Goal: Task Accomplishment & Management: Complete application form

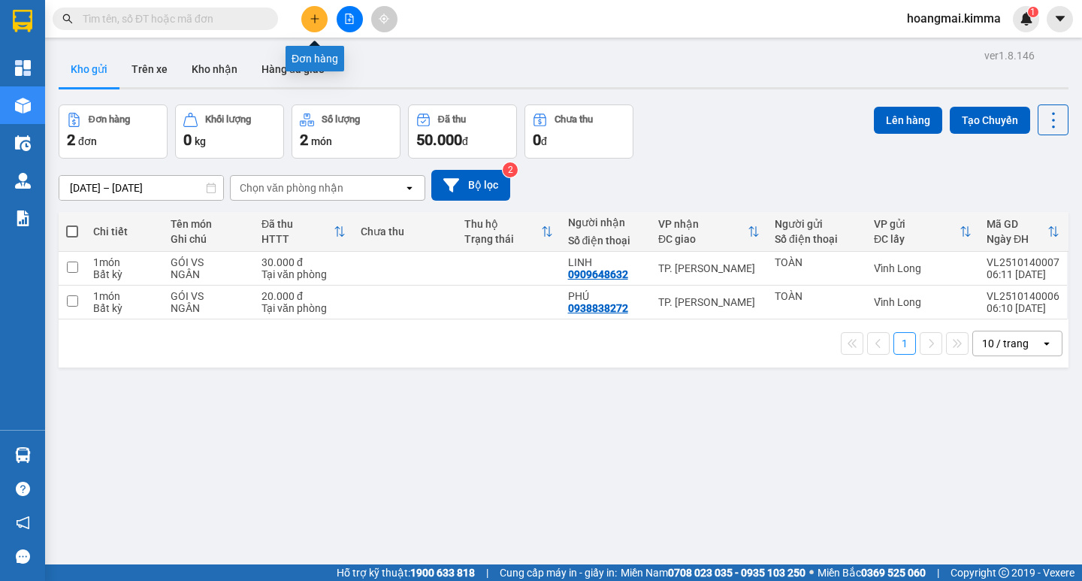
click at [310, 18] on icon "plus" at bounding box center [314, 19] width 11 height 11
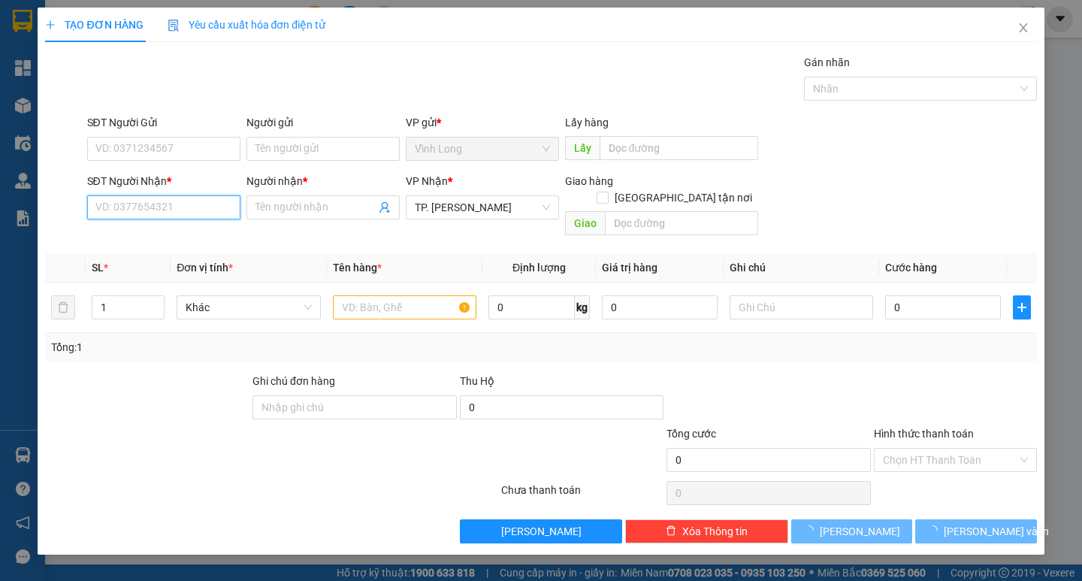
click at [158, 215] on input "SĐT Người Nhận *" at bounding box center [163, 207] width 153 height 24
type input "0938161019"
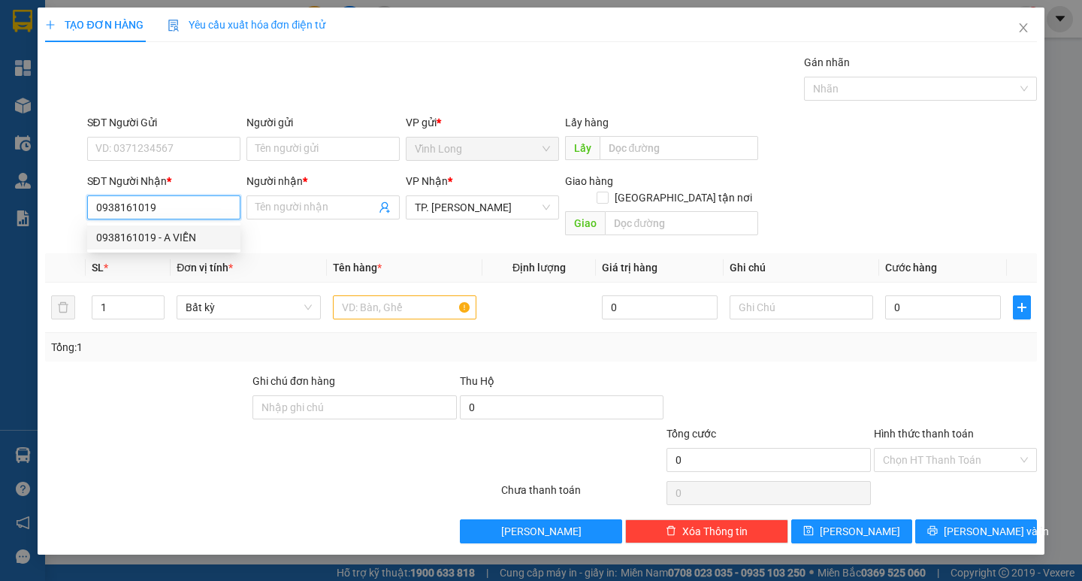
click at [161, 243] on div "0938161019 - A VIỄN" at bounding box center [163, 237] width 135 height 17
type input "A VIỄN"
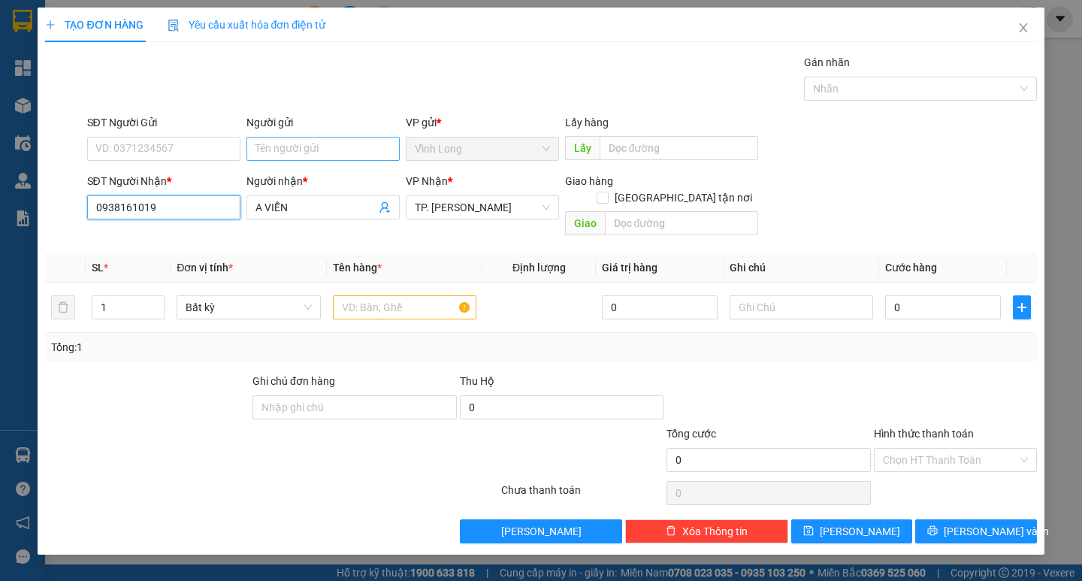
type input "0938161019"
click at [296, 158] on input "Người gửi" at bounding box center [322, 149] width 153 height 24
type input "A"
type input "BÁN"
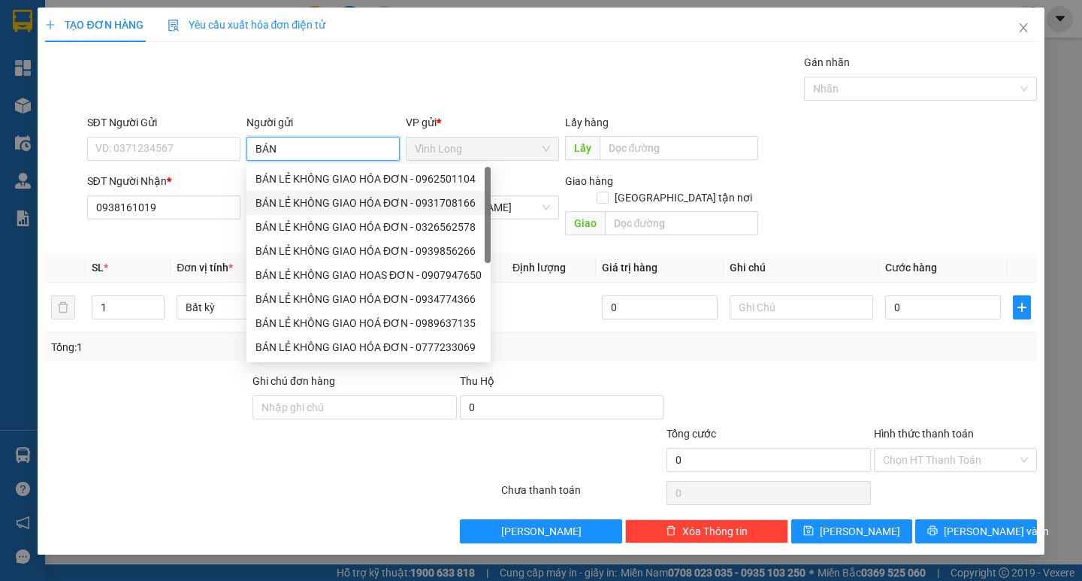
click at [313, 193] on div "BÁN LẺ KHÔNG GIAO HÓA ĐƠN - 0931708166" at bounding box center [368, 203] width 244 height 24
type input "0931708166"
type input "BÁN LẺ KHÔNG GIAO HÓA ĐƠN"
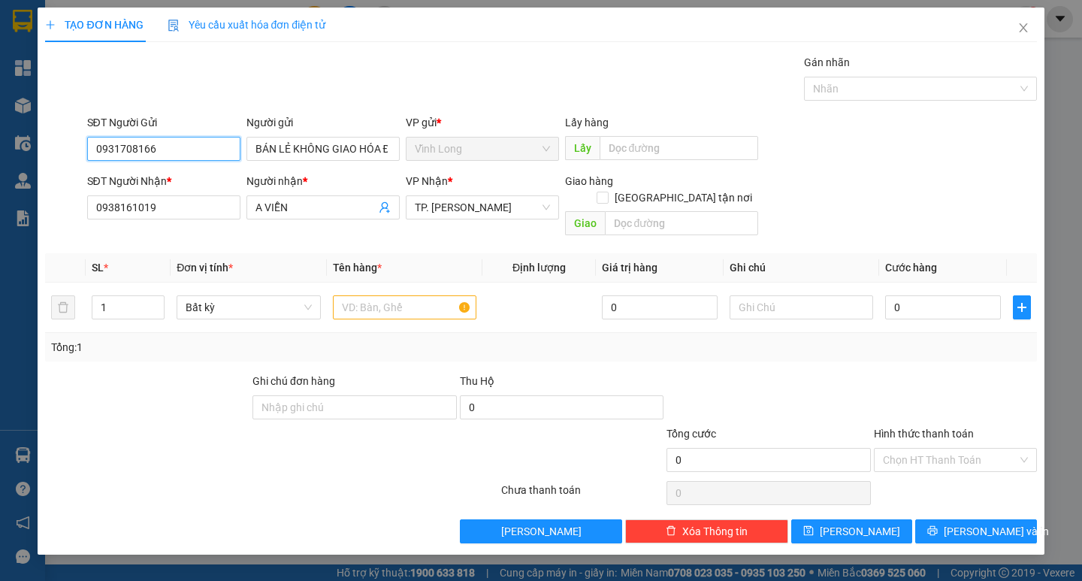
drag, startPoint x: 186, startPoint y: 160, endPoint x: 44, endPoint y: 158, distance: 142.7
click at [63, 158] on div "SĐT Người Gửi 0931708166 Người gửi BÁN LẺ KHÔNG GIAO HÓA ĐƠN BÁN LẺ KHÔNG GIAO …" at bounding box center [541, 140] width 994 height 53
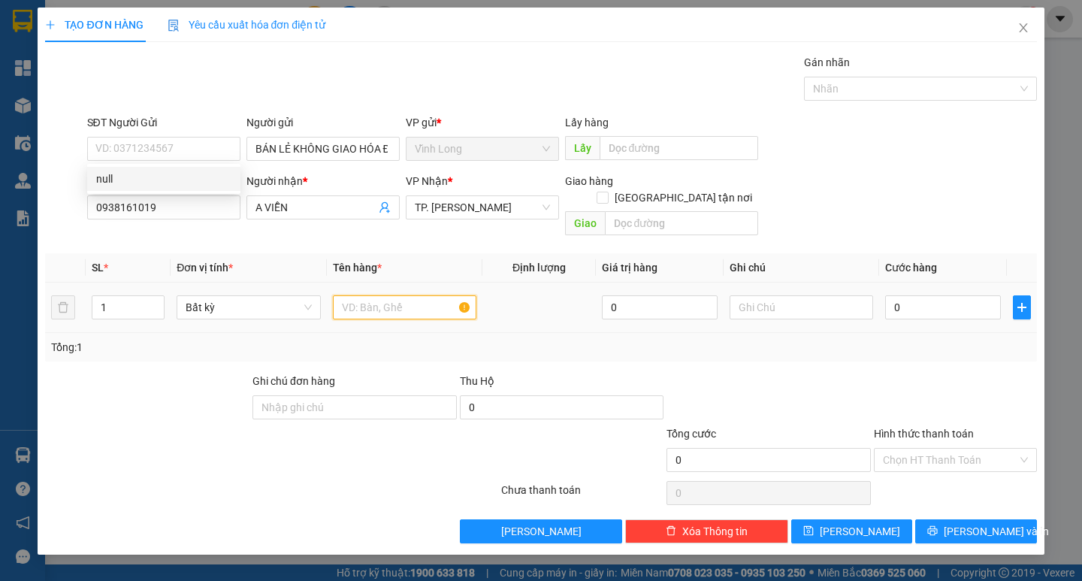
click at [342, 295] on input "text" at bounding box center [404, 307] width 143 height 24
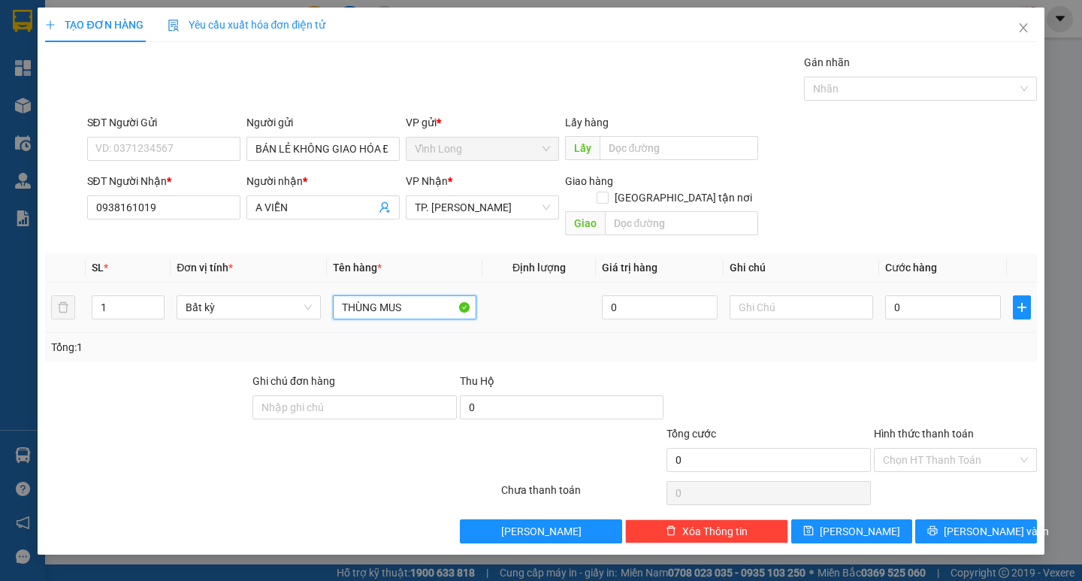
type input "THÙNG MUS"
type input "TRANG"
type input "4"
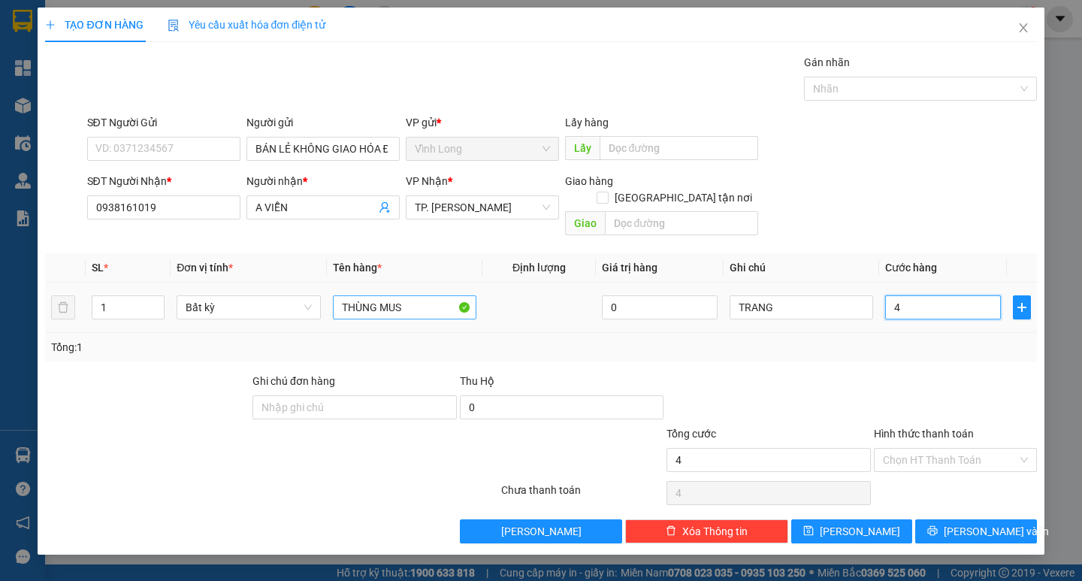
type input "40"
type input "40.000"
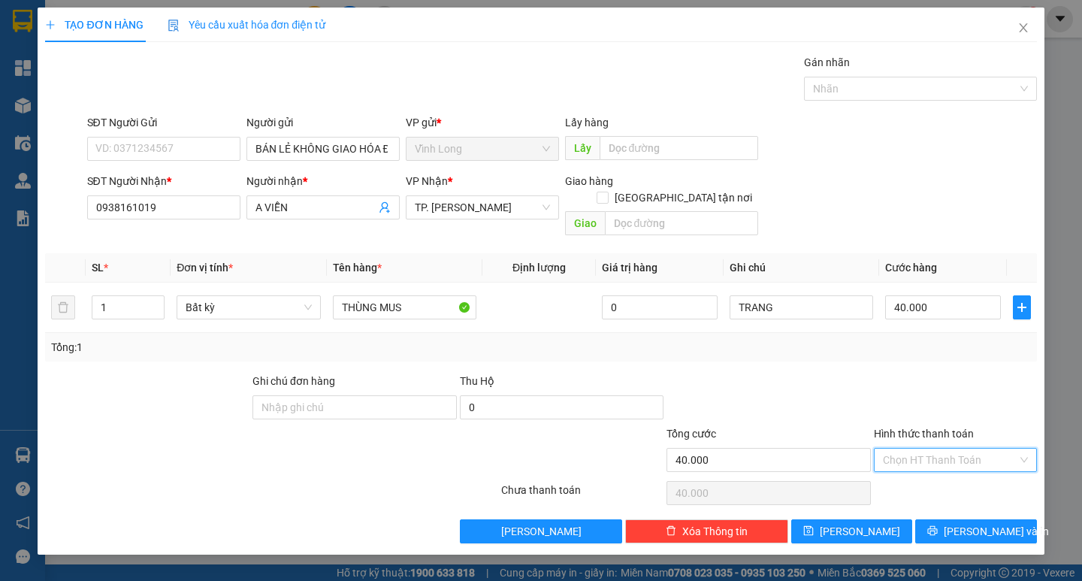
click at [979, 448] on input "Hình thức thanh toán" at bounding box center [950, 459] width 134 height 23
click at [953, 472] on div "Tại văn phòng" at bounding box center [955, 473] width 145 height 17
type input "0"
click at [954, 500] on div "Transit Pickup Surcharge Ids Transit Deliver Surcharge Ids Transit Deliver Surc…" at bounding box center [540, 298] width 991 height 489
click at [937, 526] on icon "printer" at bounding box center [933, 531] width 10 height 10
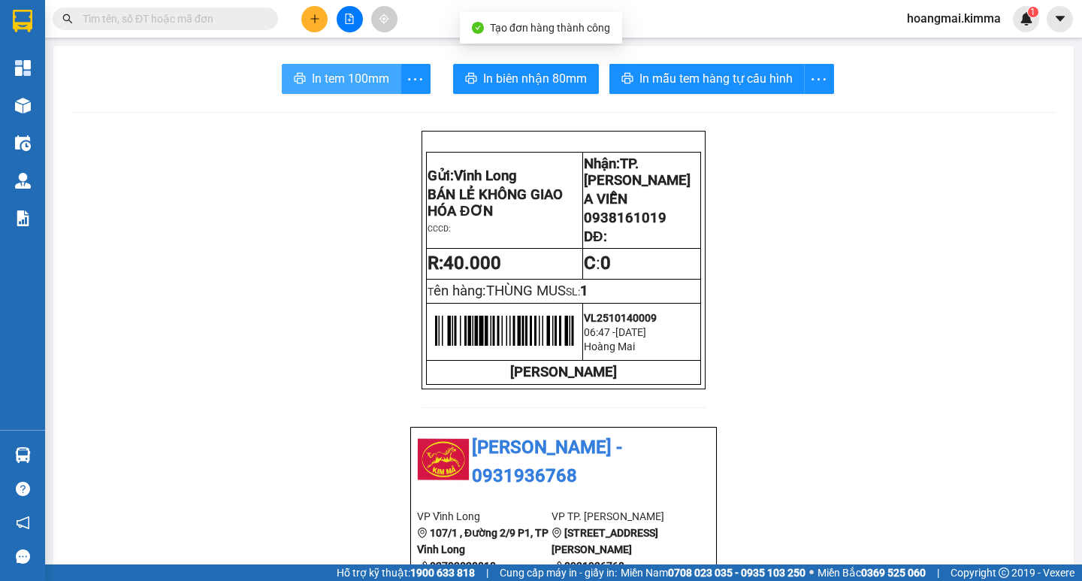
click at [359, 80] on span "In tem 100mm" at bounding box center [350, 78] width 77 height 19
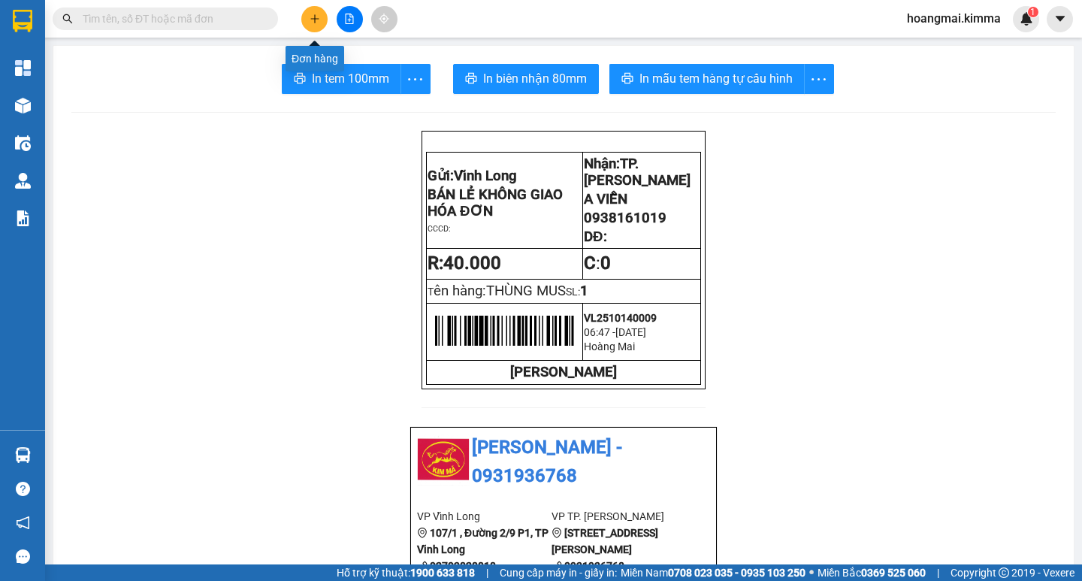
click at [318, 13] on button at bounding box center [314, 19] width 26 height 26
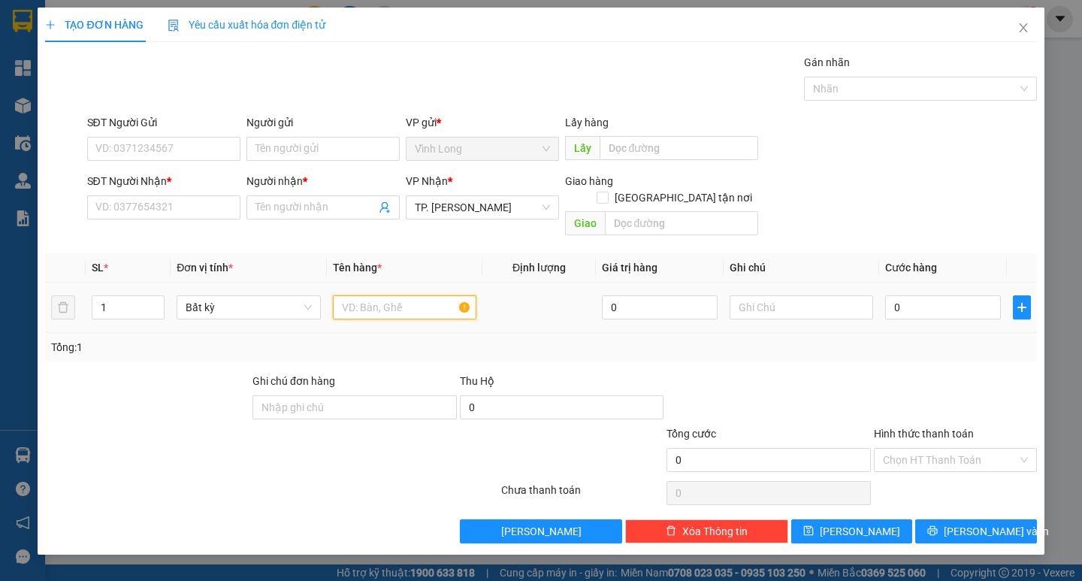
click at [361, 295] on input "text" at bounding box center [404, 307] width 143 height 24
type input "THÙNG"
type input "TRANG"
type input "4"
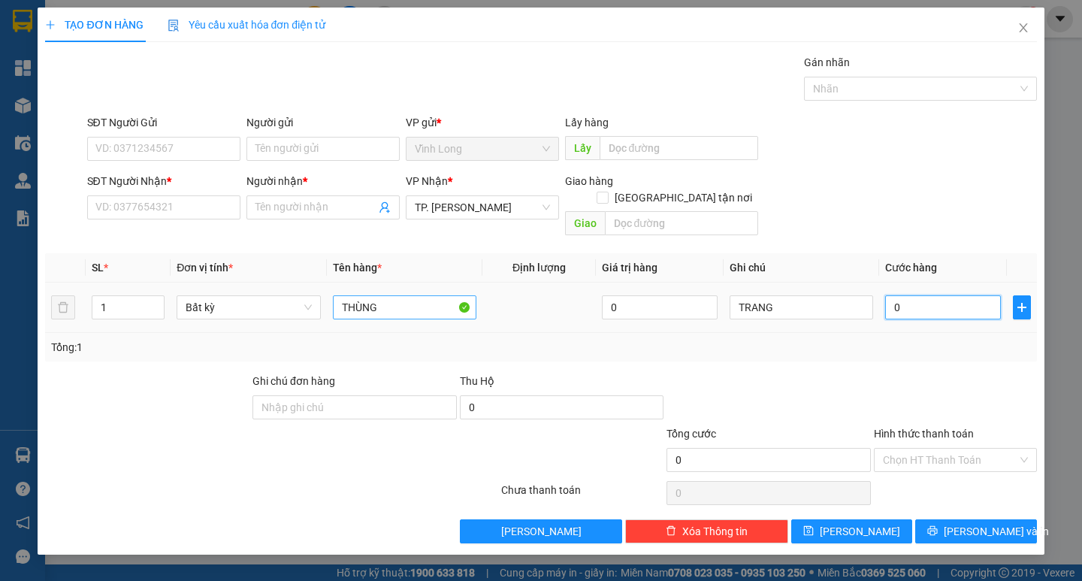
type input "4"
type input "40"
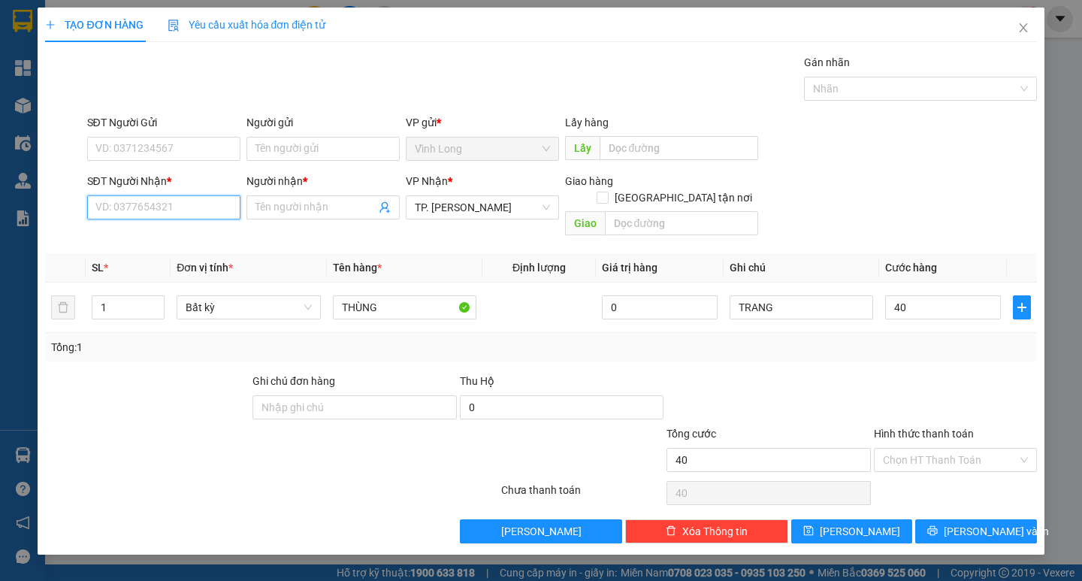
type input "40.000"
click at [217, 210] on input "SĐT Người Nhận *" at bounding box center [163, 207] width 153 height 24
click at [294, 154] on input "Người gửi" at bounding box center [322, 149] width 153 height 24
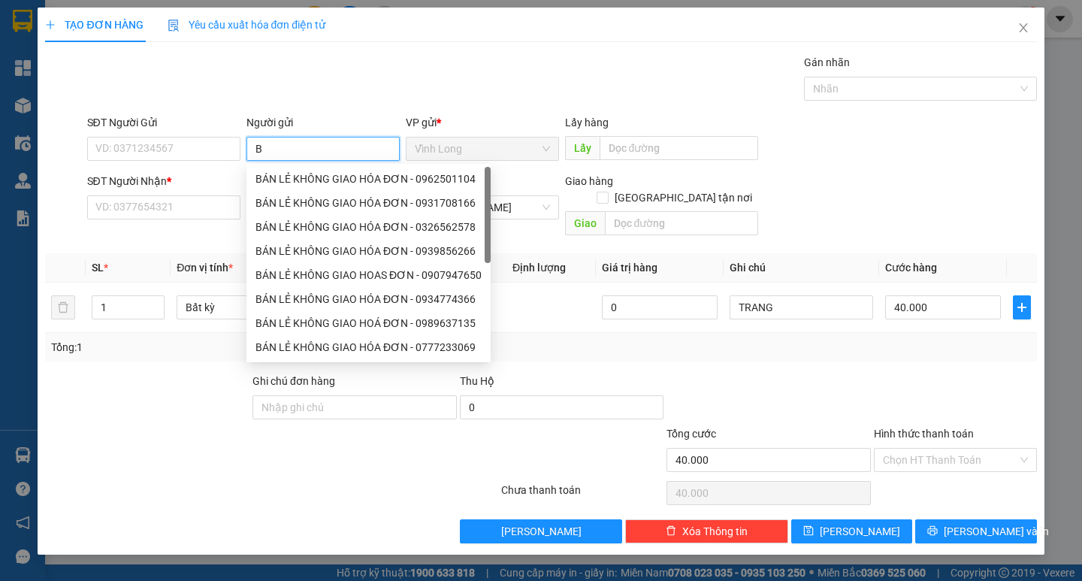
type input "BÁ"
click at [309, 177] on div "BÁN LẺ KHÔNG GIAO HÓA ĐƠN - 0962501104" at bounding box center [368, 179] width 226 height 17
type input "0962501104"
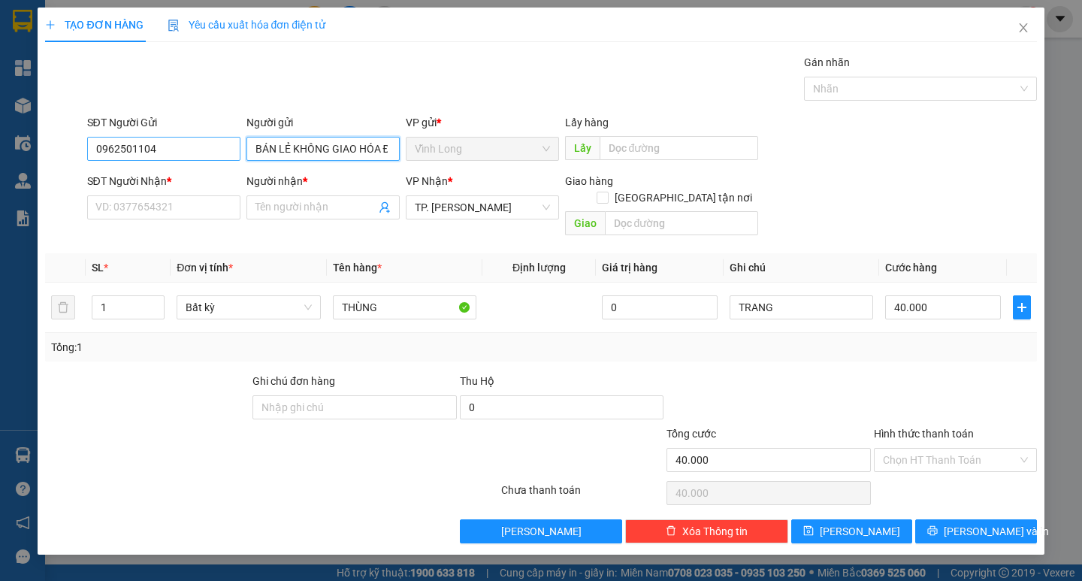
type input "BÁN LẺ KHÔNG GIAO HÓA ĐƠN"
drag, startPoint x: 187, startPoint y: 152, endPoint x: 50, endPoint y: 149, distance: 137.5
click at [63, 149] on div "SĐT Người Gửi 0962501104 Người gửi BÁN LẺ KHÔNG GIAO HÓA ĐƠN BÁN LẺ KHÔNG GIAO …" at bounding box center [541, 140] width 994 height 53
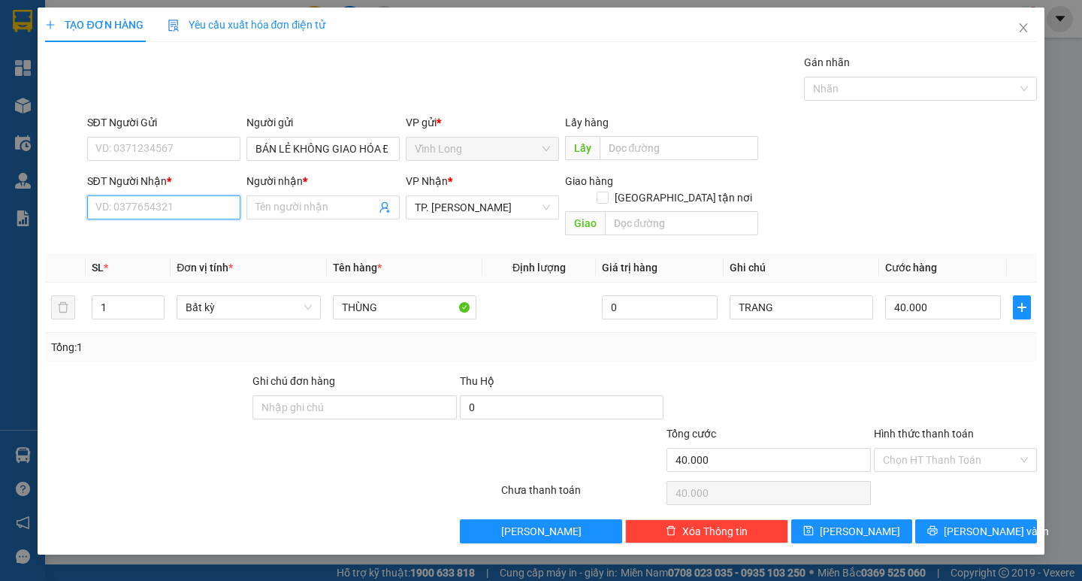
click at [144, 211] on input "SĐT Người Nhận *" at bounding box center [163, 207] width 153 height 24
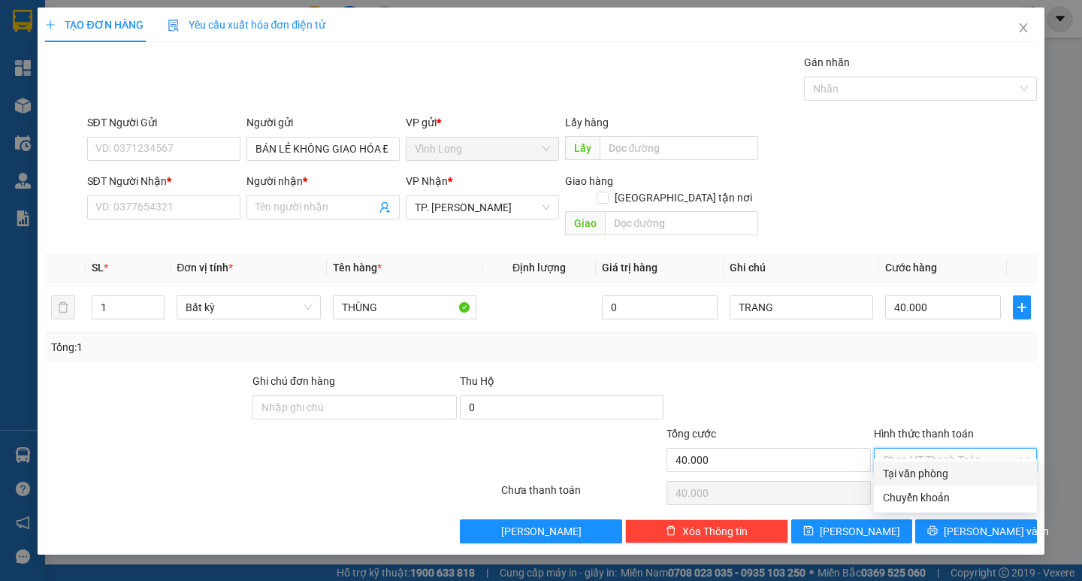
click at [949, 448] on input "Hình thức thanh toán" at bounding box center [950, 459] width 134 height 23
click at [934, 481] on div "Tại văn phòng" at bounding box center [955, 473] width 145 height 17
type input "0"
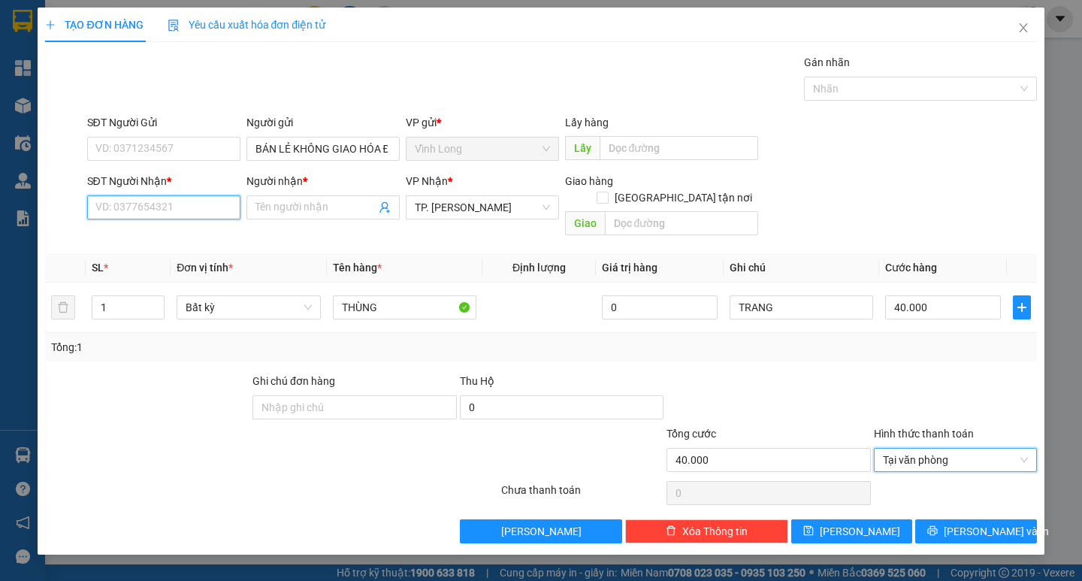
click at [202, 213] on input "SĐT Người Nhận *" at bounding box center [163, 207] width 153 height 24
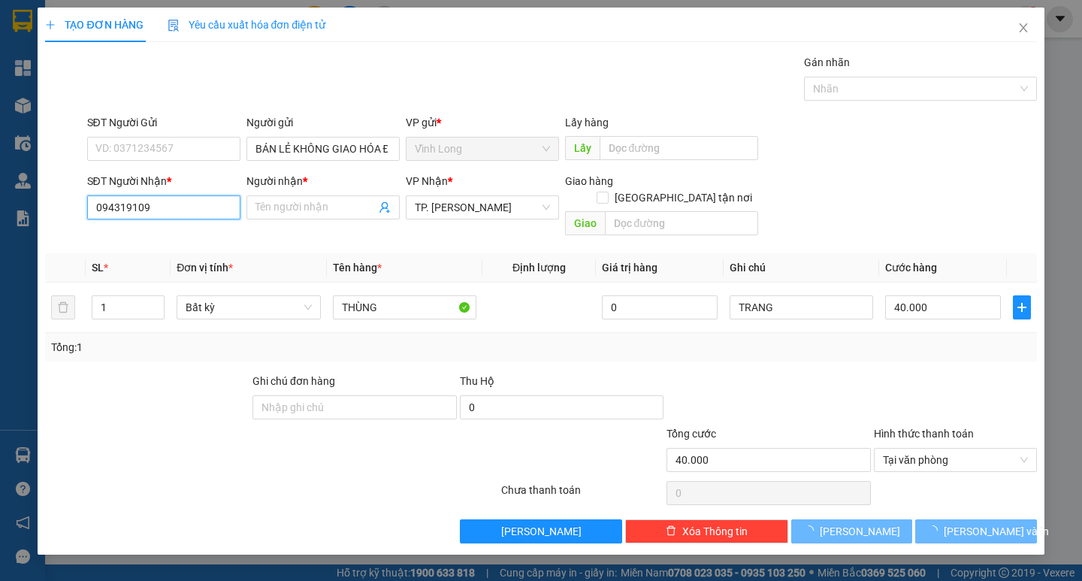
type input "0943191094"
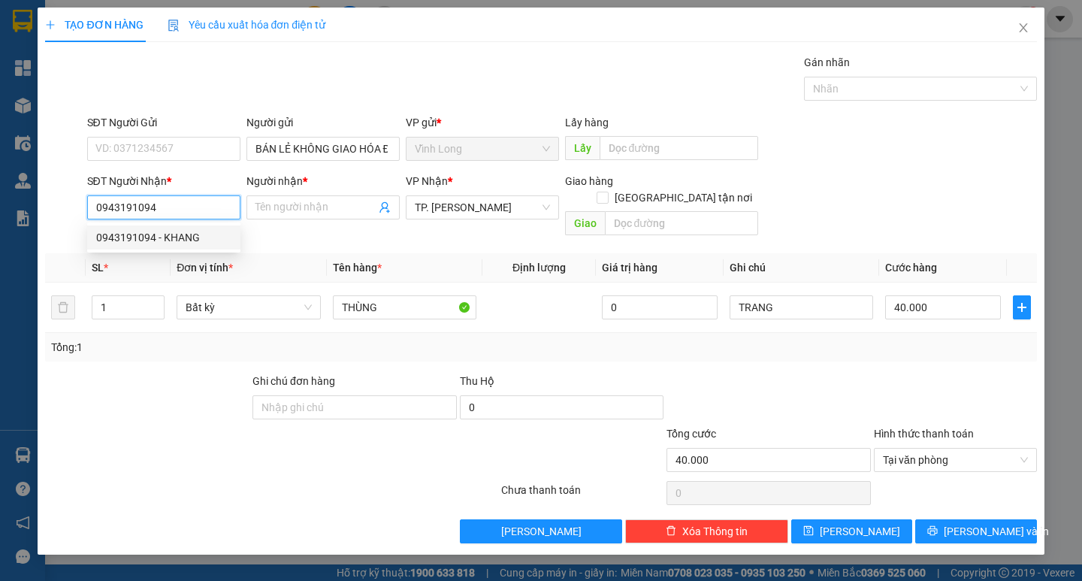
click at [169, 244] on div "0943191094 - KHANG" at bounding box center [163, 237] width 135 height 17
type input "KHANG"
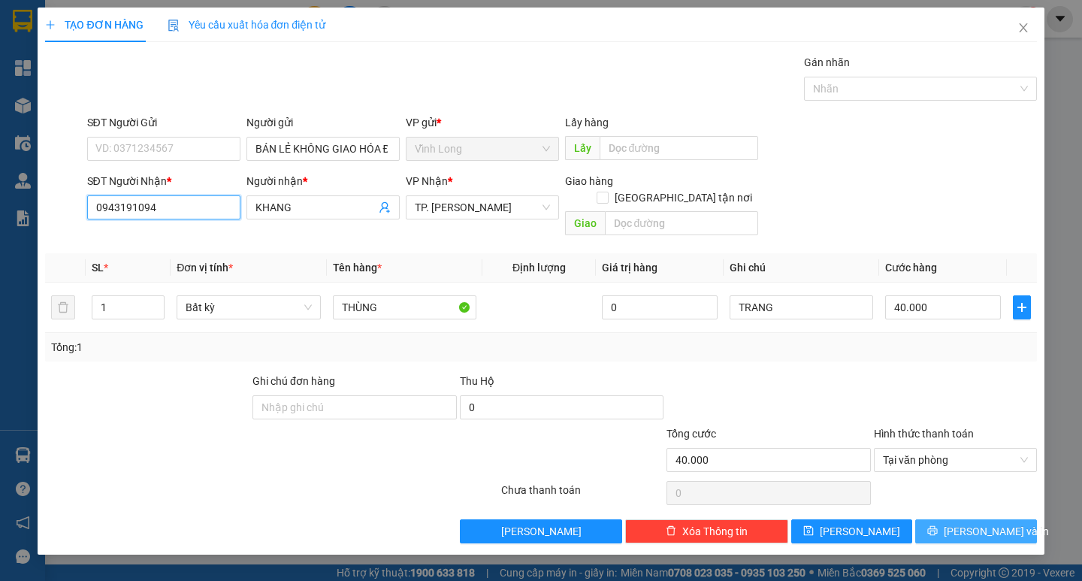
type input "0943191094"
click at [986, 523] on span "Lưu và In" at bounding box center [995, 531] width 105 height 17
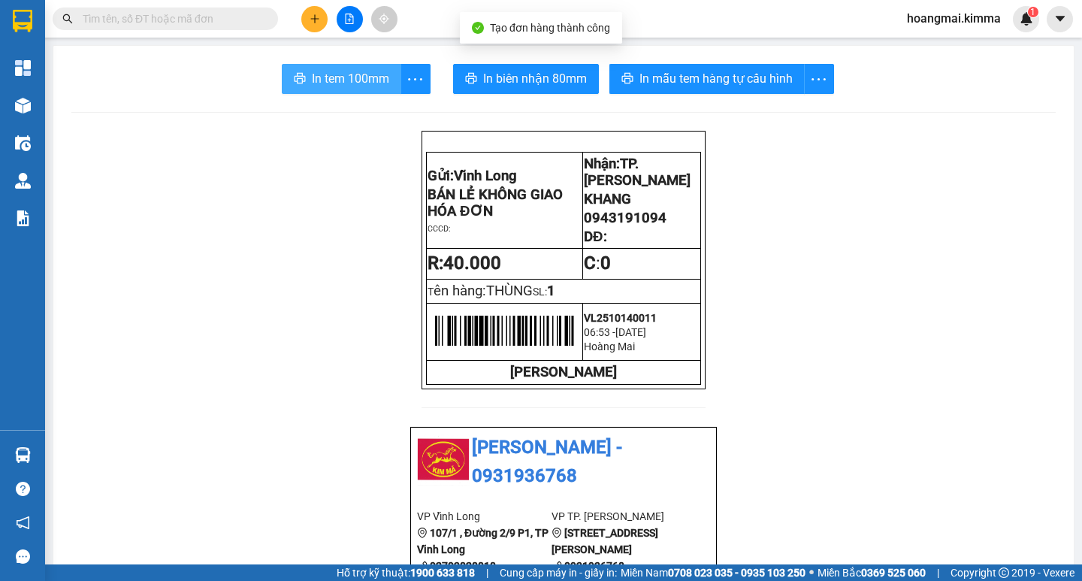
click at [349, 86] on span "In tem 100mm" at bounding box center [350, 78] width 77 height 19
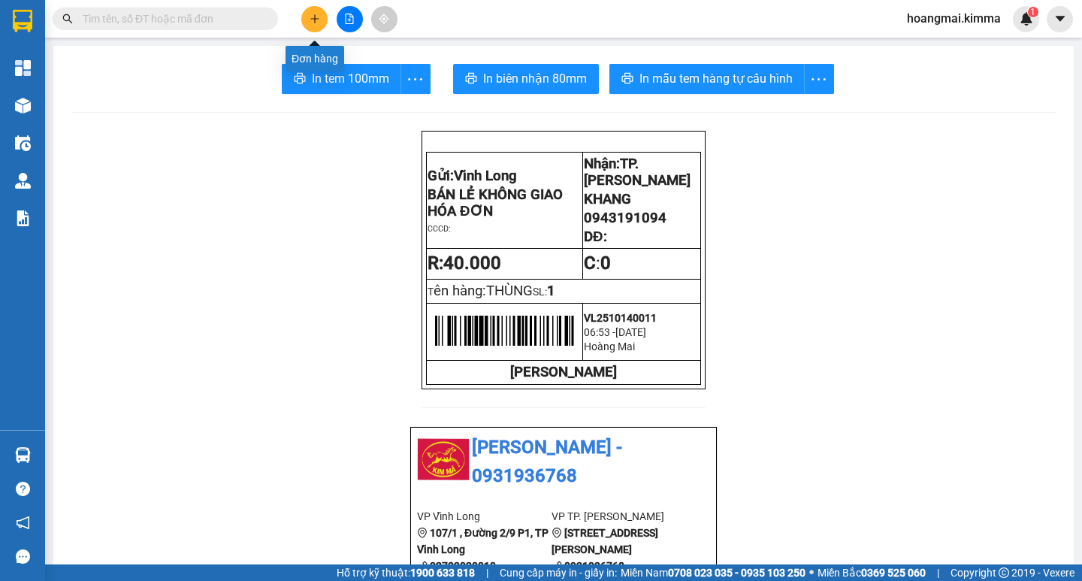
click at [303, 22] on button at bounding box center [314, 19] width 26 height 26
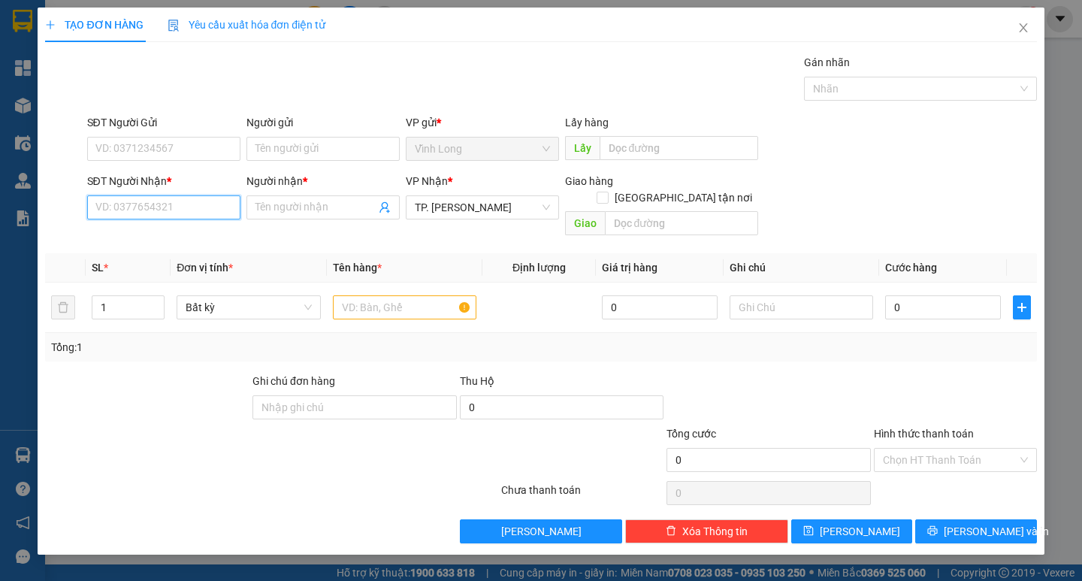
click at [164, 206] on input "SĐT Người Nhận *" at bounding box center [163, 207] width 153 height 24
type input "0708610495"
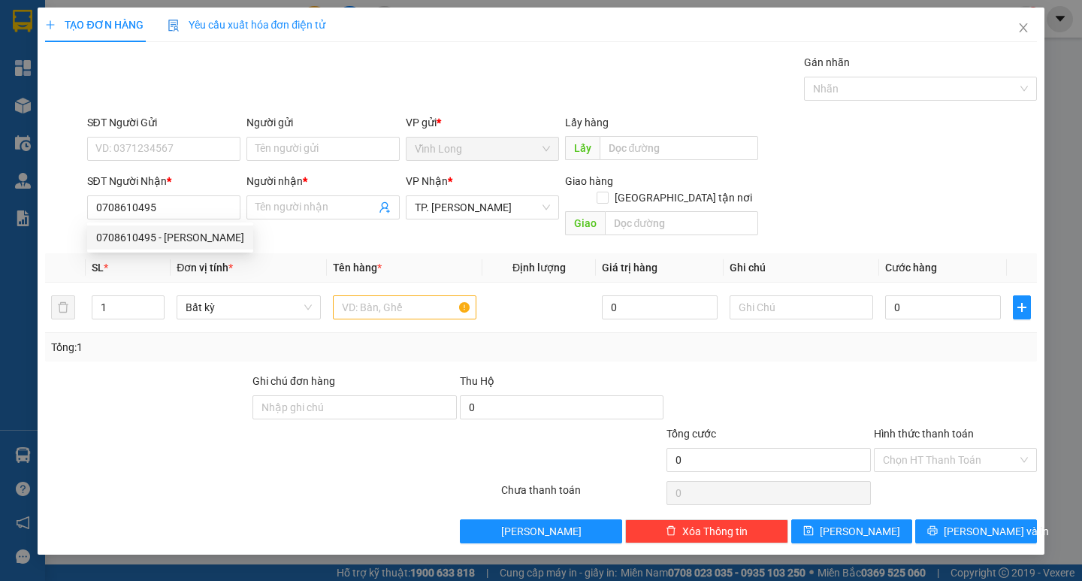
click at [186, 225] on div "0708610495 0708610495 - NGUYỄN THANH LIÊM" at bounding box center [170, 237] width 166 height 30
click at [198, 232] on div "Transit Pickup Surcharge Ids Transit Deliver Surcharge Ids Transit Deliver Surc…" at bounding box center [540, 298] width 991 height 489
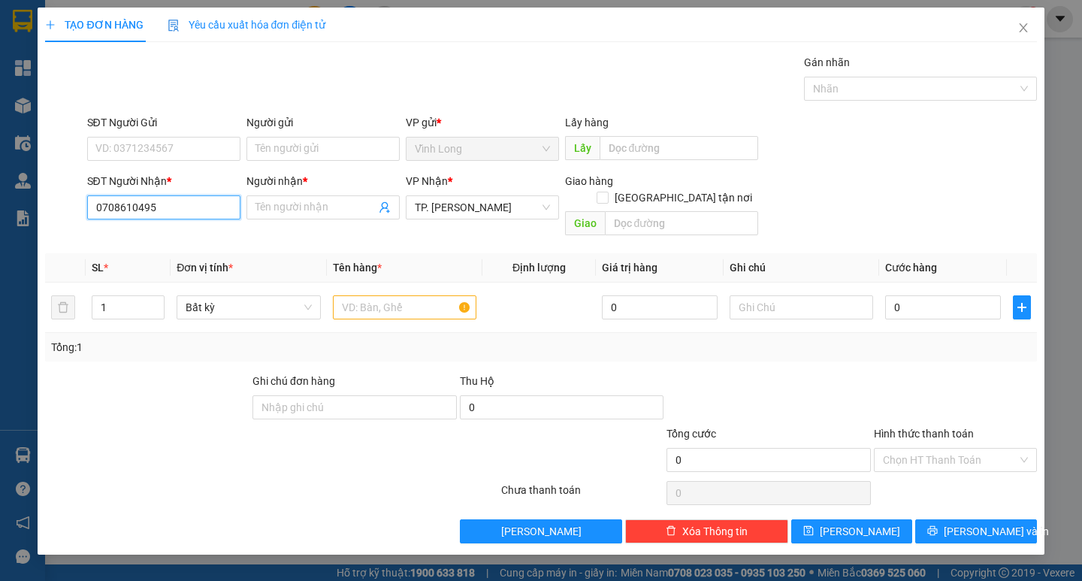
click at [229, 204] on input "0708610495" at bounding box center [163, 207] width 153 height 24
click at [206, 236] on div "0708610495 - NGUYỄN THANH LIÊM" at bounding box center [170, 237] width 148 height 17
type input "NGUYỄN THANH LIÊM"
click at [341, 295] on input "text" at bounding box center [404, 307] width 143 height 24
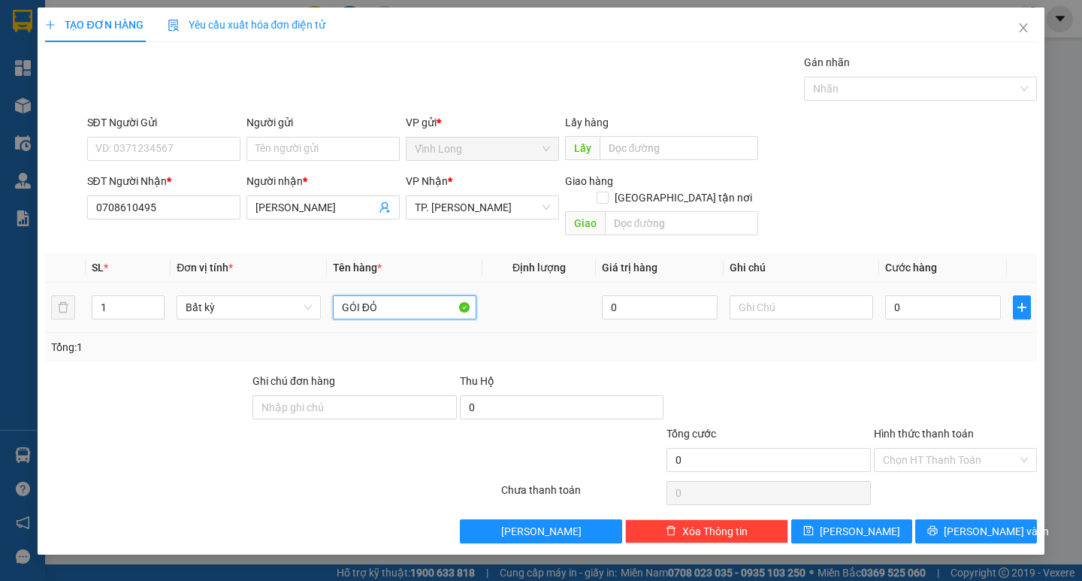
type input "GÓI ĐỎ"
type input "TRANG"
type input "3"
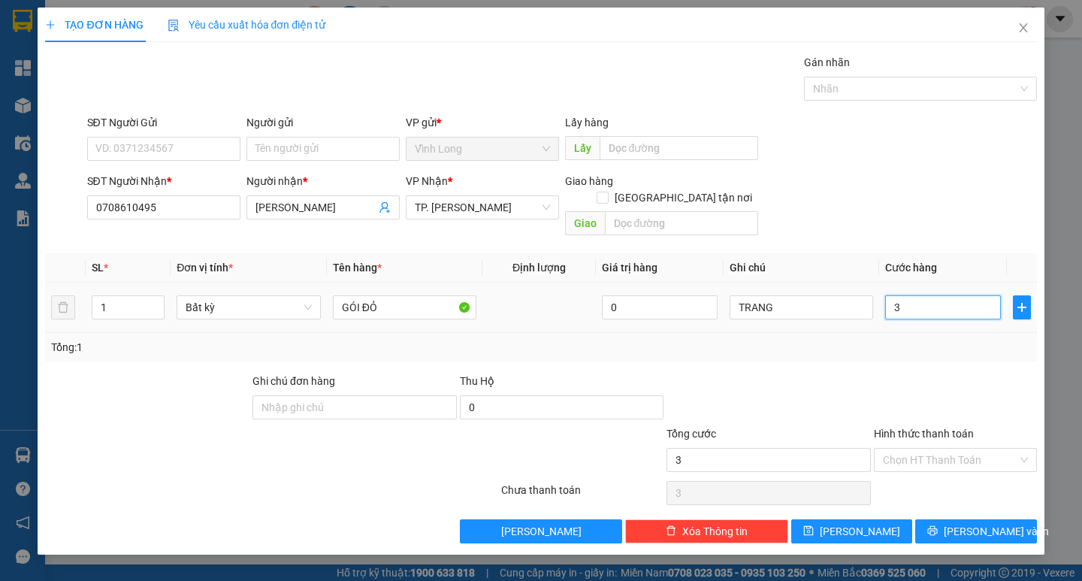
type input "30"
type input "30.000"
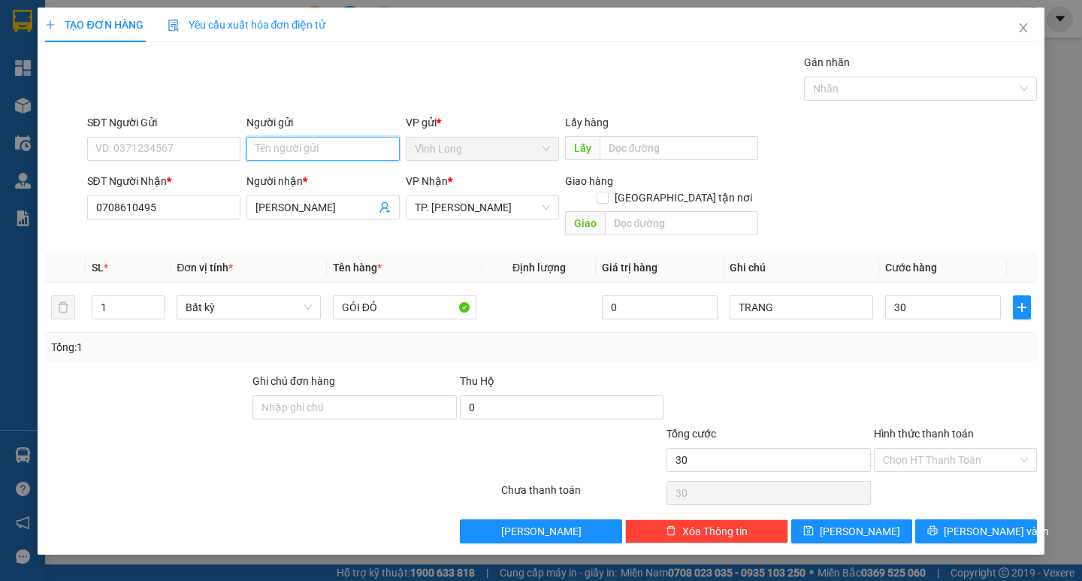
type input "30.000"
click at [339, 154] on input "Người gửi" at bounding box center [322, 149] width 153 height 24
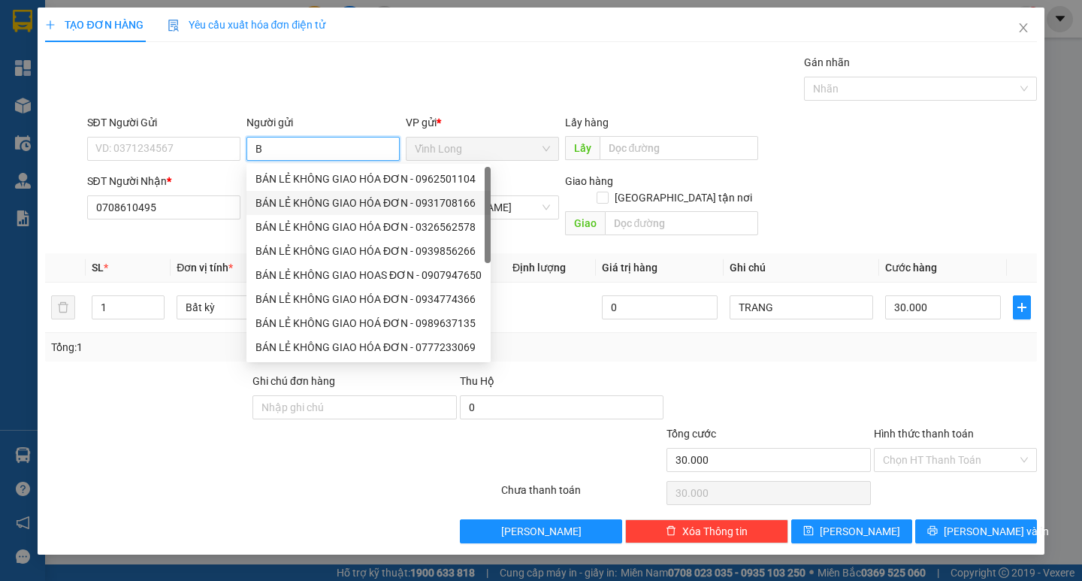
type input "BA"
drag, startPoint x: 355, startPoint y: 183, endPoint x: 130, endPoint y: 193, distance: 224.8
click at [352, 183] on div "BÁN LẺ KHÔNG GIAO HÓA ĐƠN - 0962501104" at bounding box center [368, 179] width 226 height 17
type input "0962501104"
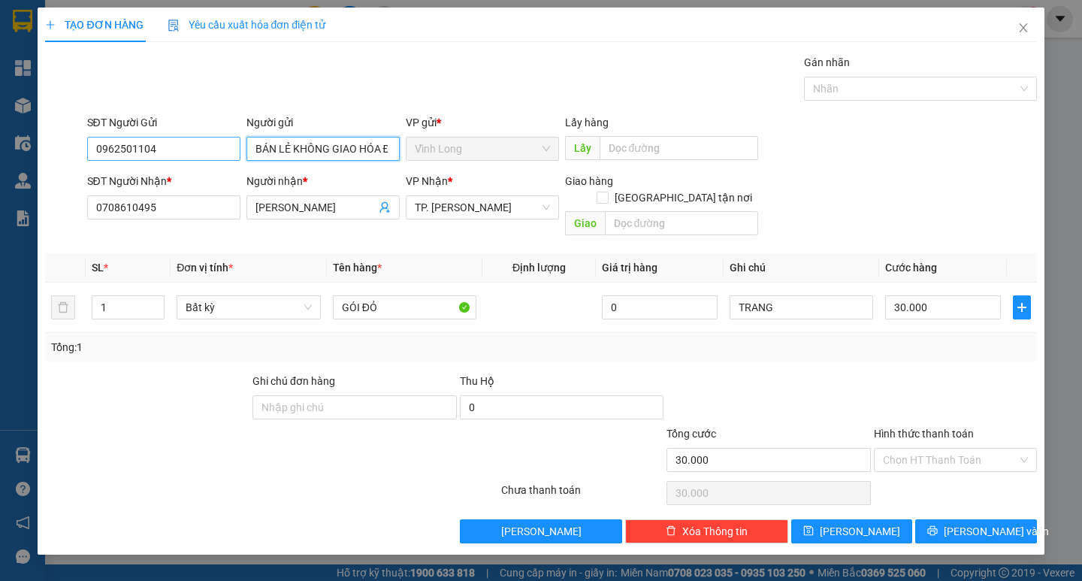
type input "BÁN LẺ KHÔNG GIAO HÓA ĐƠN"
drag, startPoint x: 183, startPoint y: 140, endPoint x: 92, endPoint y: 146, distance: 91.0
click at [93, 146] on input "0962501104" at bounding box center [163, 149] width 153 height 24
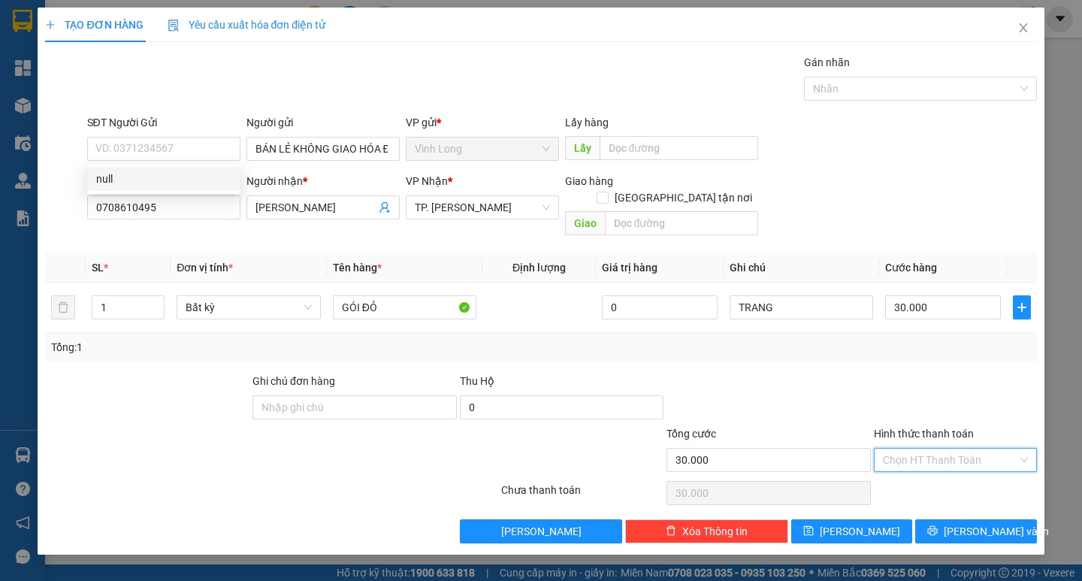
drag, startPoint x: 894, startPoint y: 441, endPoint x: 913, endPoint y: 476, distance: 40.3
click at [896, 448] on input "Hình thức thanh toán" at bounding box center [950, 459] width 134 height 23
click at [913, 476] on div "Tại văn phòng" at bounding box center [955, 473] width 145 height 17
type input "0"
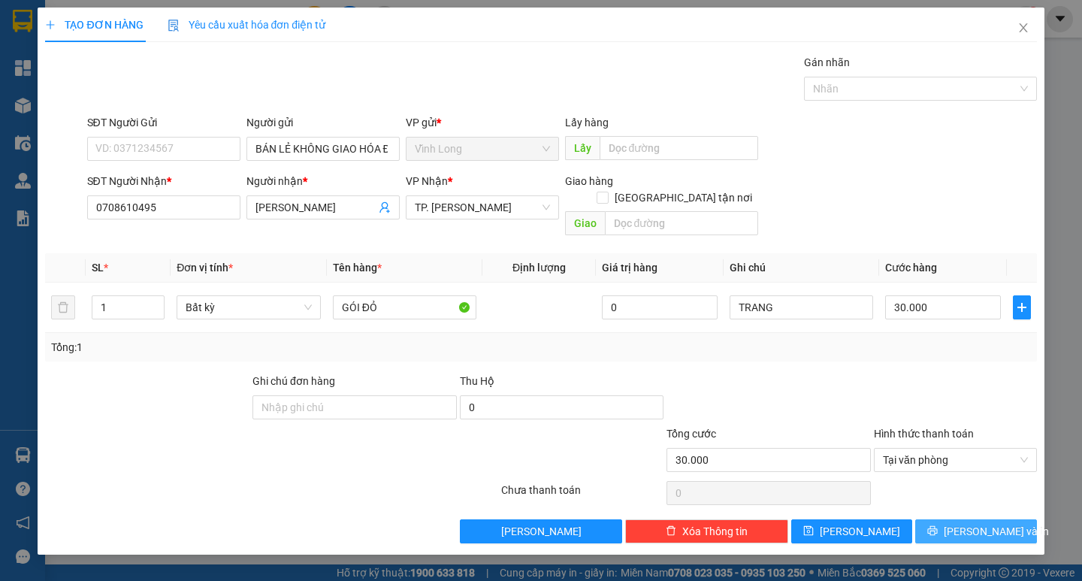
click at [976, 523] on span "Lưu và In" at bounding box center [995, 531] width 105 height 17
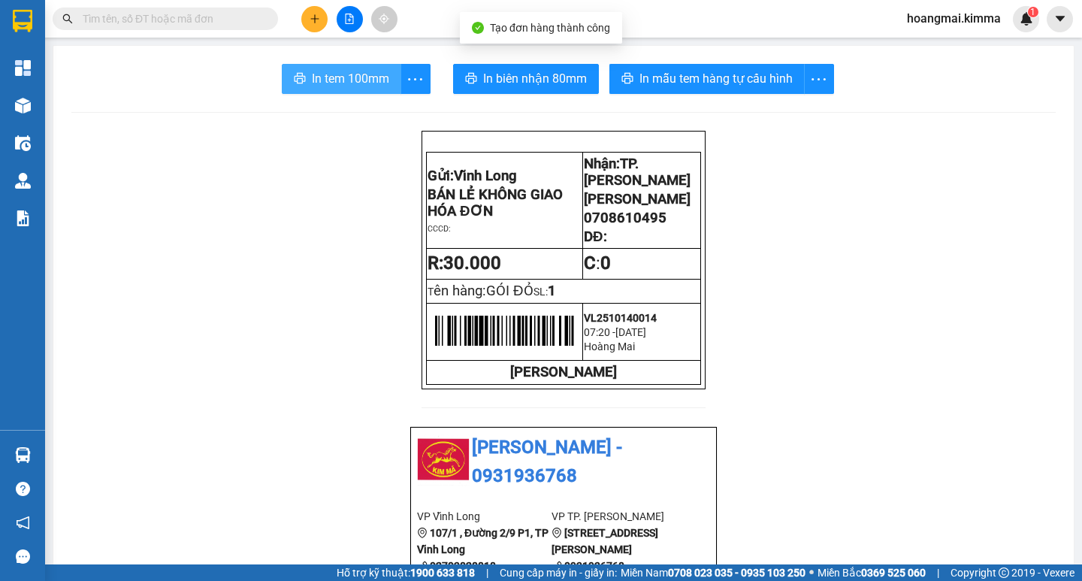
click at [319, 77] on span "In tem 100mm" at bounding box center [350, 78] width 77 height 19
click at [321, 23] on button at bounding box center [314, 19] width 26 height 26
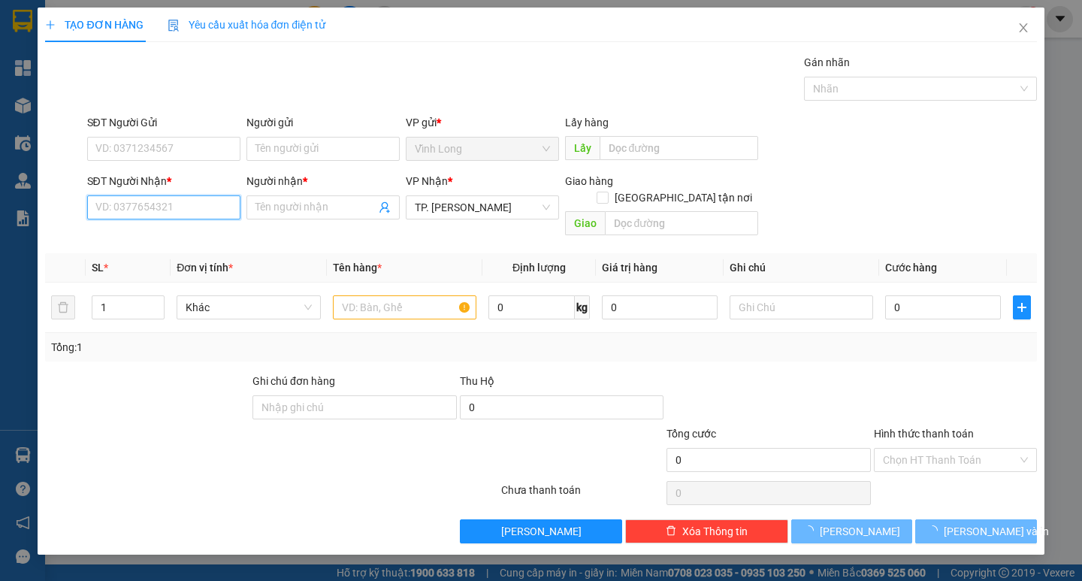
click at [183, 210] on input "SĐT Người Nhận *" at bounding box center [163, 207] width 153 height 24
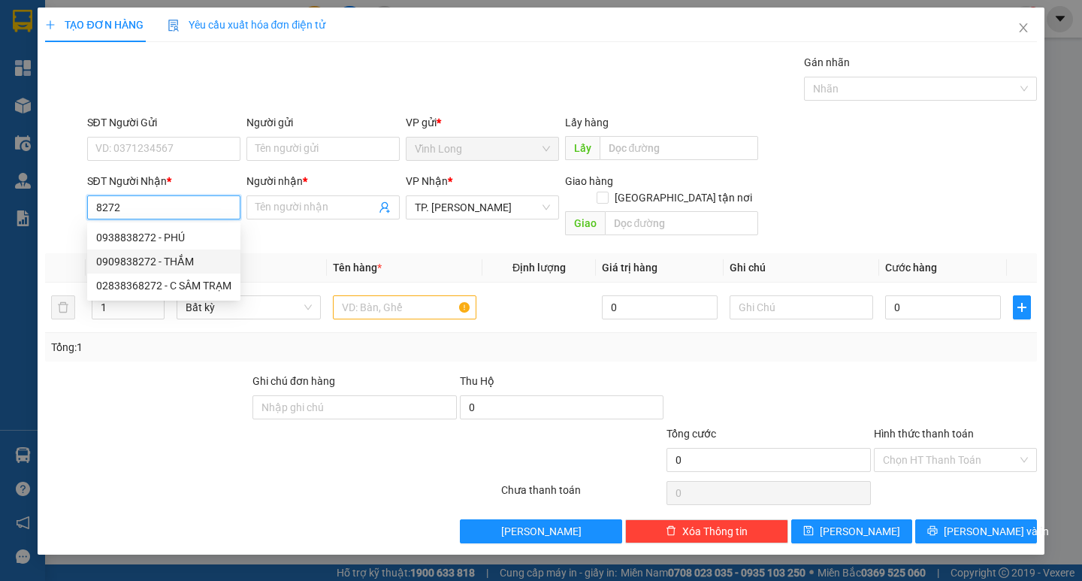
click at [181, 256] on div "0909838272 - THẮM" at bounding box center [163, 261] width 135 height 17
type input "0909838272"
type input "THẮM"
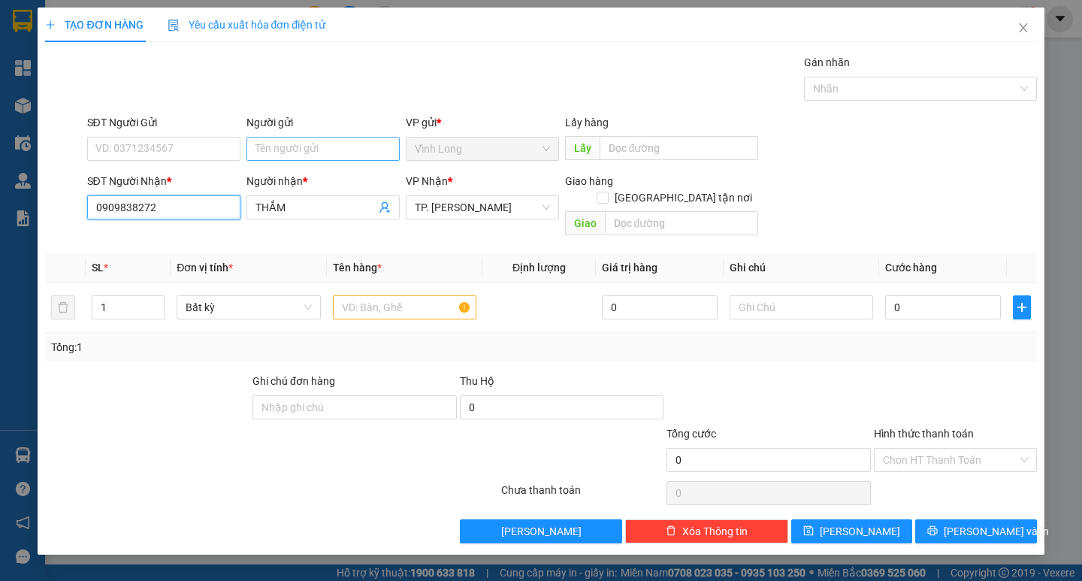
type input "0909838272"
click at [290, 150] on input "Người gửi" at bounding box center [322, 149] width 153 height 24
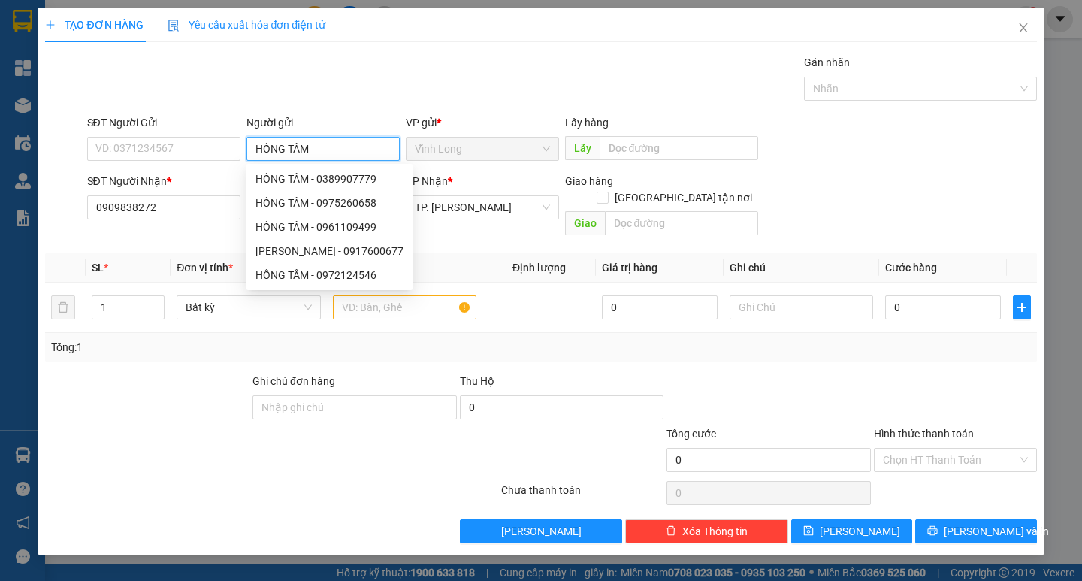
type input "HỒNG TÂM"
click at [422, 87] on div "Gói vận chuyển * Tiêu chuẩn Gán nhãn Nhãn" at bounding box center [561, 80] width 955 height 53
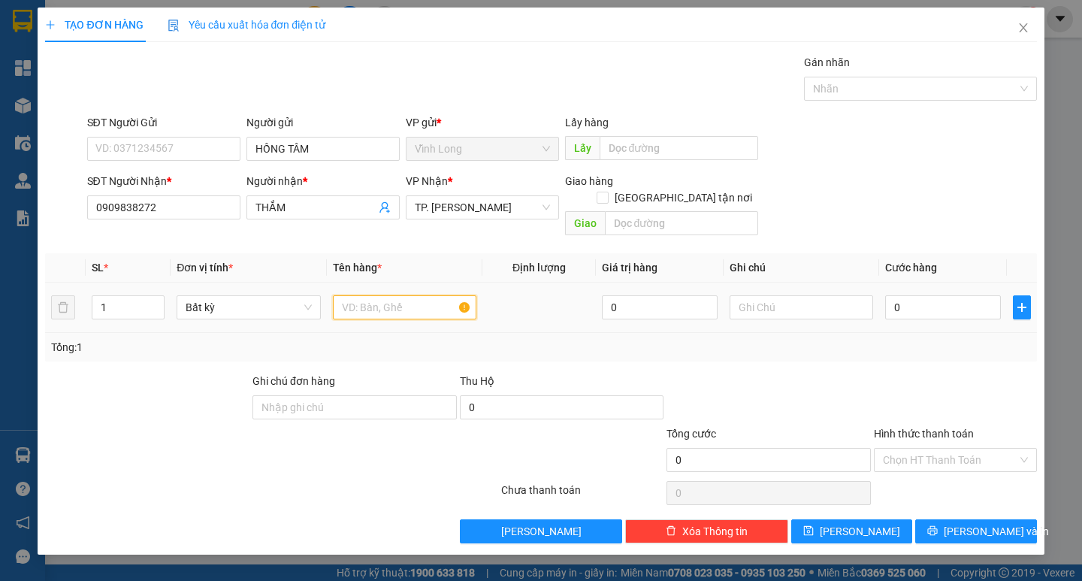
click at [442, 302] on input "text" at bounding box center [404, 307] width 143 height 24
type input "BAO TRẮNG NHỎ"
type input "TRANG"
type input "3"
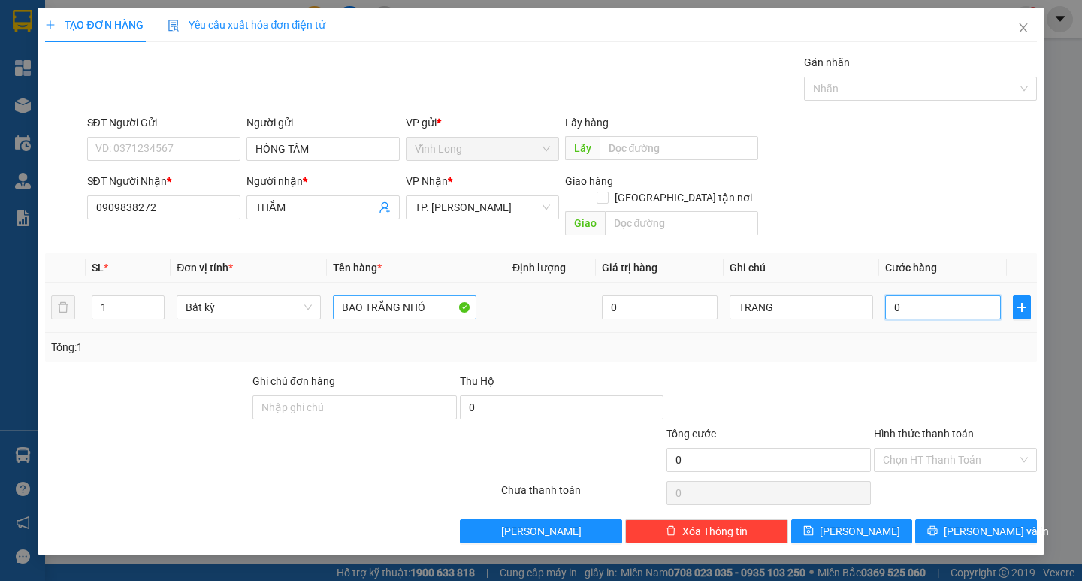
type input "3"
type input "30"
type input "30.000"
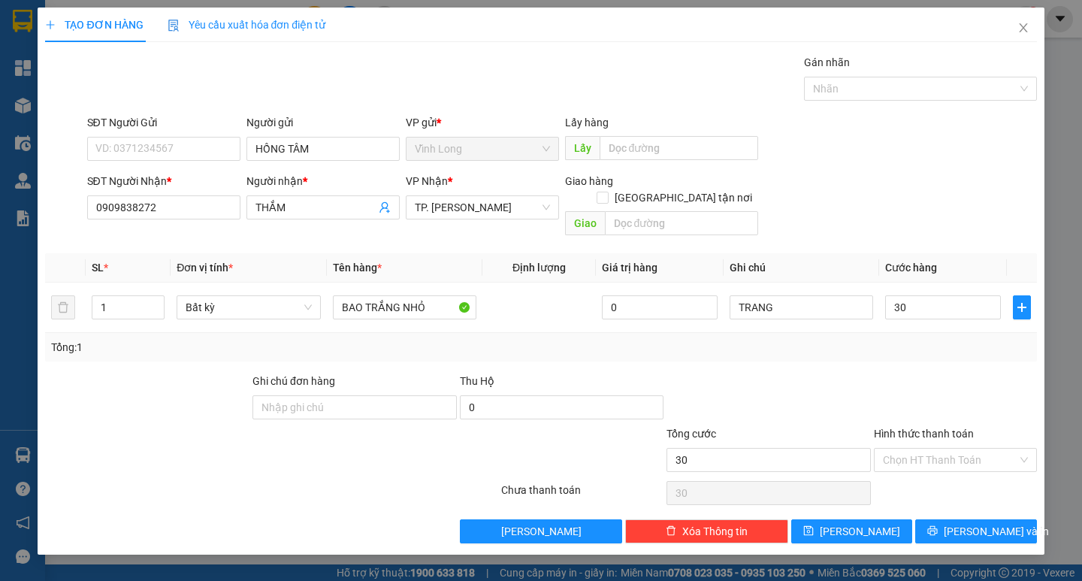
type input "30.000"
click at [953, 451] on input "Hình thức thanh toán" at bounding box center [950, 459] width 134 height 23
click at [946, 478] on div "Tại văn phòng" at bounding box center [955, 473] width 145 height 17
type input "0"
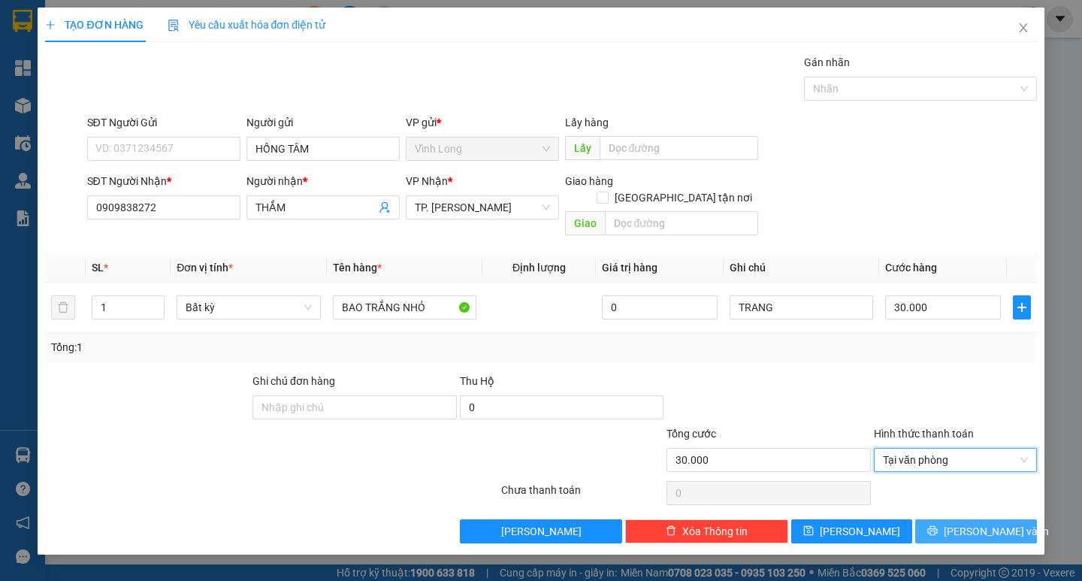
click at [937, 525] on icon "printer" at bounding box center [932, 530] width 11 height 11
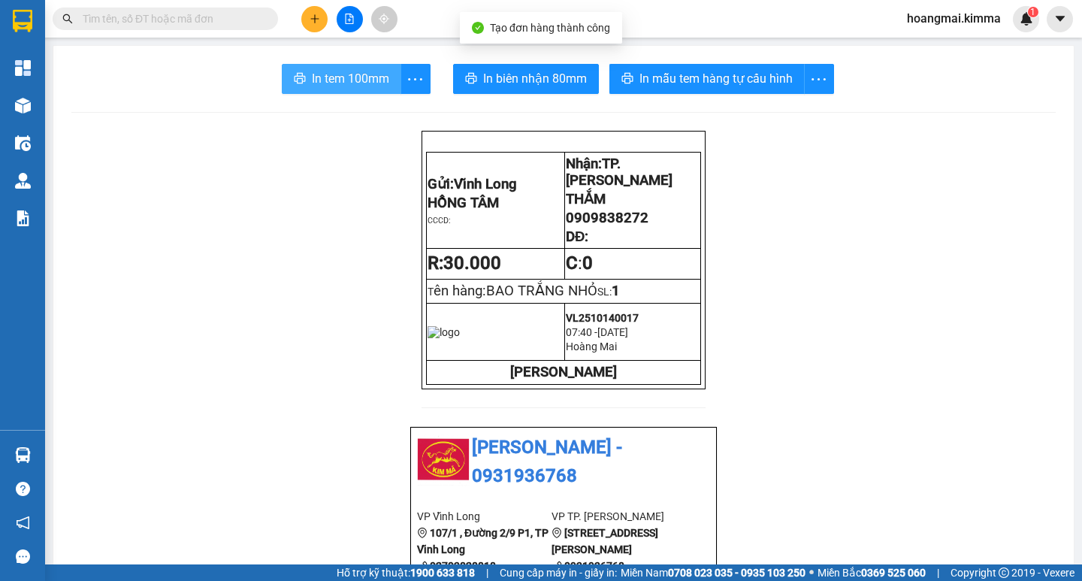
click at [362, 74] on span "In tem 100mm" at bounding box center [350, 78] width 77 height 19
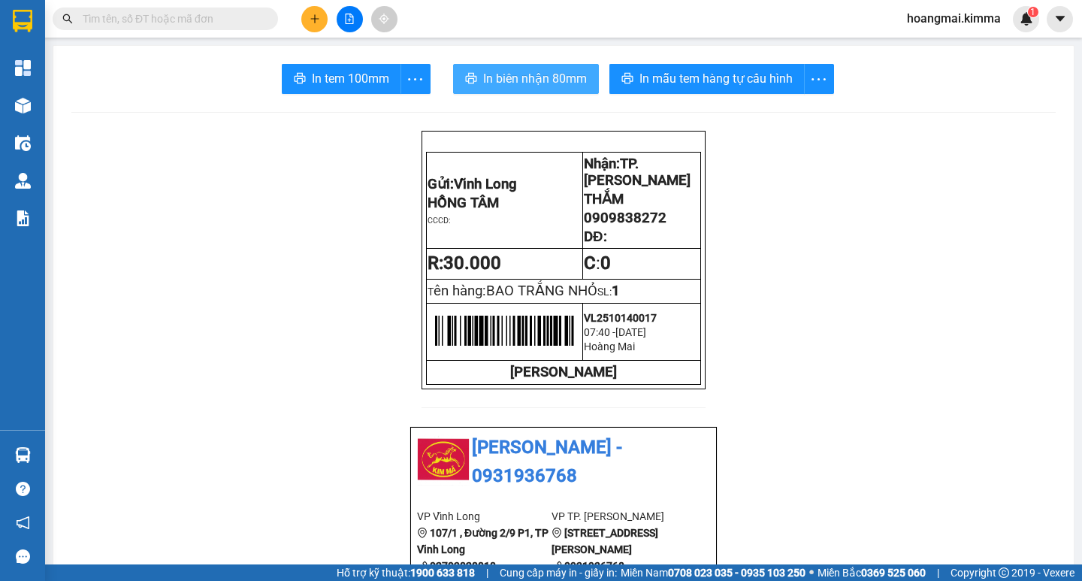
click at [534, 74] on span "In biên nhận 80mm" at bounding box center [535, 78] width 104 height 19
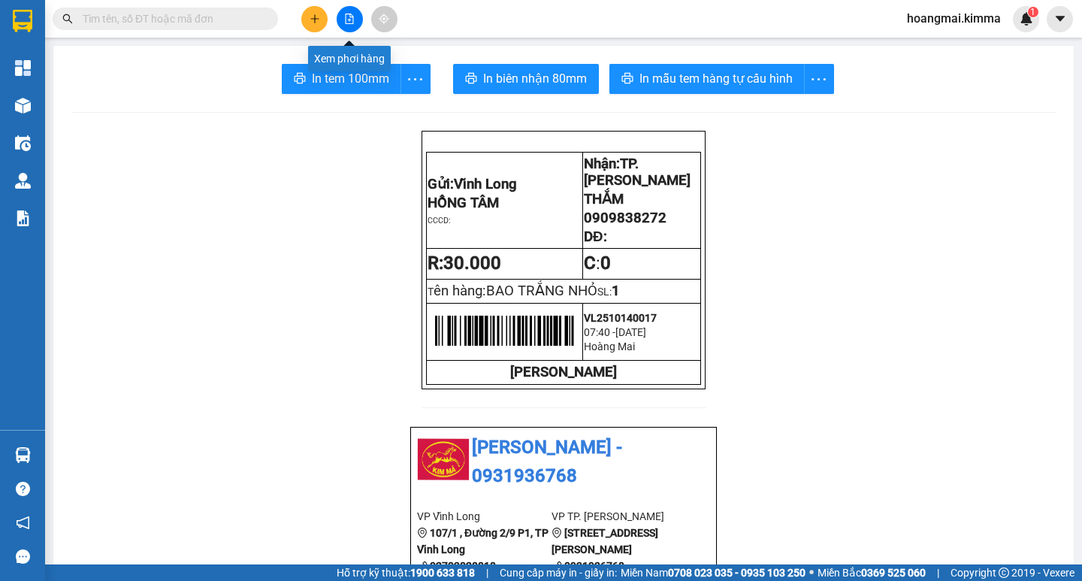
click at [314, 17] on icon "plus" at bounding box center [314, 19] width 11 height 11
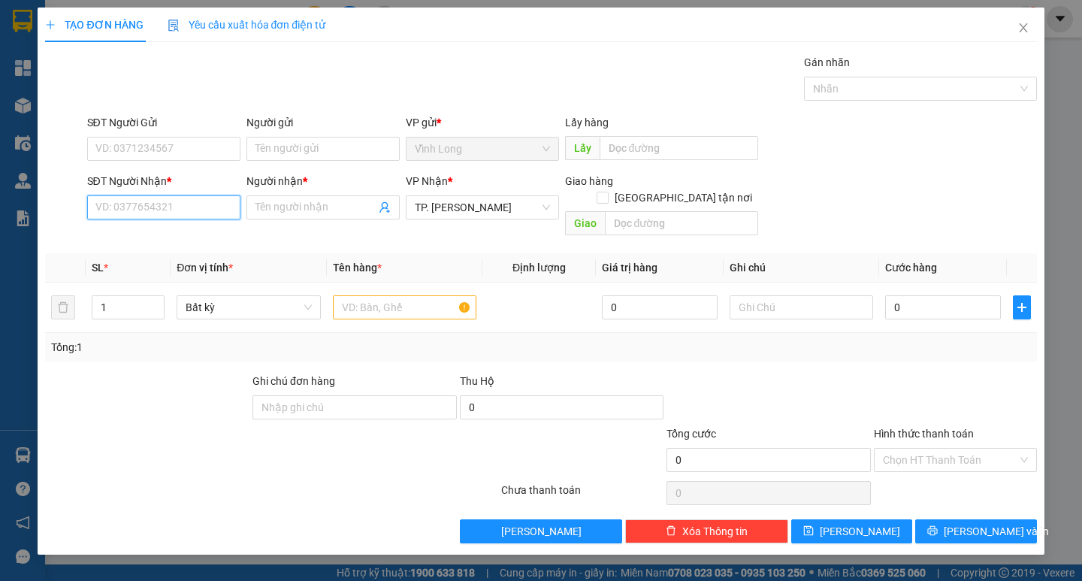
click at [181, 215] on input "SĐT Người Nhận *" at bounding box center [163, 207] width 153 height 24
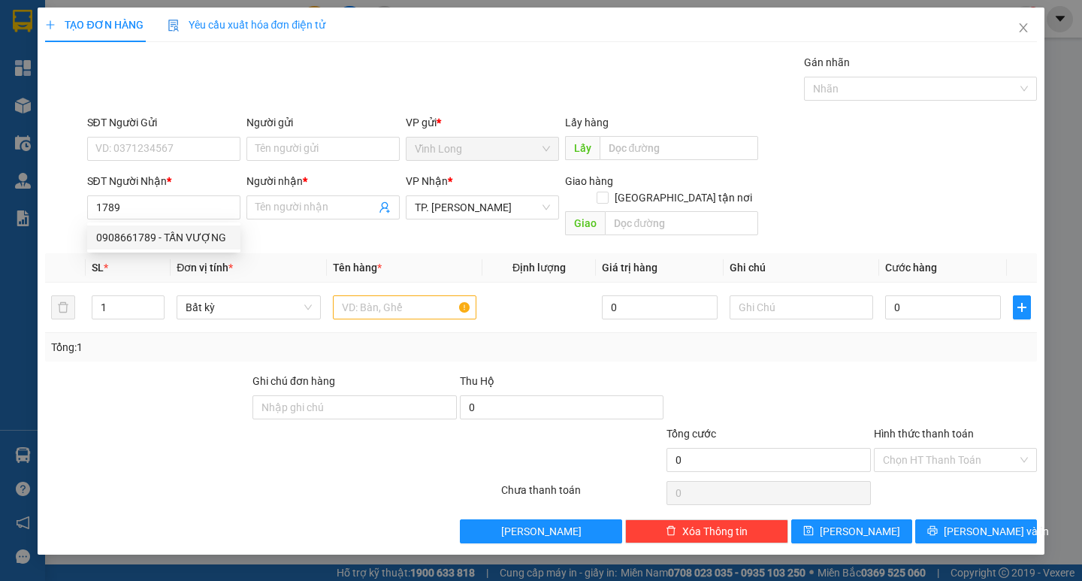
click at [191, 249] on div "0908661789 0908661789 - TẤN VƯỢNG" at bounding box center [163, 237] width 153 height 30
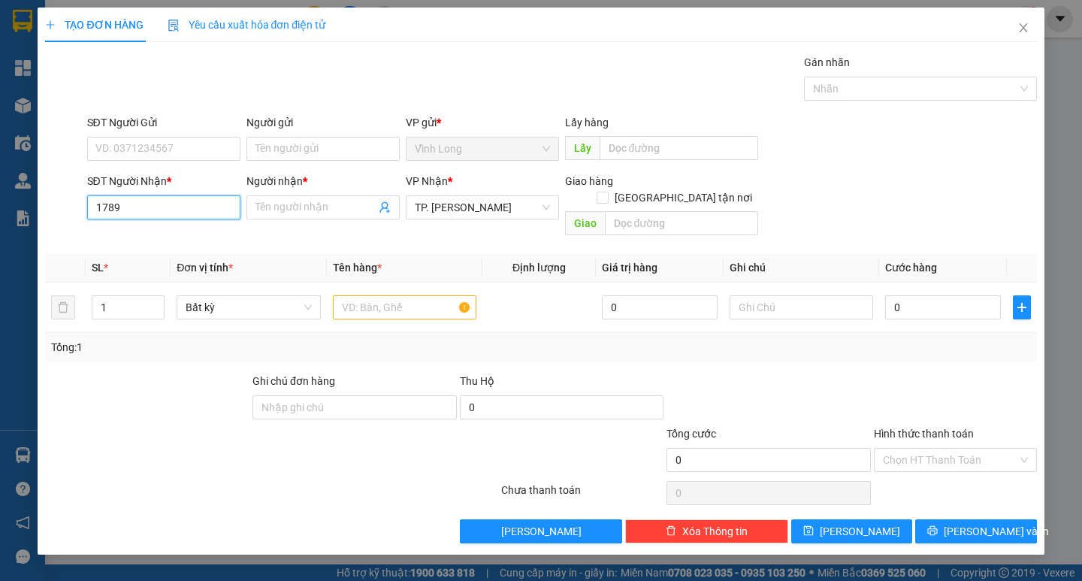
click at [183, 206] on input "1789" at bounding box center [163, 207] width 153 height 24
click at [194, 236] on div "0908661789 - TẤN VƯỢNG" at bounding box center [163, 237] width 135 height 17
type input "0908661789"
type input "TẤN VƯỢNG"
checkbox input "true"
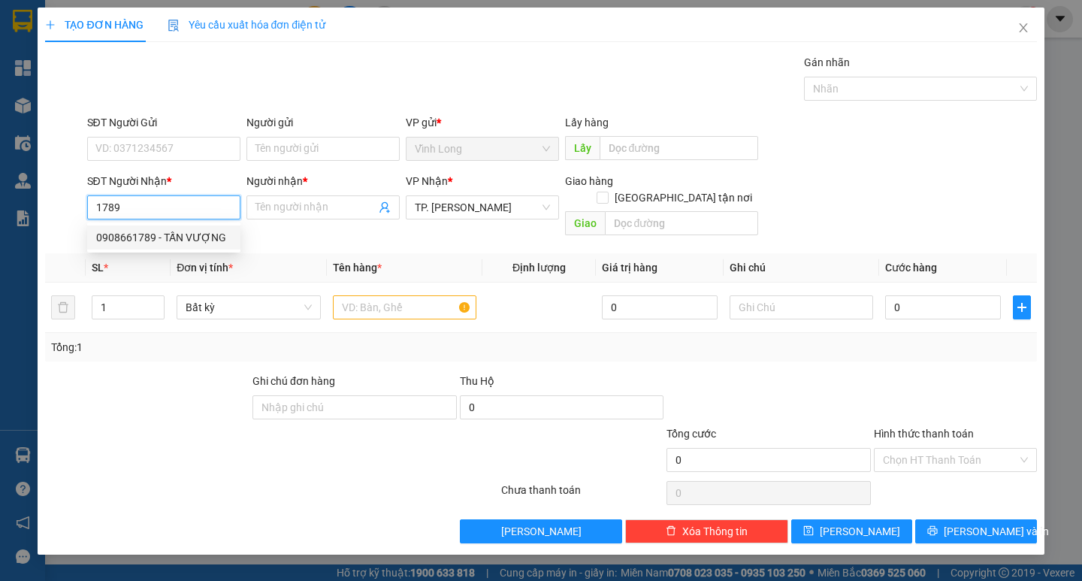
type input "172 NGUYỄN CHÍ THANH P2, Q10"
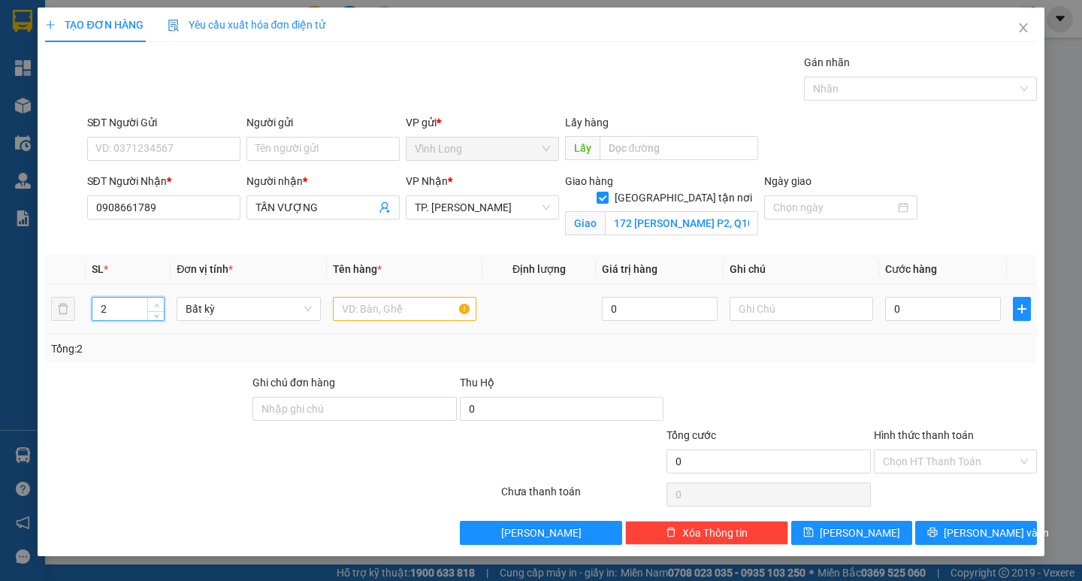
click at [158, 300] on span "up" at bounding box center [156, 304] width 9 height 9
type input "3"
click at [158, 300] on span "up" at bounding box center [156, 304] width 9 height 9
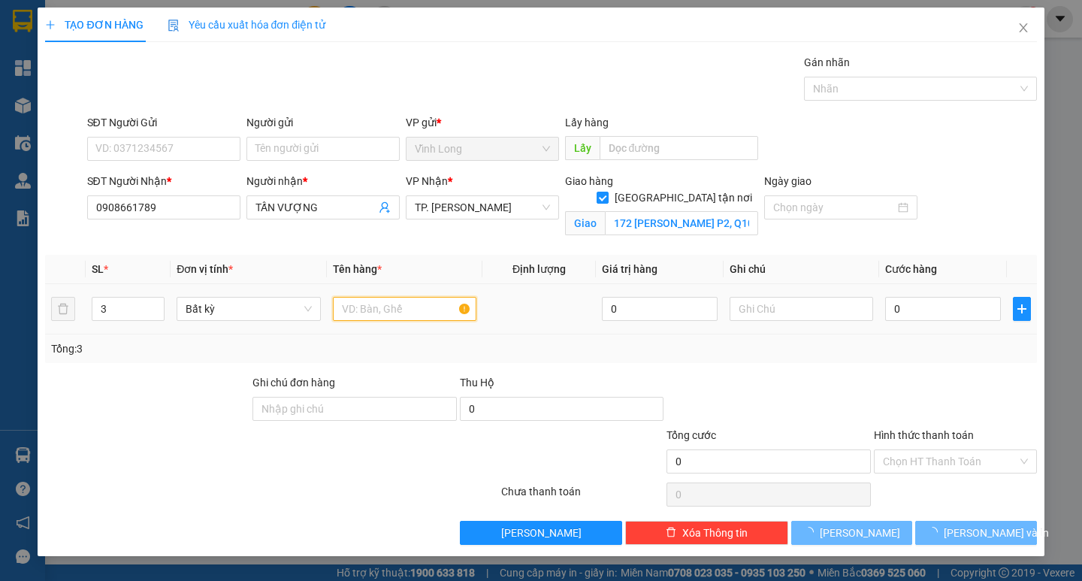
click at [373, 315] on input "text" at bounding box center [404, 309] width 143 height 24
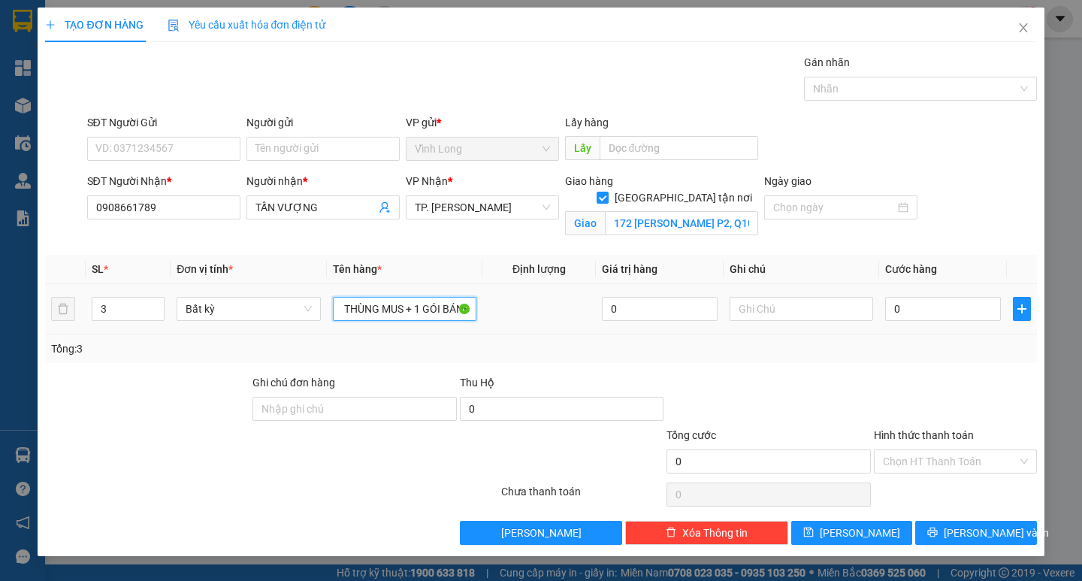
scroll to position [0, 14]
type input "2 THÙNG MUS + 1 GÓI BÁNH"
type input "TRANG"
type input "3"
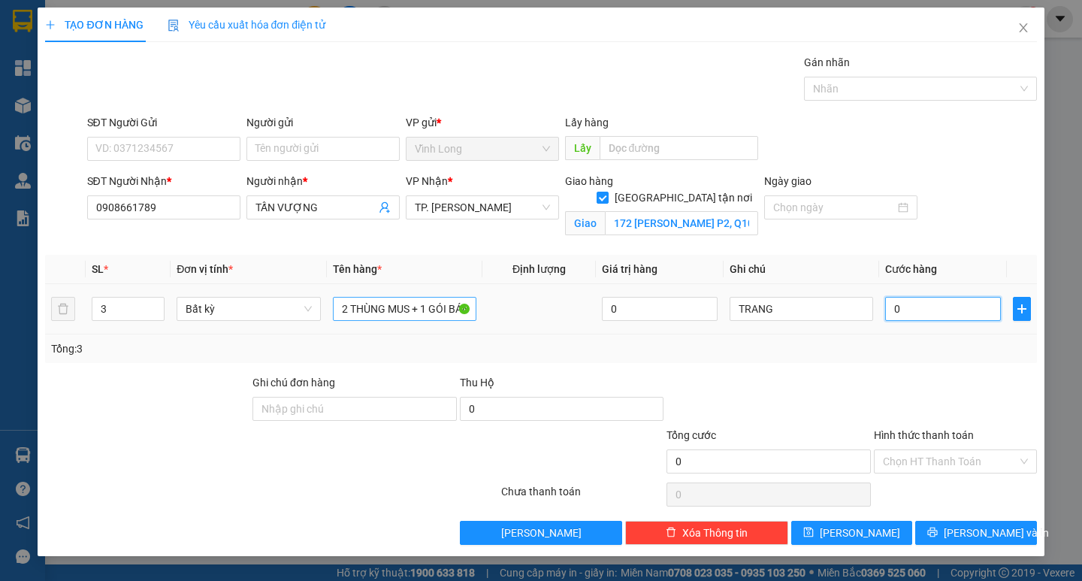
type input "3"
type input "38"
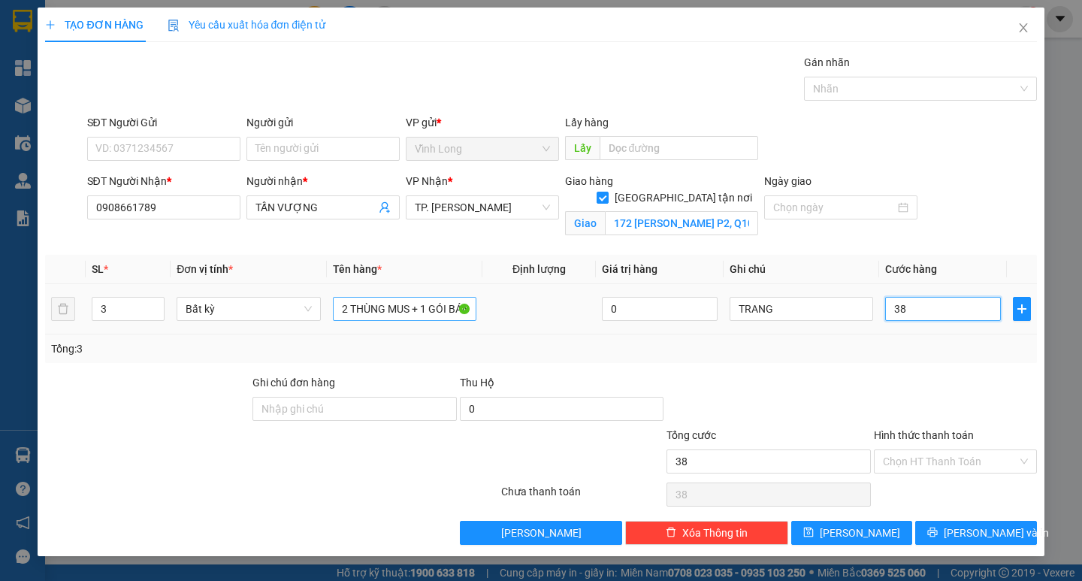
type input "380"
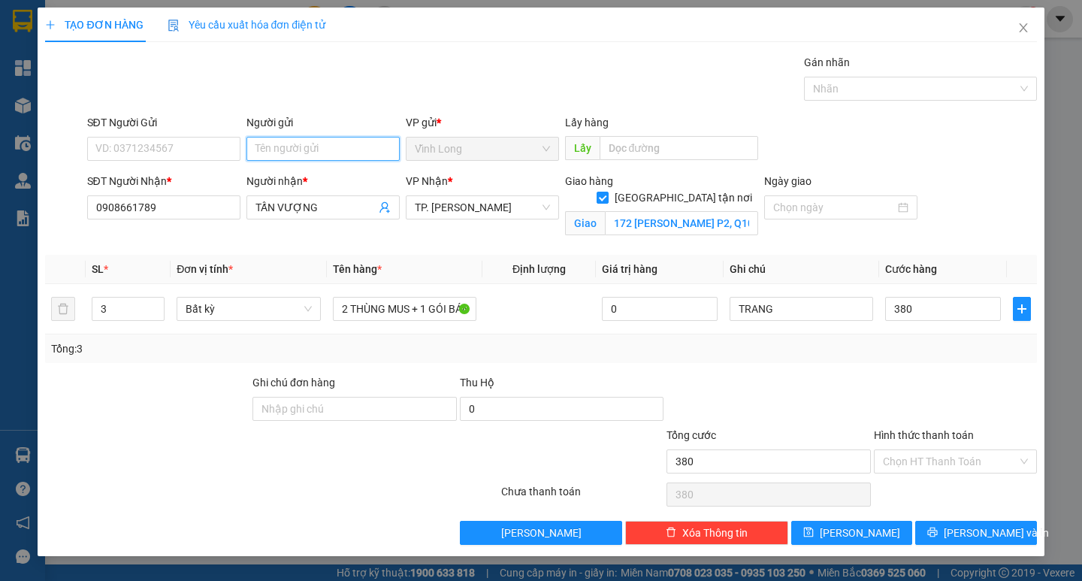
type input "380.000"
click at [275, 149] on input "Người gửi" at bounding box center [322, 149] width 153 height 24
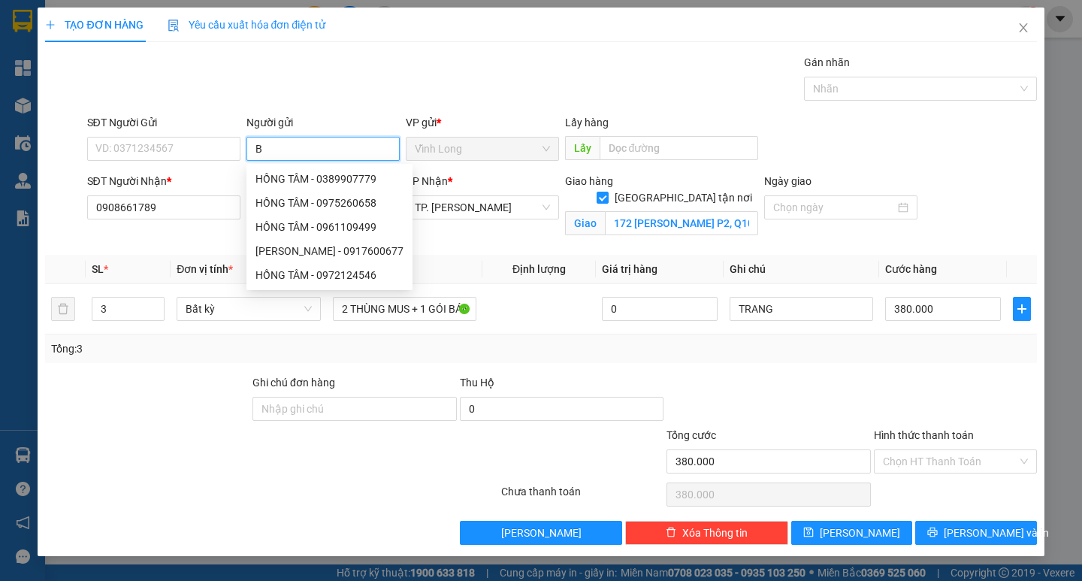
type input "BÁ"
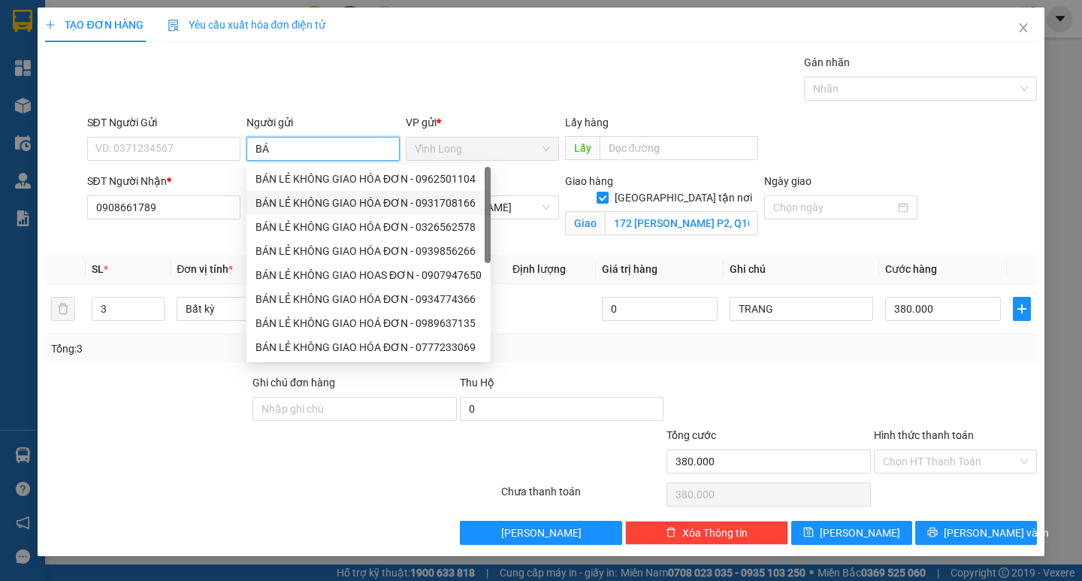
drag, startPoint x: 287, startPoint y: 191, endPoint x: 281, endPoint y: 183, distance: 9.6
click at [287, 191] on div "BÁN LẺ KHÔNG GIAO HÓA ĐƠN - 0931708166" at bounding box center [368, 203] width 244 height 24
type input "0931708166"
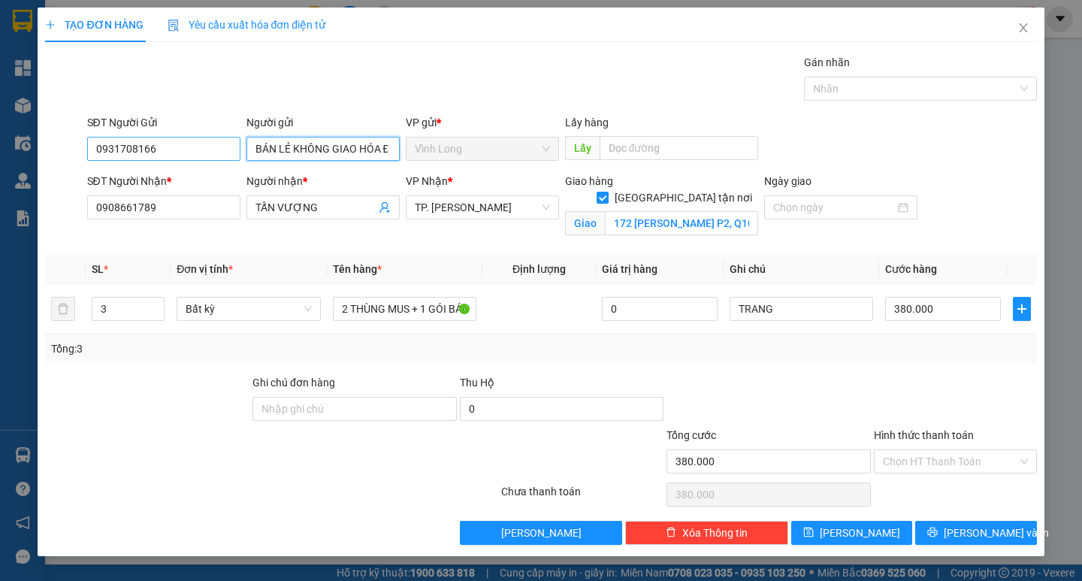
type input "BÁN LẺ KHÔNG GIAO HÓA ĐƠN"
drag, startPoint x: 171, startPoint y: 142, endPoint x: 0, endPoint y: 143, distance: 171.3
click at [0, 143] on div "TẠO ĐƠN HÀNG Yêu cầu xuất hóa đơn điện tử Transit Pickup Surcharge Ids Transit …" at bounding box center [541, 290] width 1082 height 581
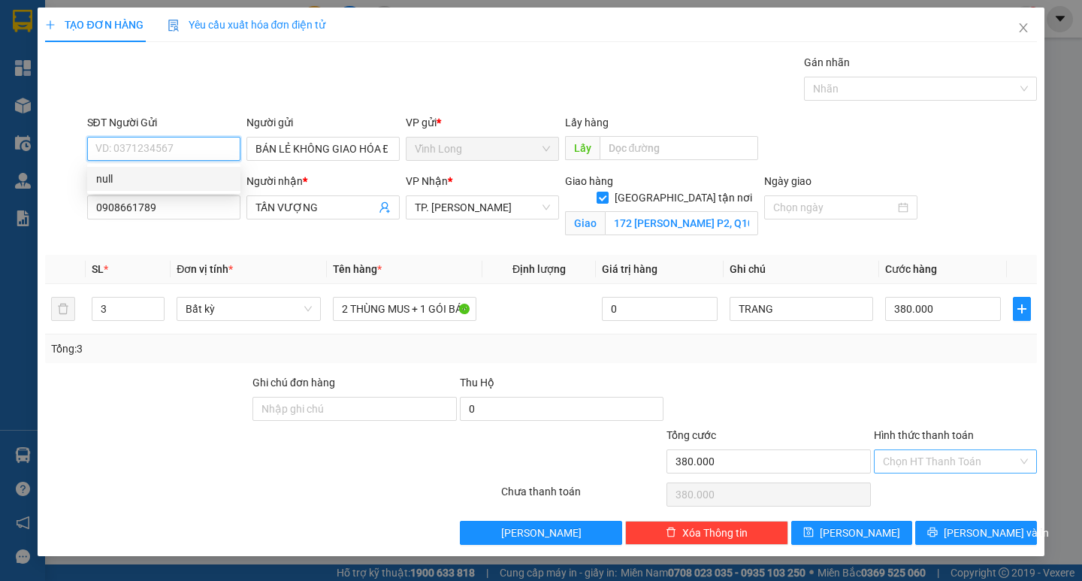
click at [886, 449] on div "Chọn HT Thanh Toán" at bounding box center [955, 461] width 163 height 24
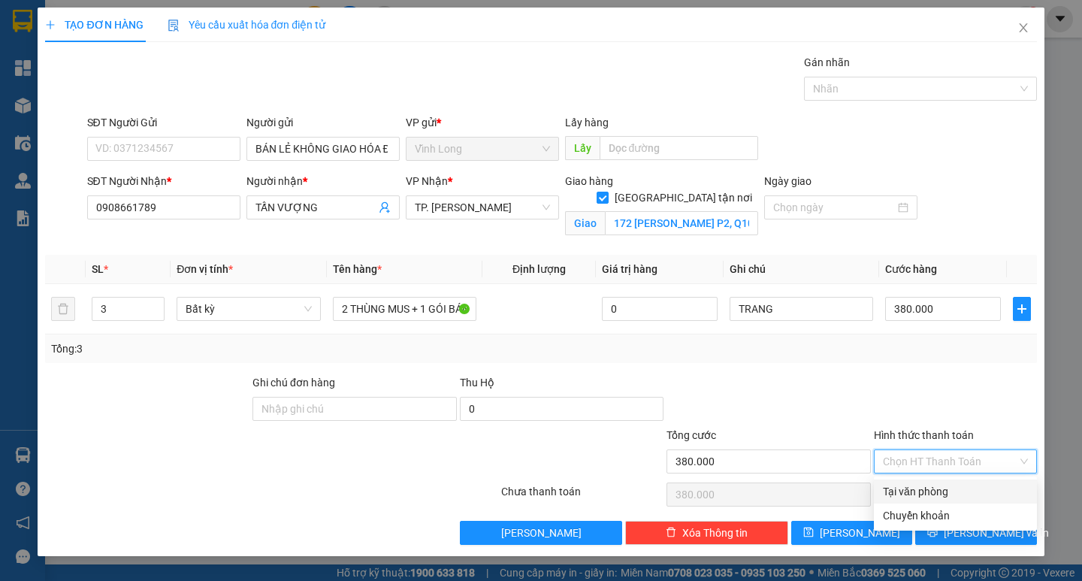
click at [918, 492] on div "Tại văn phòng" at bounding box center [955, 491] width 145 height 17
type input "0"
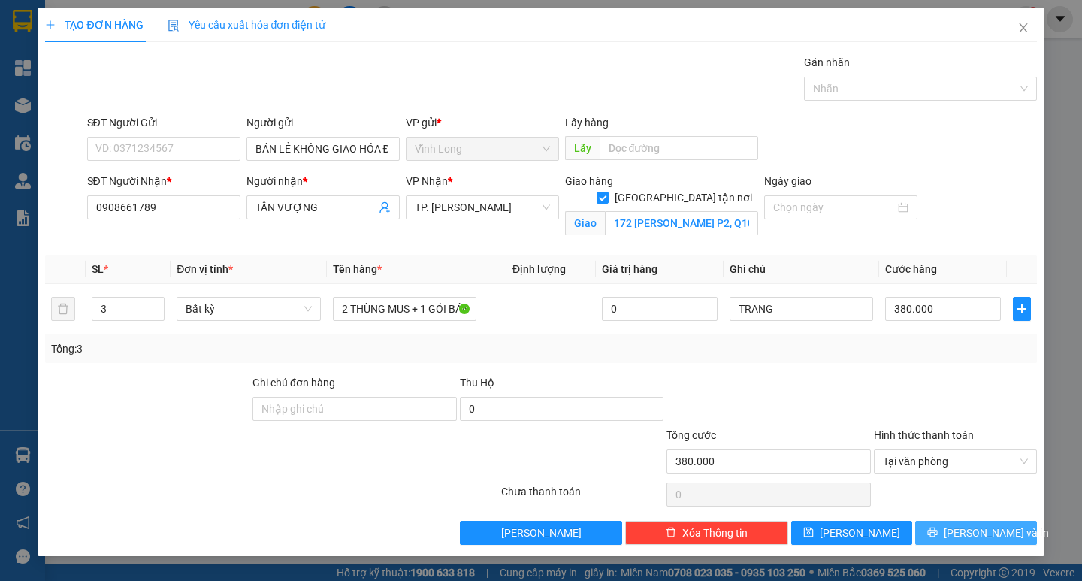
click at [937, 527] on icon "printer" at bounding box center [932, 532] width 11 height 11
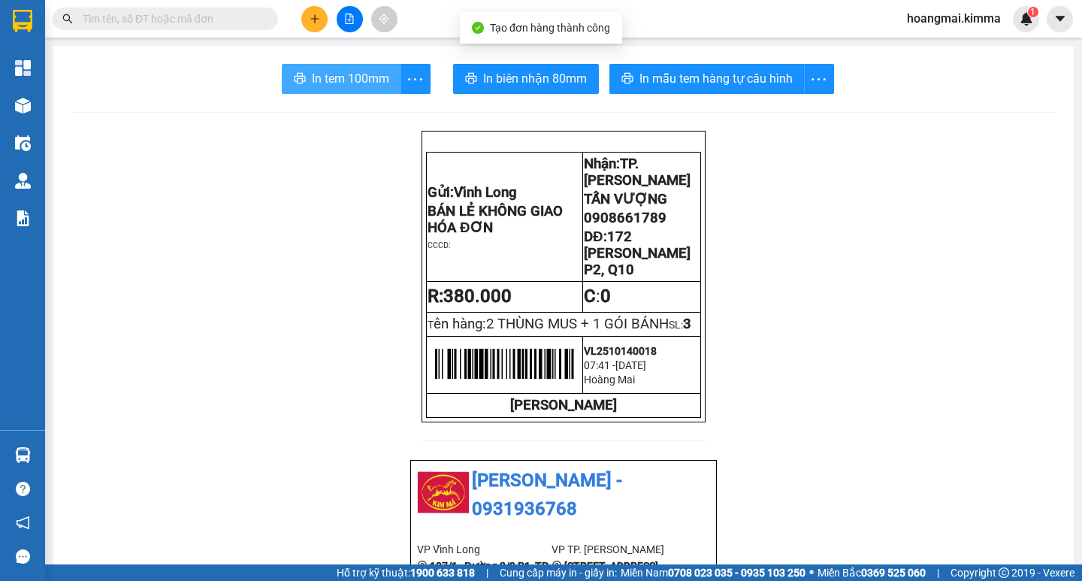
click at [378, 82] on span "In tem 100mm" at bounding box center [350, 78] width 77 height 19
click at [303, 21] on button at bounding box center [314, 19] width 26 height 26
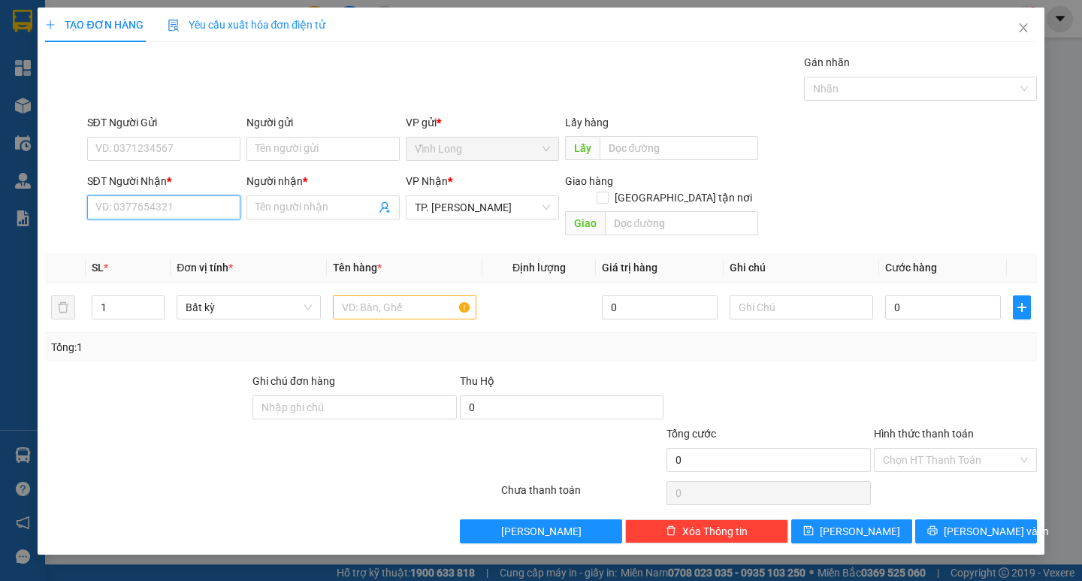
click at [192, 203] on input "SĐT Người Nhận *" at bounding box center [163, 207] width 153 height 24
type input "0988279878"
click at [184, 233] on div "0988279878 - PHƯỚC" at bounding box center [163, 237] width 135 height 17
type input "PHƯỚC"
type input "0988279878"
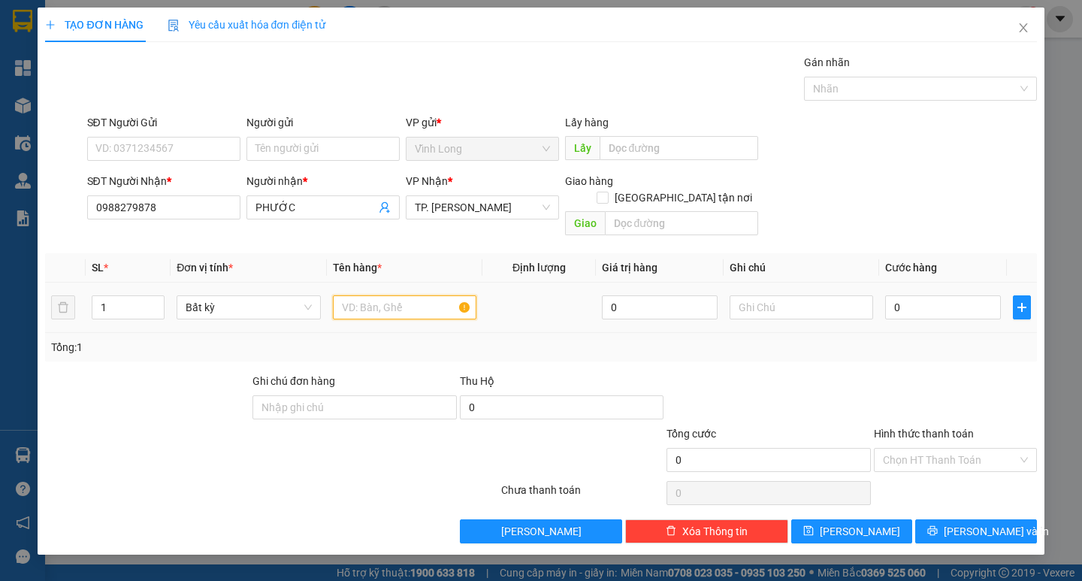
click at [382, 295] on input "text" at bounding box center [404, 307] width 143 height 24
type input "GÓI CAFE"
type input "TRANG"
type input "02"
type input "2"
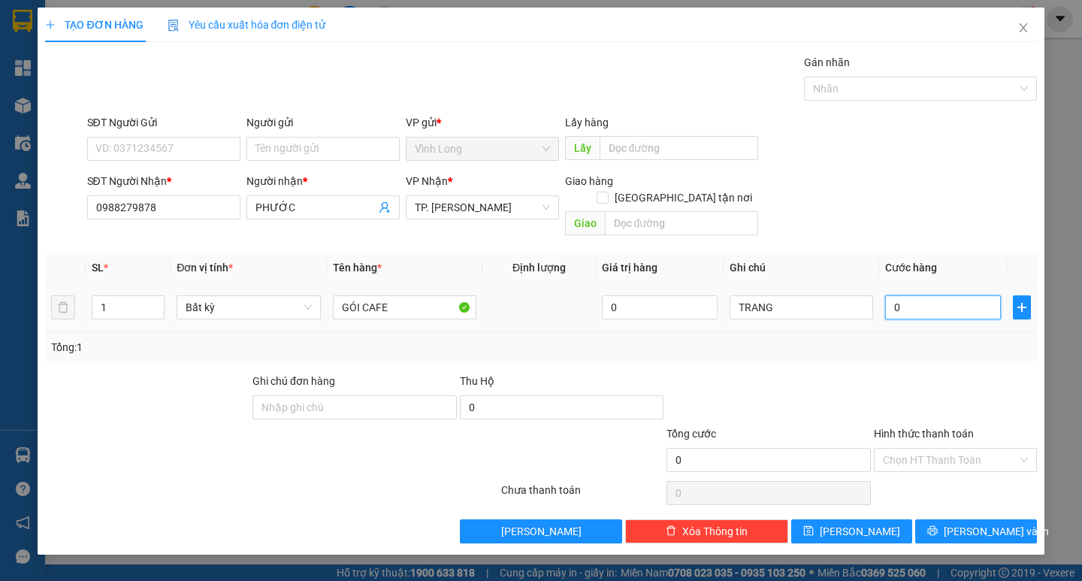
type input "2"
type input "020"
type input "20"
type input "20.000"
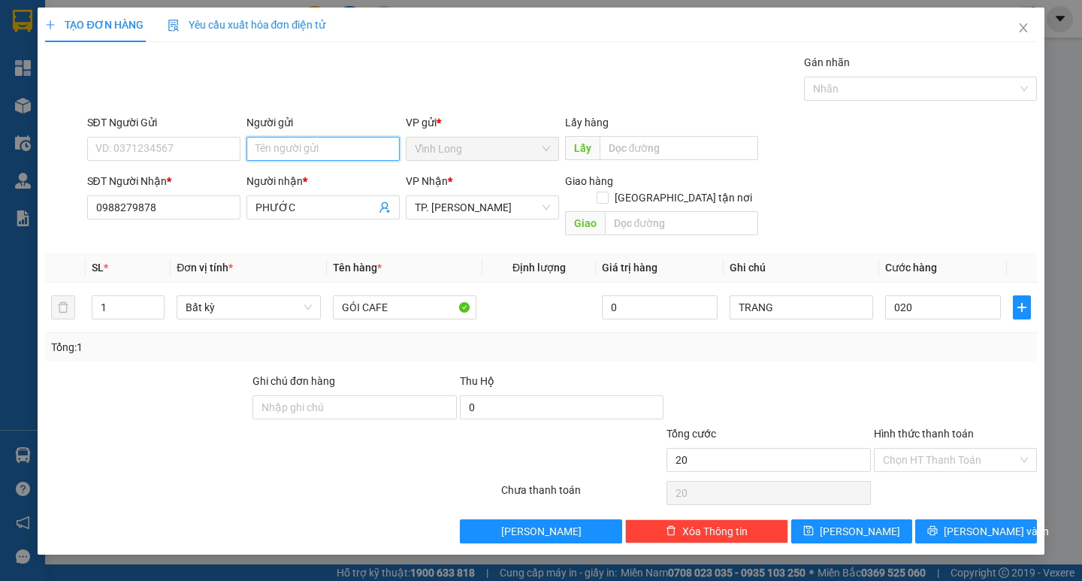
type input "20.000"
click at [275, 146] on input "Người gửi" at bounding box center [322, 149] width 153 height 24
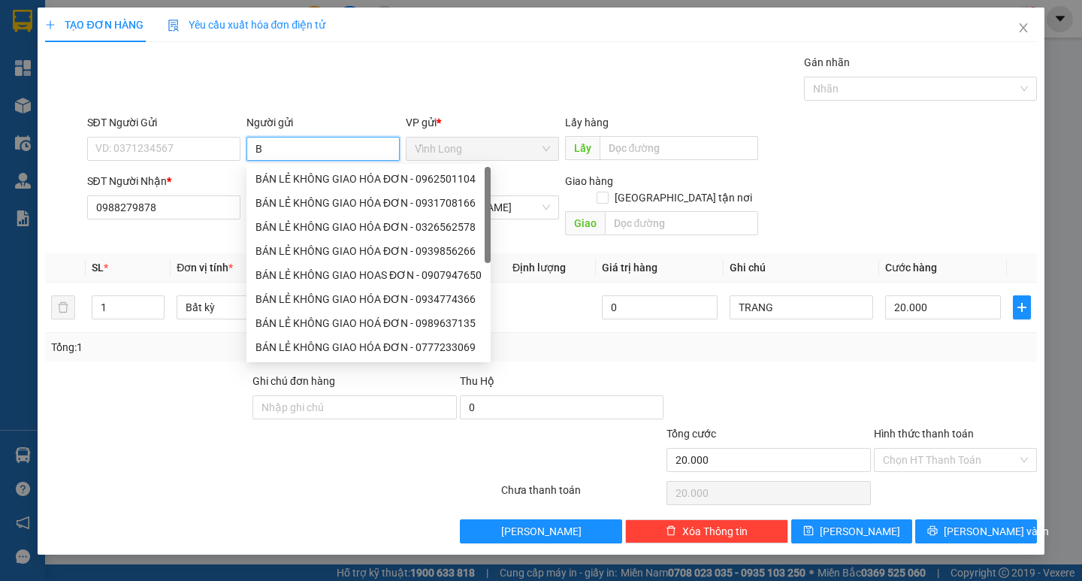
type input "BÁ"
click at [279, 174] on div "BÁN LẺ KHÔNG GIAO HÓA ĐƠN - 0962501104" at bounding box center [368, 179] width 226 height 17
type input "0962501104"
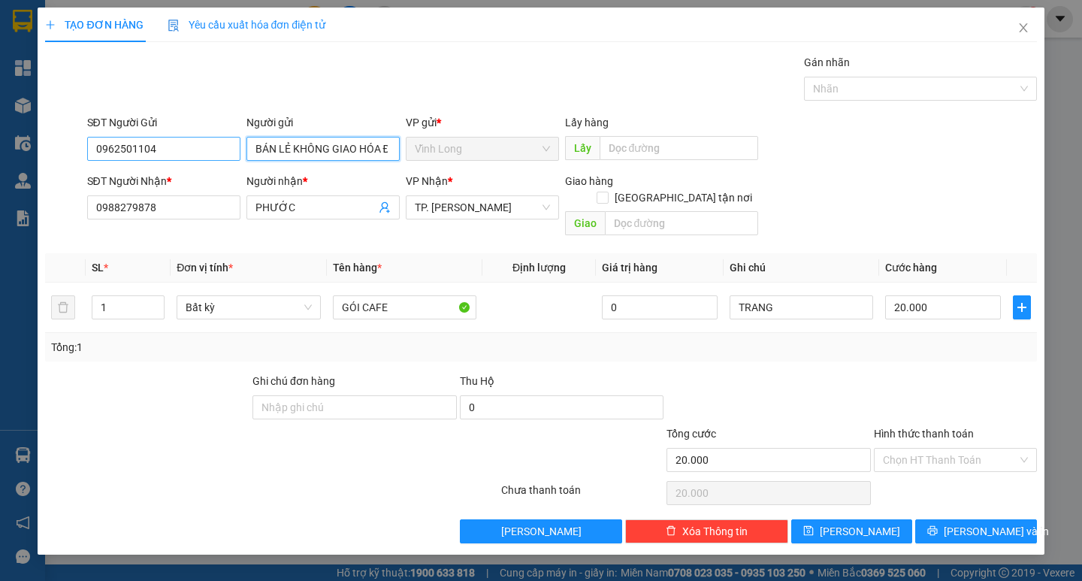
type input "BÁN LẺ KHÔNG GIAO HÓA ĐƠN"
click at [88, 152] on input "0962501104" at bounding box center [163, 149] width 153 height 24
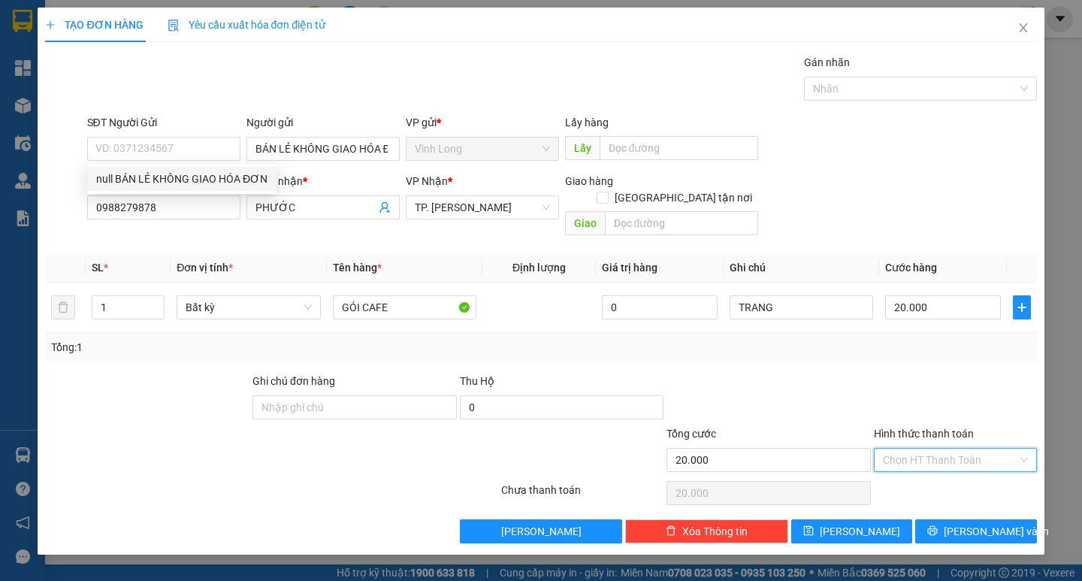
drag, startPoint x: 901, startPoint y: 436, endPoint x: 912, endPoint y: 465, distance: 30.7
click at [901, 448] on input "Hình thức thanh toán" at bounding box center [950, 459] width 134 height 23
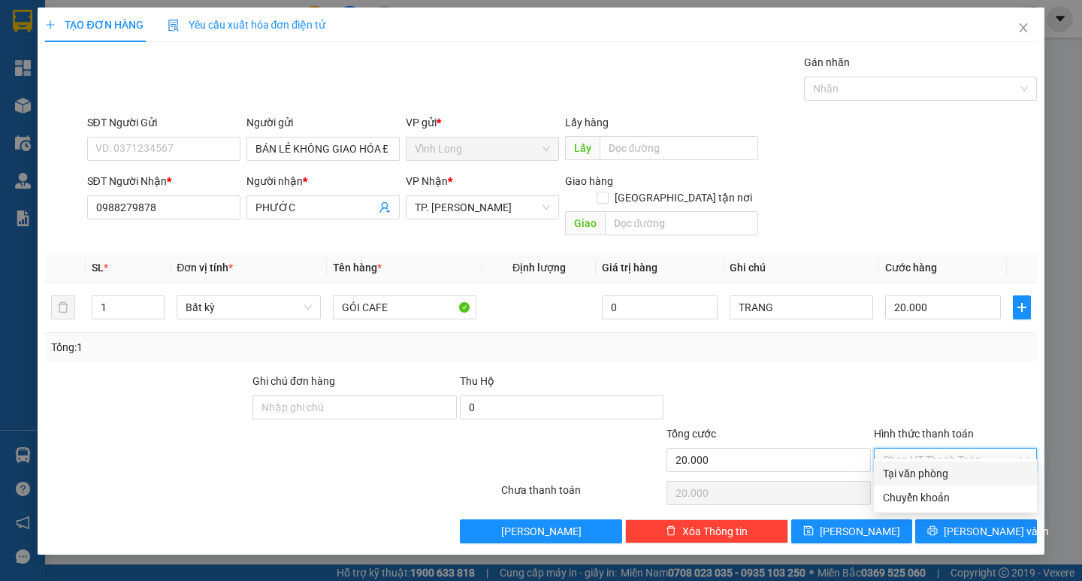
click at [912, 465] on div "Tại văn phòng" at bounding box center [955, 473] width 145 height 17
type input "0"
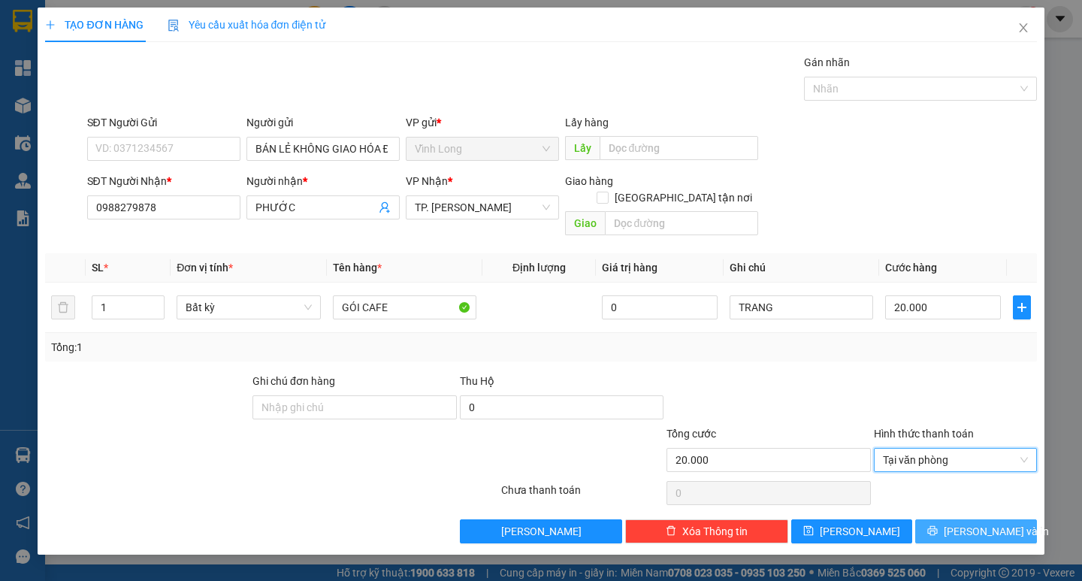
click at [974, 523] on span "Lưu và In" at bounding box center [995, 531] width 105 height 17
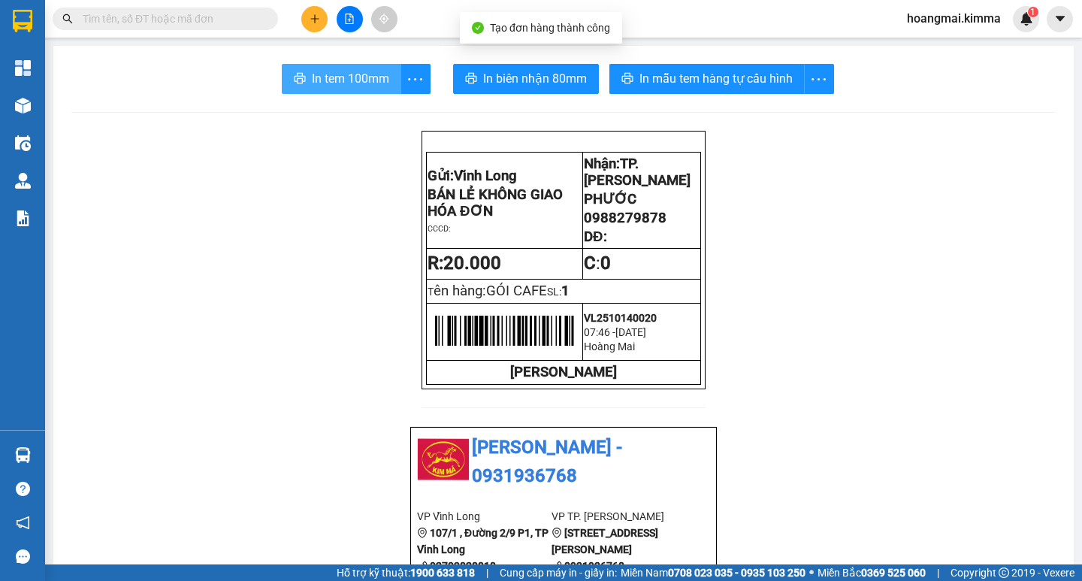
click at [364, 84] on span "In tem 100mm" at bounding box center [350, 78] width 77 height 19
click at [244, 5] on div "Kết quả tìm kiếm ( 0 ) Bộ lọc Ngày tạo đơn gần nhất No Data hoangmai.kimma 1" at bounding box center [541, 19] width 1082 height 38
click at [244, 14] on input "text" at bounding box center [171, 19] width 177 height 17
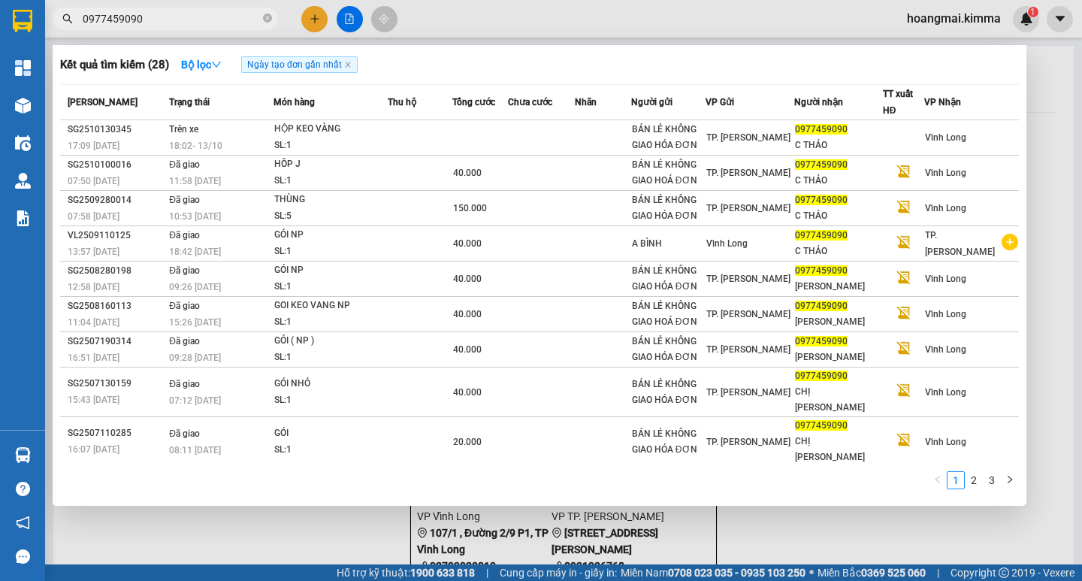
type input "0977459090"
click at [315, 20] on div at bounding box center [541, 290] width 1082 height 581
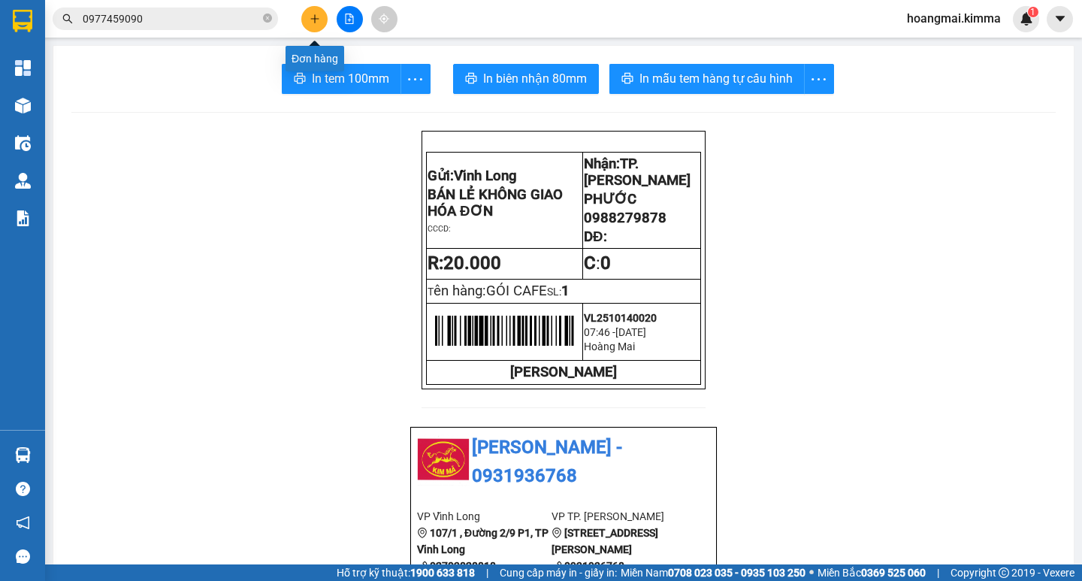
click at [313, 26] on button at bounding box center [314, 19] width 26 height 26
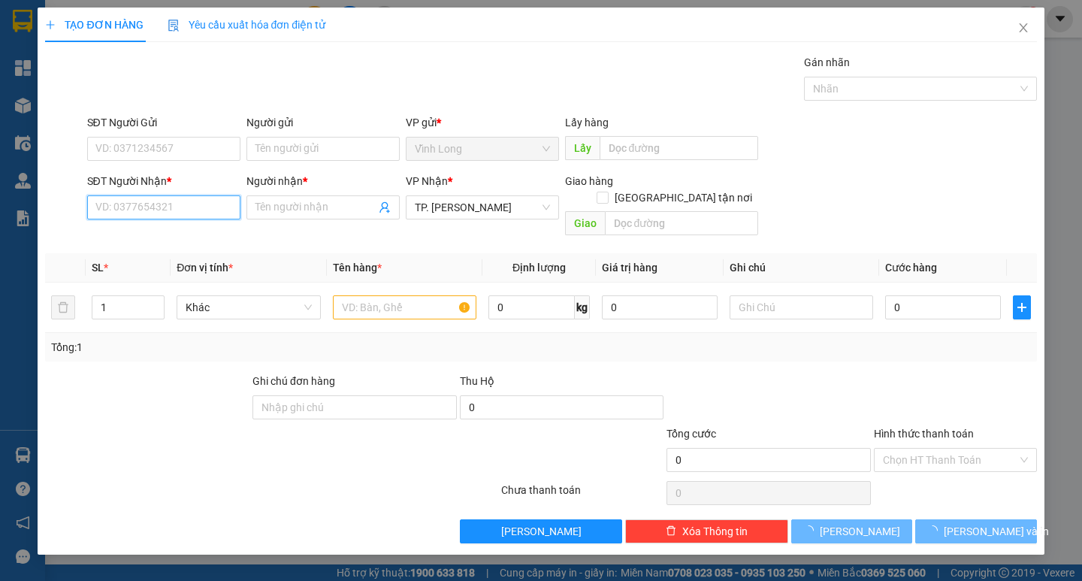
click at [174, 210] on input "SĐT Người Nhận *" at bounding box center [163, 207] width 153 height 24
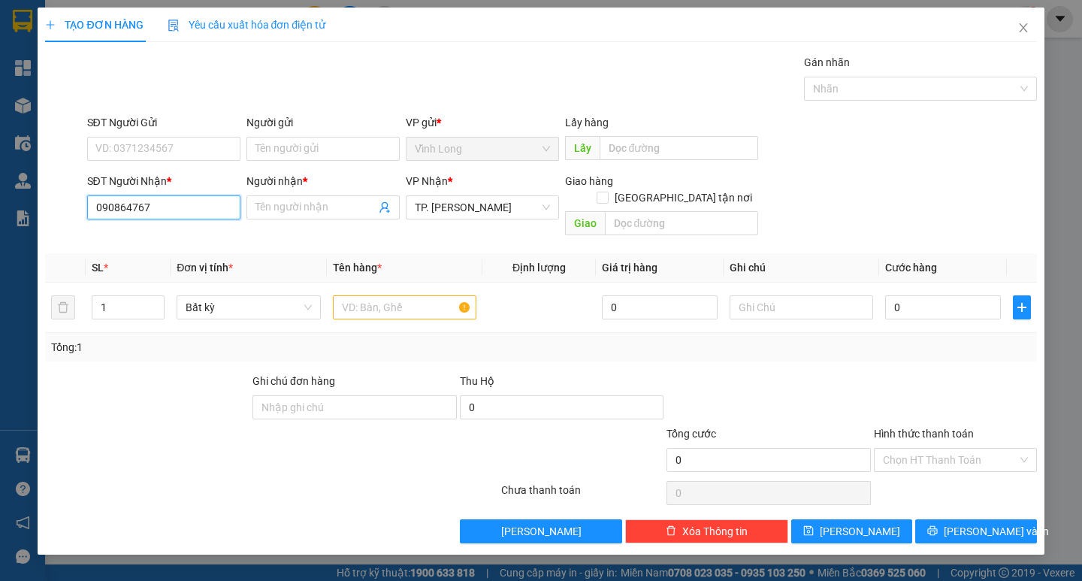
type input "0908647676"
click at [180, 239] on div "0908647676 - ANH TOÀN" at bounding box center [163, 237] width 135 height 17
type input "ANH TOÀN"
type input "0908647676"
click at [308, 137] on input "Người gửi" at bounding box center [322, 149] width 153 height 24
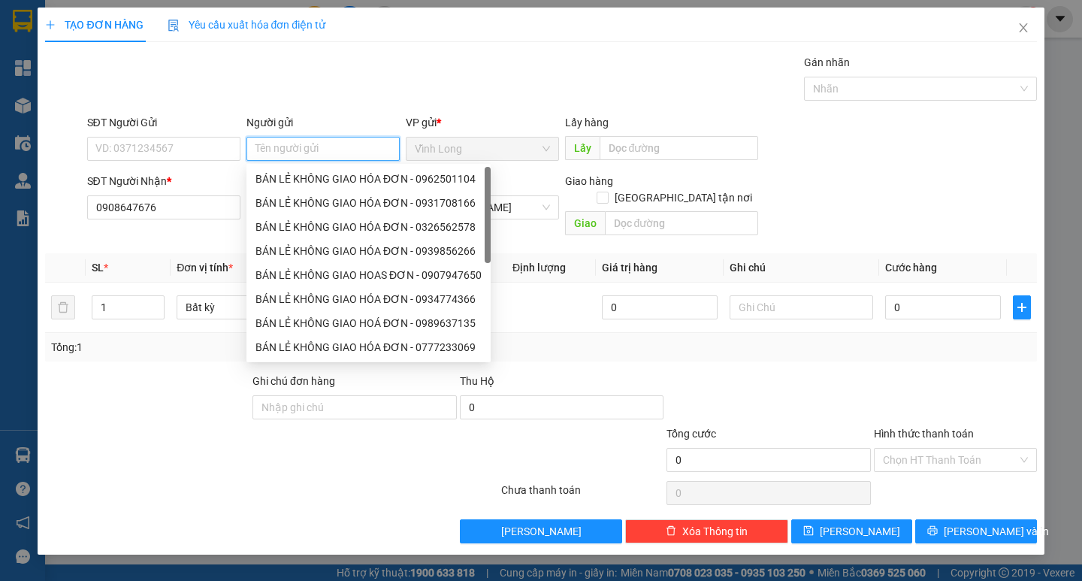
click at [309, 139] on input "Người gửi" at bounding box center [322, 149] width 153 height 24
type input "TIẾN ĐẠT"
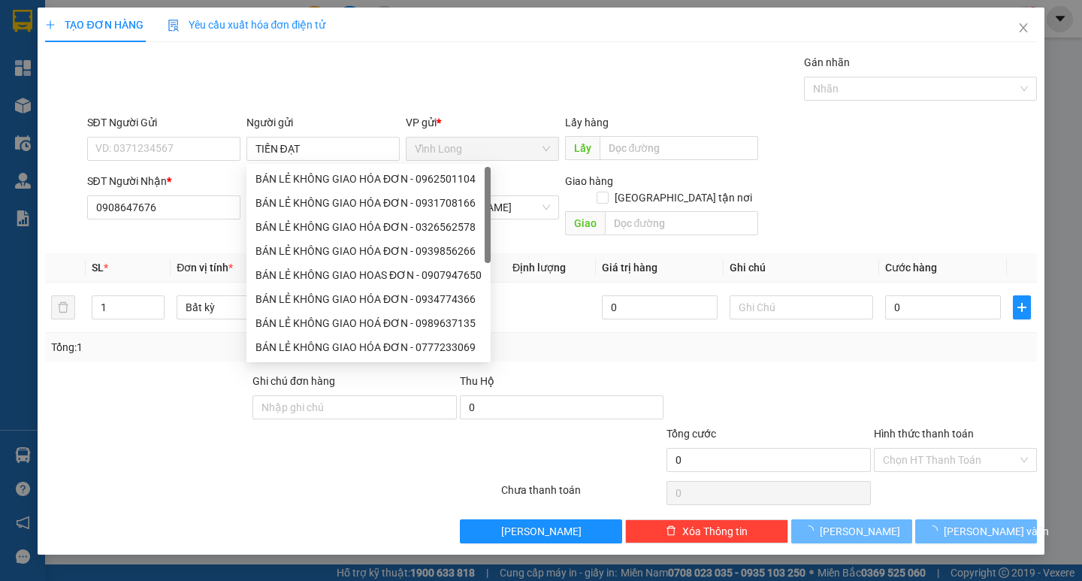
click at [376, 104] on div "Gói vận chuyển * Tiêu chuẩn Gán nhãn Nhãn" at bounding box center [561, 80] width 955 height 53
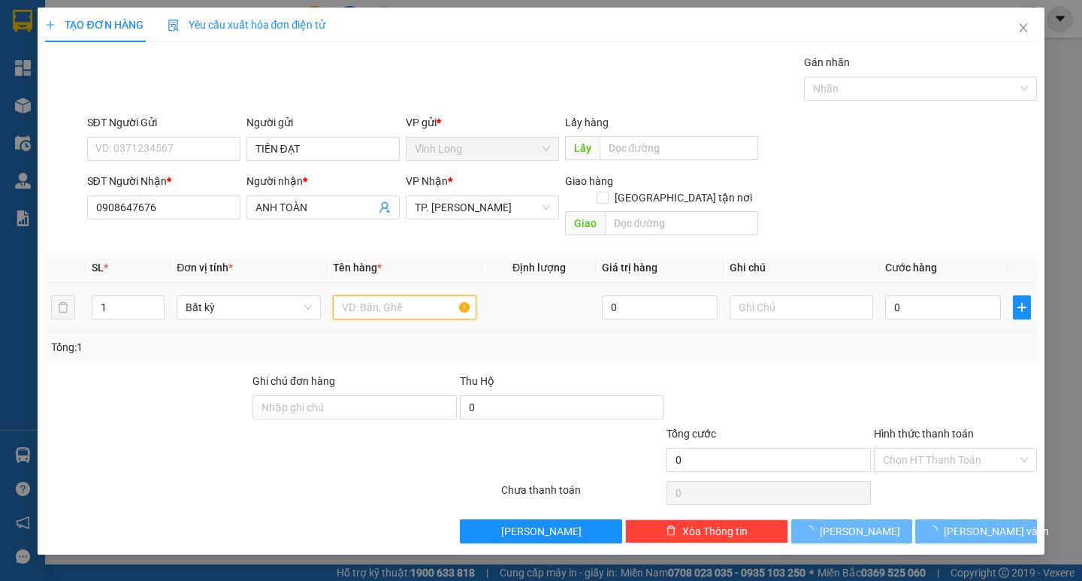
click at [403, 295] on input "text" at bounding box center [404, 307] width 143 height 24
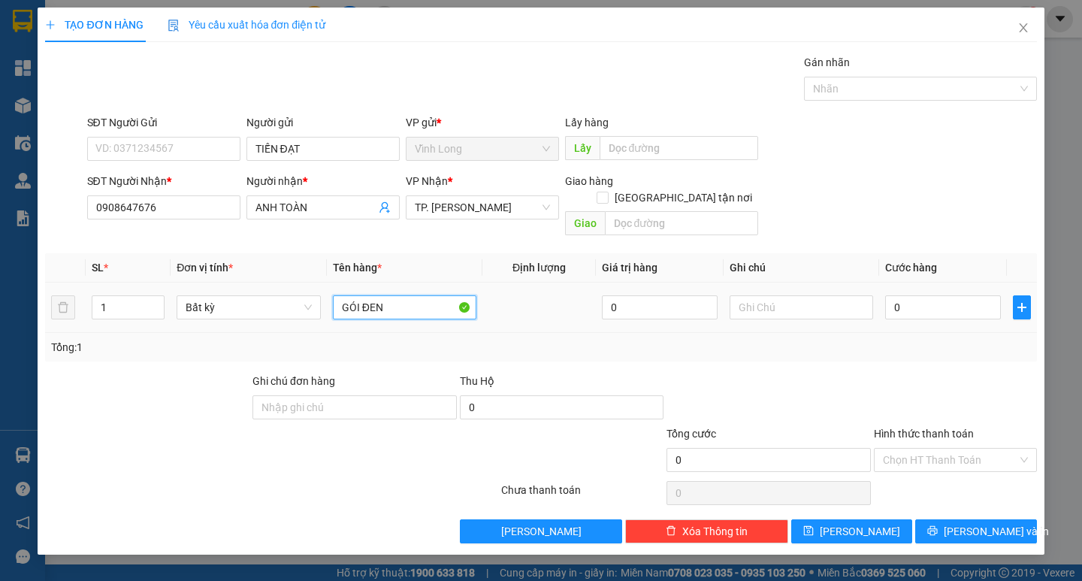
type input "GÓI ĐEN"
type input "TRANG"
type input "4"
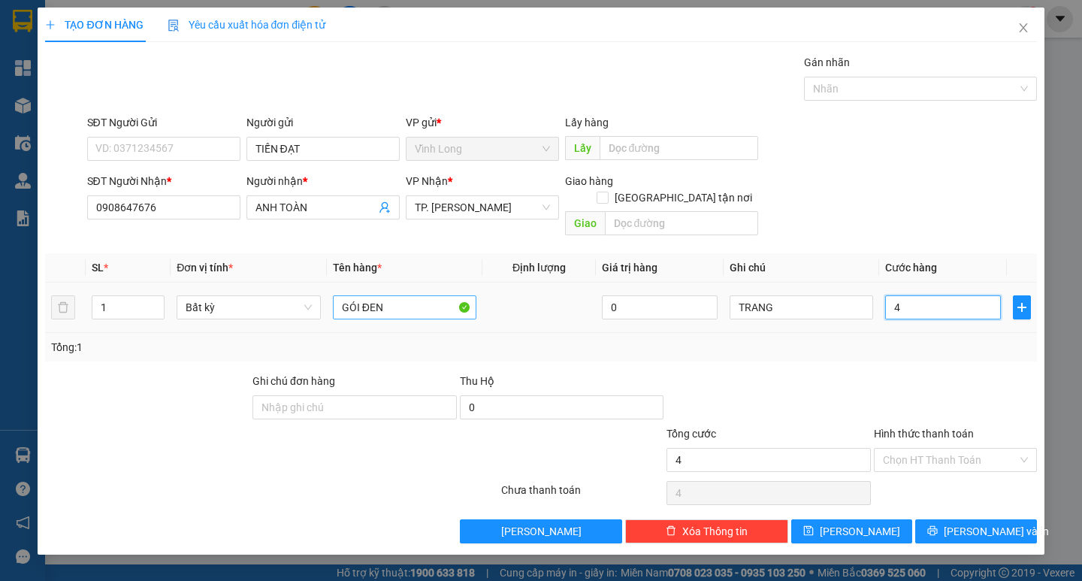
type input "40"
type input "40.000"
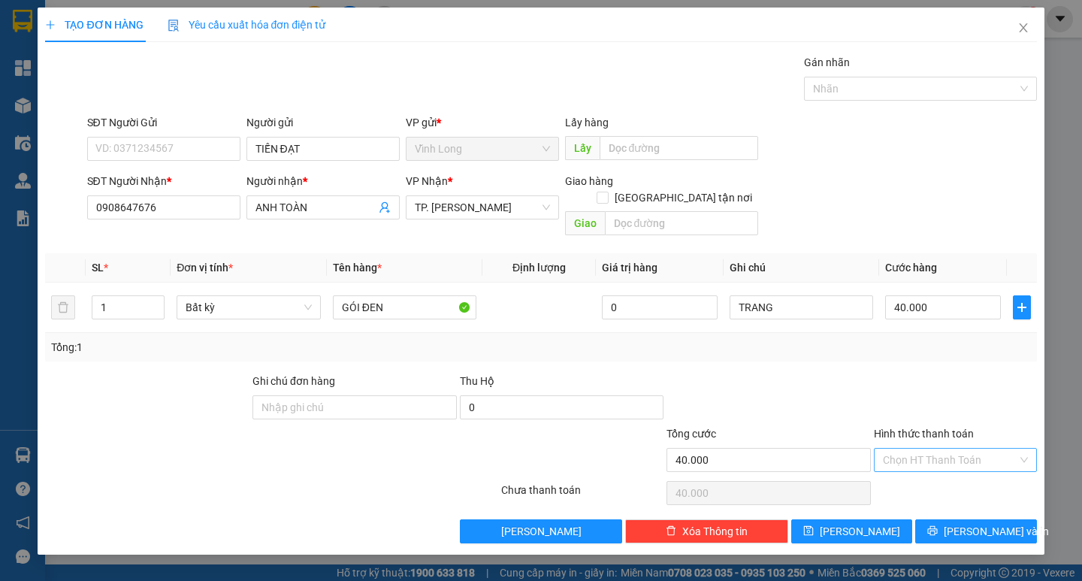
drag, startPoint x: 937, startPoint y: 435, endPoint x: 937, endPoint y: 457, distance: 22.5
click at [937, 448] on input "Hình thức thanh toán" at bounding box center [950, 459] width 134 height 23
click at [934, 463] on div "Tại văn phòng" at bounding box center [955, 473] width 163 height 24
type input "0"
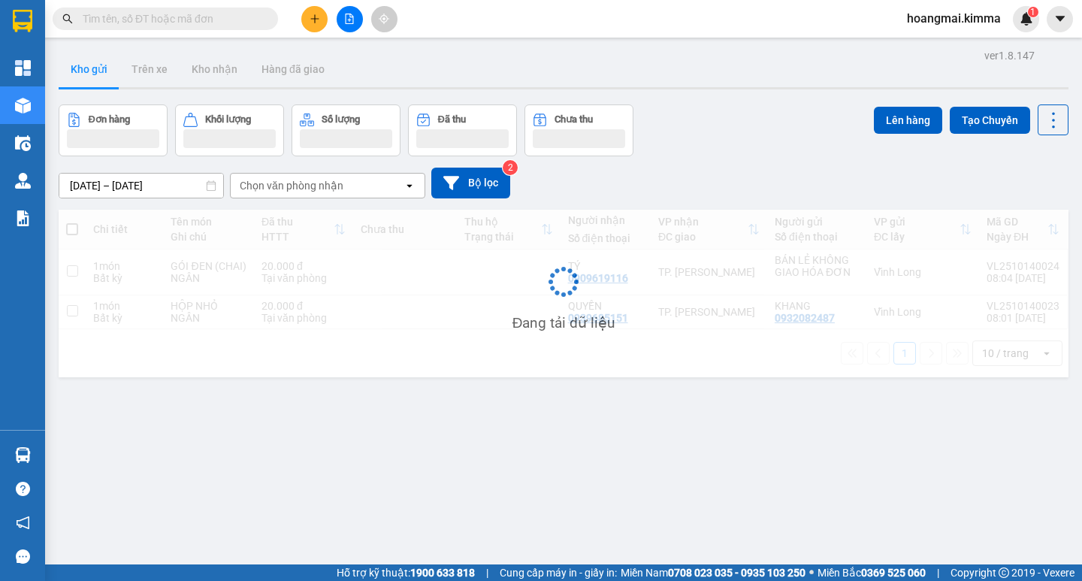
click at [324, 9] on div at bounding box center [349, 19] width 113 height 26
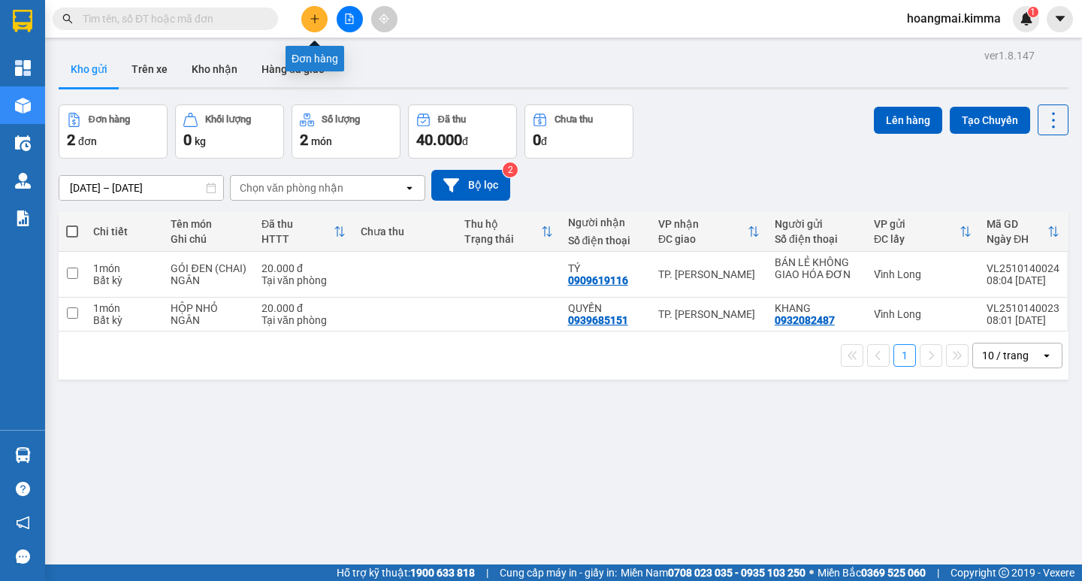
click at [320, 22] on button at bounding box center [314, 19] width 26 height 26
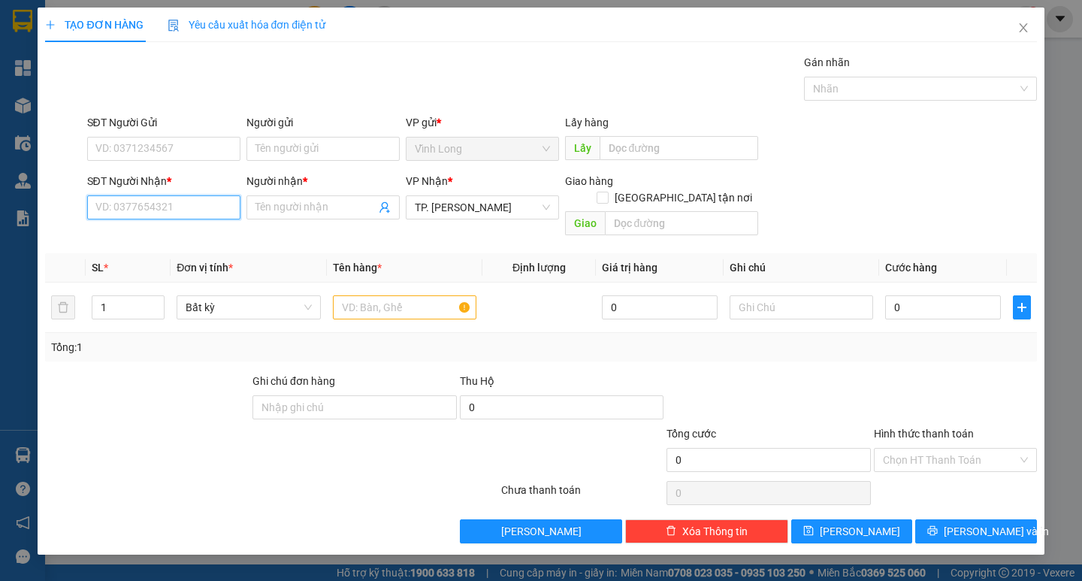
click at [217, 210] on input "SĐT Người Nhận *" at bounding box center [163, 207] width 153 height 24
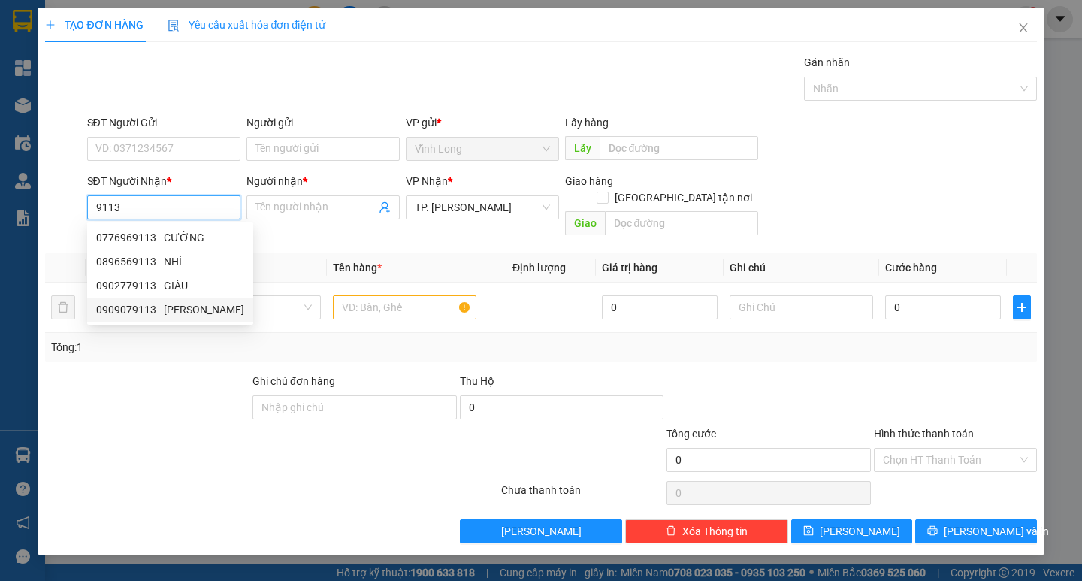
click at [208, 315] on div "0909079113 - [PERSON_NAME]" at bounding box center [170, 309] width 148 height 17
type input "0909079113"
type input "[PERSON_NAME]"
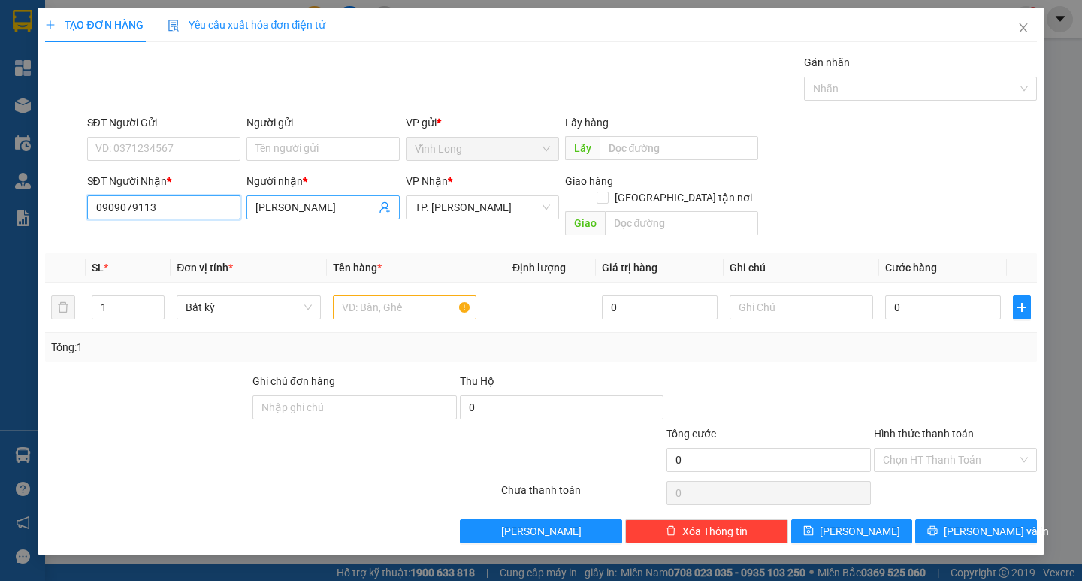
type input "0909079113"
drag, startPoint x: 266, startPoint y: 207, endPoint x: 207, endPoint y: 208, distance: 59.3
click at [207, 208] on div "SĐT Người Nhận * 0909079113 0909079113 Người nhận * LÊ QUỐC HƯNG VP Nhận * TP. …" at bounding box center [561, 207] width 955 height 69
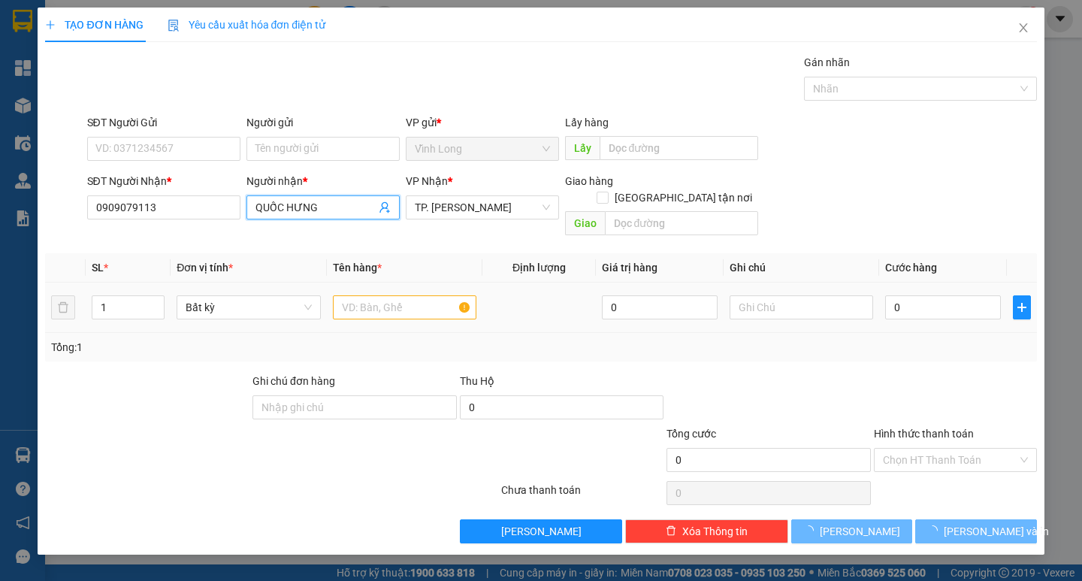
type input "QUỐC HƯNG"
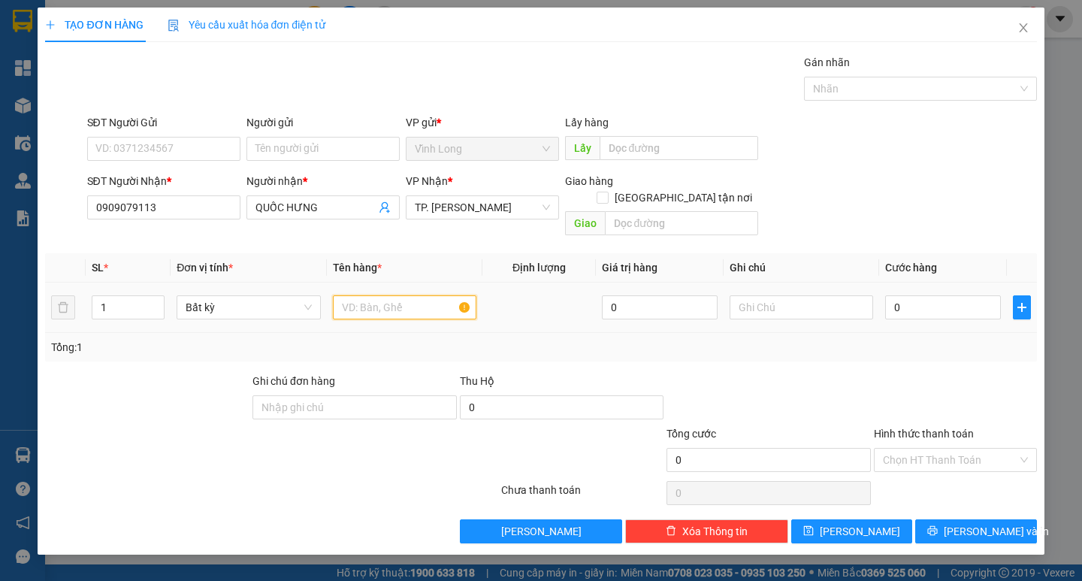
click at [377, 295] on input "text" at bounding box center [404, 307] width 143 height 24
click at [352, 296] on input "KIIẸN CHUỘT" at bounding box center [404, 307] width 143 height 24
type input "KIỆN CHUỘT"
click at [321, 155] on input "Người gửi" at bounding box center [322, 149] width 153 height 24
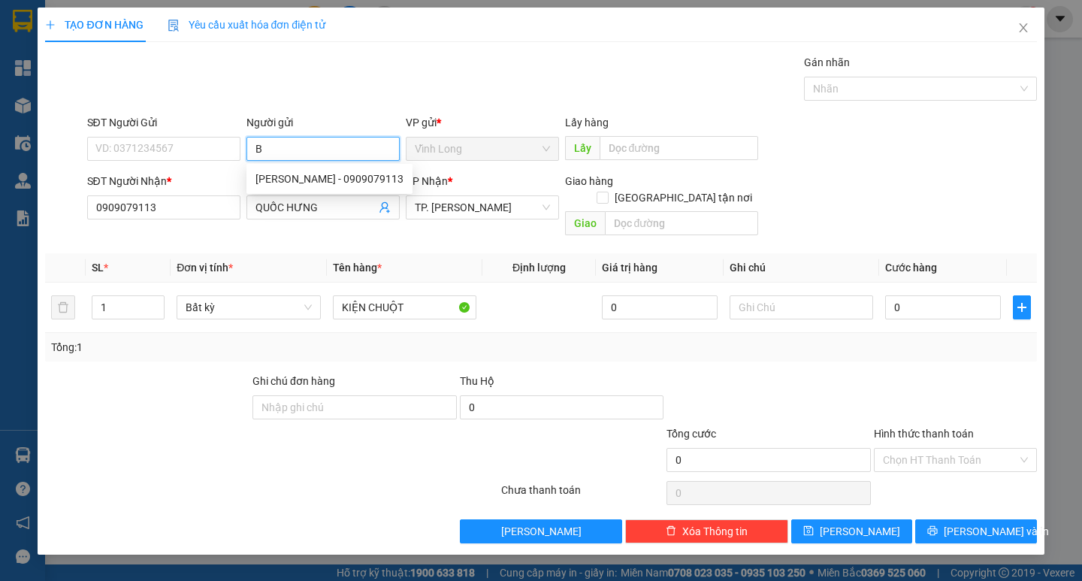
type input "BÁ"
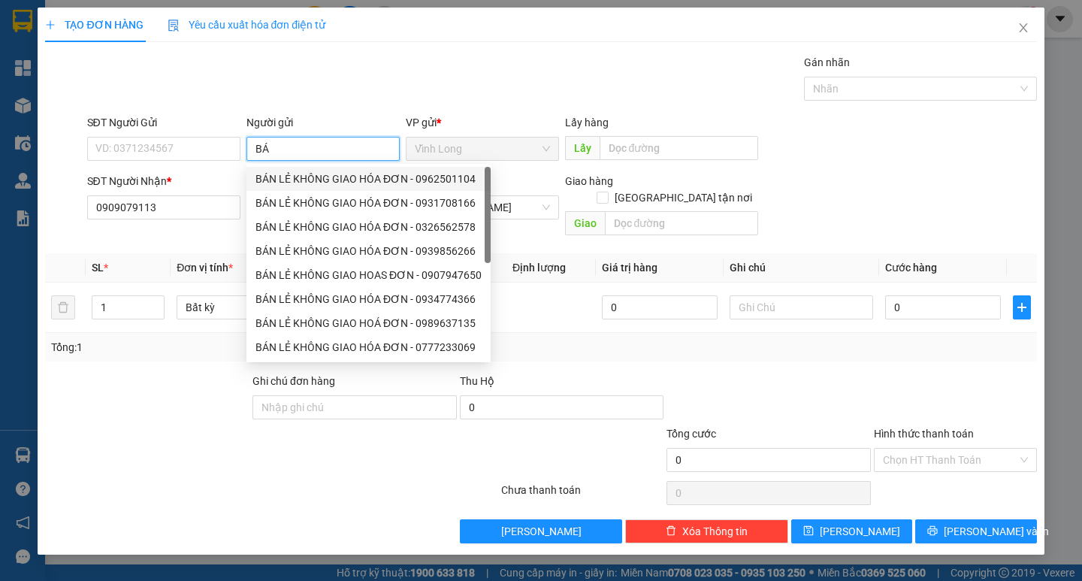
click at [300, 179] on div "BÁN LẺ KHÔNG GIAO HÓA ĐƠN - 0962501104" at bounding box center [368, 179] width 226 height 17
type input "0962501104"
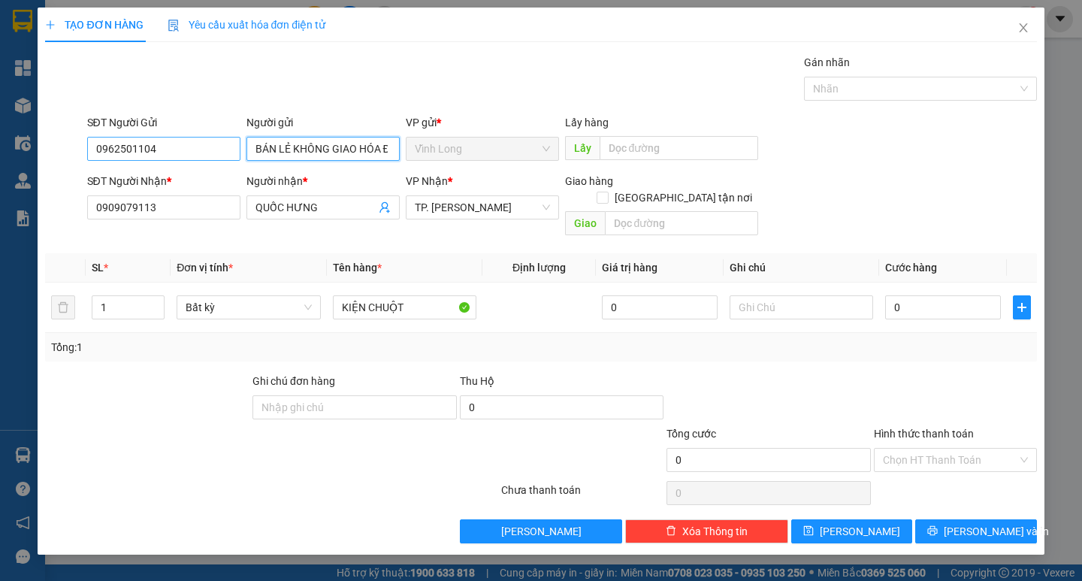
type input "BÁN LẺ KHÔNG GIAO HÓA ĐƠN"
drag, startPoint x: 155, startPoint y: 155, endPoint x: 53, endPoint y: 161, distance: 101.6
click at [53, 161] on div "SĐT Người Gửi 0962501104 0962501104 Người gửi BÁN LẺ KHÔNG GIAO HÓA ĐƠN VP gửi …" at bounding box center [541, 140] width 994 height 53
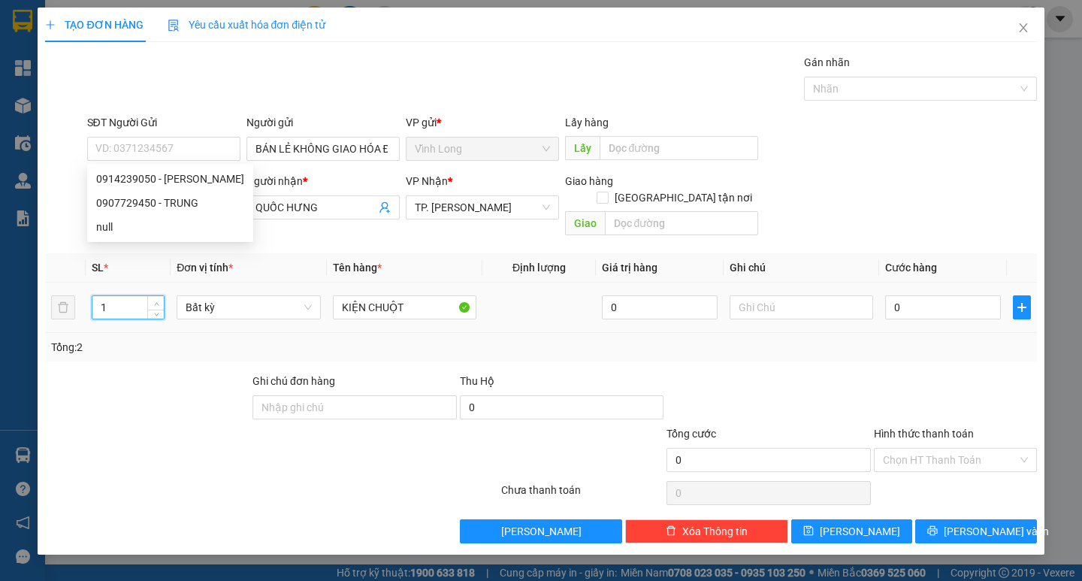
type input "2"
drag, startPoint x: 155, startPoint y: 281, endPoint x: 246, endPoint y: 302, distance: 92.6
click at [155, 296] on span "Increase Value" at bounding box center [155, 303] width 17 height 14
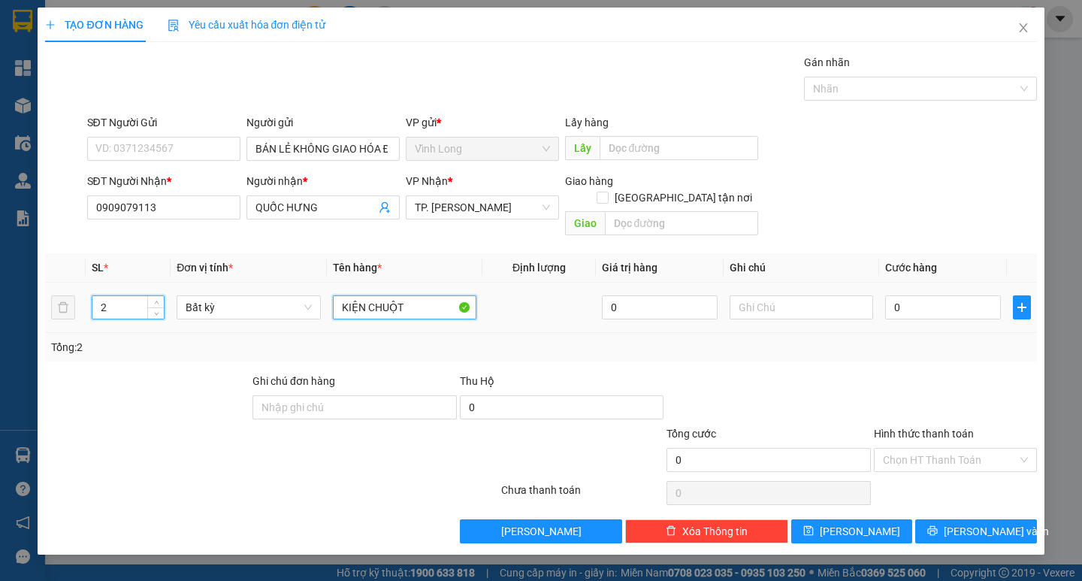
click at [336, 295] on input "KIỆN CHUỘT" at bounding box center [404, 307] width 143 height 24
type input "2 KIỆN CHUỘT"
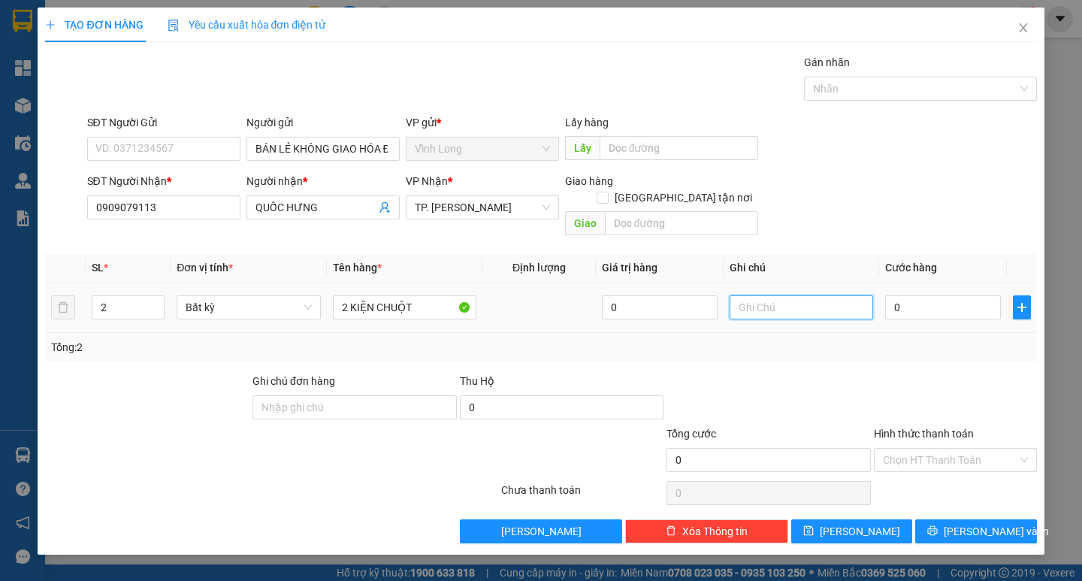
click at [735, 295] on input "text" at bounding box center [800, 307] width 143 height 24
type input "TRANG"
type input "8"
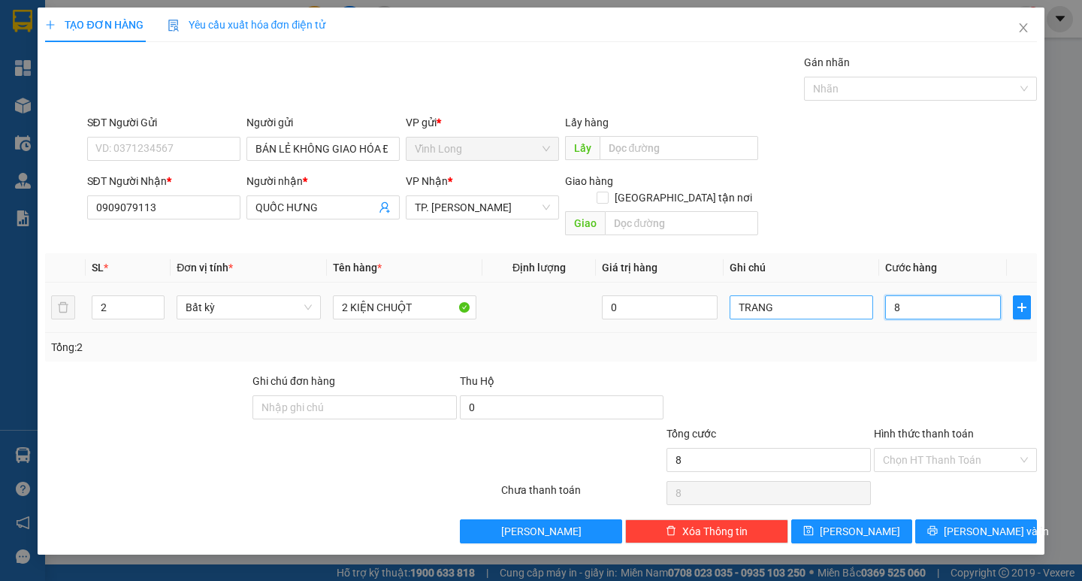
type input "80"
type input "80.000"
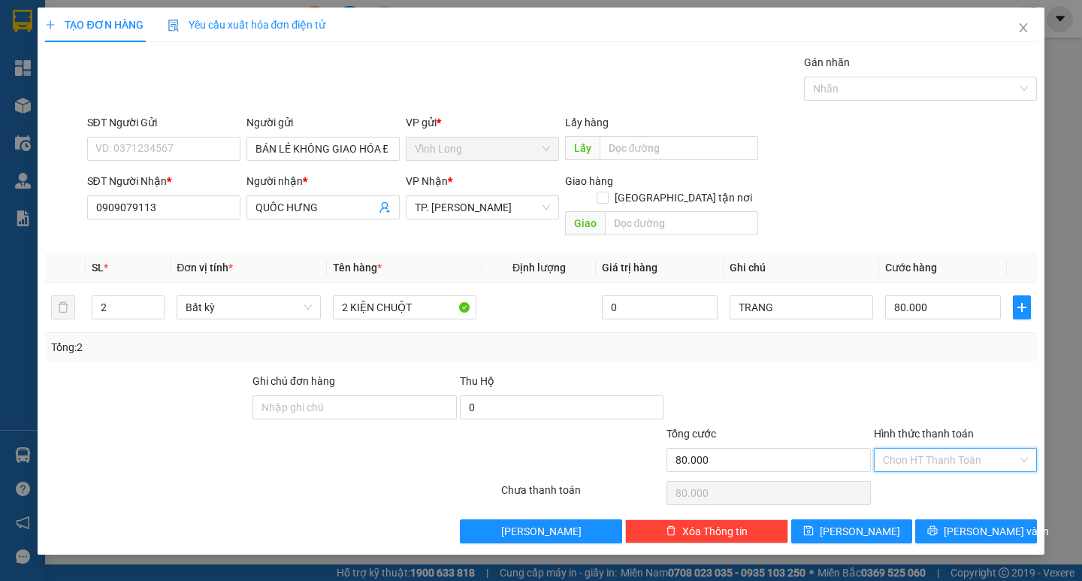
click at [952, 448] on input "Hình thức thanh toán" at bounding box center [950, 459] width 134 height 23
click at [946, 463] on div "Tại văn phòng" at bounding box center [955, 473] width 163 height 24
type input "0"
click at [964, 523] on span "Lưu và In" at bounding box center [995, 531] width 105 height 17
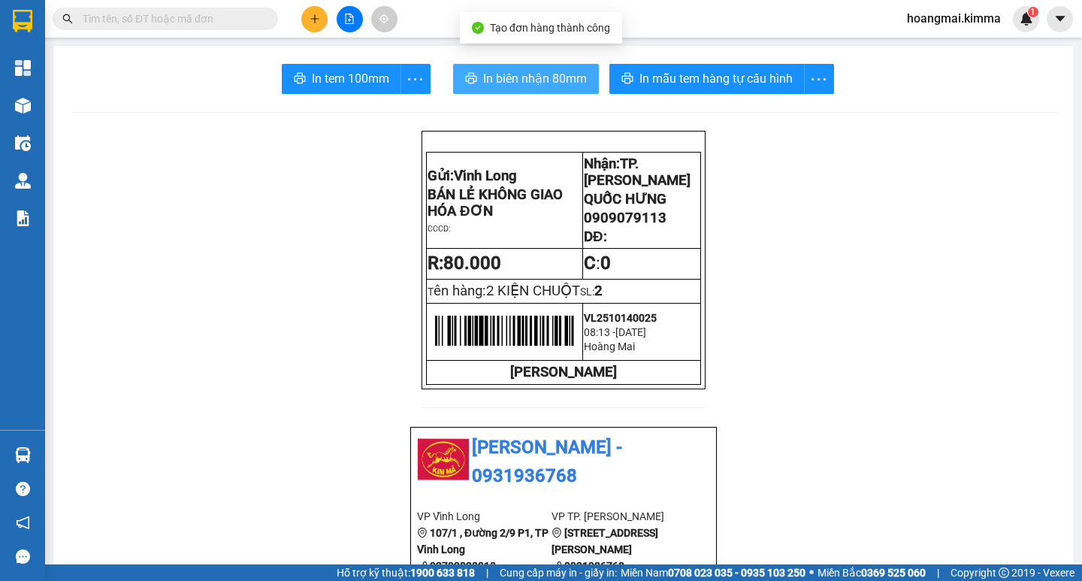
click at [532, 71] on span "In biên nhận 80mm" at bounding box center [535, 78] width 104 height 19
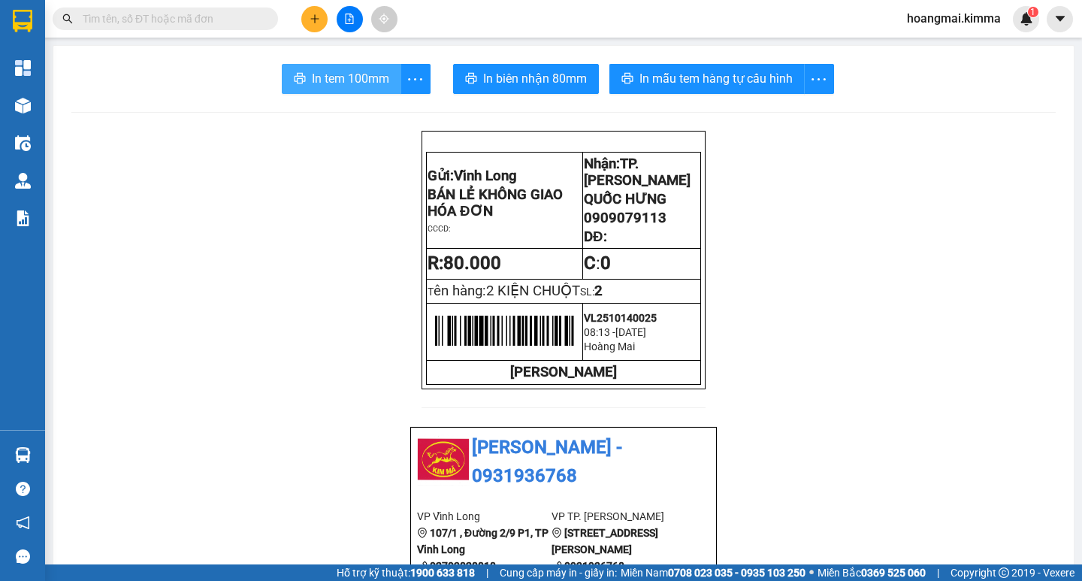
click at [326, 75] on span "In tem 100mm" at bounding box center [350, 78] width 77 height 19
click at [315, 7] on button at bounding box center [314, 19] width 26 height 26
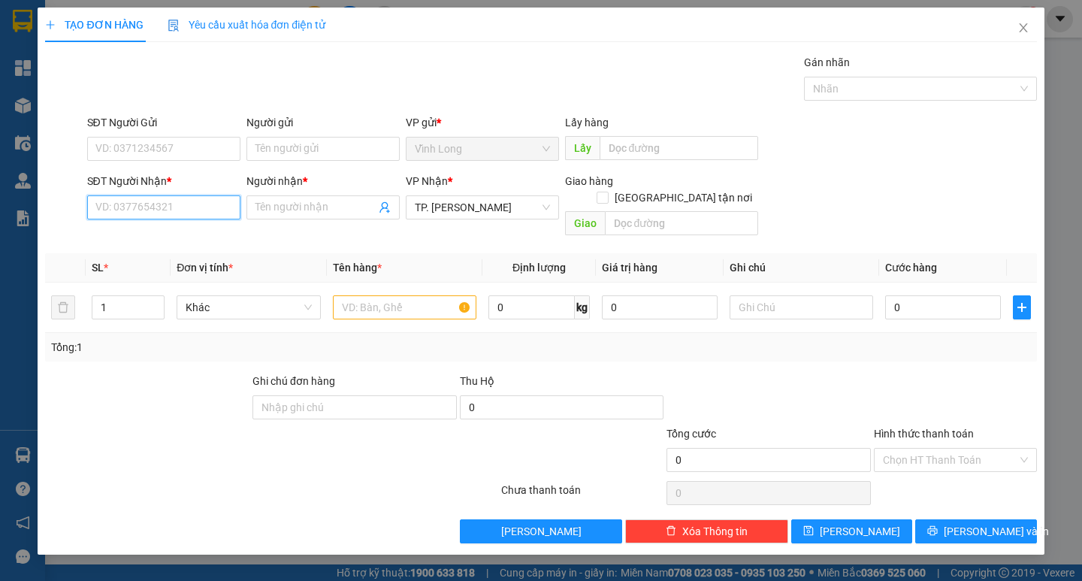
click at [179, 204] on input "SĐT Người Nhận *" at bounding box center [163, 207] width 153 height 24
type input "0933008368"
click at [203, 234] on div "0933008368 - MAI HIỂN" at bounding box center [170, 237] width 148 height 17
type input "MAI HIỂN"
type input "0933008368"
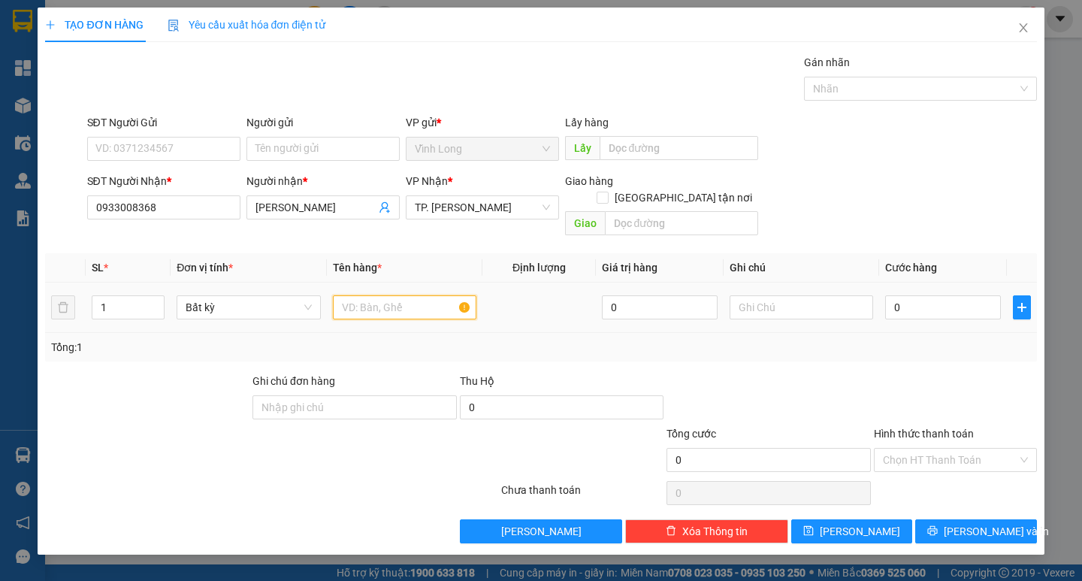
click at [374, 295] on input "text" at bounding box center [404, 307] width 143 height 24
type input "HỘP DẸP"
type input "TRANG"
type input "2"
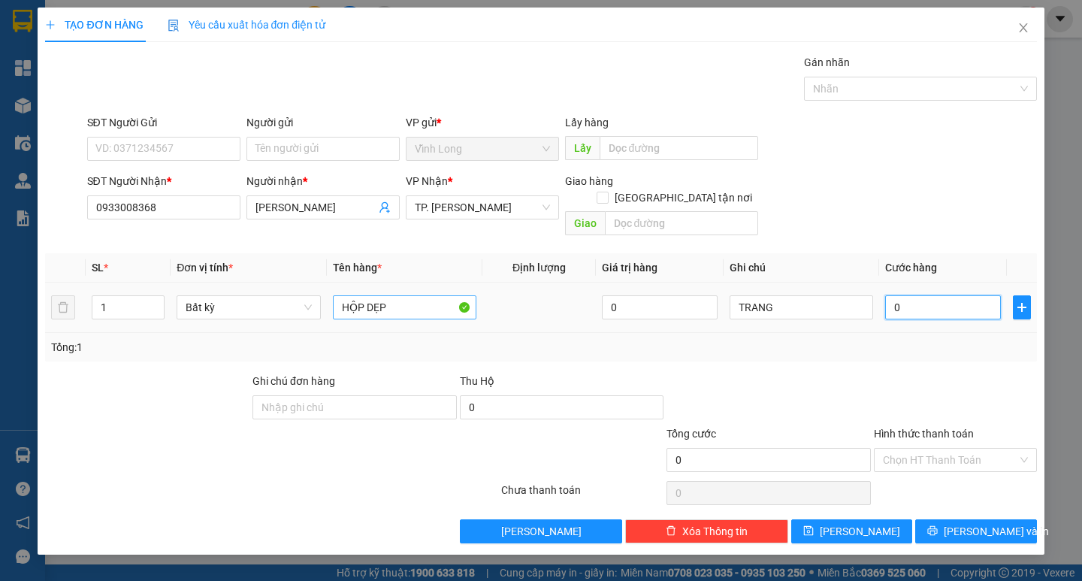
type input "2"
type input "20"
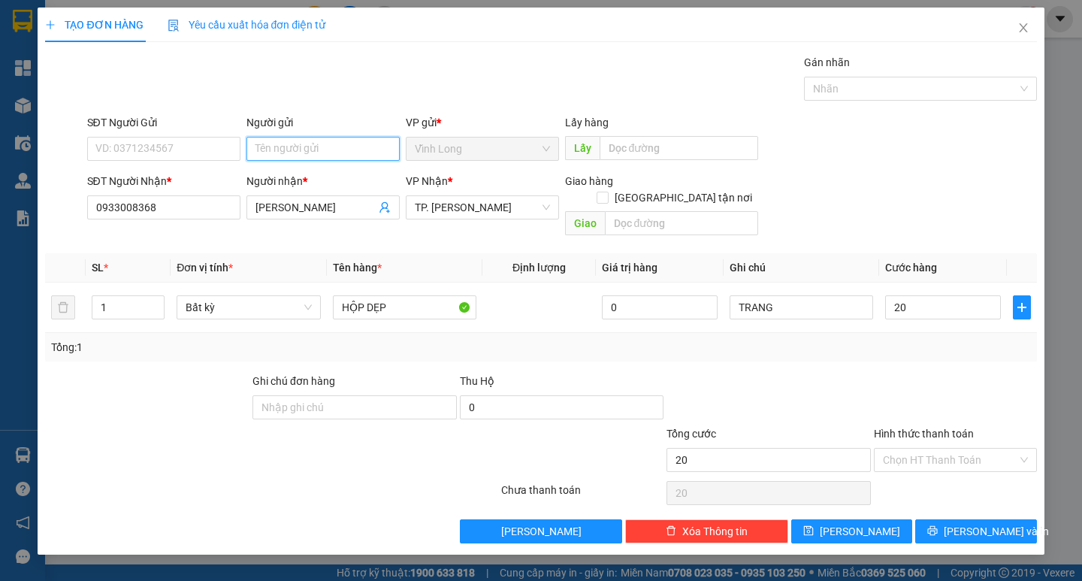
type input "20.000"
click at [321, 155] on input "Người gửi" at bounding box center [322, 149] width 153 height 24
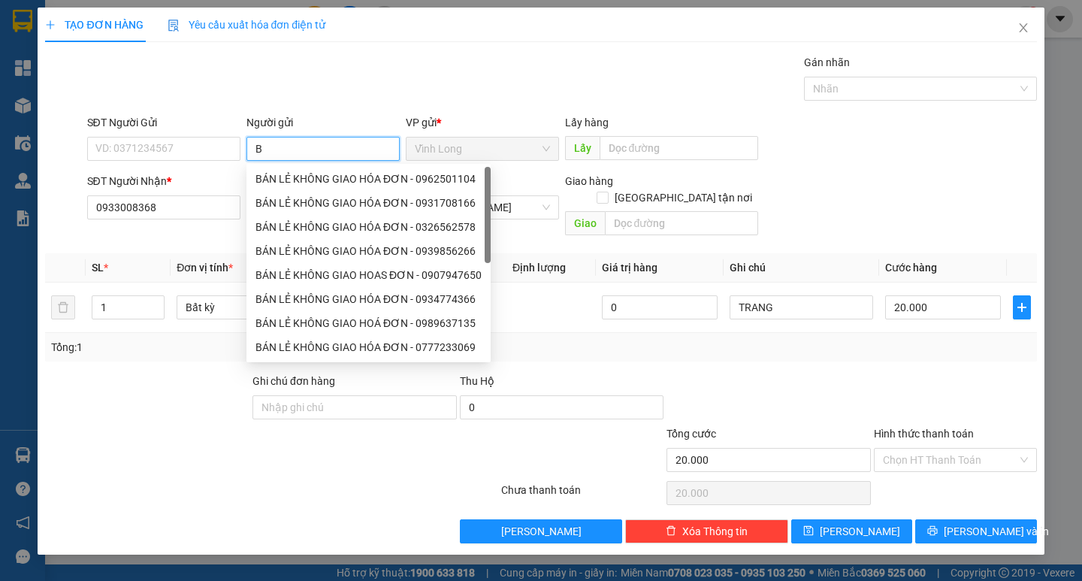
type input "BA"
click at [330, 171] on div "BẢO - 0788868463" at bounding box center [368, 179] width 226 height 17
type input "0788868463"
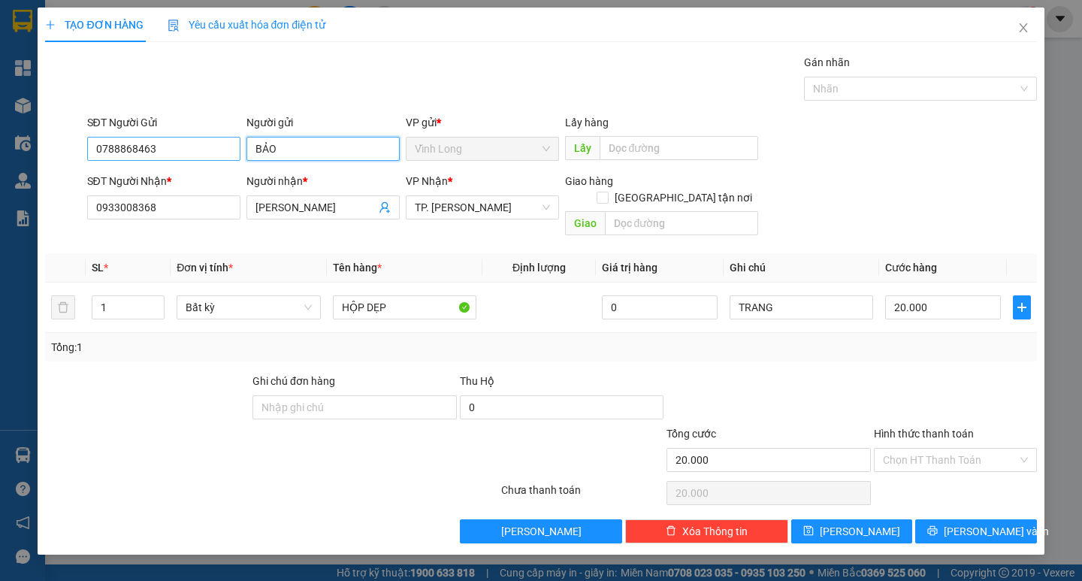
drag, startPoint x: 255, startPoint y: 143, endPoint x: 199, endPoint y: 141, distance: 56.4
click at [199, 141] on div "SĐT Người Gửi 0788868463 Người gửi BẢO BẢO VP gửi * Vĩnh Long Lấy hàng Lấy" at bounding box center [561, 140] width 955 height 53
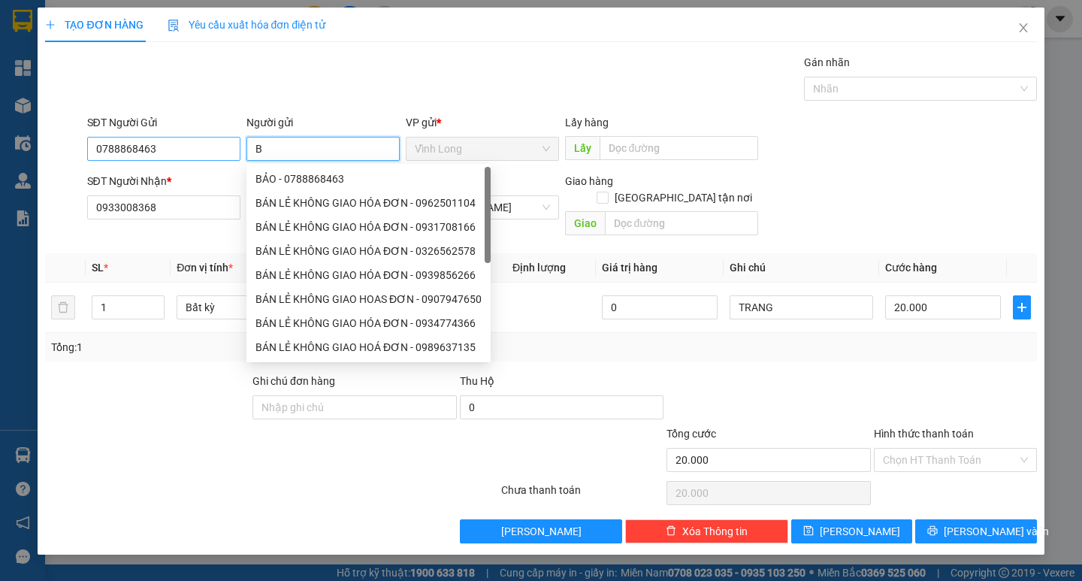
type input "BÁ"
click at [264, 185] on div "BÁN LẺ KHÔNG GIAO HÓA ĐƠN - 0962501104" at bounding box center [368, 179] width 226 height 17
type input "0962501104"
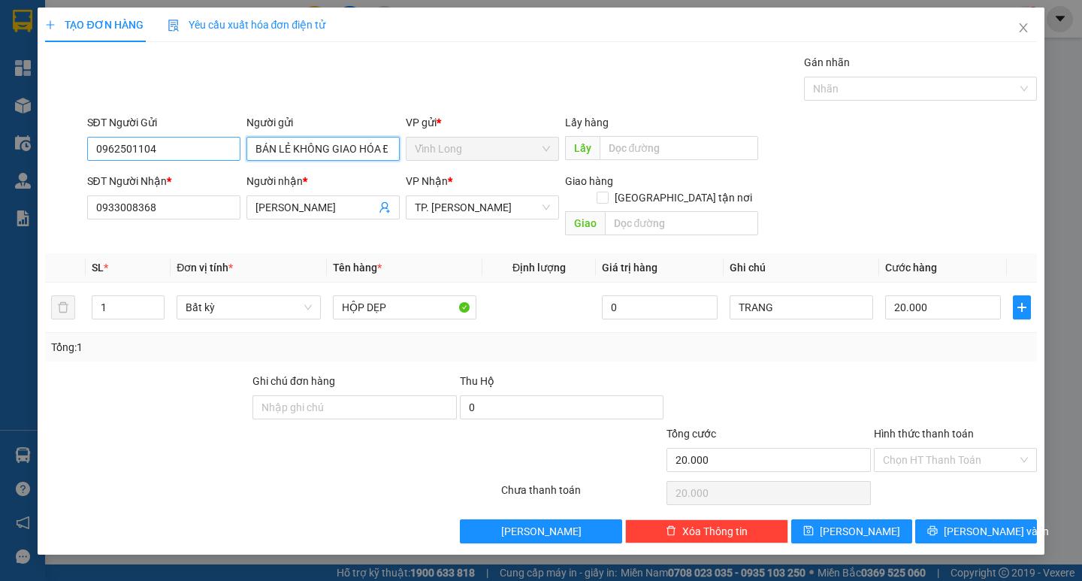
type input "BÁN LẺ KHÔNG GIAO HÓA ĐƠN"
drag, startPoint x: 205, startPoint y: 151, endPoint x: 77, endPoint y: 153, distance: 127.7
click at [77, 153] on div "SĐT Người Gửi 0962501104 0962501104 Người gửi BÁN LẺ KHÔNG GIAO HÓA ĐƠN VP gửi …" at bounding box center [541, 140] width 994 height 53
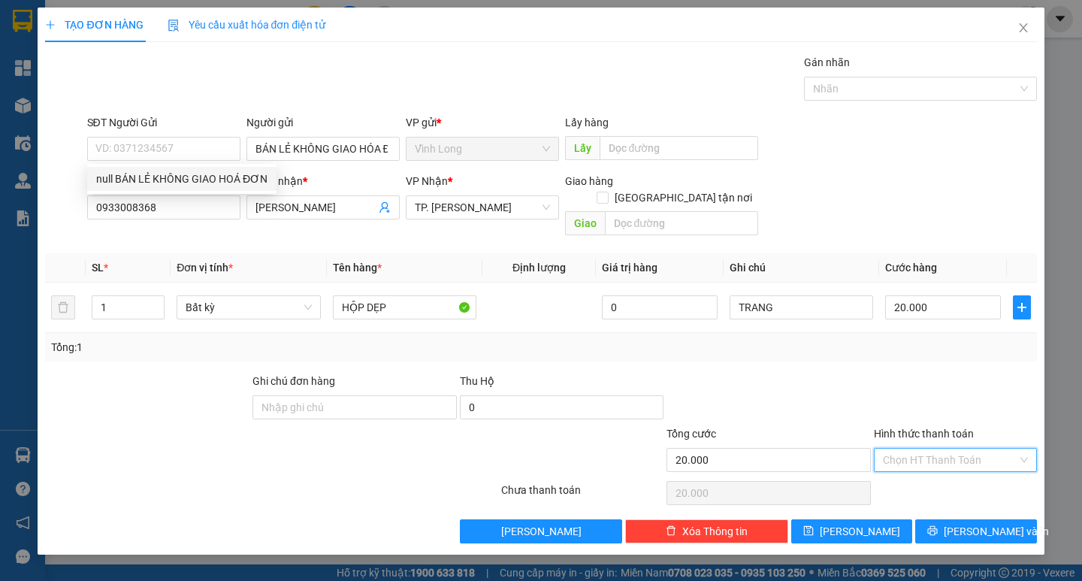
drag, startPoint x: 958, startPoint y: 434, endPoint x: 952, endPoint y: 456, distance: 22.8
click at [958, 448] on input "Hình thức thanh toán" at bounding box center [950, 459] width 134 height 23
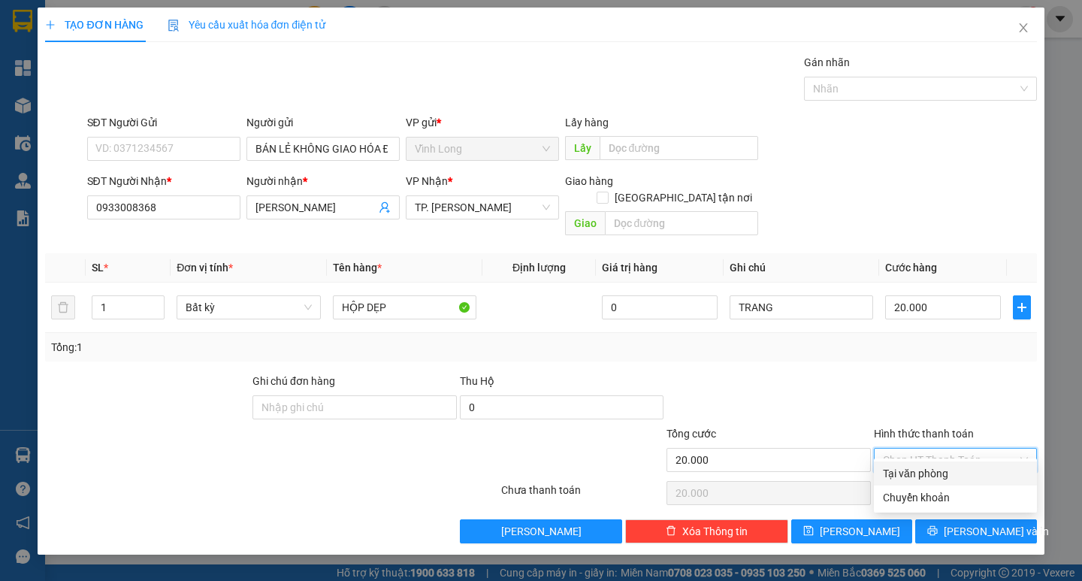
click at [949, 469] on div "Tại văn phòng" at bounding box center [955, 473] width 145 height 17
type input "0"
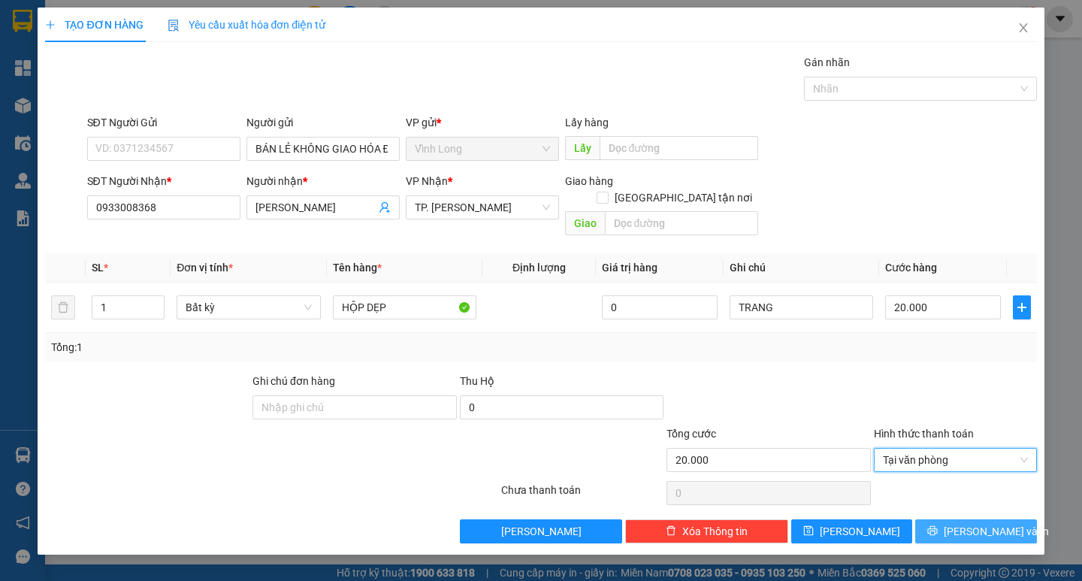
click at [942, 519] on button "Lưu và In" at bounding box center [975, 531] width 121 height 24
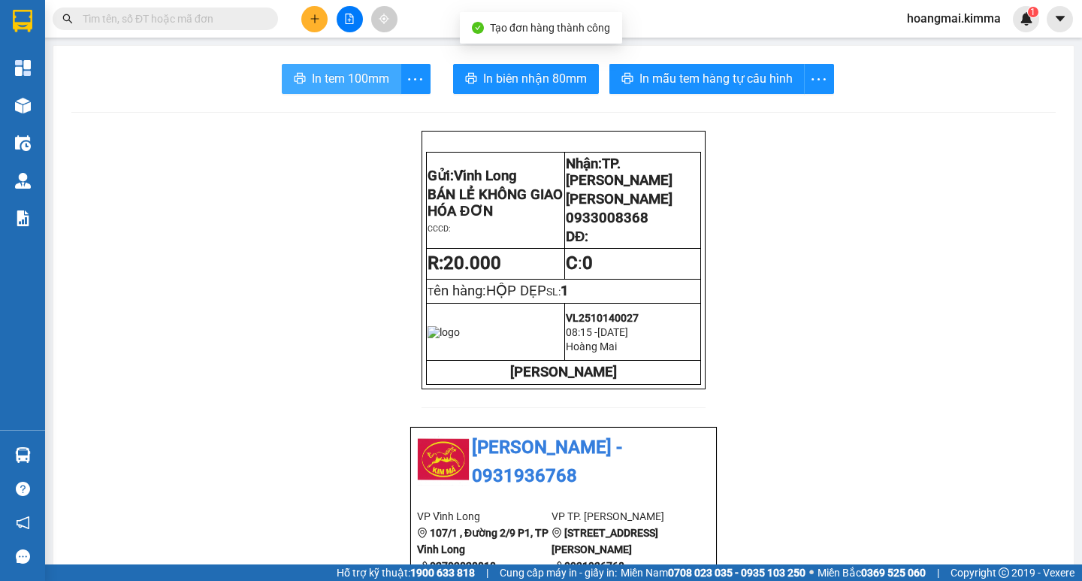
click at [343, 88] on span "In tem 100mm" at bounding box center [350, 78] width 77 height 19
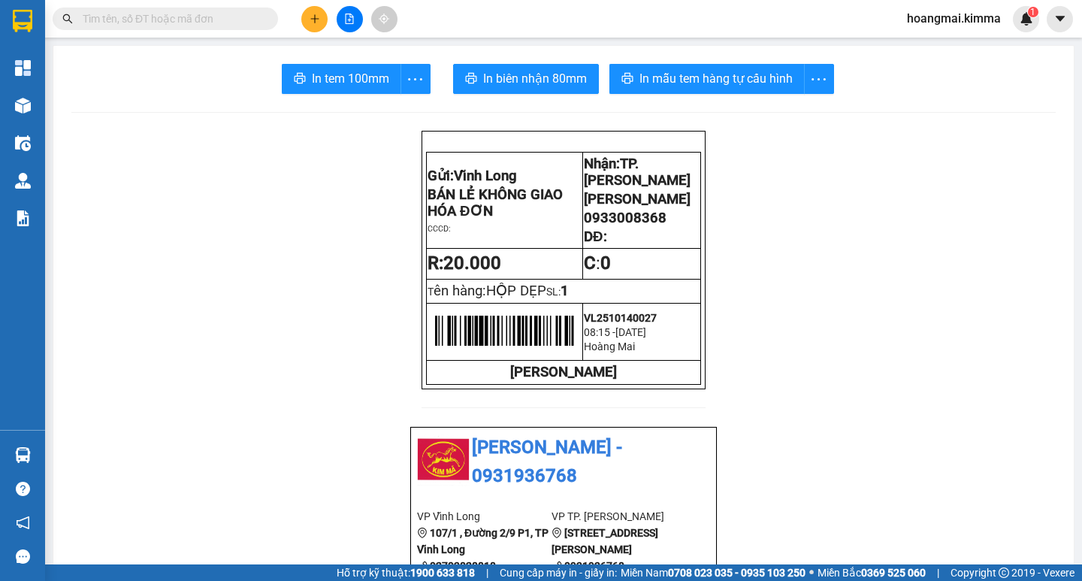
click at [299, 19] on div at bounding box center [349, 19] width 113 height 26
click at [316, 15] on icon "plus" at bounding box center [314, 19] width 11 height 11
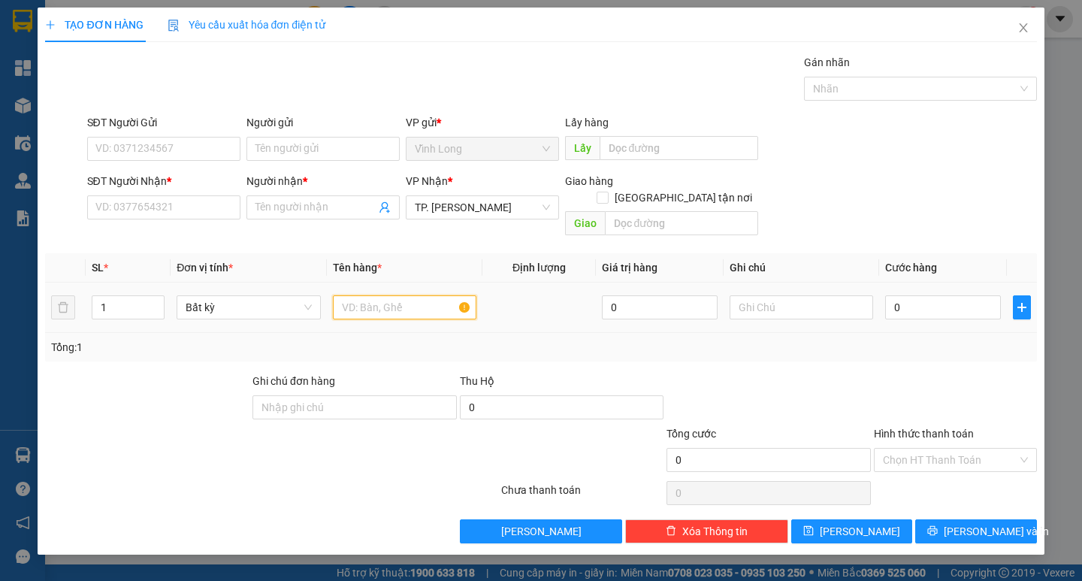
click at [368, 298] on input "text" at bounding box center [404, 307] width 143 height 24
click at [222, 203] on input "SĐT Người Nhận *" at bounding box center [163, 207] width 153 height 24
type input "0933445296"
click at [266, 211] on input "Người nhận *" at bounding box center [315, 207] width 120 height 17
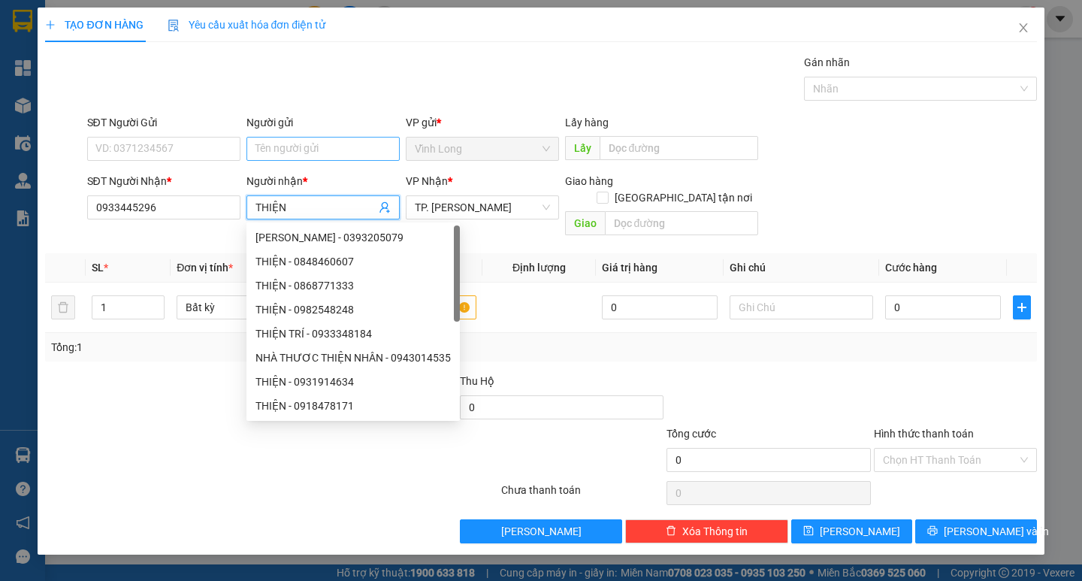
type input "THIỆN"
click at [296, 137] on input "Người gửi" at bounding box center [322, 149] width 153 height 24
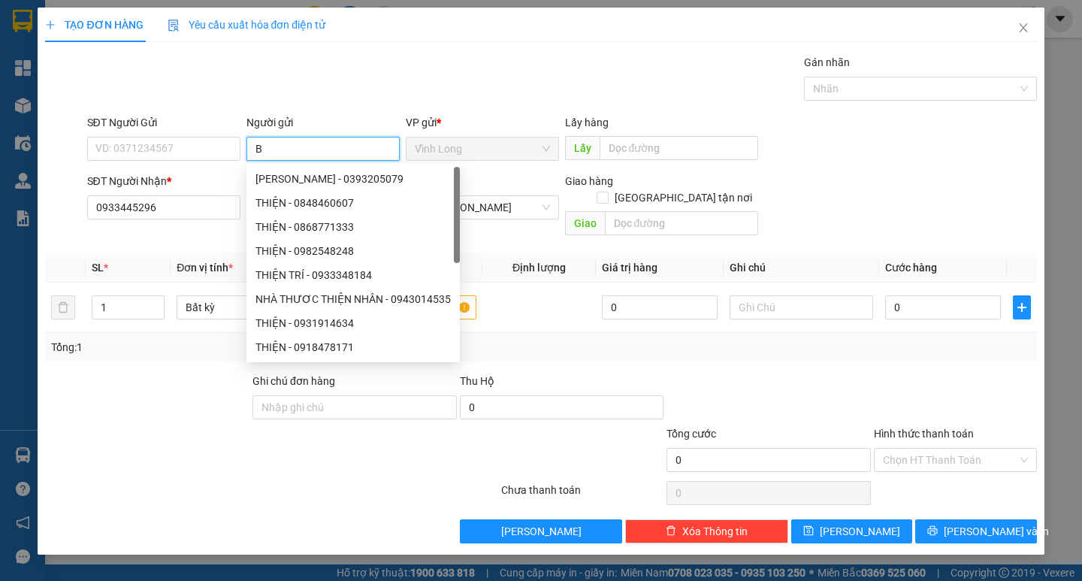
type input "BÁ"
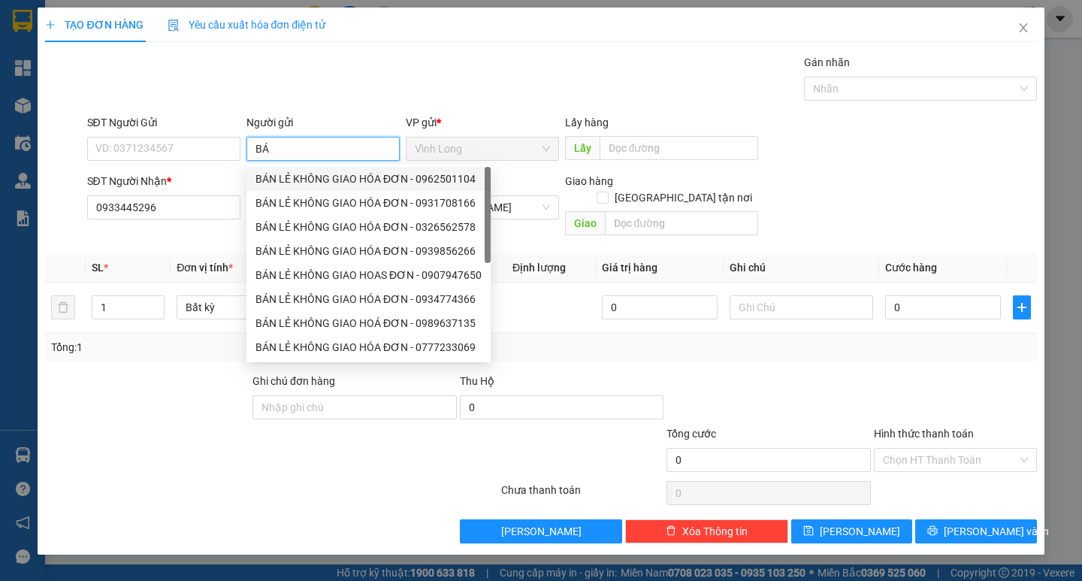
click at [305, 178] on div "BÁN LẺ KHÔNG GIAO HÓA ĐƠN - 0962501104" at bounding box center [368, 179] width 226 height 17
type input "0962501104"
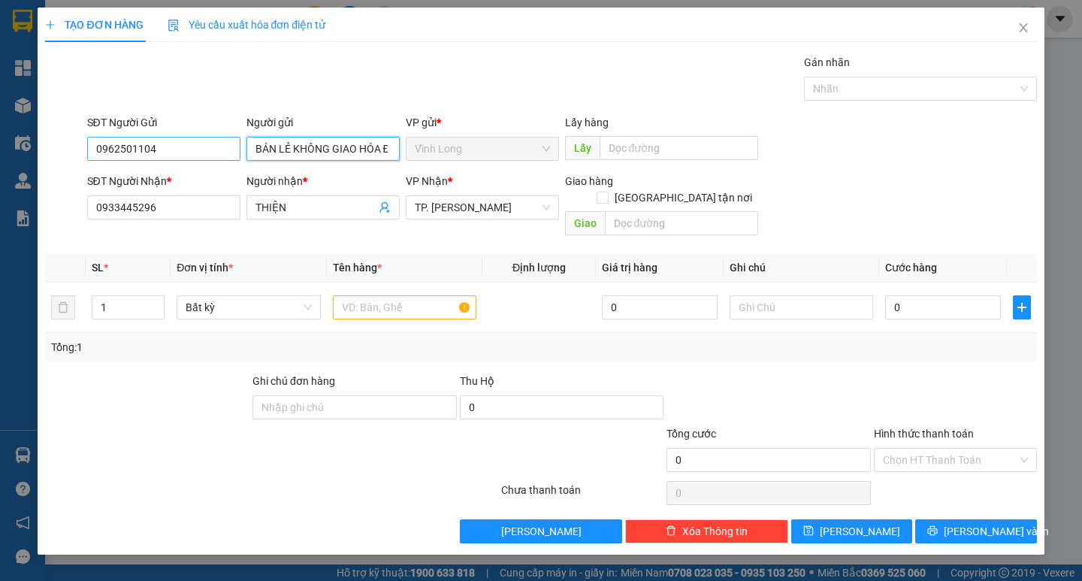
type input "BÁN LẺ KHÔNG GIAO HÓA ĐƠN"
drag, startPoint x: 179, startPoint y: 149, endPoint x: 0, endPoint y: 146, distance: 178.8
click at [15, 146] on div "TẠO ĐƠN HÀNG Yêu cầu xuất hóa đơn điện tử Transit Pickup Surcharge Ids Transit …" at bounding box center [541, 290] width 1082 height 581
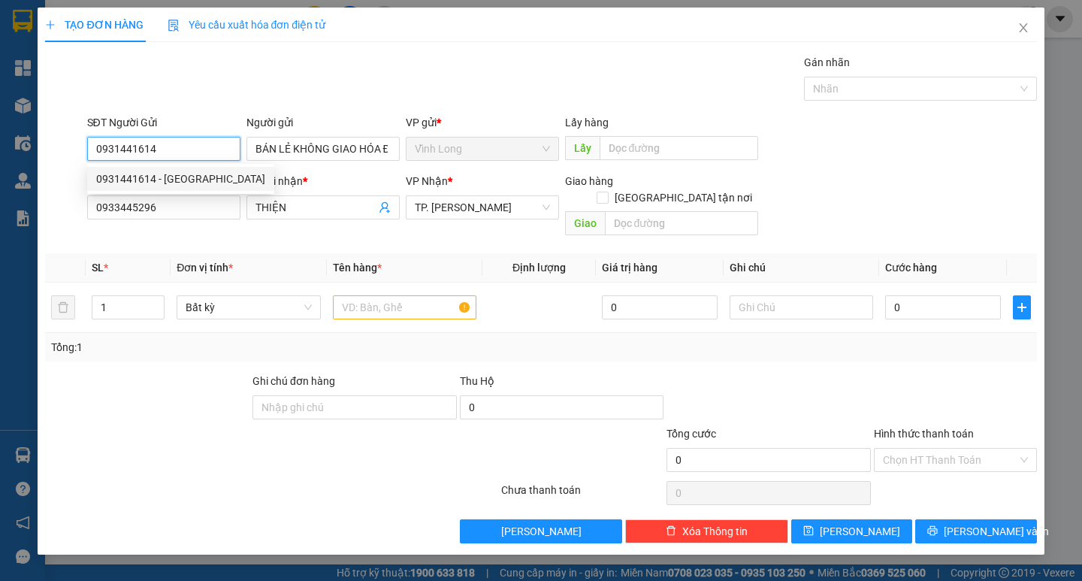
type input "0931441614"
click at [362, 92] on div "Gói vận chuyển * Tiêu chuẩn Gán nhãn Nhãn" at bounding box center [561, 80] width 955 height 53
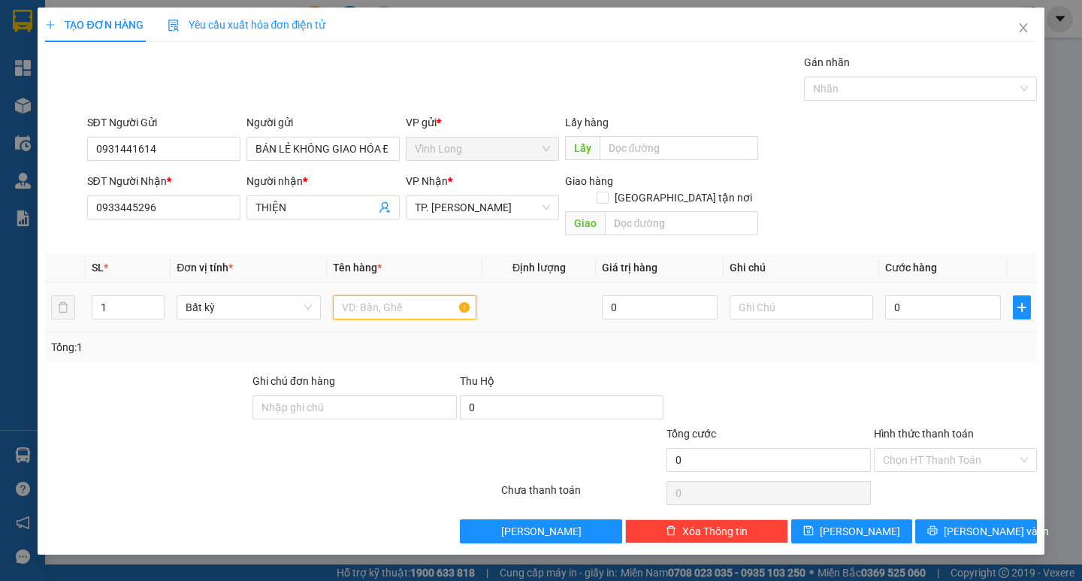
click at [404, 295] on input "text" at bounding box center [404, 307] width 143 height 24
type input "THÙNG MUS"
type input "TRANG"
type input "4"
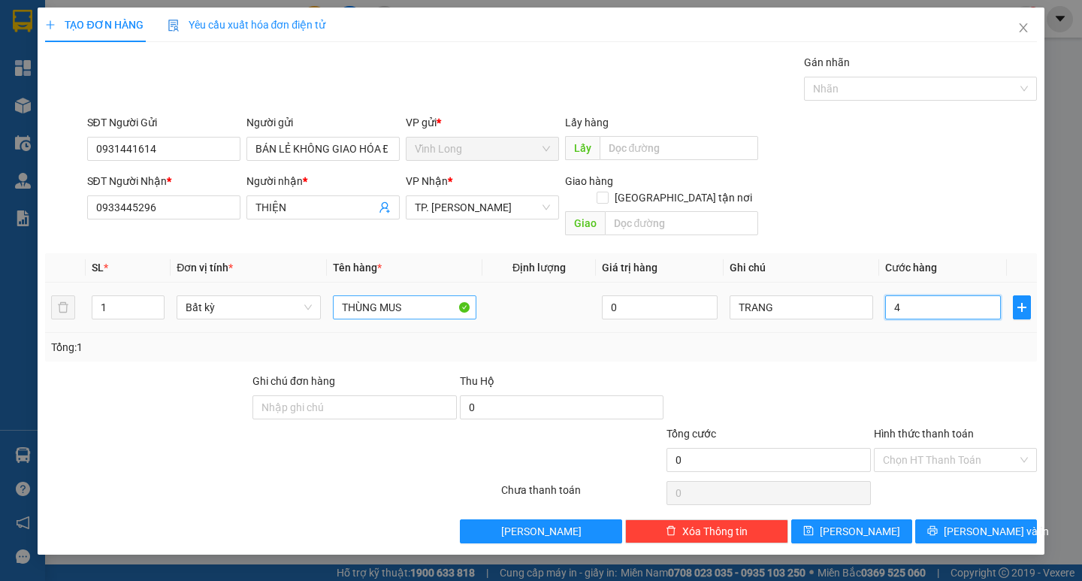
type input "4"
type input "40"
type input "40.000"
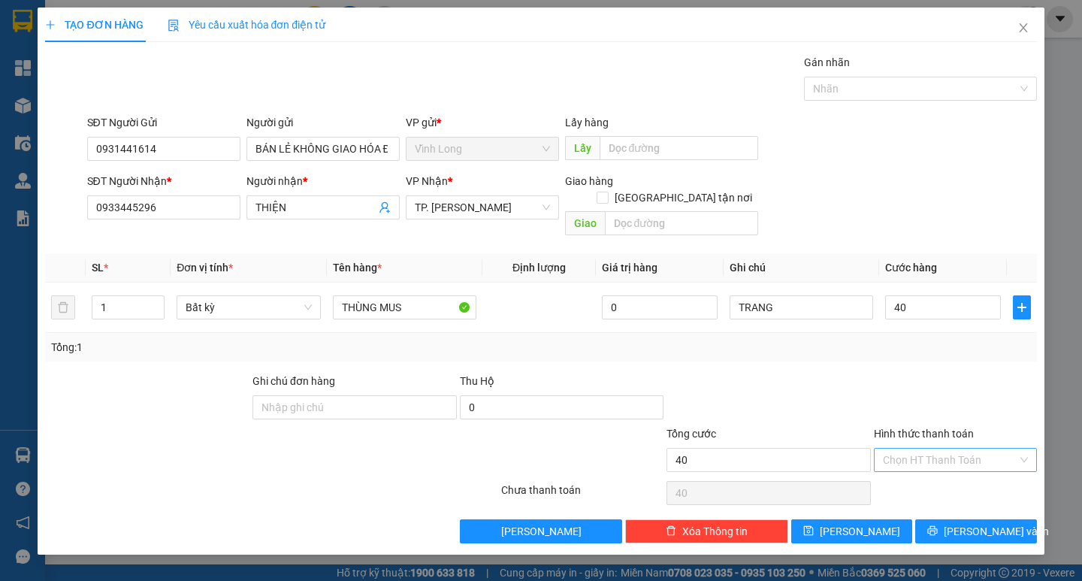
type input "40.000"
drag, startPoint x: 955, startPoint y: 437, endPoint x: 962, endPoint y: 457, distance: 21.4
click at [959, 451] on input "Hình thức thanh toán" at bounding box center [950, 459] width 134 height 23
click at [958, 471] on div "Tại văn phòng" at bounding box center [955, 473] width 145 height 17
type input "0"
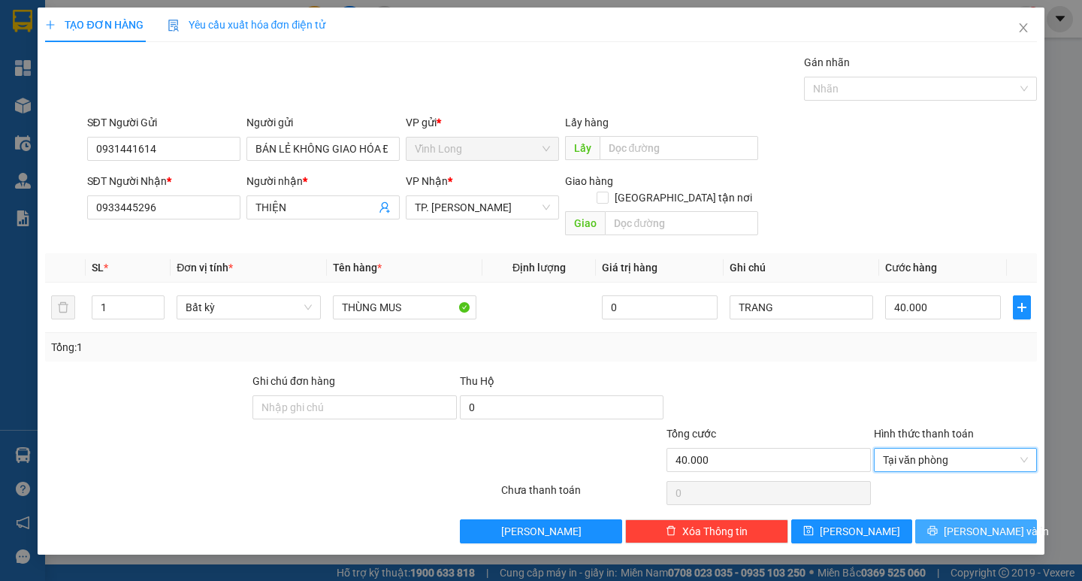
click at [970, 523] on span "Lưu và In" at bounding box center [995, 531] width 105 height 17
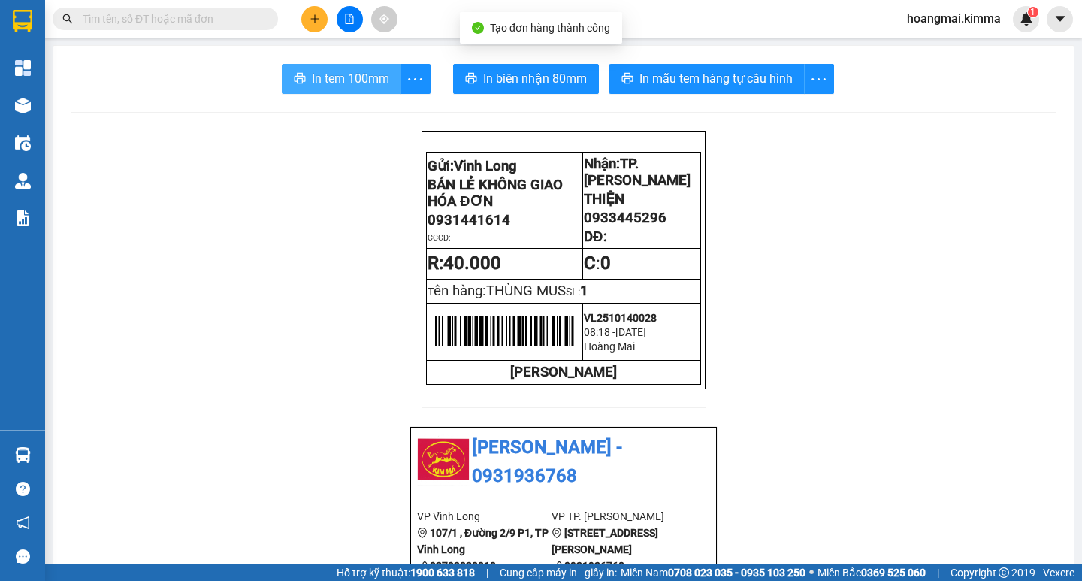
click at [362, 79] on span "In tem 100mm" at bounding box center [350, 78] width 77 height 19
click at [317, 27] on button at bounding box center [314, 19] width 26 height 26
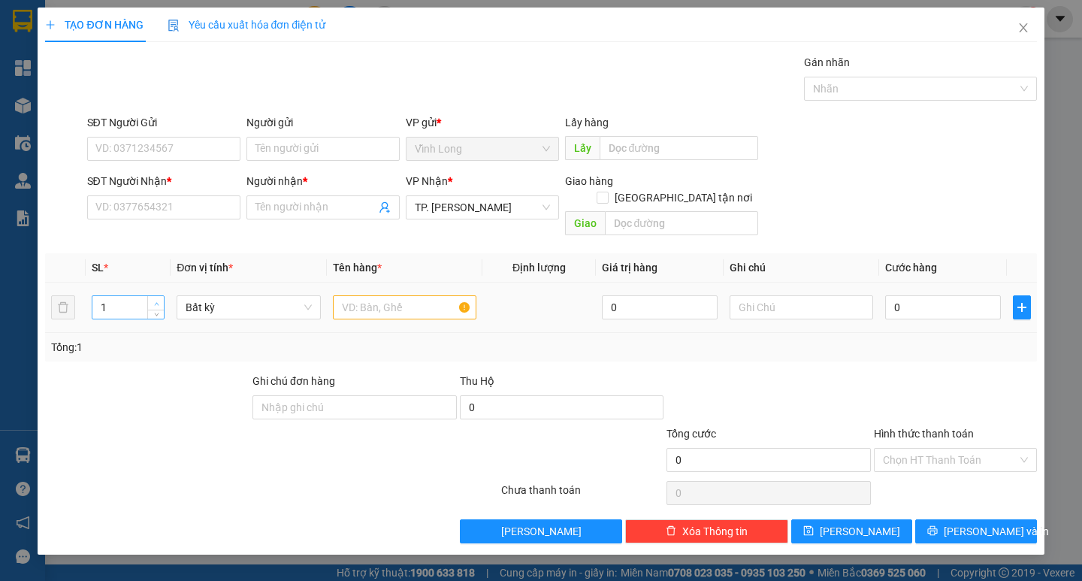
type input "2"
click at [151, 296] on span "Increase Value" at bounding box center [155, 303] width 17 height 14
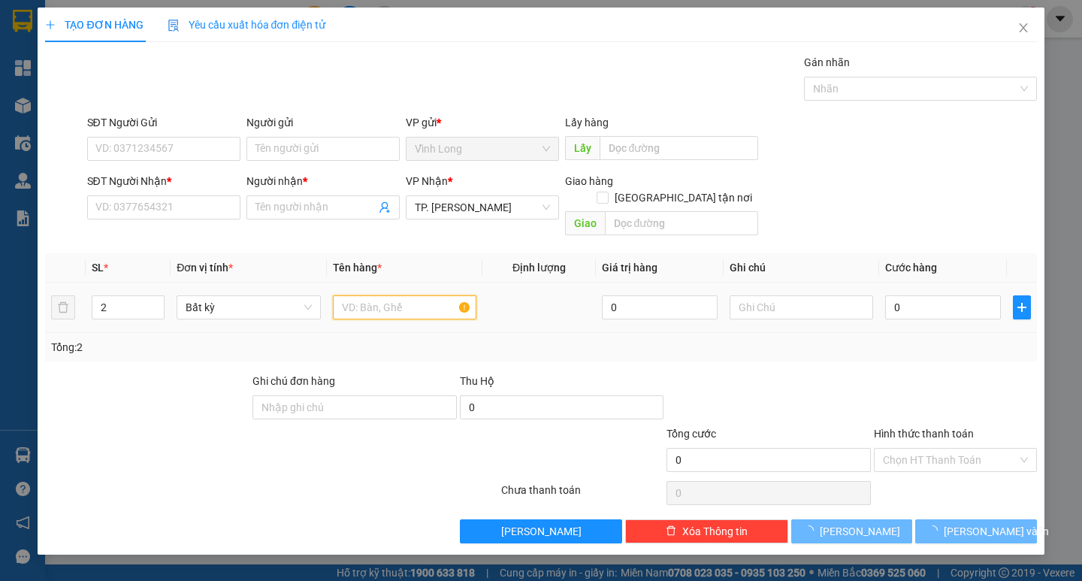
click at [406, 295] on input "text" at bounding box center [404, 307] width 143 height 24
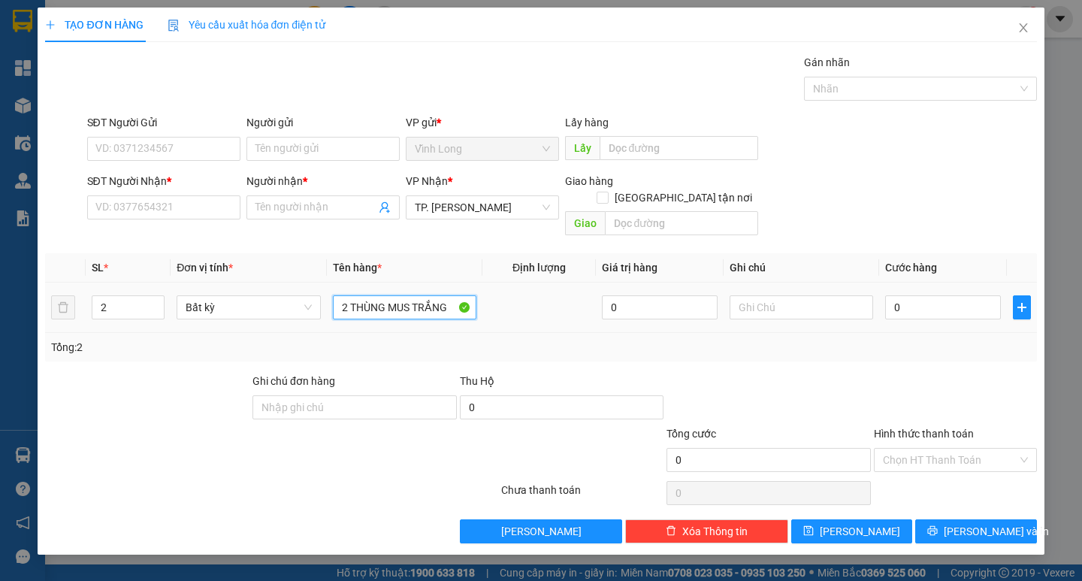
type input "2 THÙNG MUS TRẮNG"
type input "TRANG"
click at [271, 159] on input "Người gửi" at bounding box center [322, 149] width 153 height 24
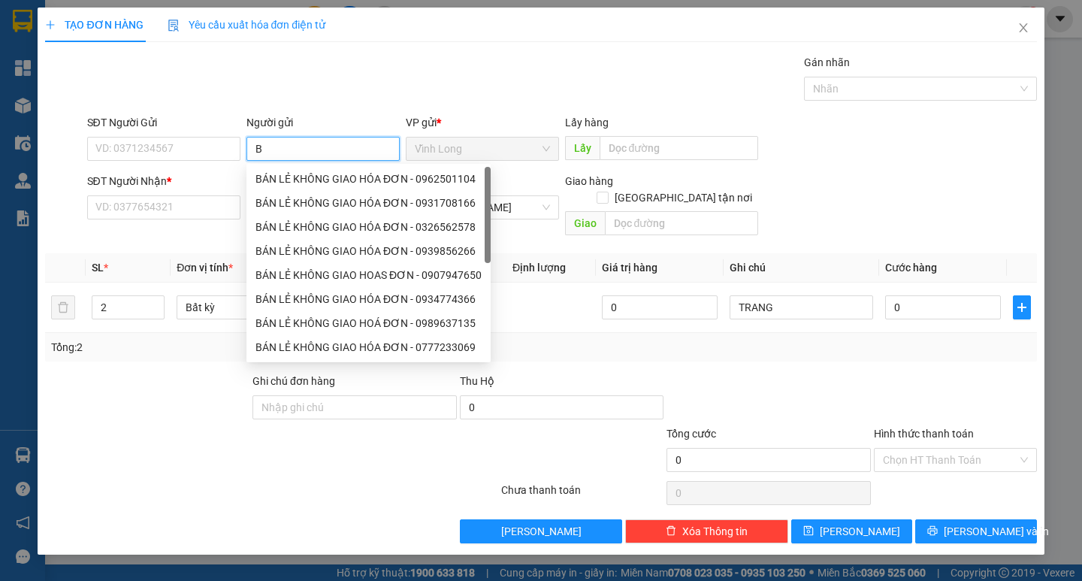
type input "BÁ"
click at [288, 183] on div "BÁN LẺ KHÔNG GIAO HÓA ĐƠN - 0962501104" at bounding box center [368, 179] width 226 height 17
type input "0962501104"
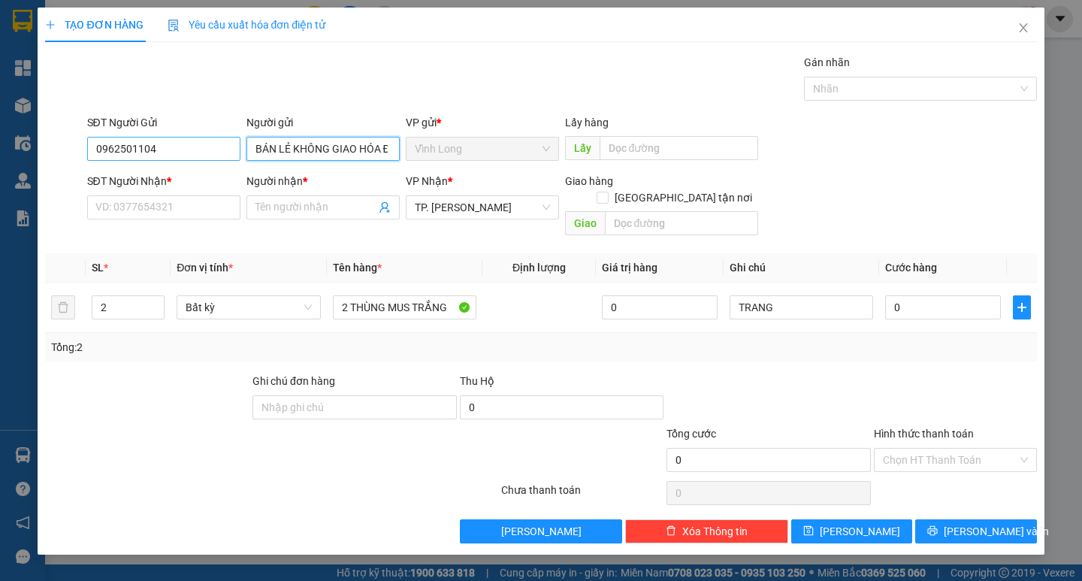
type input "BÁN LẺ KHÔNG GIAO HÓA ĐƠN"
drag, startPoint x: 162, startPoint y: 153, endPoint x: 0, endPoint y: 150, distance: 162.3
click at [53, 151] on div "SĐT Người Gửi 0962501104 0962501104 Người gửi BÁN LẺ KHÔNG GIAO HÓA ĐƠN VP gửi …" at bounding box center [541, 140] width 994 height 53
click at [908, 303] on div "0" at bounding box center [943, 307] width 116 height 30
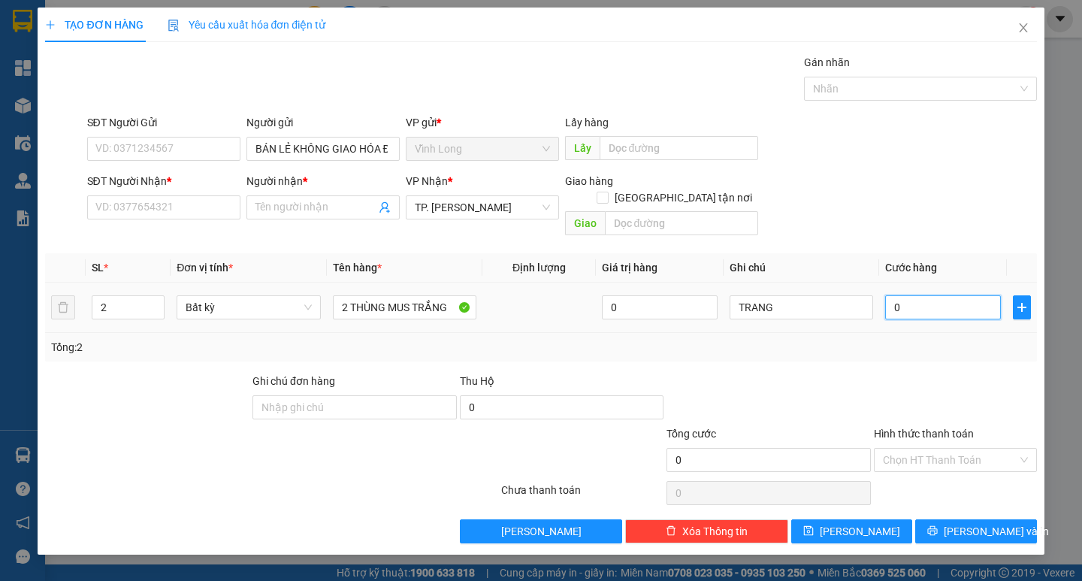
click at [908, 297] on input "0" at bounding box center [943, 307] width 116 height 24
type input "8"
type input "80"
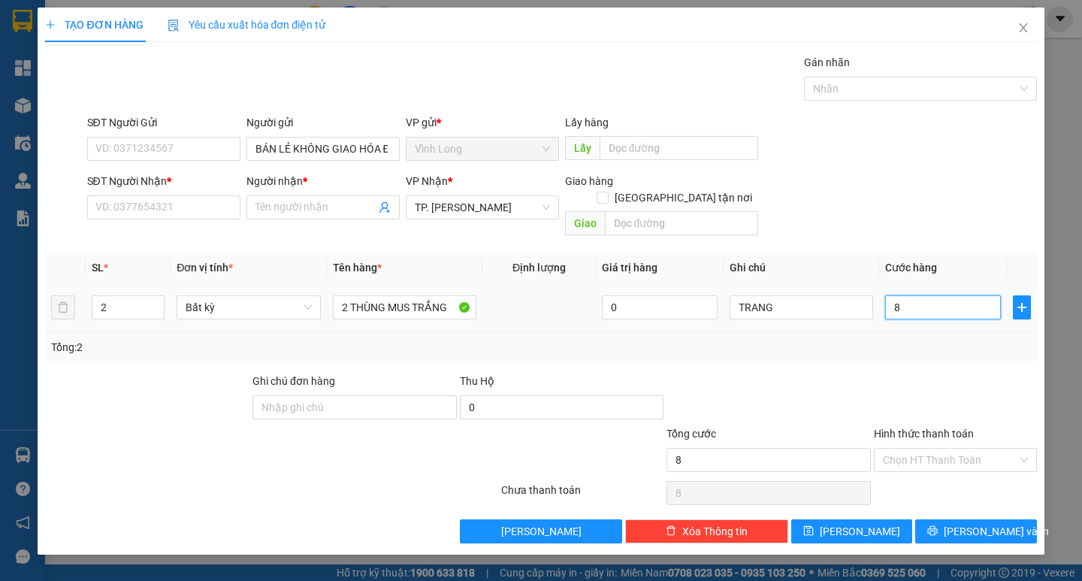
type input "80"
type input "80.000"
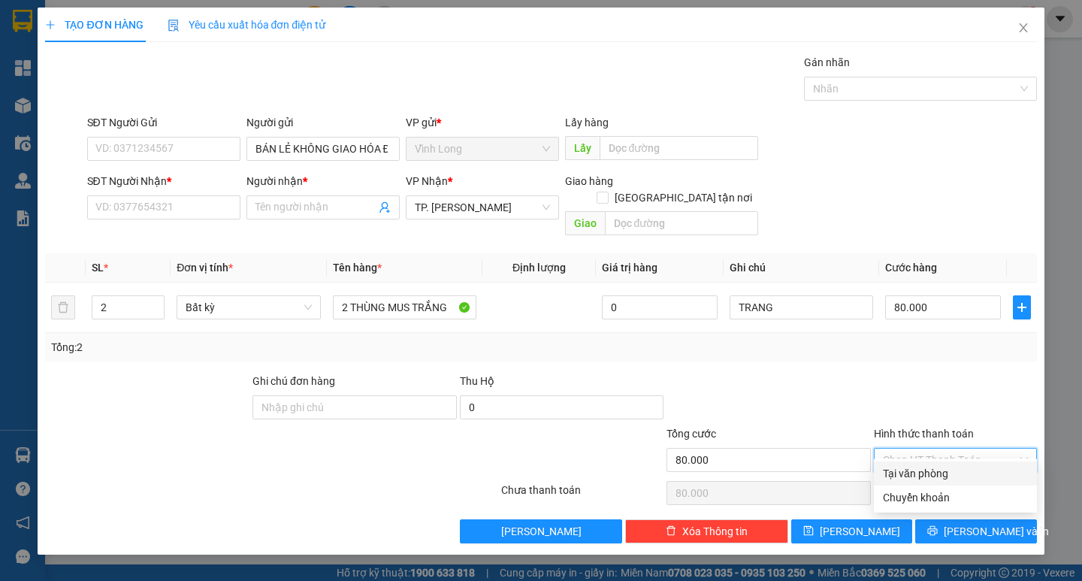
click at [931, 448] on input "Hình thức thanh toán" at bounding box center [950, 459] width 134 height 23
click at [924, 466] on div "Tại văn phòng" at bounding box center [955, 473] width 145 height 17
type input "0"
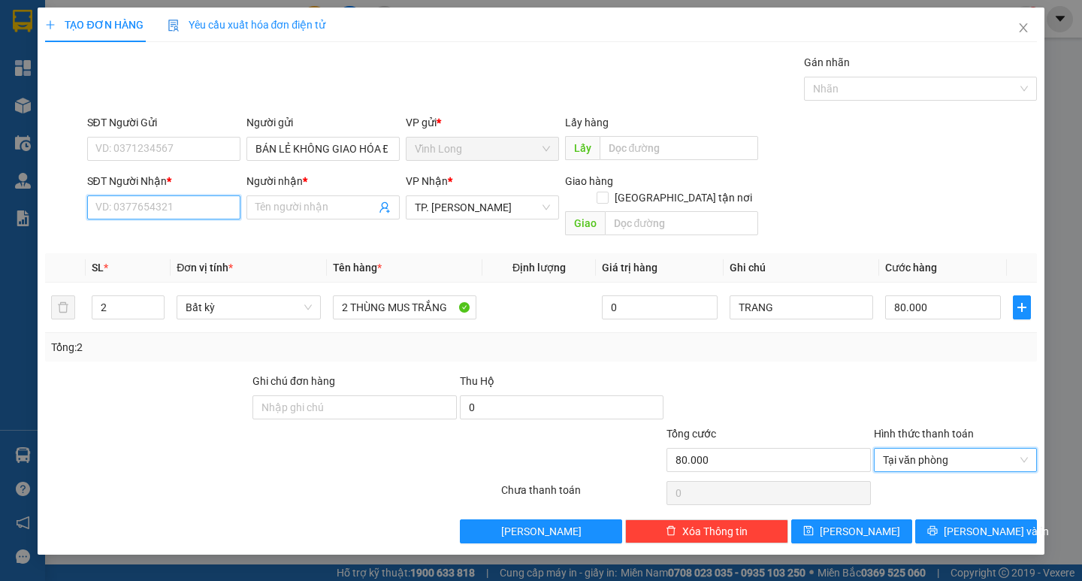
click at [192, 213] on input "SĐT Người Nhận *" at bounding box center [163, 207] width 153 height 24
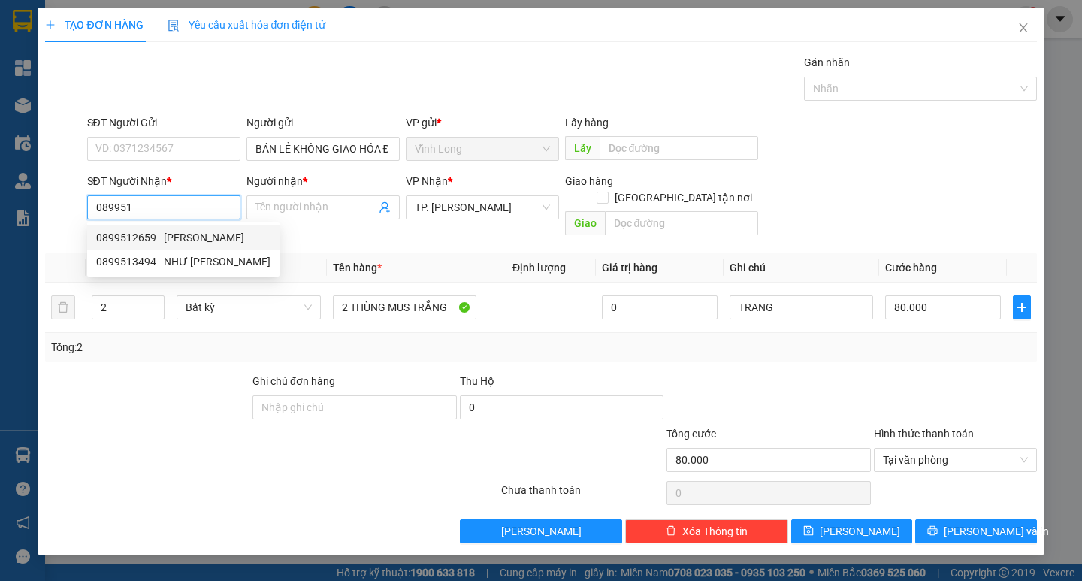
click at [189, 237] on div "0899512659 - PHƯỚC DUY" at bounding box center [183, 237] width 174 height 17
type input "0899512659"
type input "PHƯỚC DUY"
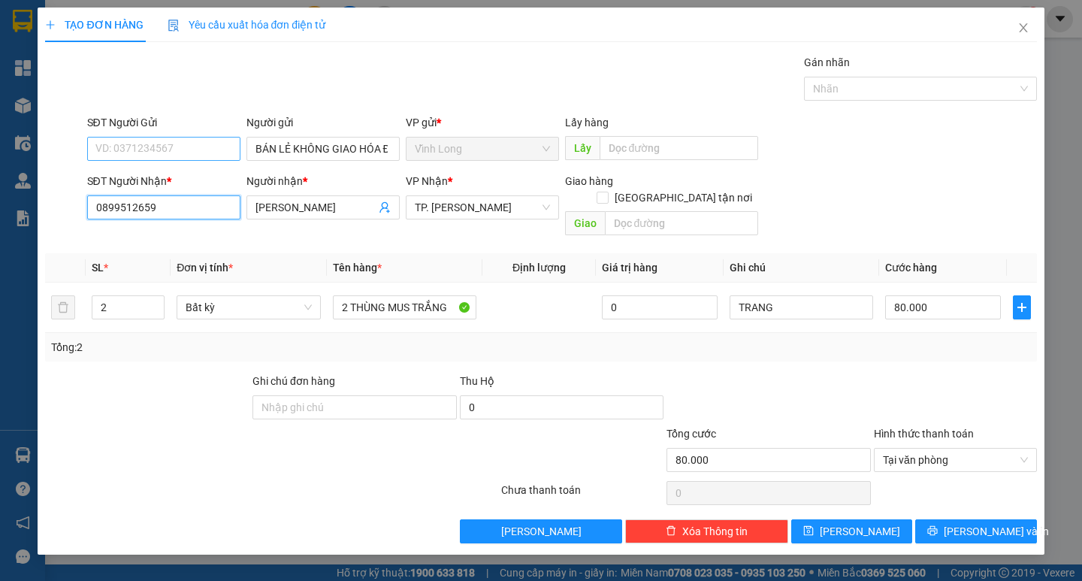
type input "0899512659"
click at [186, 150] on input "SĐT Người Gửi" at bounding box center [163, 149] width 153 height 24
type input "0908751936"
click at [492, 65] on div "Gói vận chuyển * Tiêu chuẩn Gán nhãn Nhãn" at bounding box center [561, 80] width 955 height 53
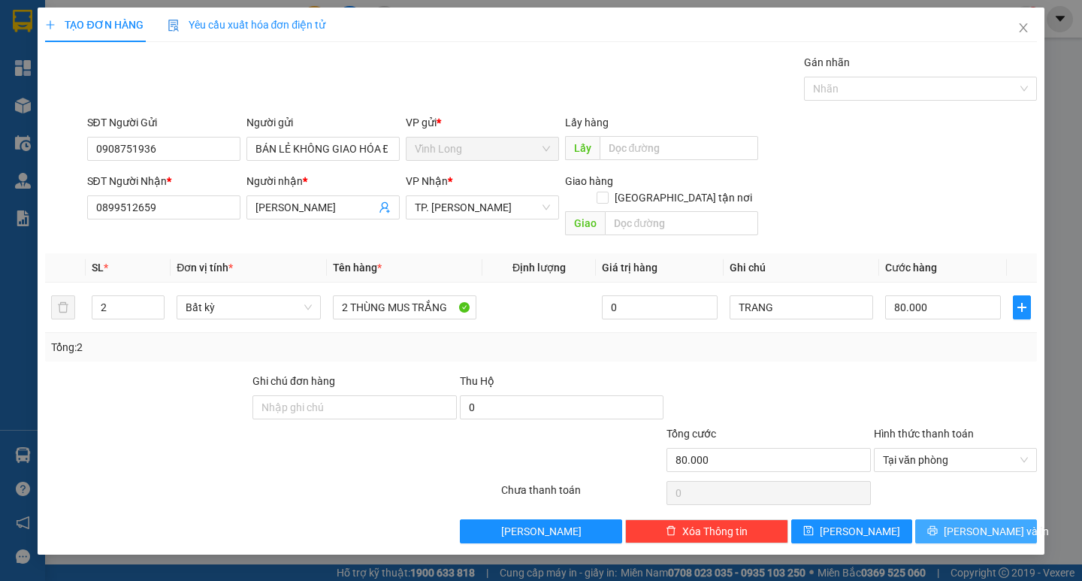
click at [973, 523] on span "Lưu và In" at bounding box center [995, 531] width 105 height 17
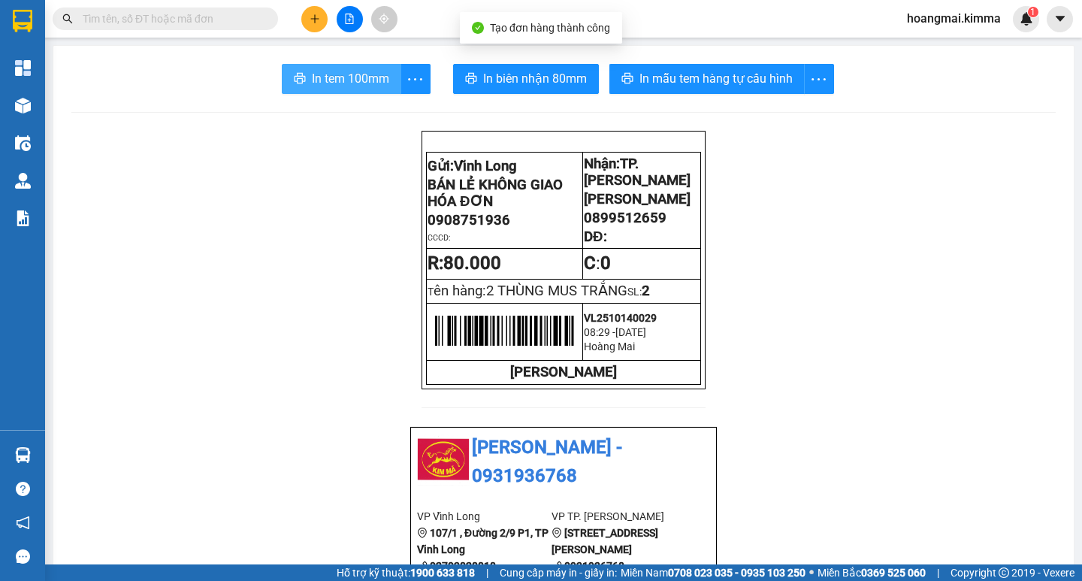
click at [355, 82] on span "In tem 100mm" at bounding box center [350, 78] width 77 height 19
click at [346, 86] on span "In tem 100mm" at bounding box center [350, 78] width 77 height 19
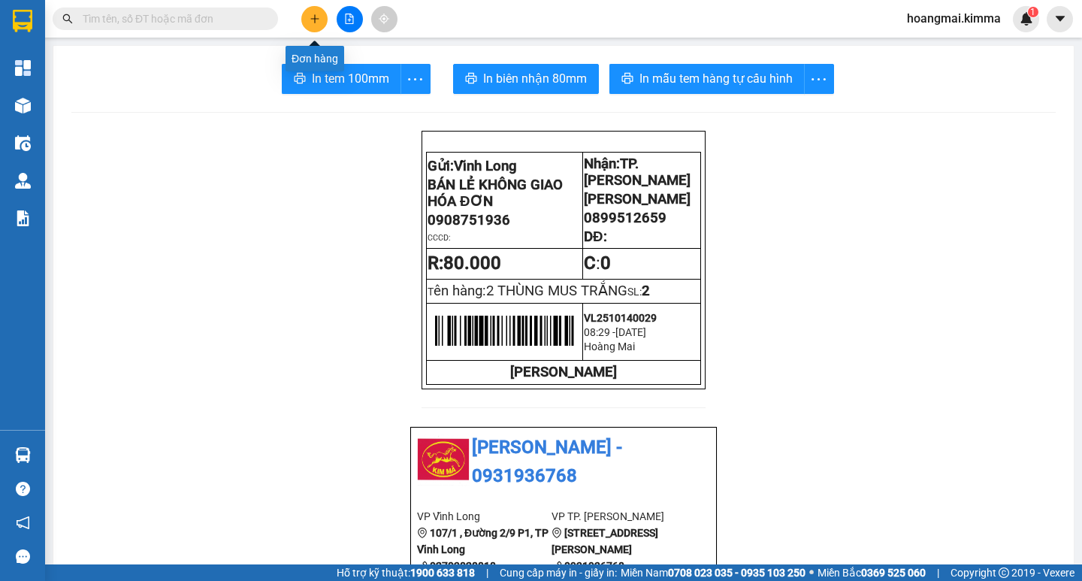
click at [324, 22] on button at bounding box center [314, 19] width 26 height 26
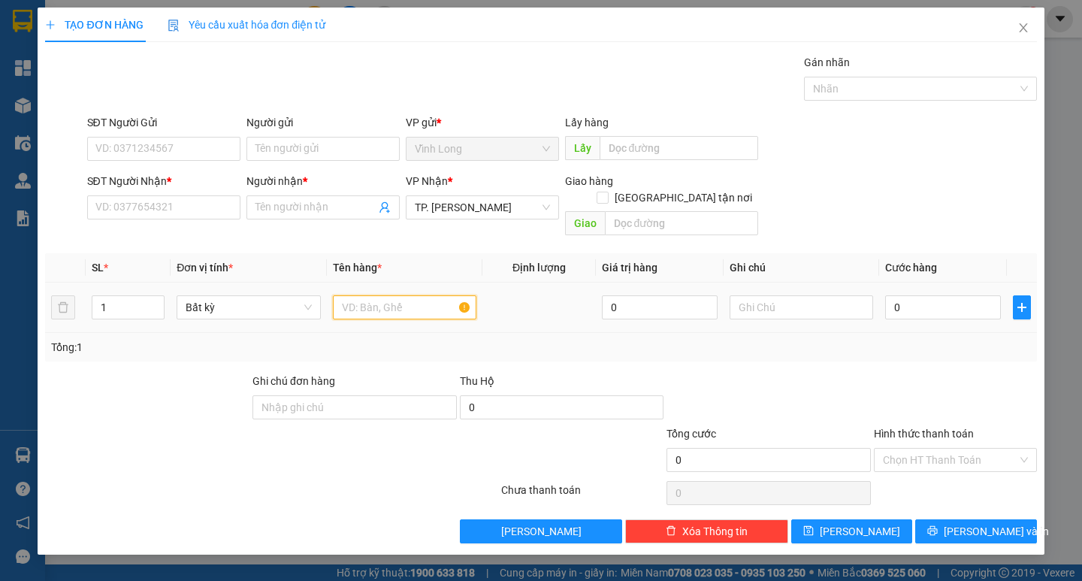
click at [401, 298] on input "text" at bounding box center [404, 307] width 143 height 24
type input "GÓI CÂY DÀI"
click at [749, 295] on input "text" at bounding box center [800, 307] width 143 height 24
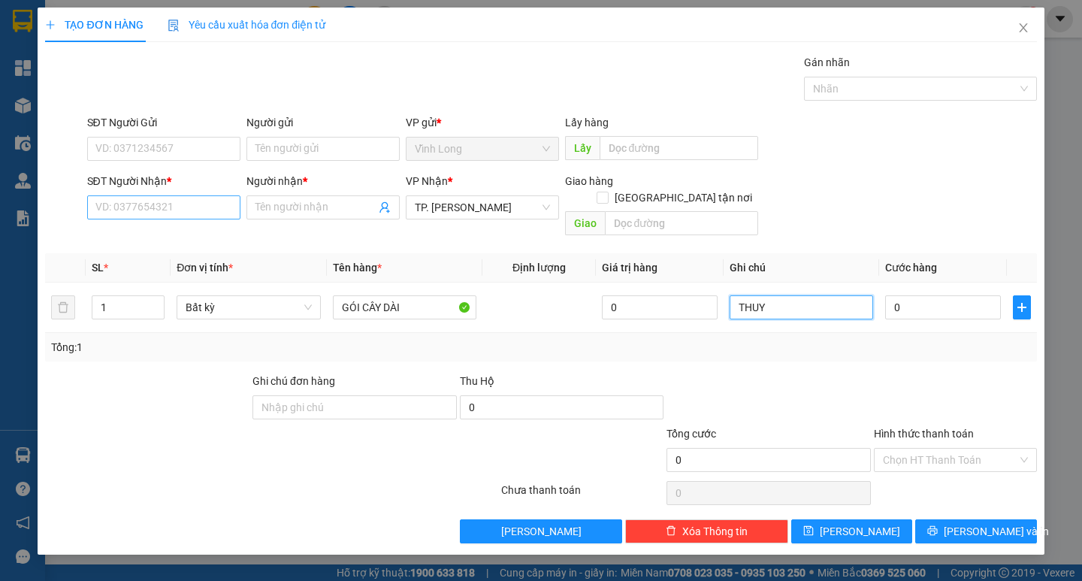
type input "THUY"
click at [195, 207] on input "SĐT Người Nhận *" at bounding box center [163, 207] width 153 height 24
type input "0908856647"
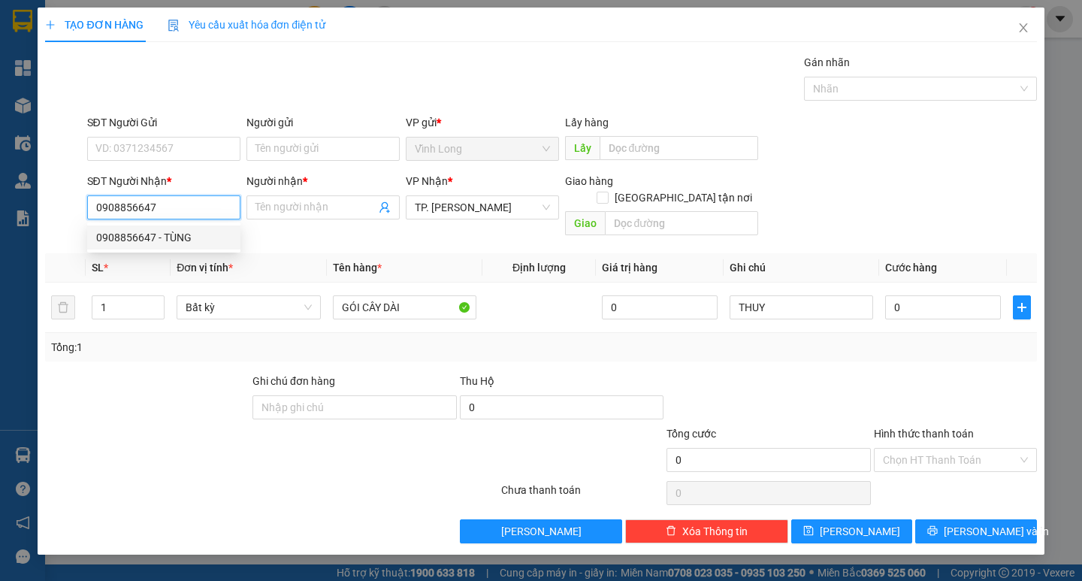
click at [157, 242] on div "0908856647 - TÙNG" at bounding box center [163, 237] width 135 height 17
type input "TÙNG"
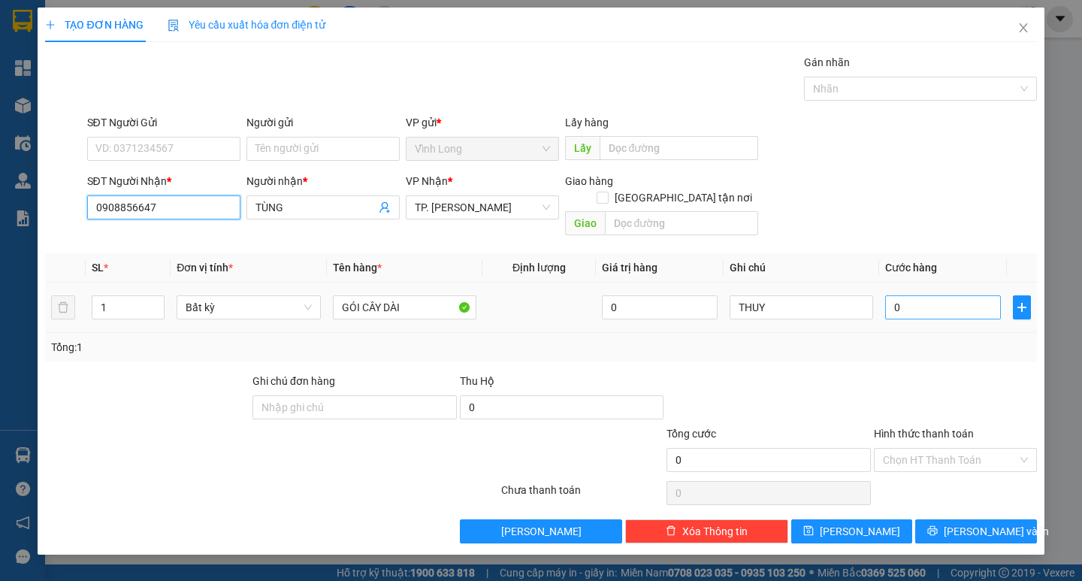
type input "0908856647"
click at [927, 295] on input "0" at bounding box center [943, 307] width 116 height 24
type input "3"
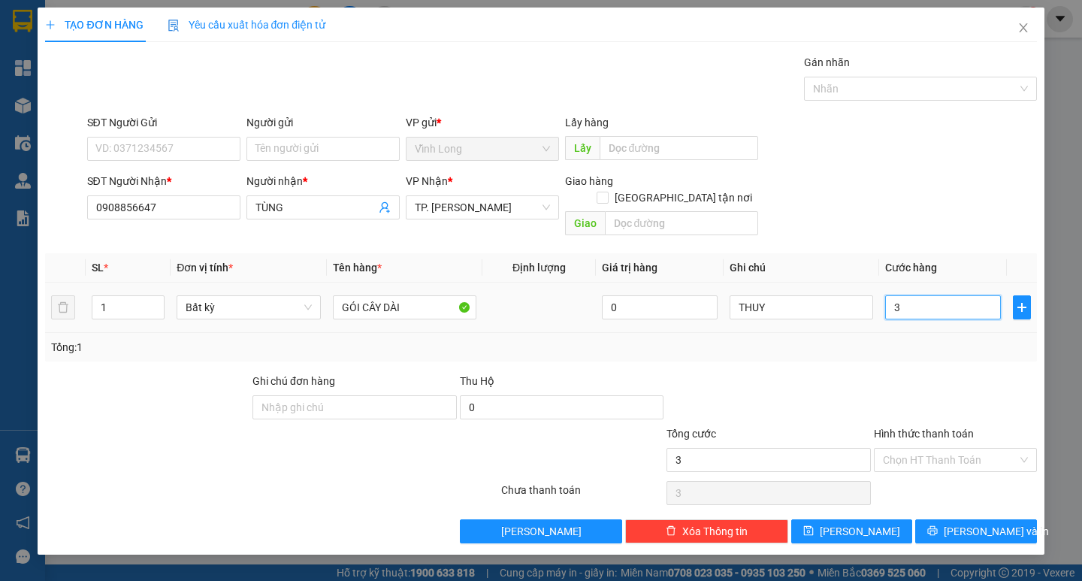
type input "30"
type input "30.000"
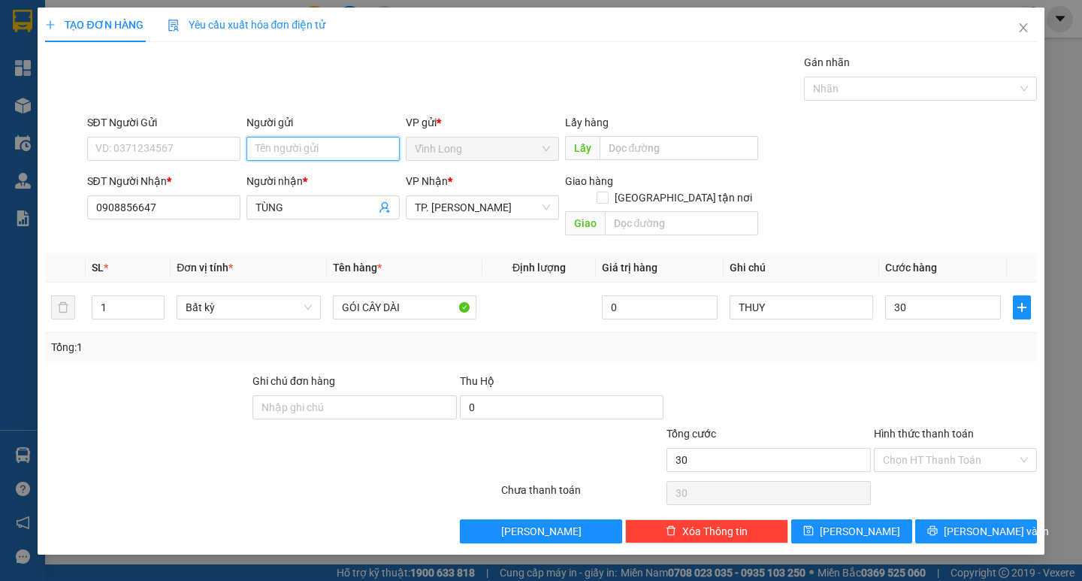
type input "30.000"
click at [283, 151] on input "Người gửi" at bounding box center [322, 149] width 153 height 24
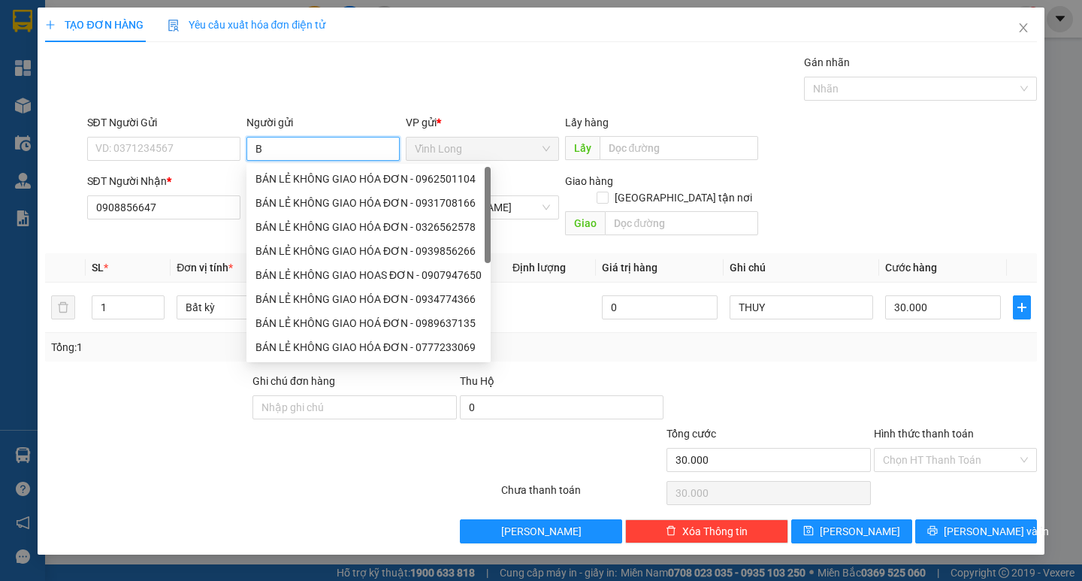
type input "BÁ"
click at [281, 182] on div "BÁN LẺ KHÔNG GIAO HÓA ĐƠN - 0962501104" at bounding box center [368, 179] width 226 height 17
type input "0962501104"
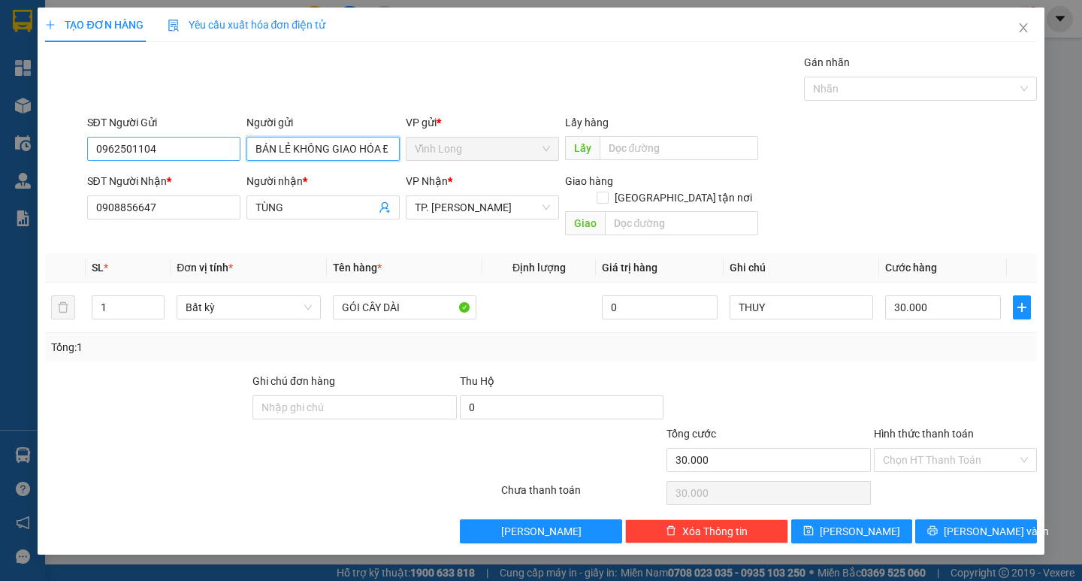
type input "BÁN LẺ KHÔNG GIAO HÓA ĐƠN"
drag, startPoint x: 181, startPoint y: 146, endPoint x: 0, endPoint y: 163, distance: 181.8
click at [0, 163] on div "TẠO ĐƠN HÀNG Yêu cầu xuất hóa đơn điện tử Transit Pickup Surcharge Ids Transit …" at bounding box center [541, 290] width 1082 height 581
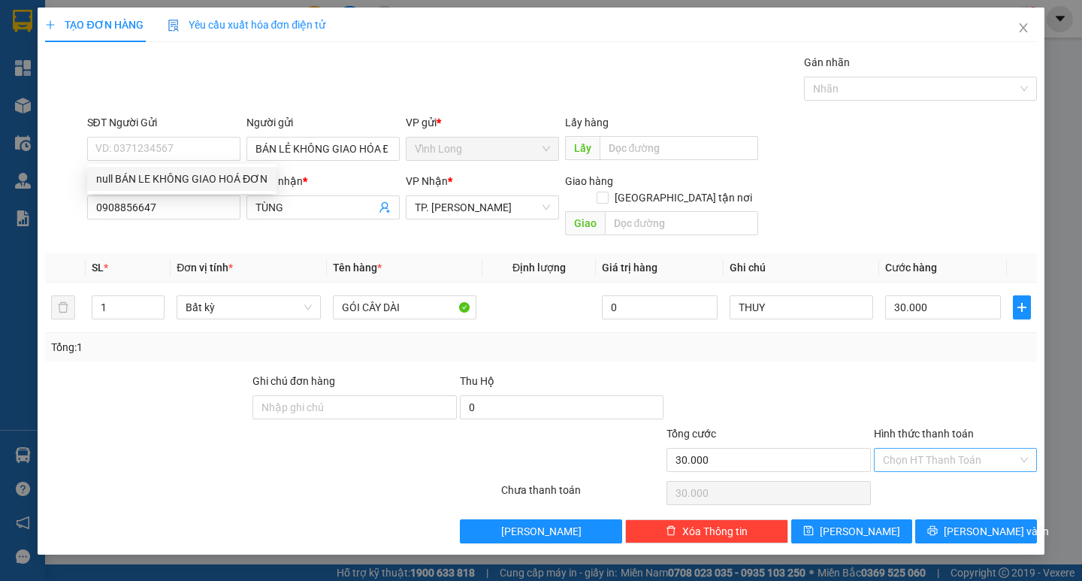
click at [923, 448] on input "Hình thức thanh toán" at bounding box center [950, 459] width 134 height 23
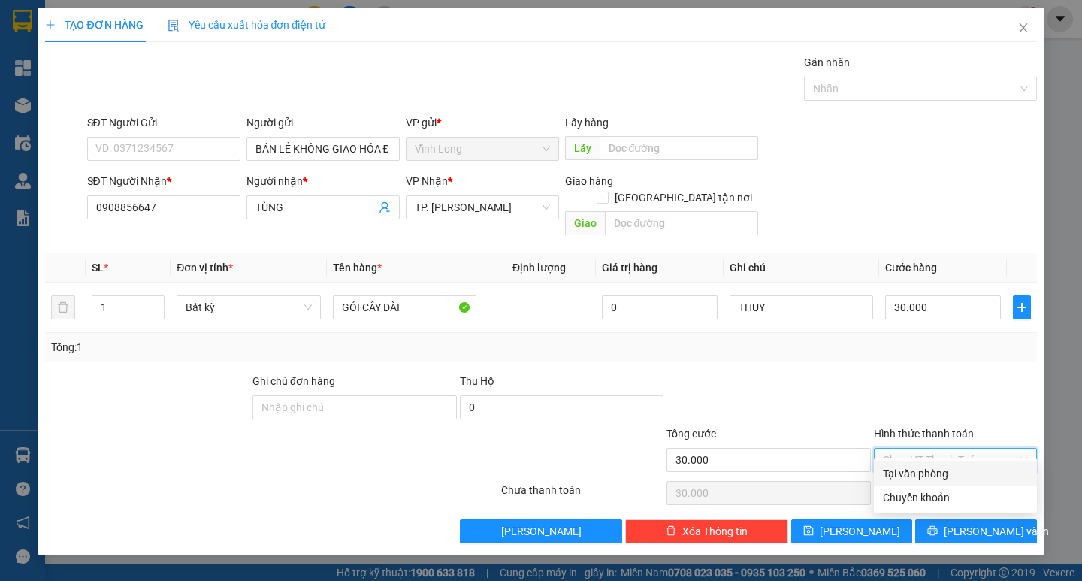
click at [922, 468] on div "Tại văn phòng" at bounding box center [955, 473] width 145 height 17
type input "0"
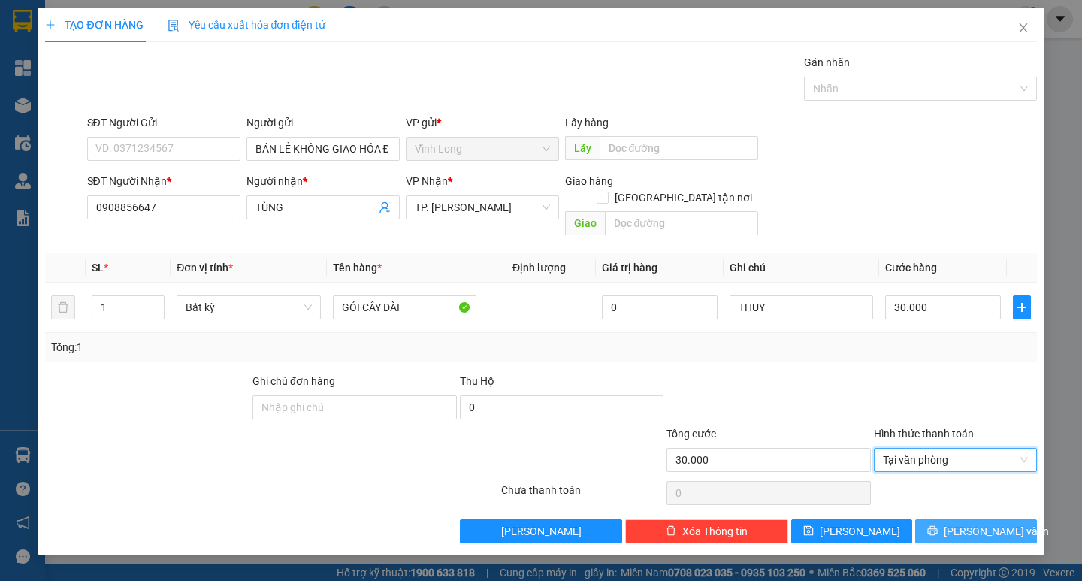
click at [979, 523] on span "Lưu và In" at bounding box center [995, 531] width 105 height 17
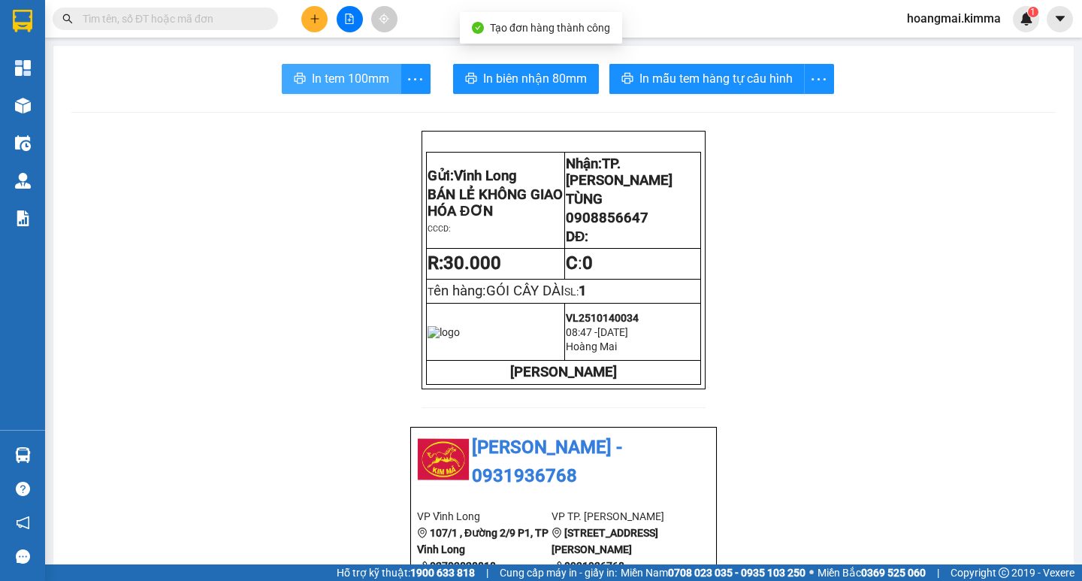
click at [344, 82] on span "In tem 100mm" at bounding box center [350, 78] width 77 height 19
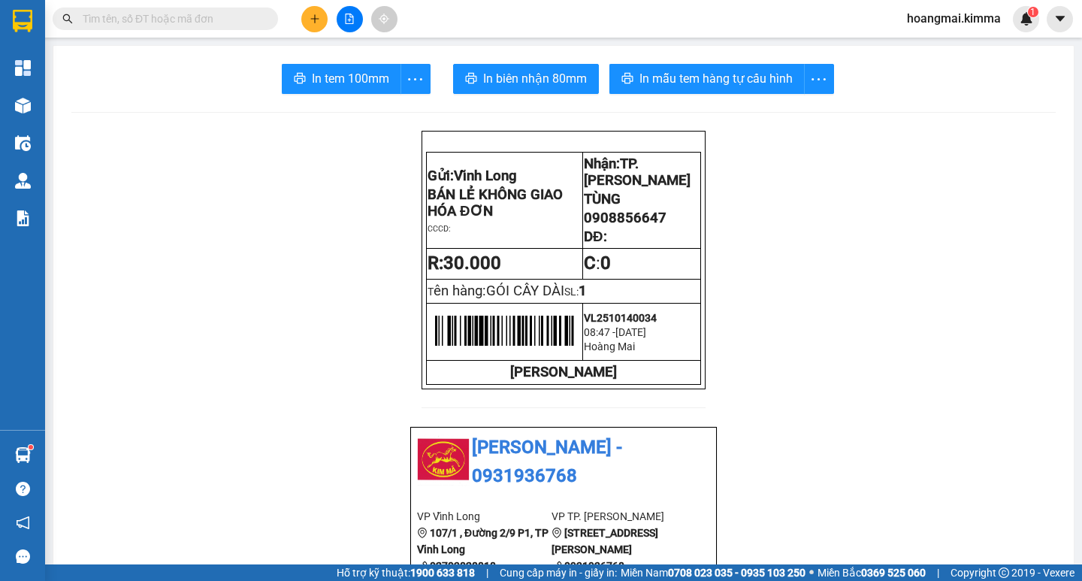
click at [308, 11] on button at bounding box center [314, 19] width 26 height 26
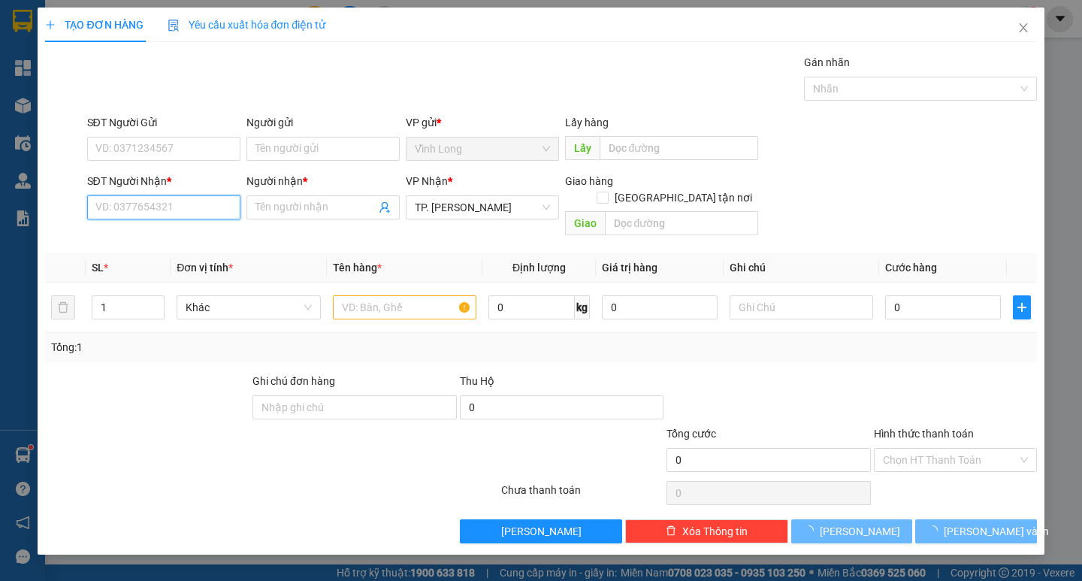
click at [180, 211] on input "SĐT Người Nhận *" at bounding box center [163, 207] width 153 height 24
type input "0906438368"
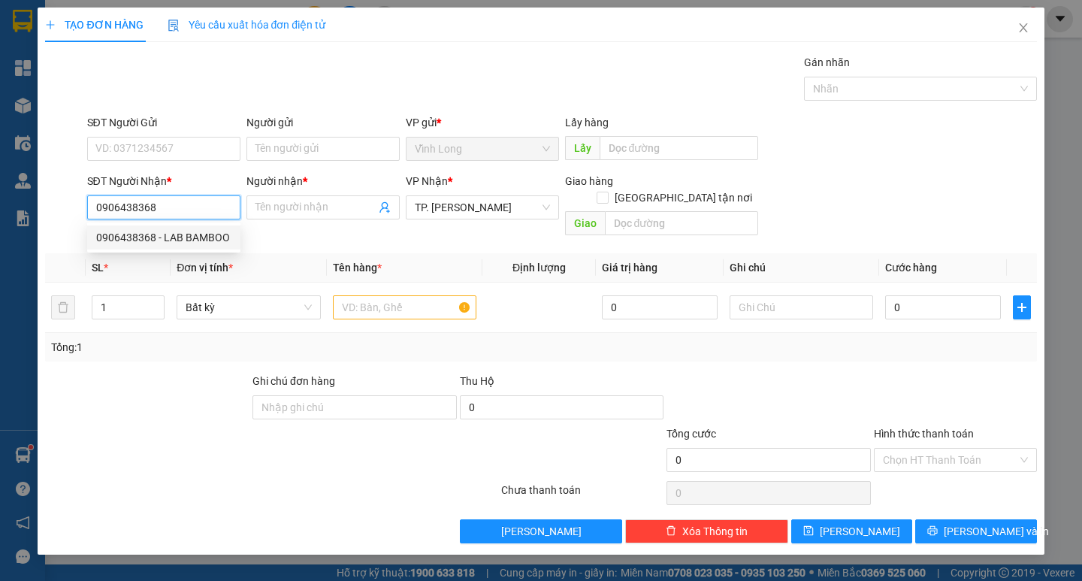
click at [187, 238] on div "0906438368 - LAB BAMBOO" at bounding box center [163, 237] width 135 height 17
type input "LAB BAMBOO"
type input "0906438368"
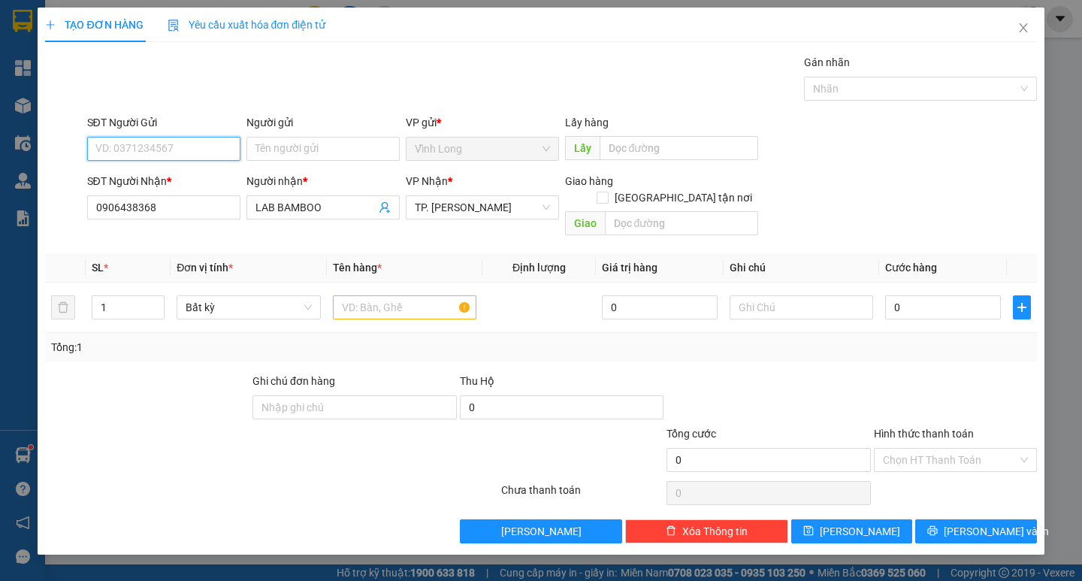
click at [198, 145] on input "SĐT Người Gửi" at bounding box center [163, 149] width 153 height 24
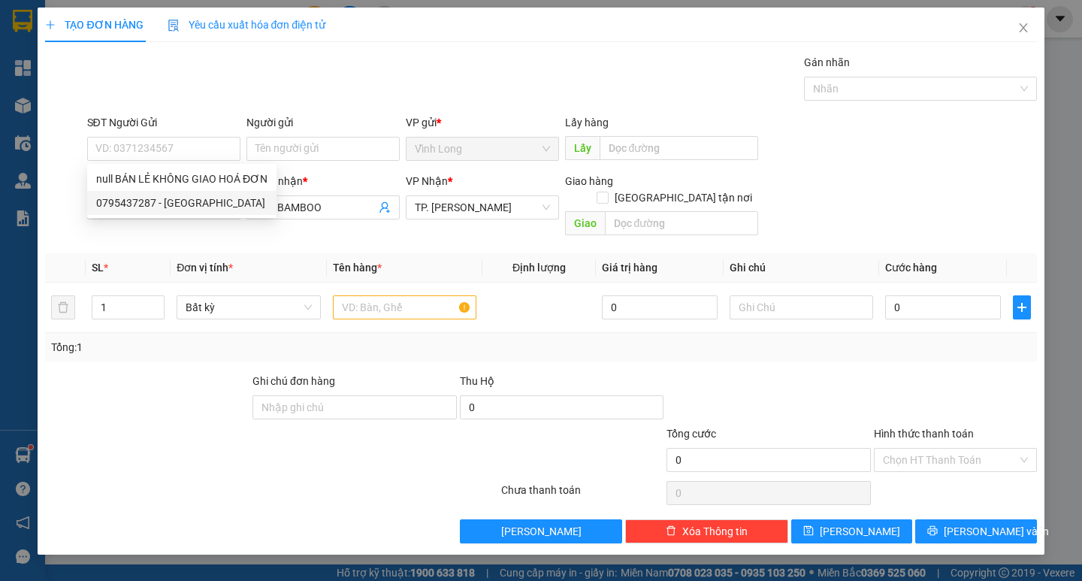
click at [160, 222] on div "SĐT Người Nhận * 0906438368" at bounding box center [163, 199] width 153 height 53
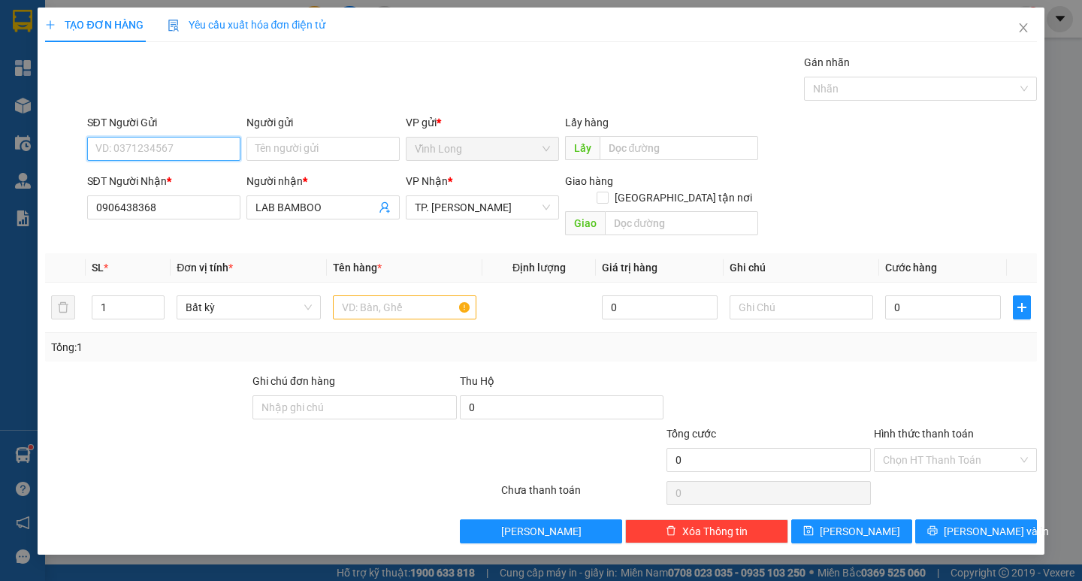
click at [204, 148] on input "SĐT Người Gửi" at bounding box center [163, 149] width 153 height 24
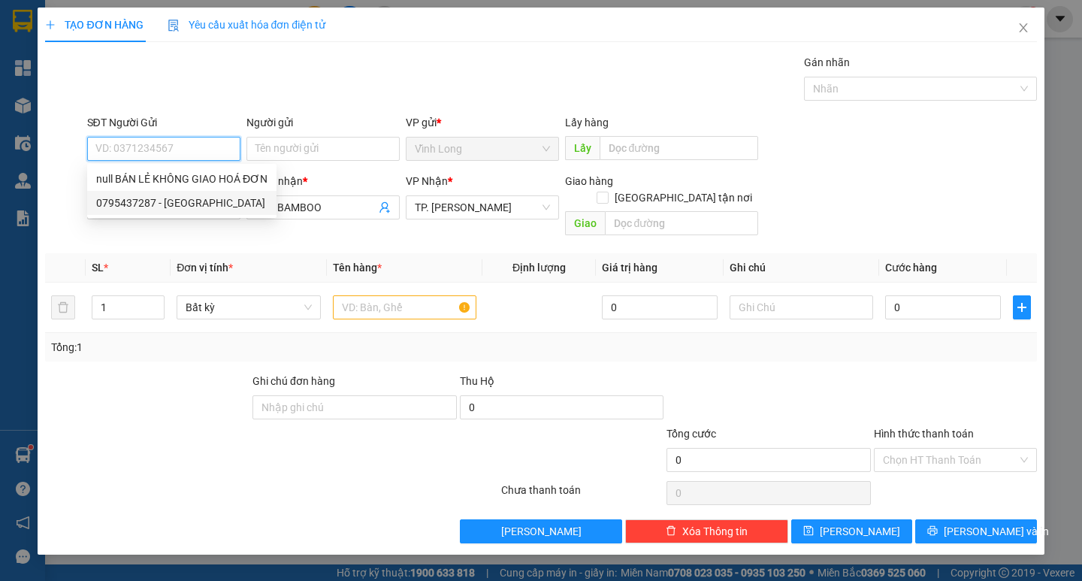
click at [185, 205] on div "0795437287 - MỸ HẰNG" at bounding box center [181, 203] width 171 height 17
type input "0795437287"
type input "MỸ HẰNG"
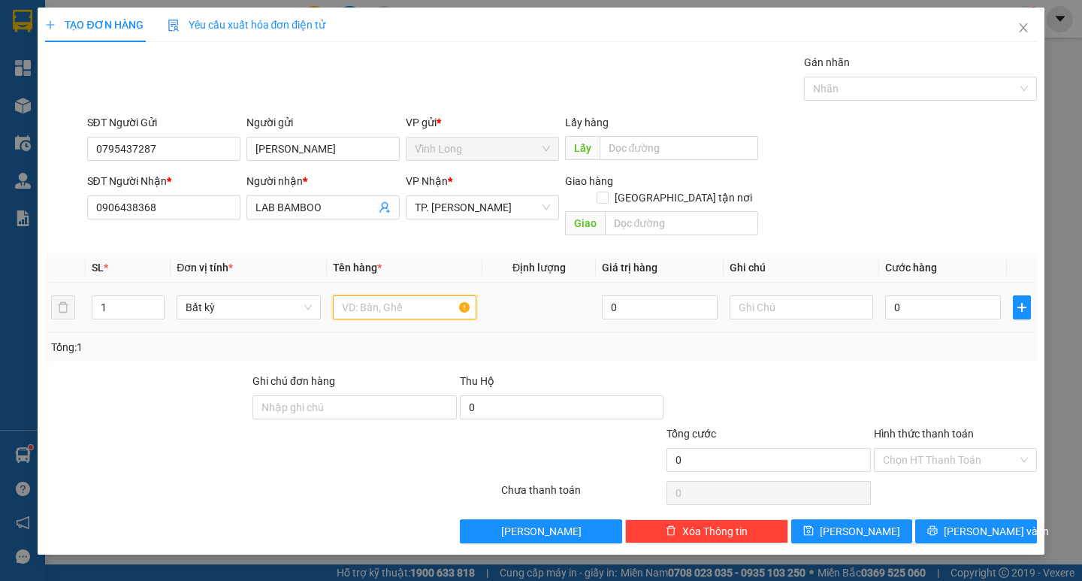
click at [383, 295] on input "text" at bounding box center [404, 307] width 143 height 24
type input "HỘP"
click at [747, 295] on input "text" at bounding box center [800, 307] width 143 height 24
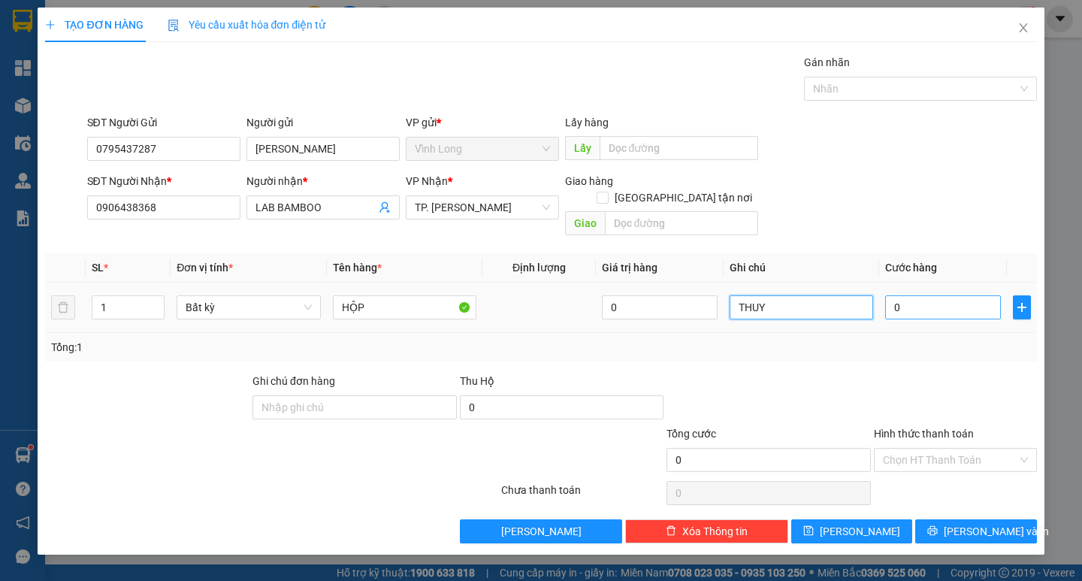
type input "THUY"
click at [944, 295] on input "0" at bounding box center [943, 307] width 116 height 24
type input "2"
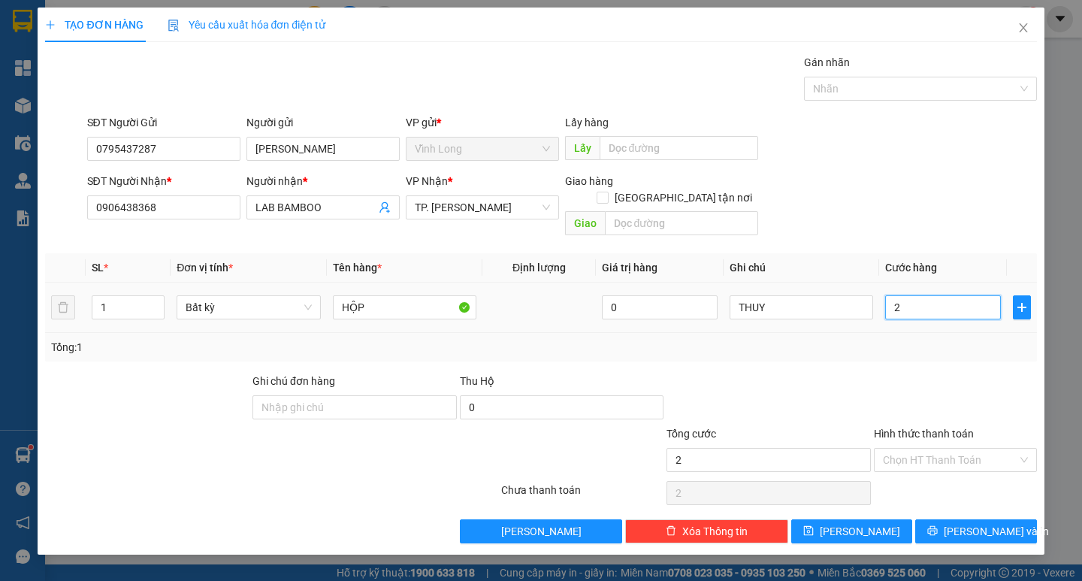
type input "20"
type input "20.000"
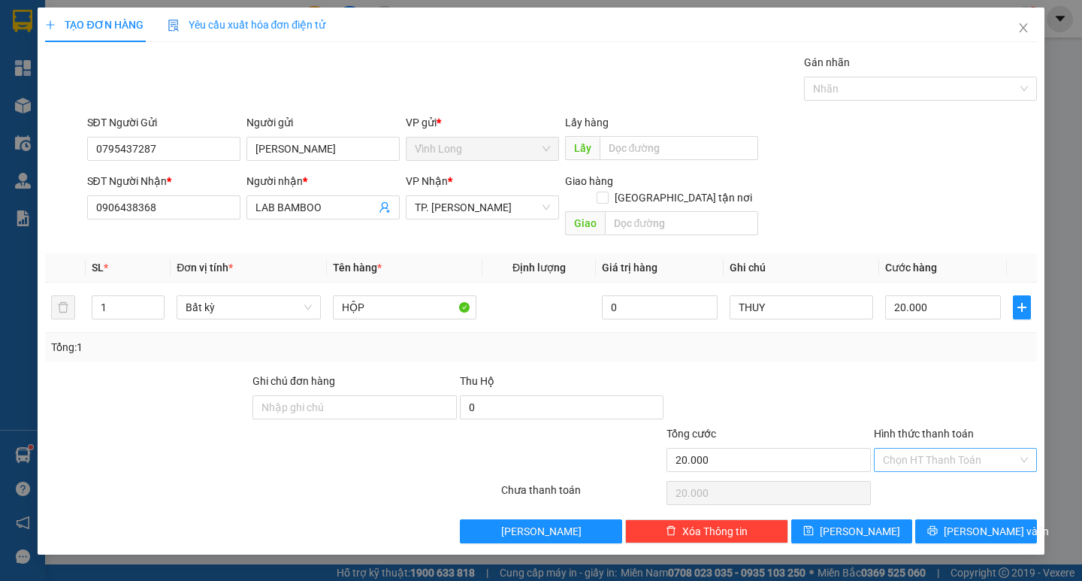
click at [904, 448] on input "Hình thức thanh toán" at bounding box center [950, 459] width 134 height 23
click at [899, 465] on div "Tại văn phòng" at bounding box center [955, 473] width 145 height 17
type input "0"
click at [932, 519] on button "Lưu và In" at bounding box center [975, 531] width 121 height 24
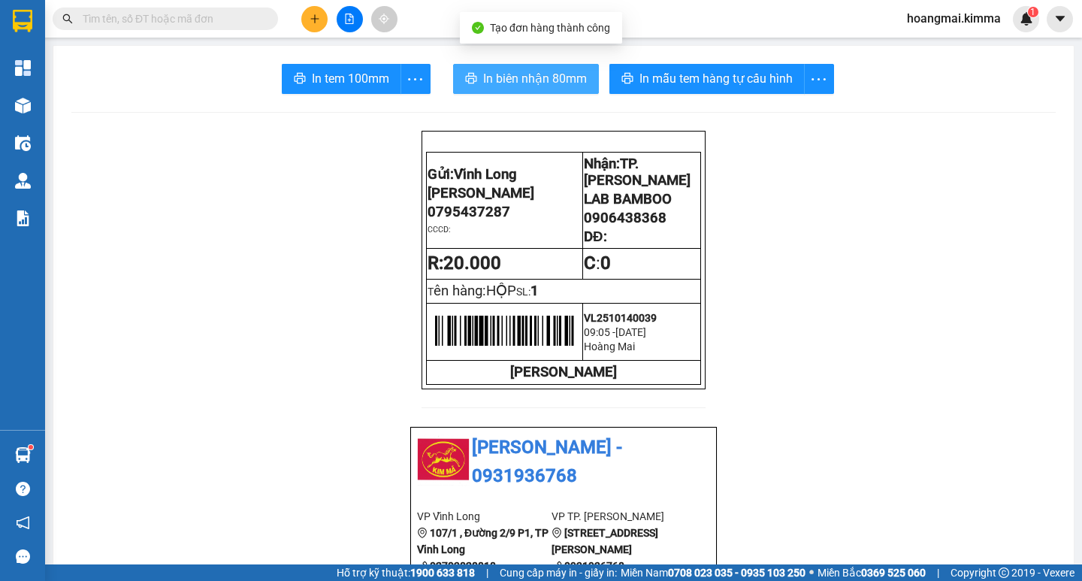
click at [469, 80] on icon "printer" at bounding box center [471, 78] width 12 height 12
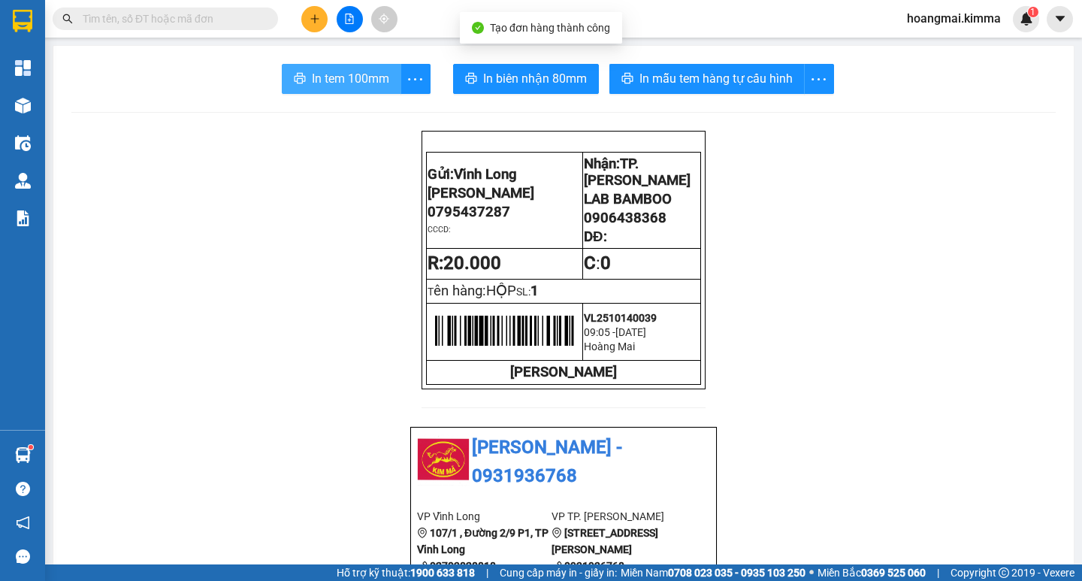
click at [361, 84] on span "In tem 100mm" at bounding box center [350, 78] width 77 height 19
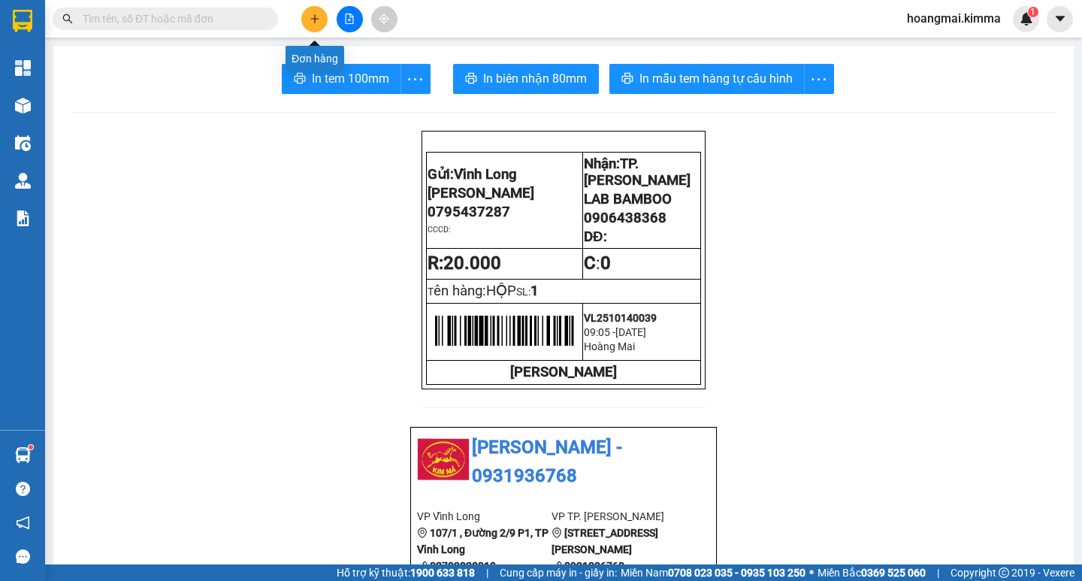
click at [318, 17] on icon "plus" at bounding box center [314, 19] width 11 height 11
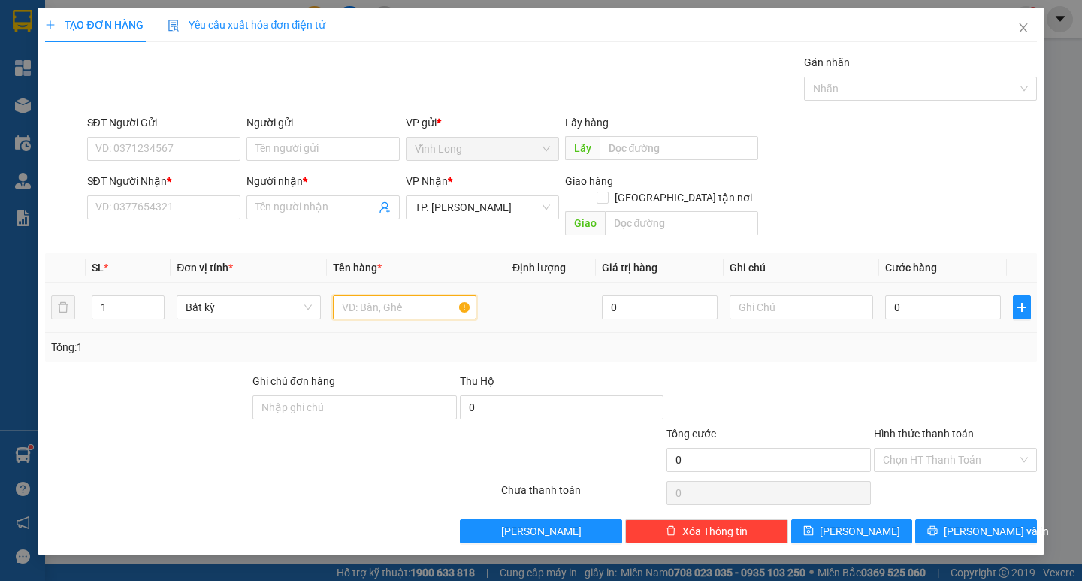
click at [374, 295] on input "text" at bounding box center [404, 307] width 143 height 24
type input "THÙNG NHỎI"
click at [188, 209] on input "SĐT Người Nhận *" at bounding box center [163, 207] width 153 height 24
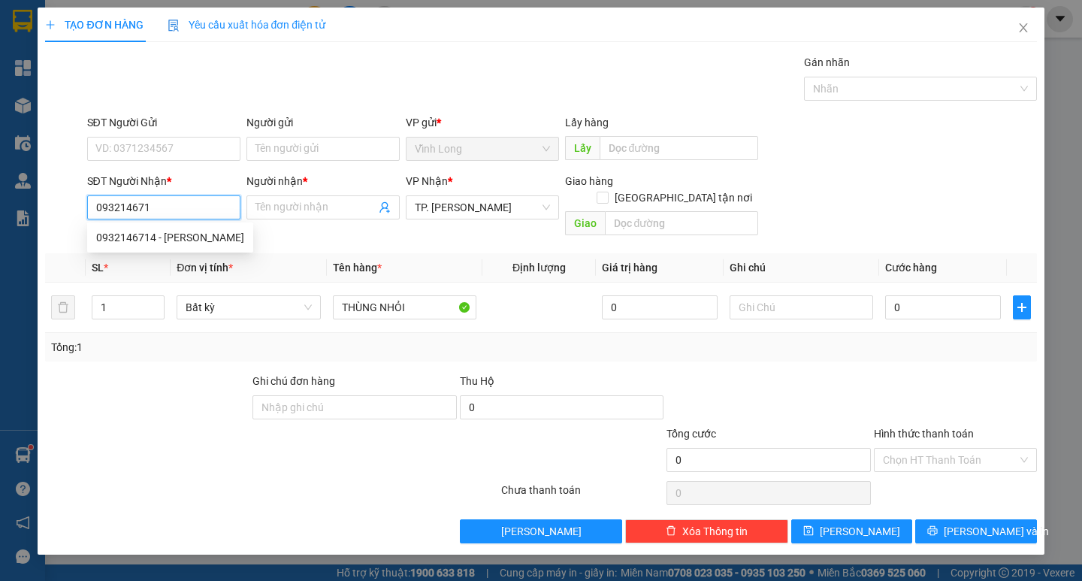
type input "0932146714"
click at [183, 246] on div "0932146714 - KIM CUONG" at bounding box center [170, 237] width 166 height 24
type input "KIM CUONG"
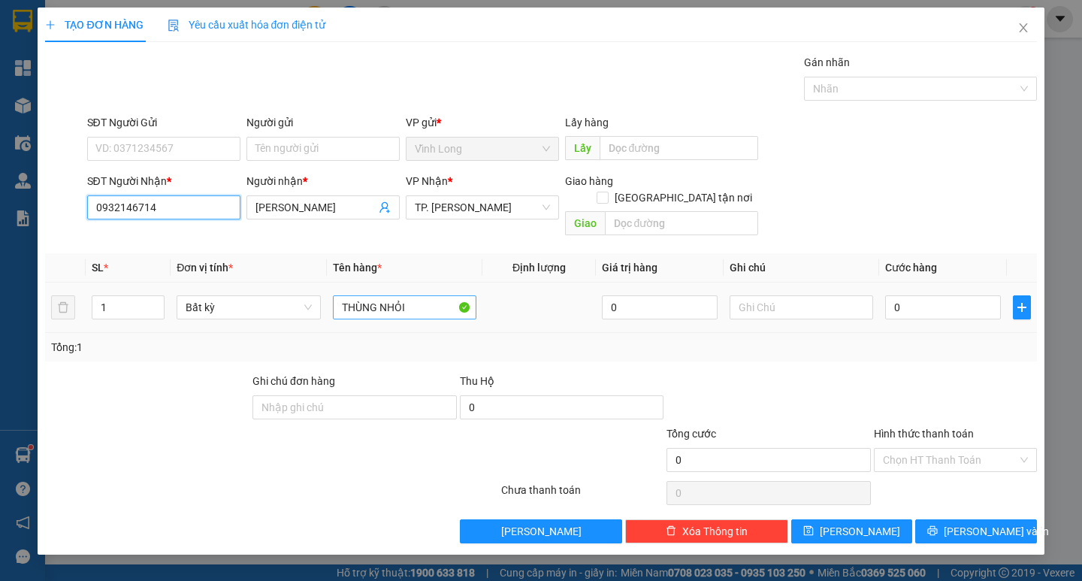
type input "0932146714"
click at [421, 295] on input "THÙNG NHỎI" at bounding box center [404, 307] width 143 height 24
type input "THÙNG NHỎ"
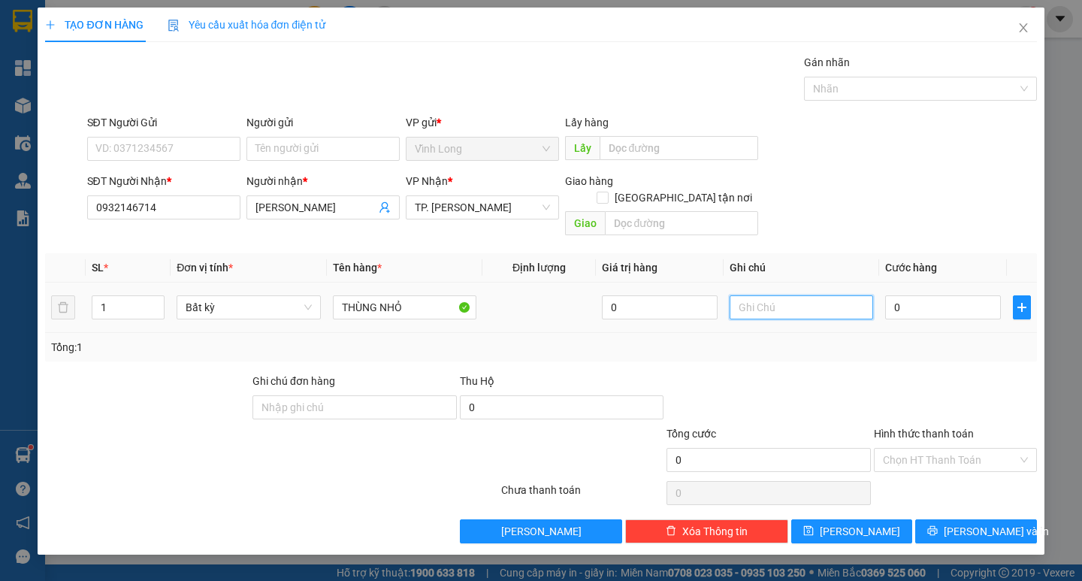
click at [805, 295] on input "text" at bounding box center [800, 307] width 143 height 24
type input "THUY"
click at [981, 300] on input "0" at bounding box center [943, 307] width 116 height 24
type input "2"
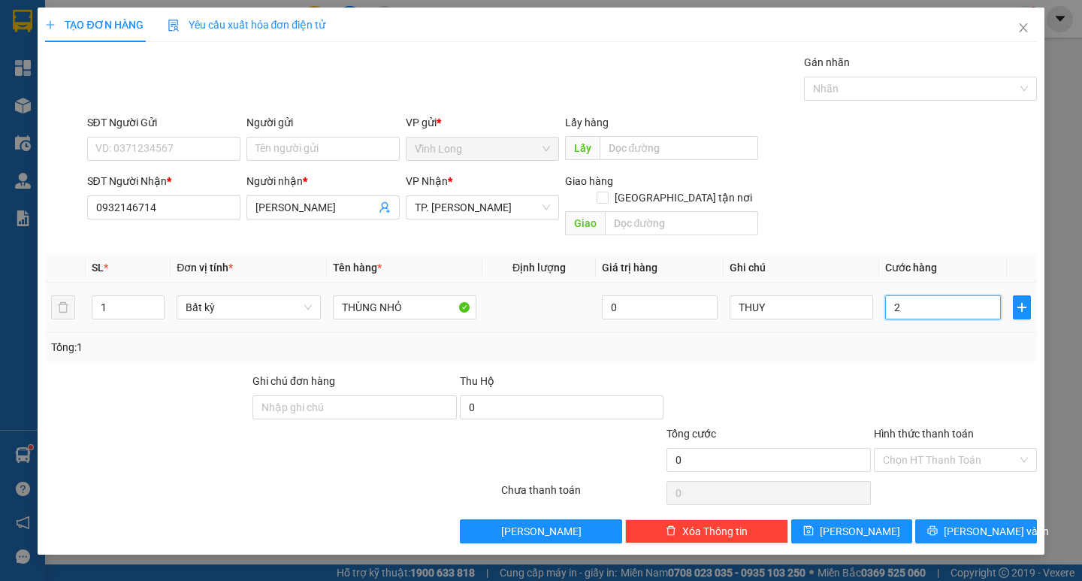
type input "2"
type input "20"
type input "20.000"
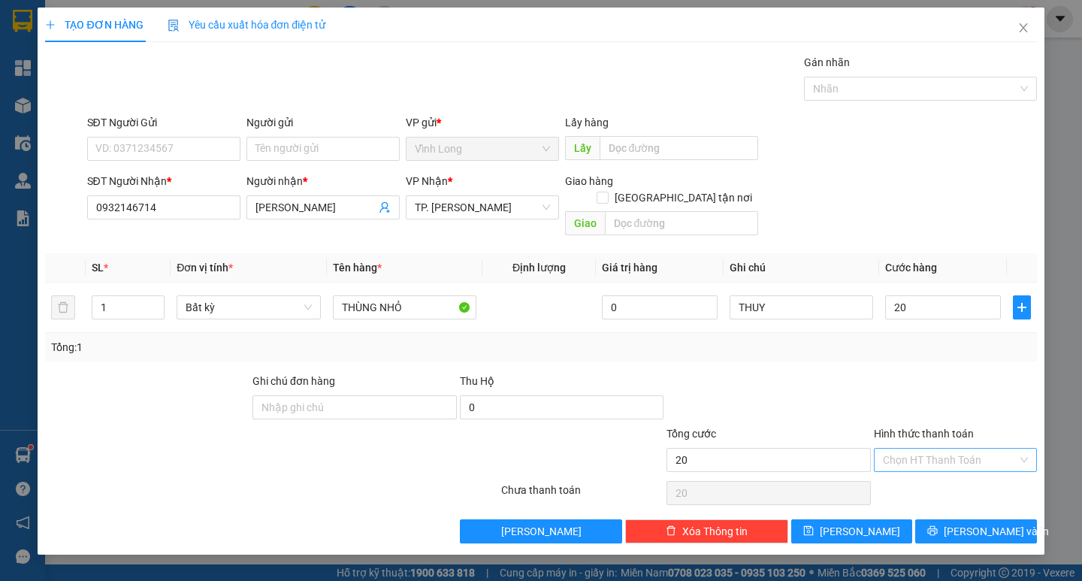
type input "20.000"
click at [934, 448] on input "Hình thức thanh toán" at bounding box center [950, 459] width 134 height 23
click at [922, 472] on div "Tại văn phòng" at bounding box center [955, 473] width 145 height 17
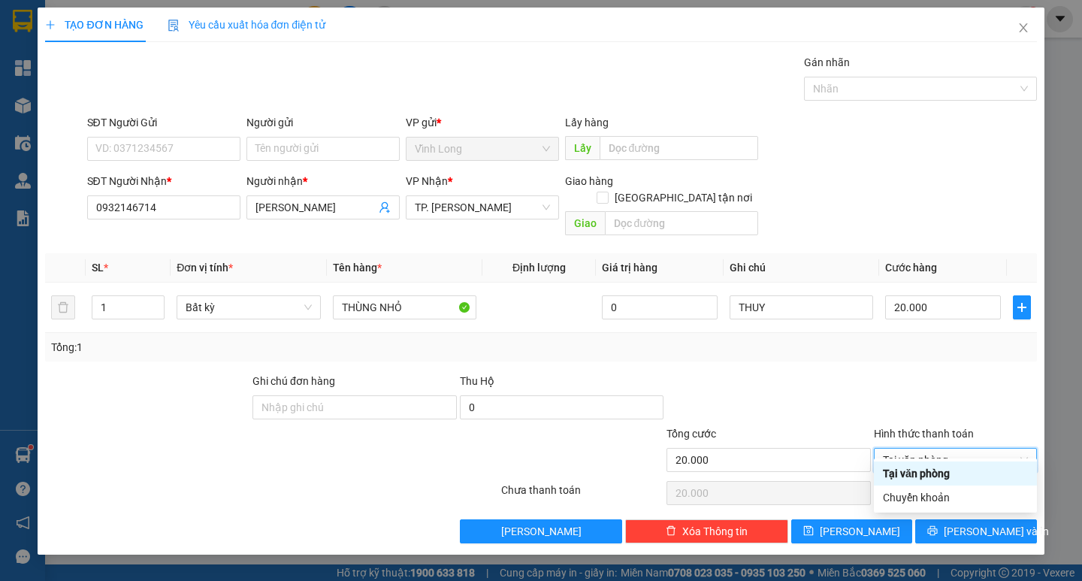
type input "0"
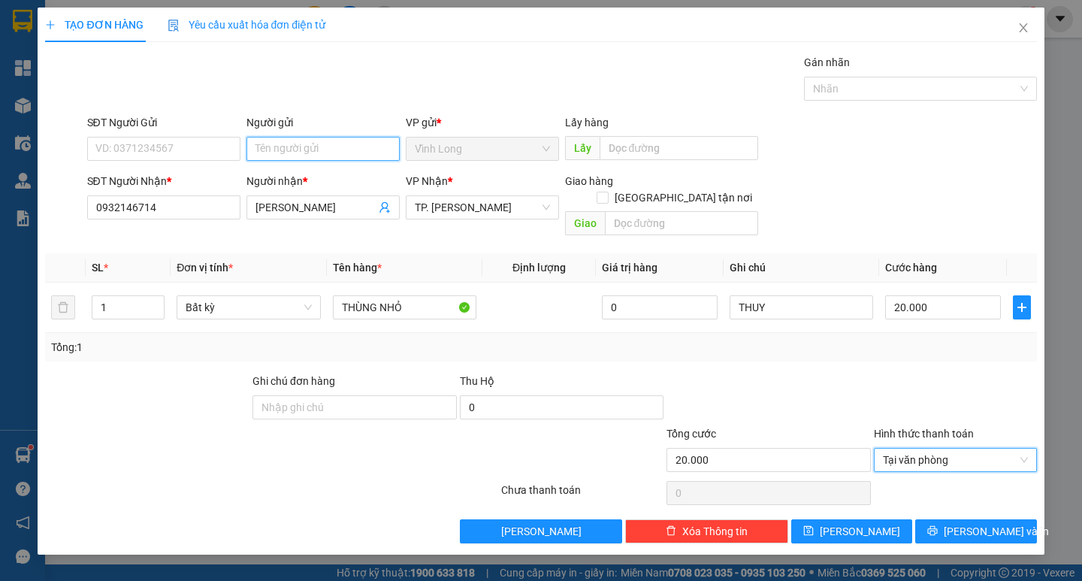
click at [321, 153] on input "Người gửi" at bounding box center [322, 149] width 153 height 24
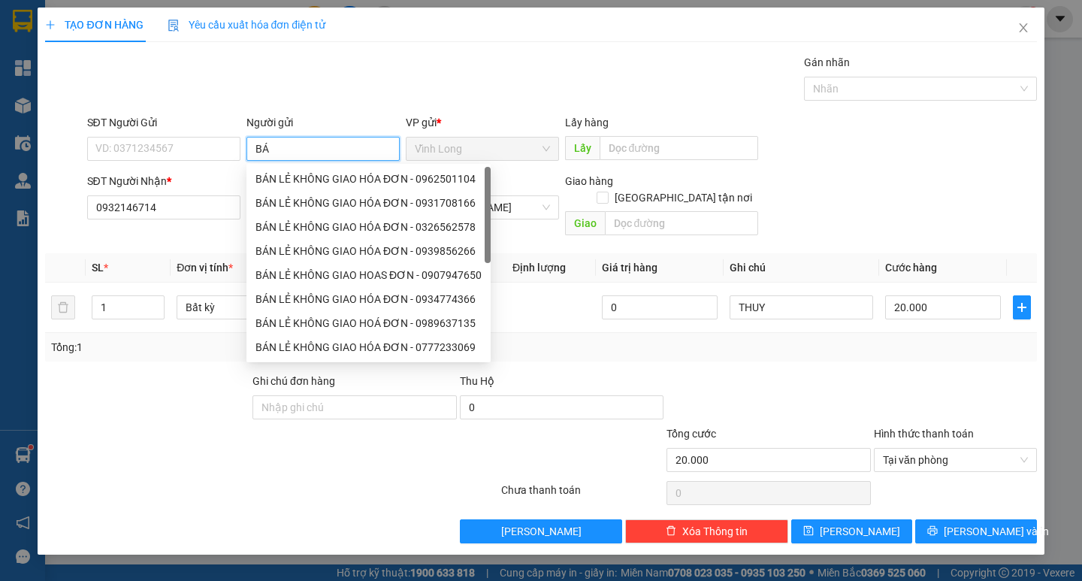
type input "BÁN"
click at [311, 179] on div "BÁN LẺ KHÔNG GIAO HOÁ ĐƠN - 0763977589" at bounding box center [368, 179] width 226 height 17
type input "0763977589"
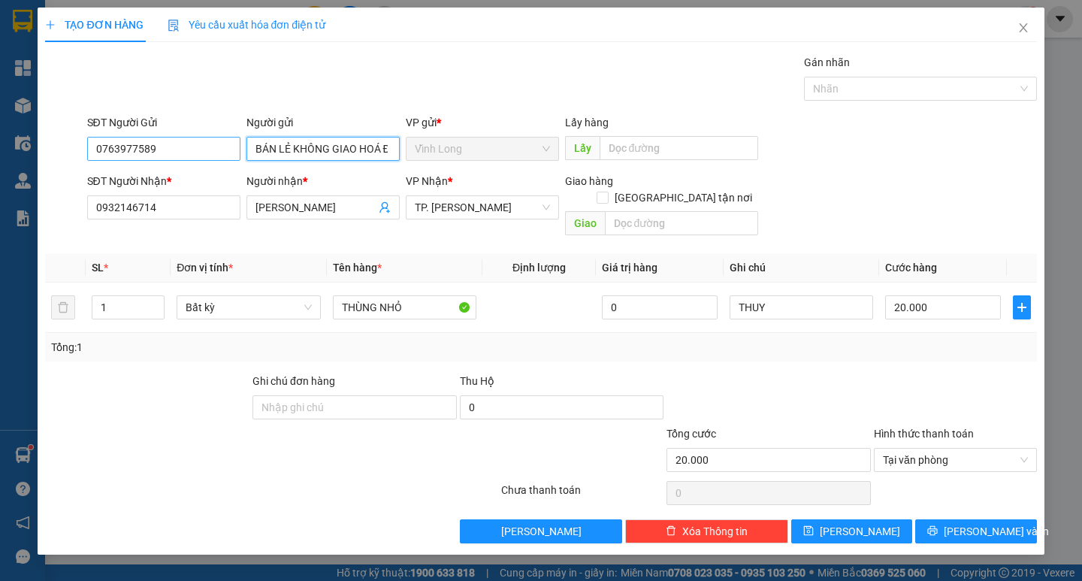
type input "BÁN LẺ KHÔNG GIAO HOÁ ĐƠN"
drag, startPoint x: 177, startPoint y: 156, endPoint x: 0, endPoint y: 160, distance: 177.3
click at [0, 160] on div "TẠO ĐƠN HÀNG Yêu cầu xuất hóa đơn điện tử Transit Pickup Surcharge Ids Transit …" at bounding box center [541, 290] width 1082 height 581
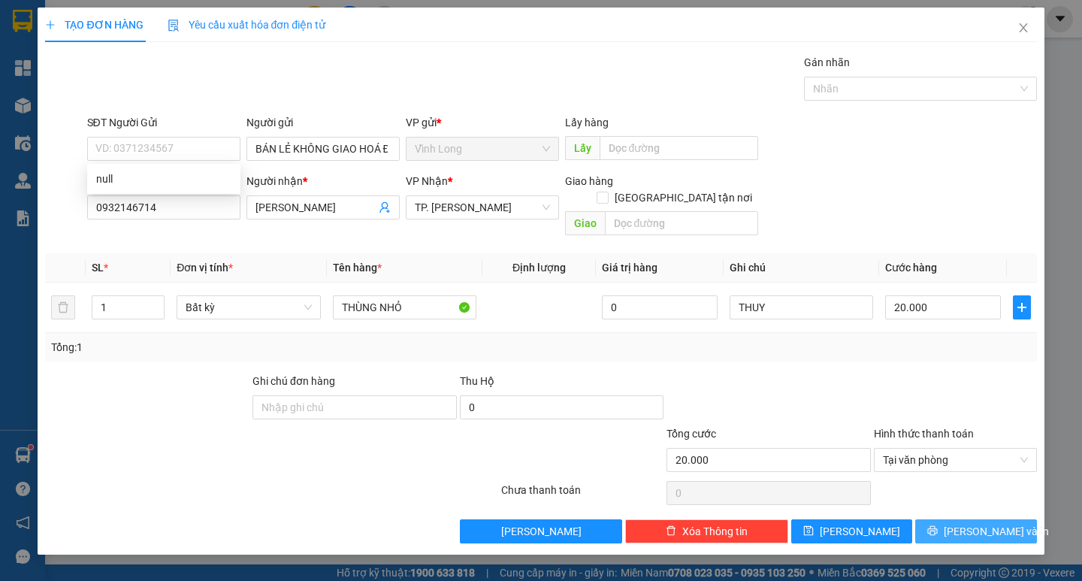
click at [962, 523] on span "Lưu và In" at bounding box center [995, 531] width 105 height 17
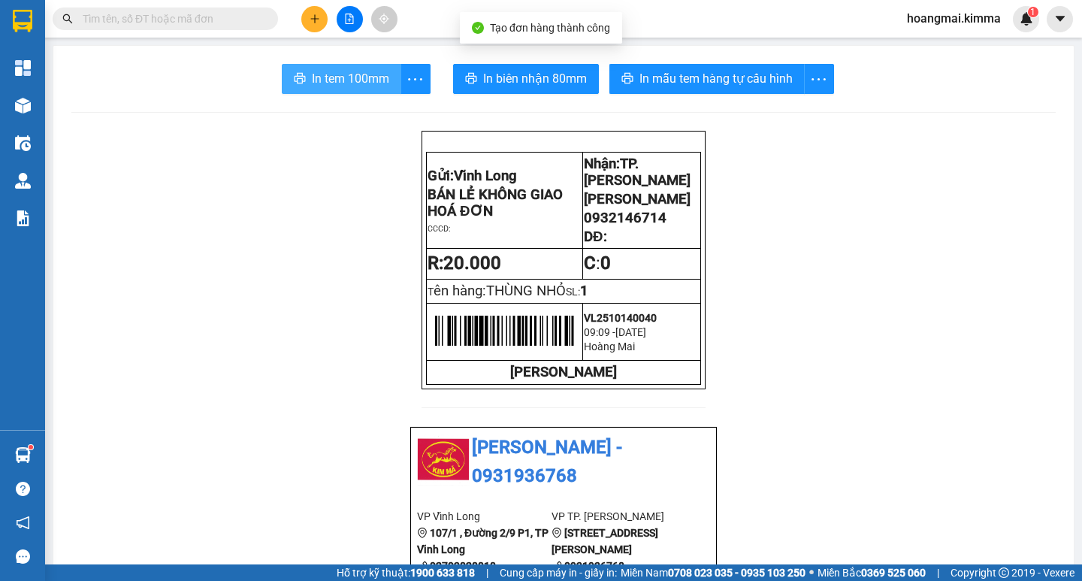
drag, startPoint x: 318, startPoint y: 77, endPoint x: 327, endPoint y: 77, distance: 9.8
click at [327, 77] on span "In tem 100mm" at bounding box center [350, 78] width 77 height 19
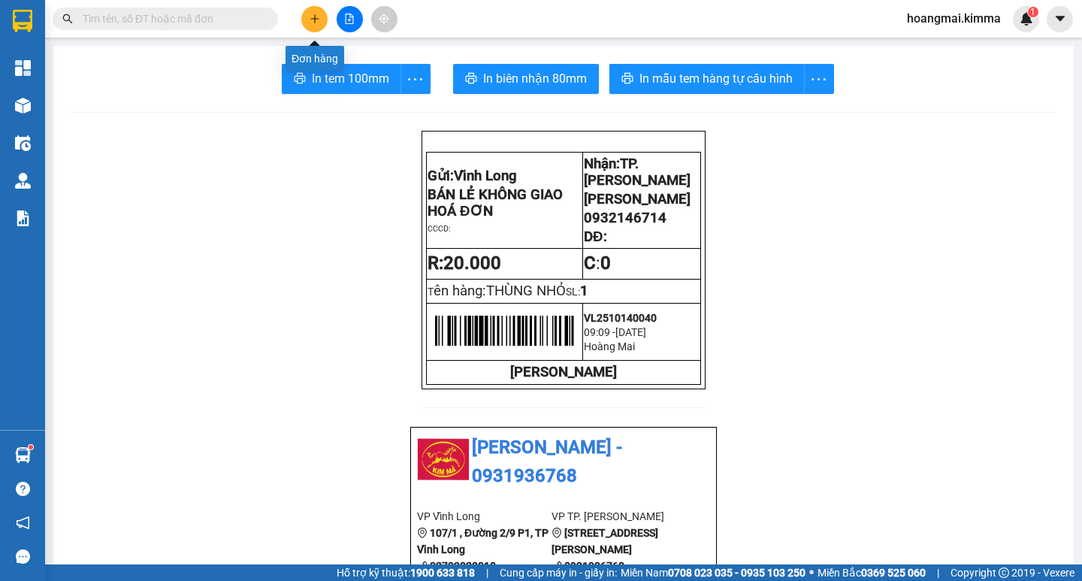
click at [306, 23] on button at bounding box center [314, 19] width 26 height 26
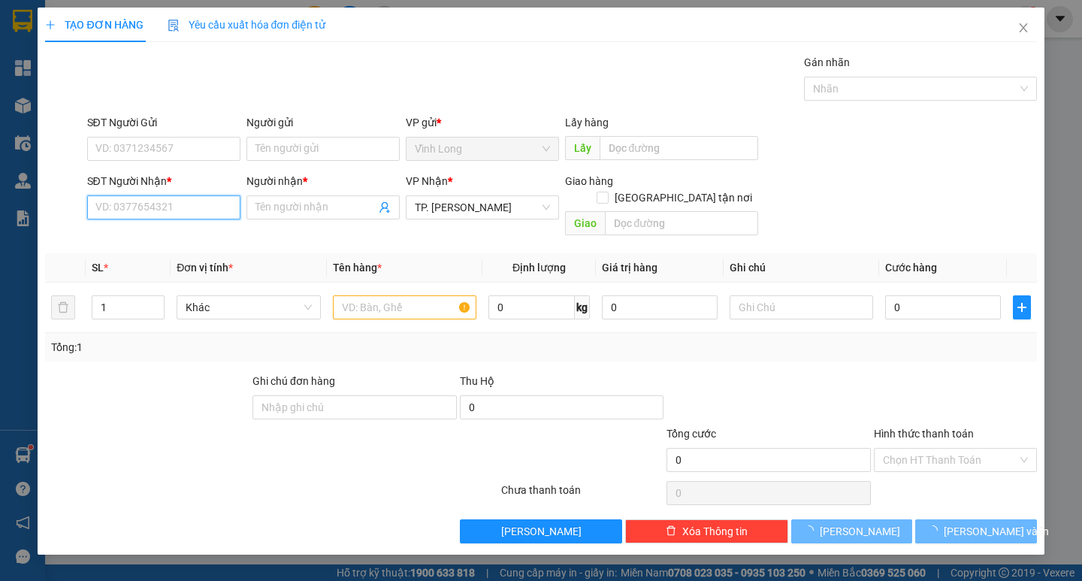
click at [204, 207] on input "SĐT Người Nhận *" at bounding box center [163, 207] width 153 height 24
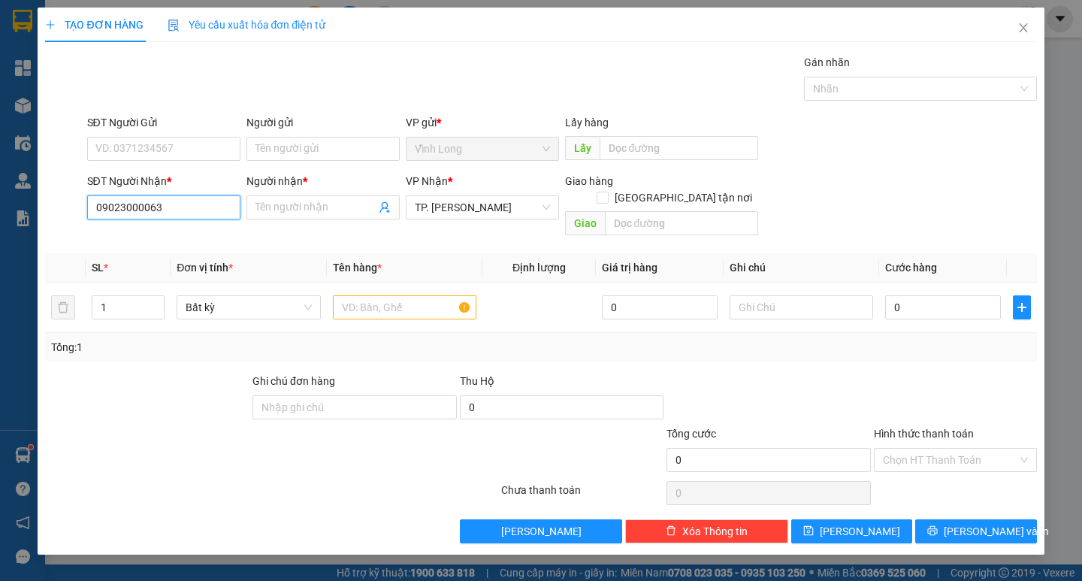
click at [142, 208] on input "09023000063" at bounding box center [163, 207] width 153 height 24
type input "0902300063"
click at [174, 233] on div "0902300063 - KIM NHIỀU" at bounding box center [163, 237] width 135 height 17
type input "KIM NHIỀU"
type input "0902300063"
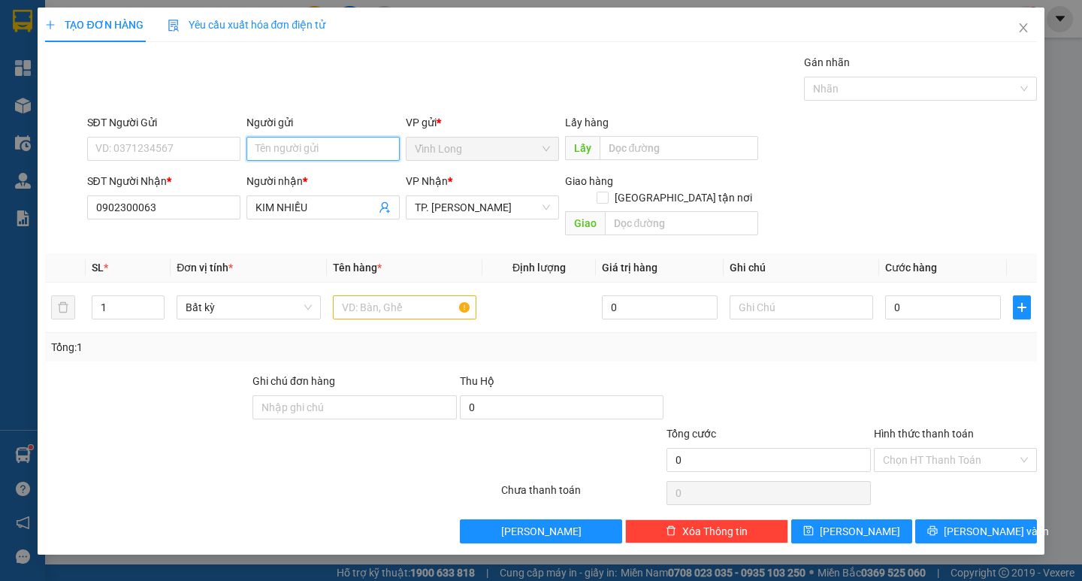
click at [295, 152] on input "Người gửi" at bounding box center [322, 149] width 153 height 24
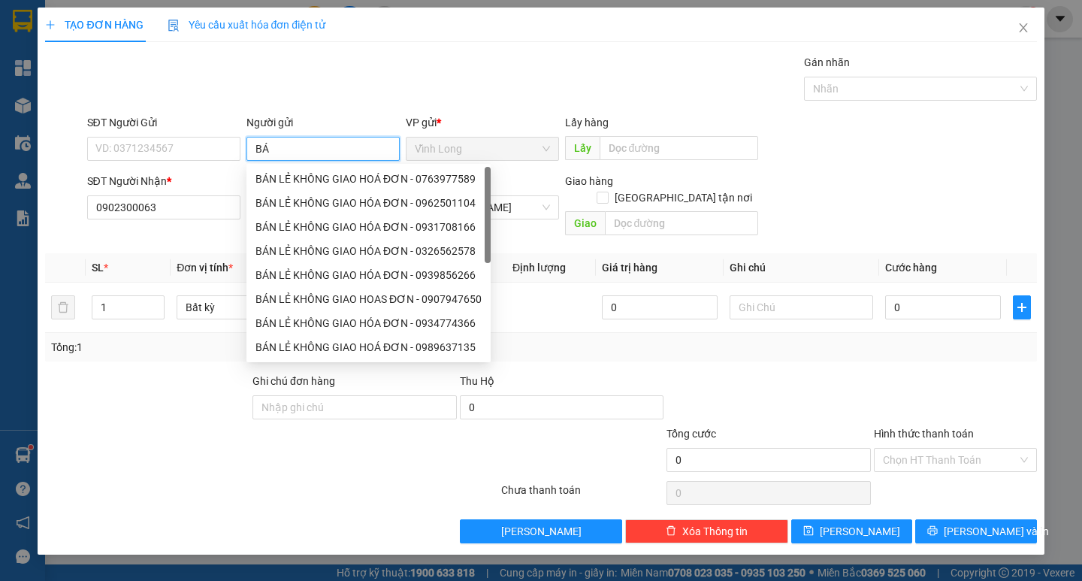
type input "BÁN"
click at [294, 176] on div "BÁN LẺ KHÔNG GIAO HOÁ ĐƠN - 0763977589" at bounding box center [368, 179] width 226 height 17
type input "0763977589"
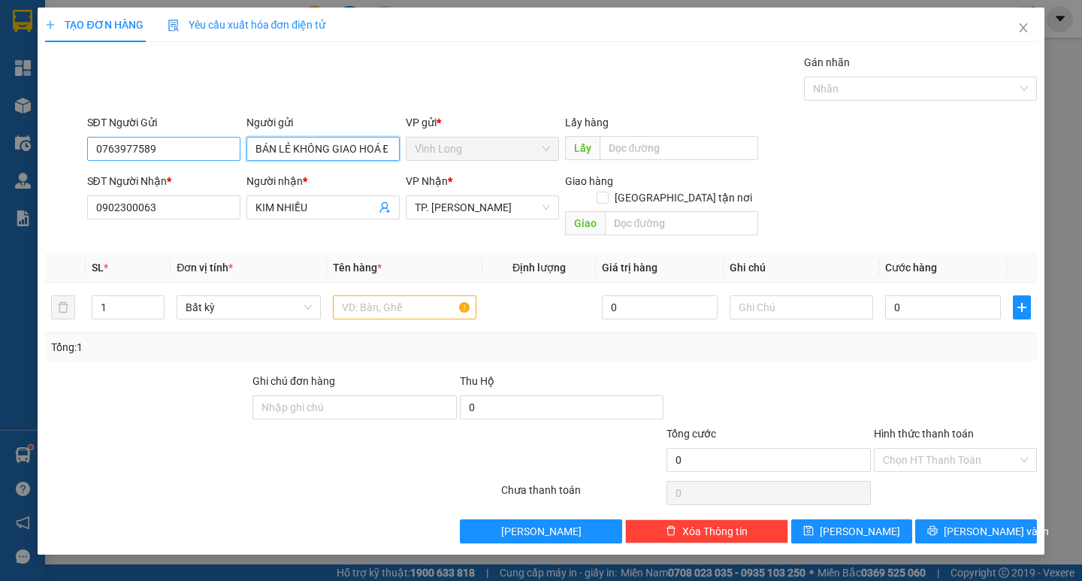
type input "BÁN LẺ KHÔNG GIAO HOÁ ĐƠN"
drag, startPoint x: 165, startPoint y: 148, endPoint x: 4, endPoint y: 144, distance: 161.5
click at [20, 144] on div "TẠO ĐƠN HÀNG Yêu cầu xuất hóa đơn điện tử Transit Pickup Surcharge Ids Transit …" at bounding box center [541, 290] width 1082 height 581
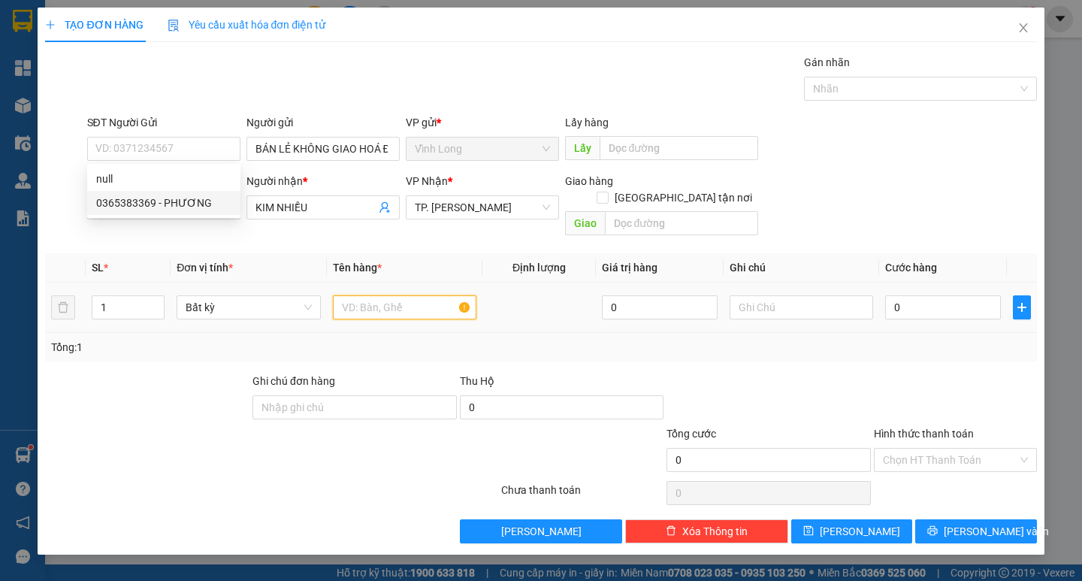
click at [337, 295] on input "text" at bounding box center [404, 307] width 143 height 24
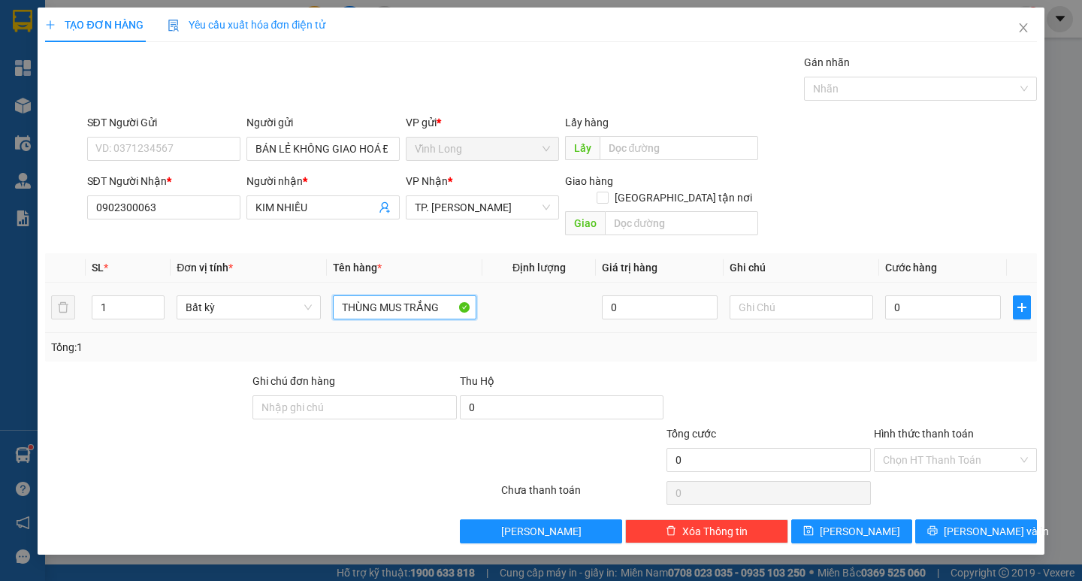
type input "THÙNG MUS TRẮNG"
type input "TRANG"
type input "3"
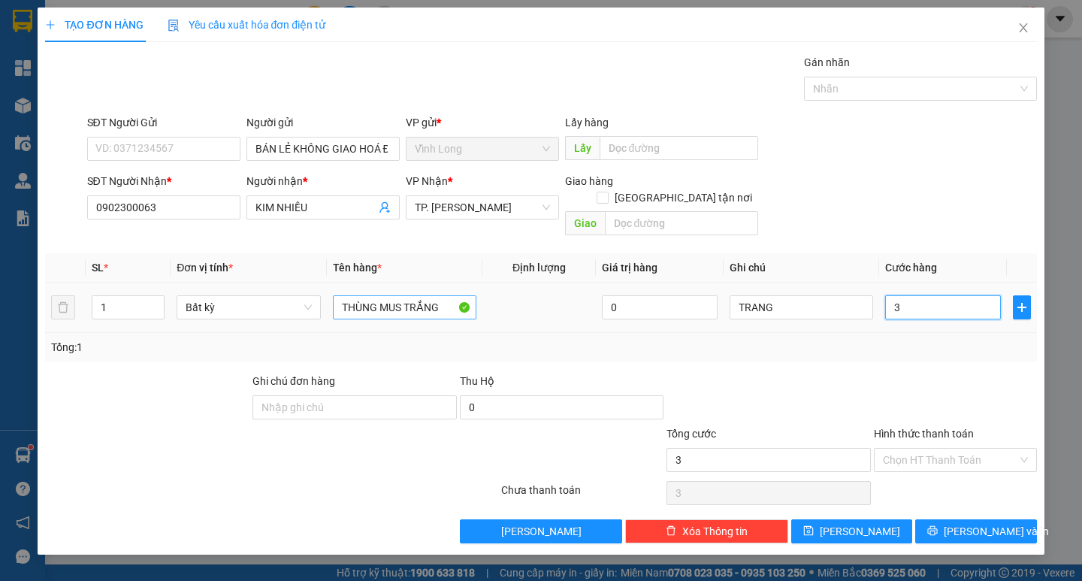
type input "30"
type input "30.000"
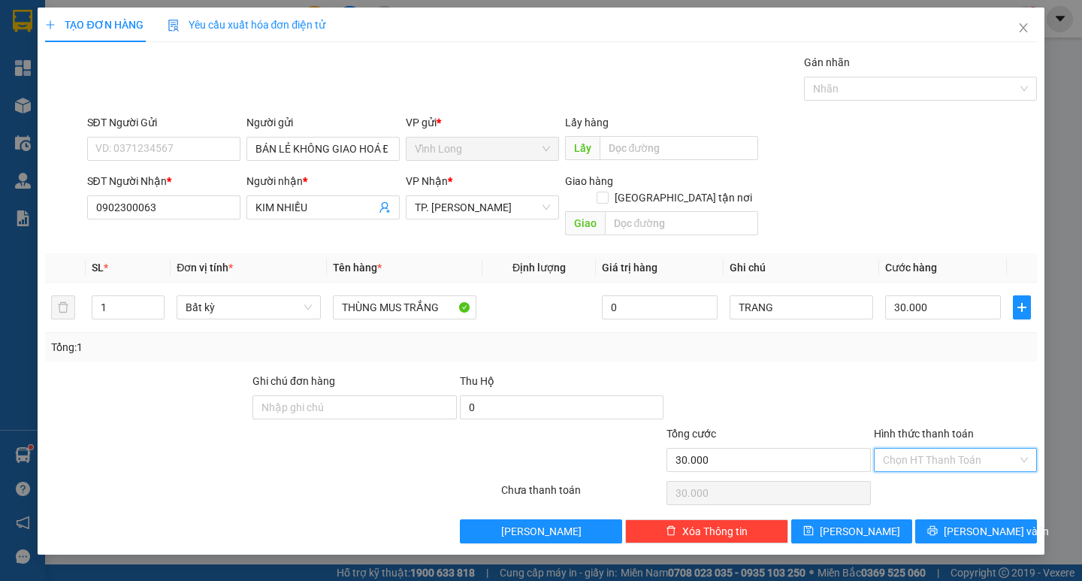
click at [919, 448] on input "Hình thức thanh toán" at bounding box center [950, 459] width 134 height 23
click at [913, 464] on div "Tại văn phòng" at bounding box center [955, 473] width 163 height 24
type input "0"
click at [937, 525] on icon "printer" at bounding box center [932, 530] width 11 height 11
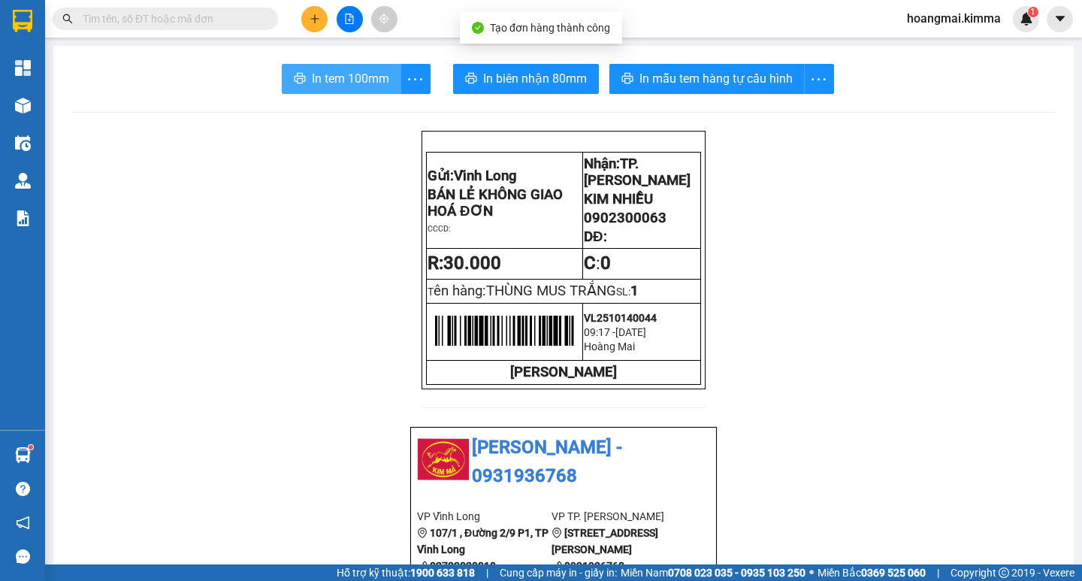
click at [373, 93] on button "In tem 100mm" at bounding box center [341, 79] width 119 height 30
click at [313, 8] on button at bounding box center [314, 19] width 26 height 26
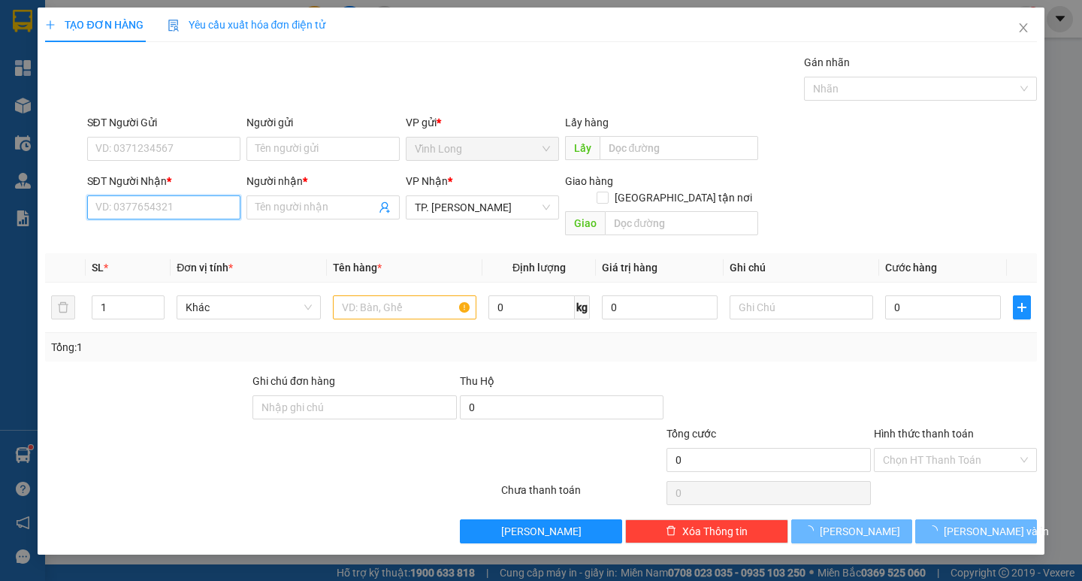
click at [190, 201] on input "SĐT Người Nhận *" at bounding box center [163, 207] width 153 height 24
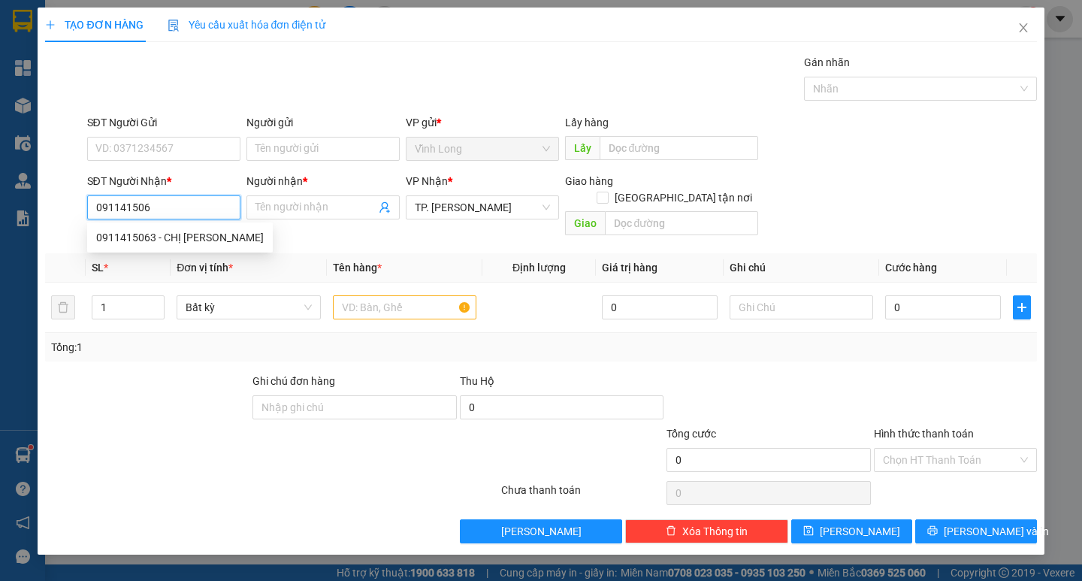
type input "0911415063"
click at [196, 237] on div "0911415063 - CHỊ PHƯƠNG" at bounding box center [180, 237] width 168 height 17
type input "CHỊ PHƯƠNG"
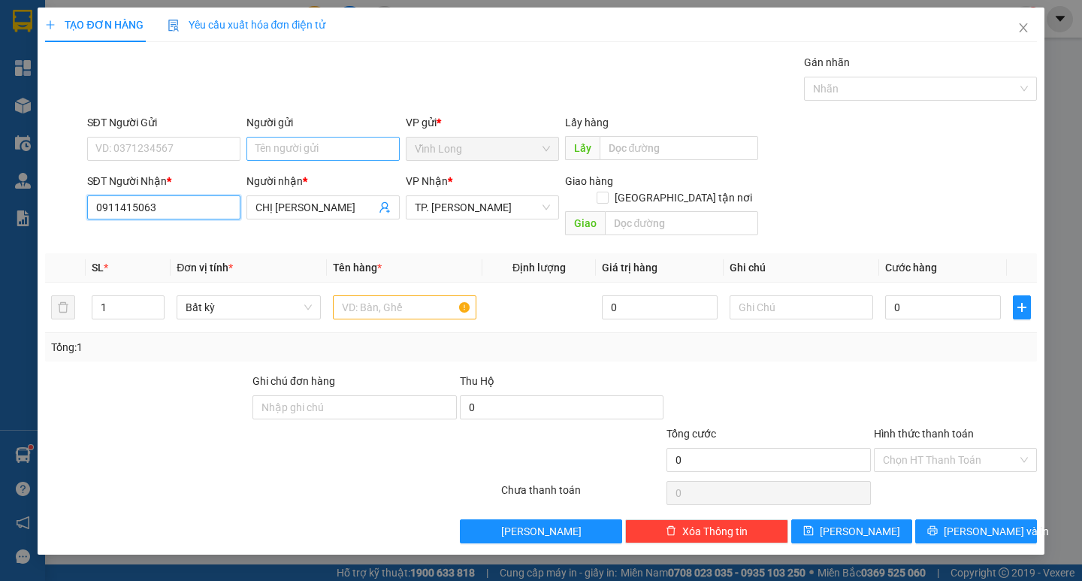
type input "0911415063"
click at [291, 149] on input "Người gửi" at bounding box center [322, 149] width 153 height 24
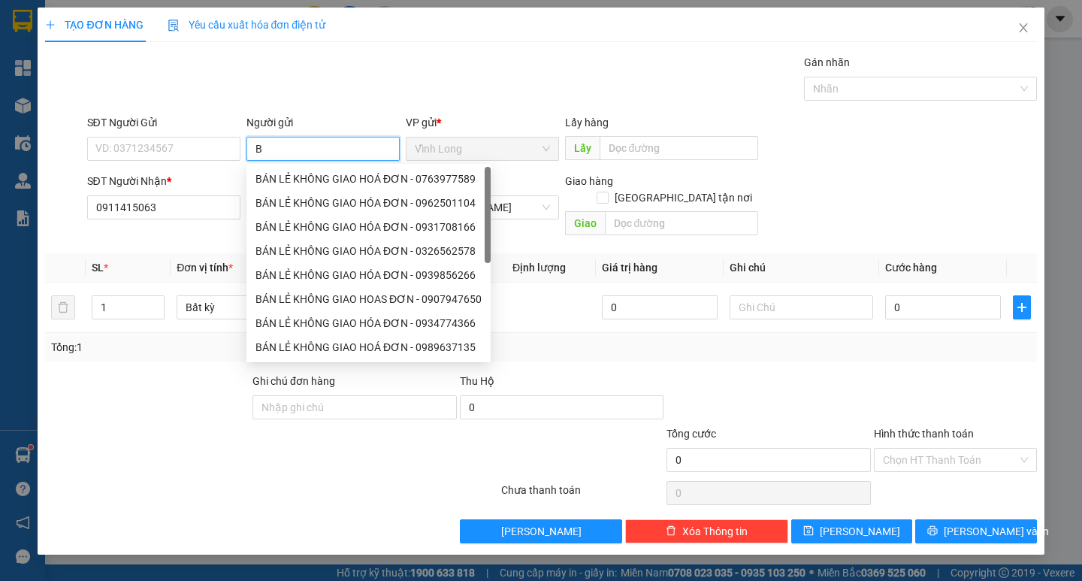
type input "BÁ"
click at [305, 184] on div "BÁN LẺ KHÔNG GIAO HOÁ ĐƠN - 0978730404" at bounding box center [368, 179] width 226 height 17
type input "0978730404"
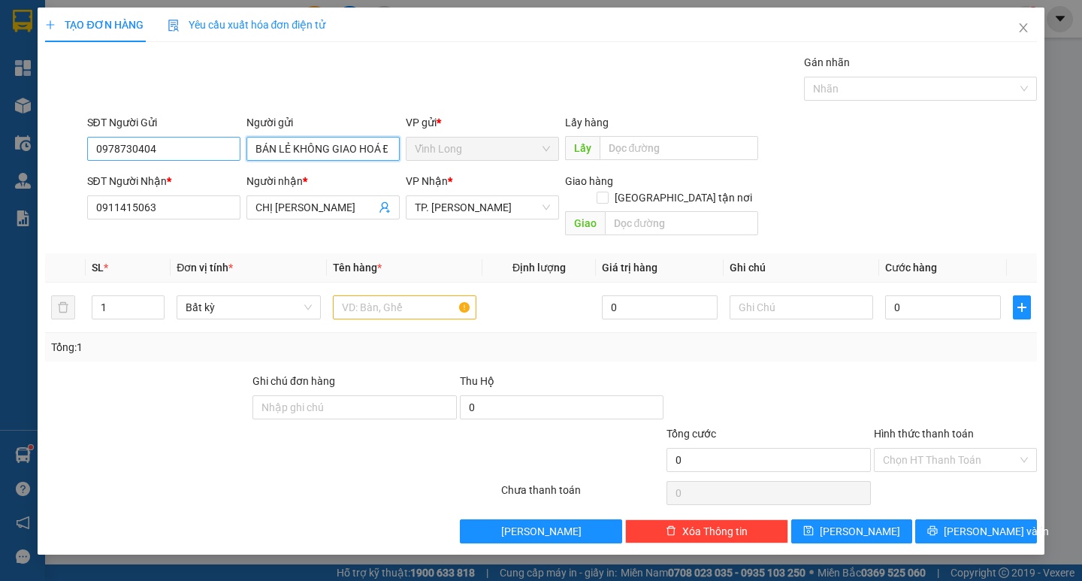
type input "BÁN LẺ KHÔNG GIAO HOÁ ĐƠN"
drag, startPoint x: 197, startPoint y: 149, endPoint x: 0, endPoint y: 146, distance: 196.8
click at [0, 146] on div "TẠO ĐƠN HÀNG Yêu cầu xuất hóa đơn điện tử Transit Pickup Surcharge Ids Transit …" at bounding box center [541, 290] width 1082 height 581
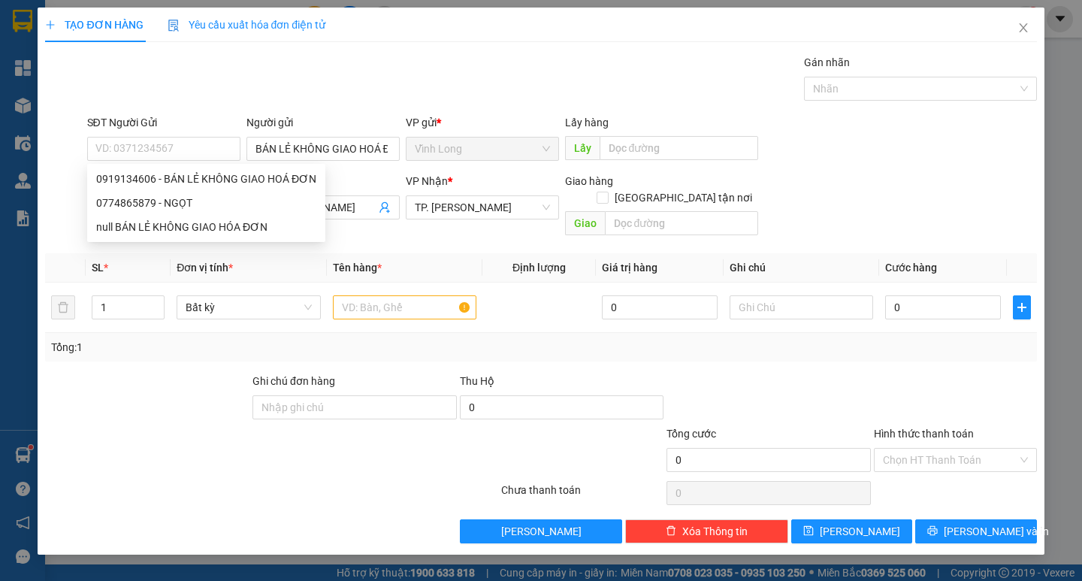
click at [484, 87] on div "Gói vận chuyển * Tiêu chuẩn Gán nhãn Nhãn" at bounding box center [561, 80] width 955 height 53
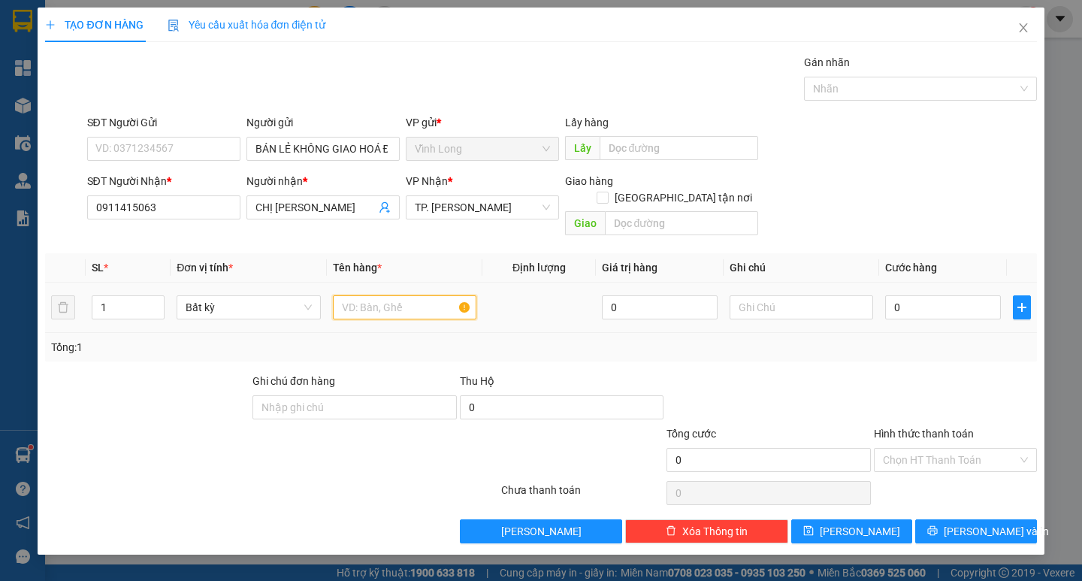
click at [375, 297] on input "text" at bounding box center [404, 307] width 143 height 24
type input "8"
type input "THÙNG MUS"
type input "TRANG"
type input "4"
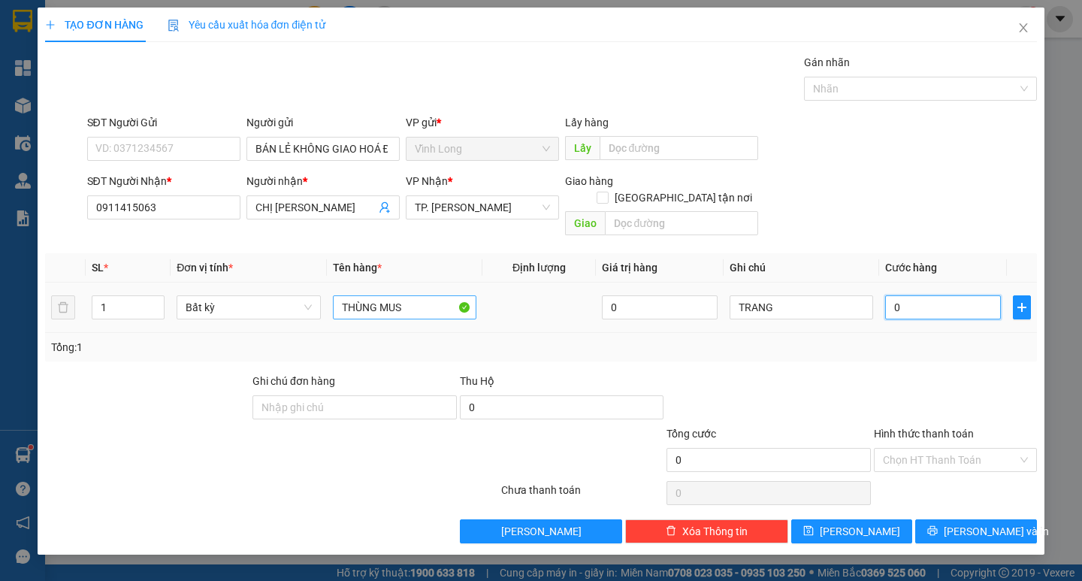
type input "4"
type input "40"
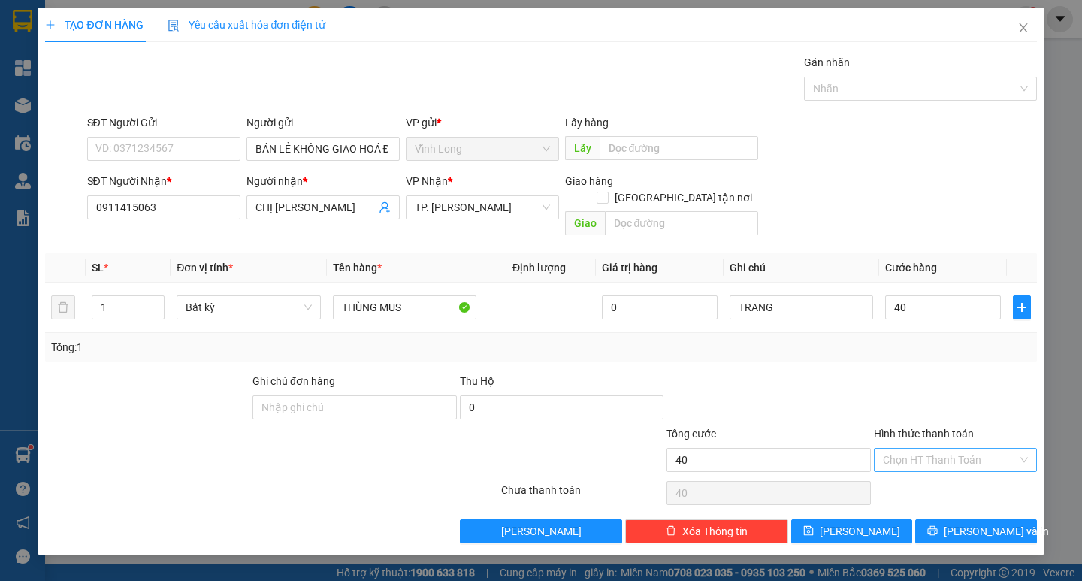
type input "40.000"
click at [907, 451] on input "Hình thức thanh toán" at bounding box center [950, 459] width 134 height 23
click at [911, 470] on div "Tại văn phòng" at bounding box center [955, 473] width 145 height 17
type input "0"
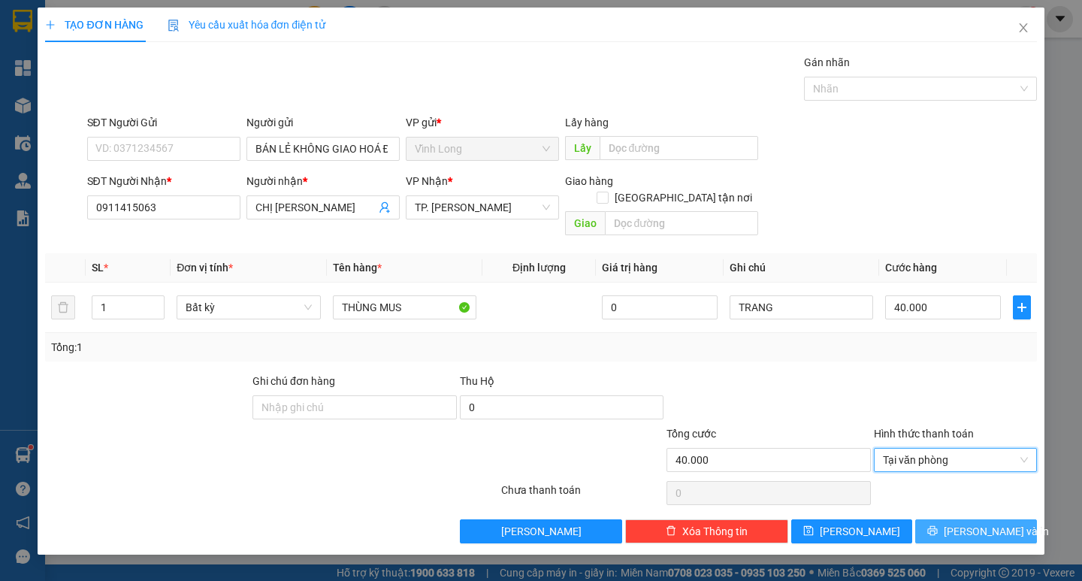
click at [937, 525] on icon "printer" at bounding box center [932, 530] width 11 height 11
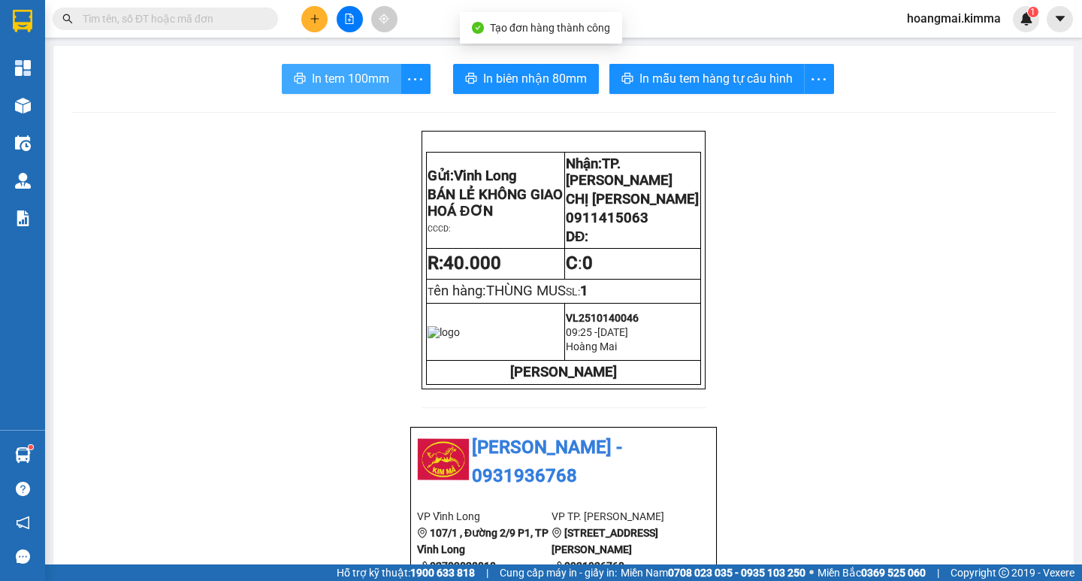
click at [312, 86] on span "In tem 100mm" at bounding box center [350, 78] width 77 height 19
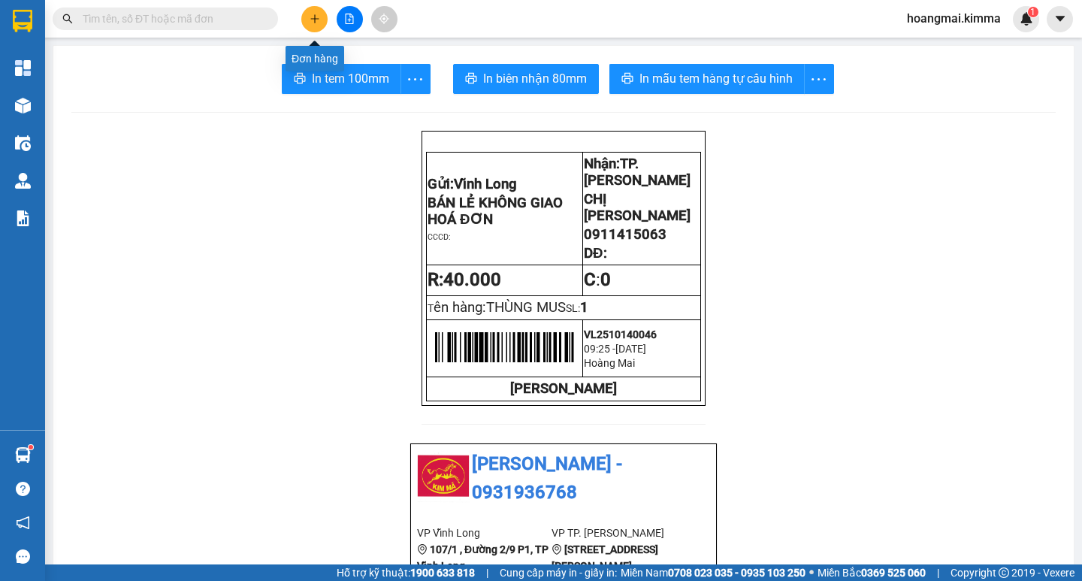
click at [311, 12] on button at bounding box center [314, 19] width 26 height 26
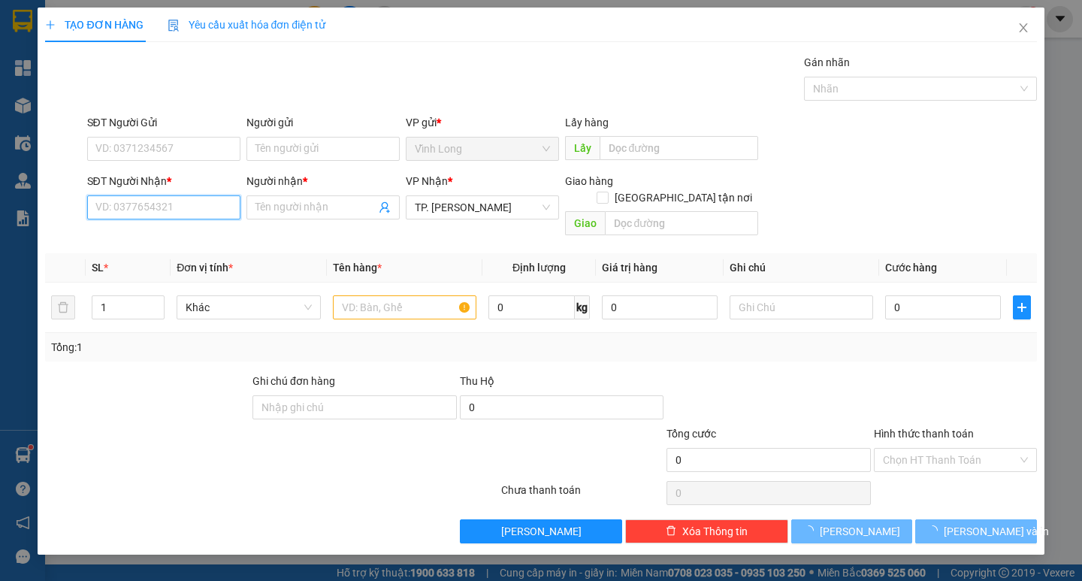
click at [180, 198] on input "SĐT Người Nhận *" at bounding box center [163, 207] width 153 height 24
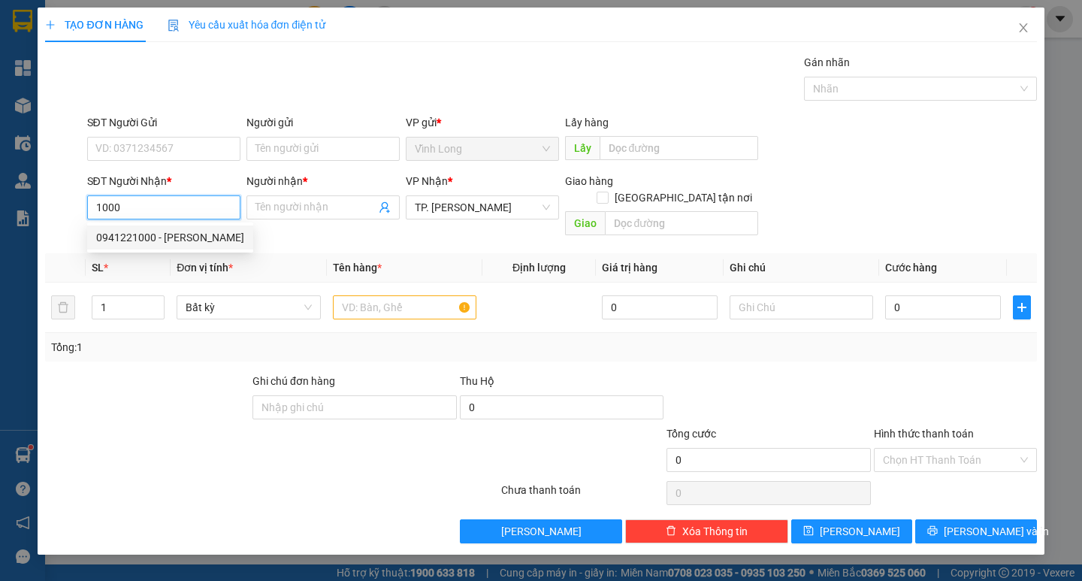
click at [186, 240] on div "0941221000 - HOÀNG LAM" at bounding box center [170, 237] width 148 height 17
type input "0941221000"
type input "HOÀNG LAM"
type input "0941221000"
click at [321, 160] on input "Người gửi" at bounding box center [322, 149] width 153 height 24
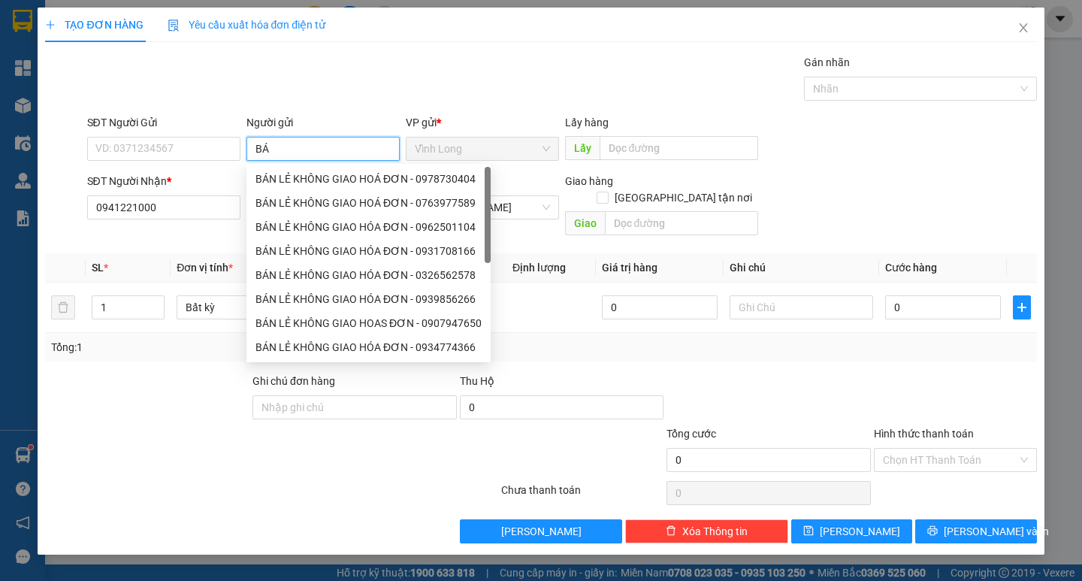
type input "BÁN"
click at [321, 177] on div "BÁN LẺ KHÔNG GIAO HOÁ ĐƠN - 0978730404" at bounding box center [368, 179] width 226 height 17
type input "0978730404"
type input "BÁN LẺ KHÔNG GIAO HOÁ ĐƠN"
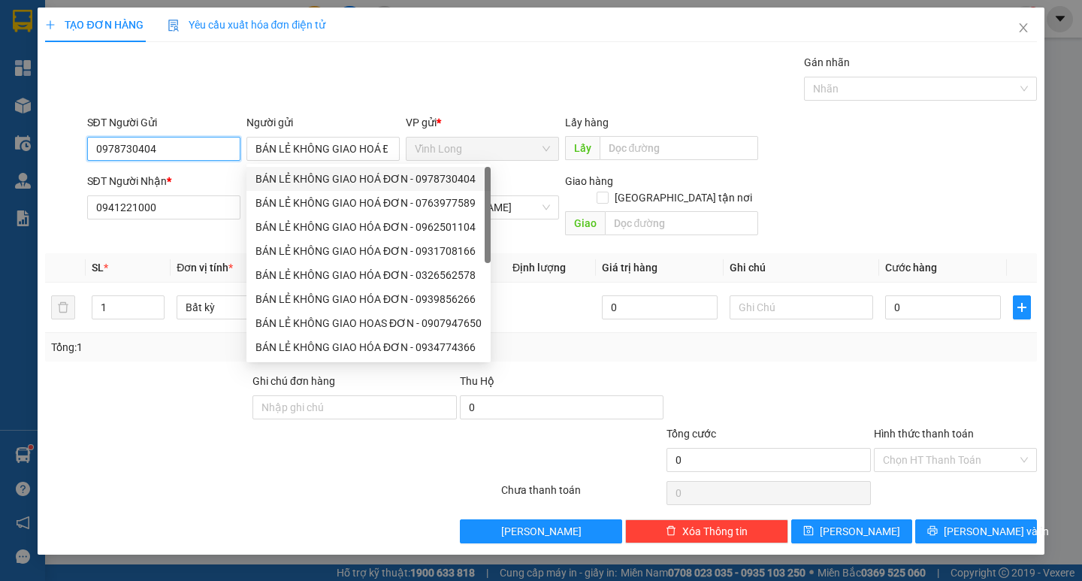
drag, startPoint x: 192, startPoint y: 142, endPoint x: 25, endPoint y: 183, distance: 171.6
click at [57, 173] on form "SĐT Người Gửi 0978730404 Người gửi BÁN LẺ KHÔNG GIAO HOÁ ĐƠN BÁN LẺ KHÔNG GIAO …" at bounding box center [540, 178] width 991 height 128
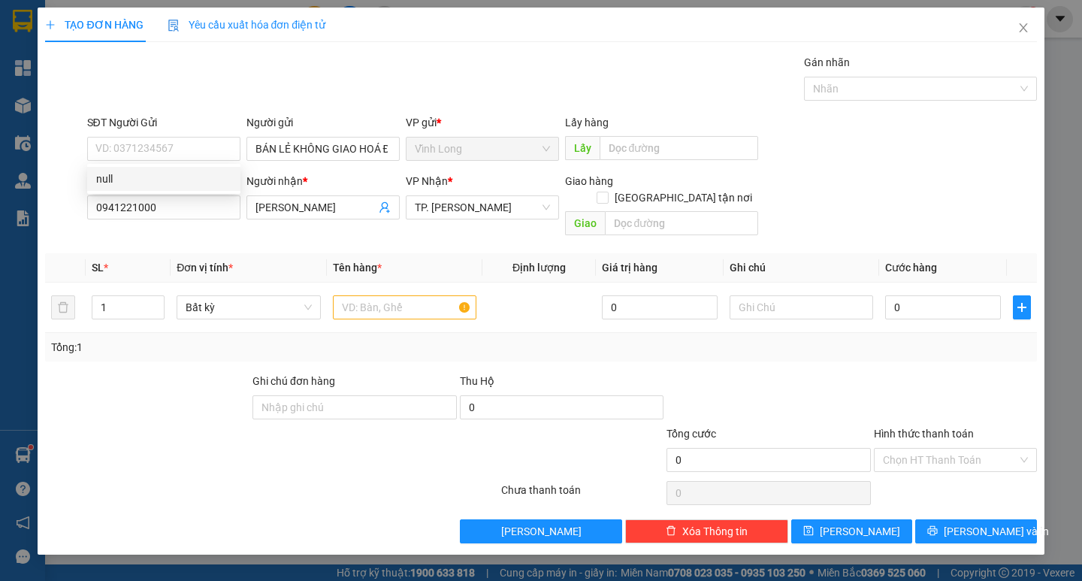
click at [291, 80] on div "Gói vận chuyển * Tiêu chuẩn Gán nhãn Nhãn" at bounding box center [561, 80] width 955 height 53
click at [385, 295] on input "text" at bounding box center [404, 307] width 143 height 24
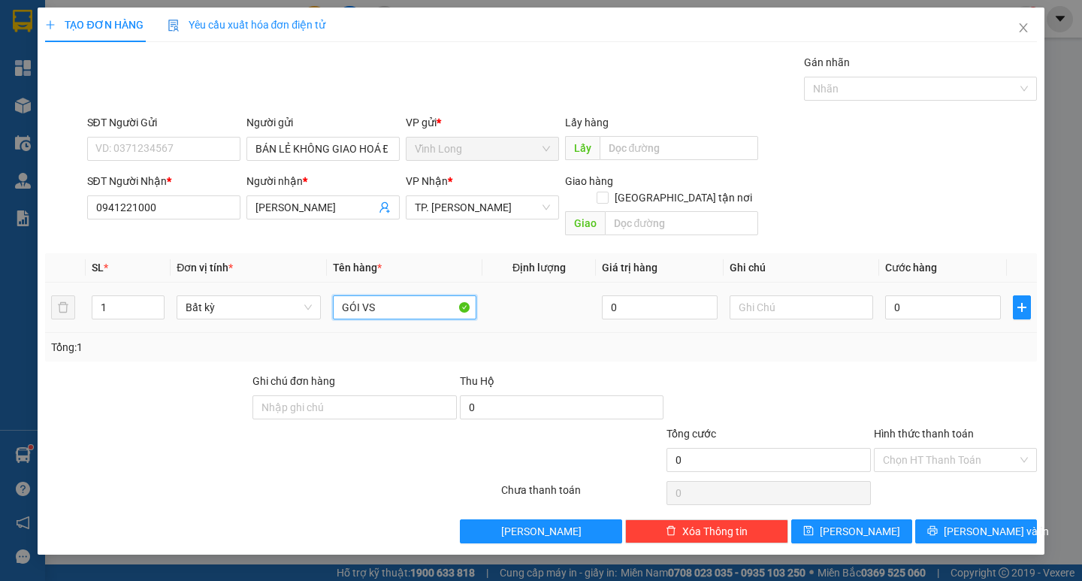
type input "GÓI VS"
type input "TRANG"
type input "2"
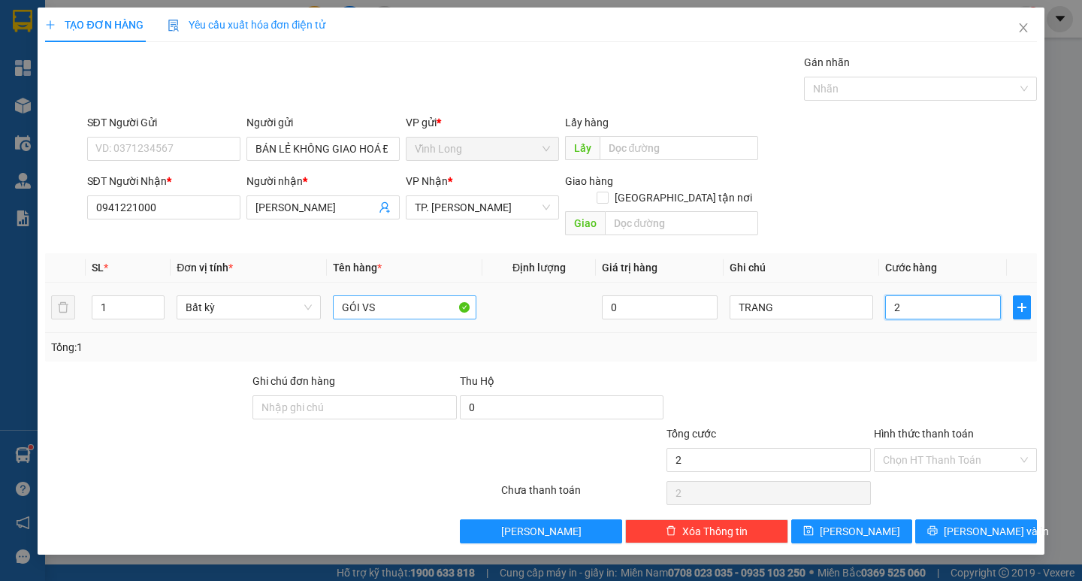
type input "20"
type input "20.000"
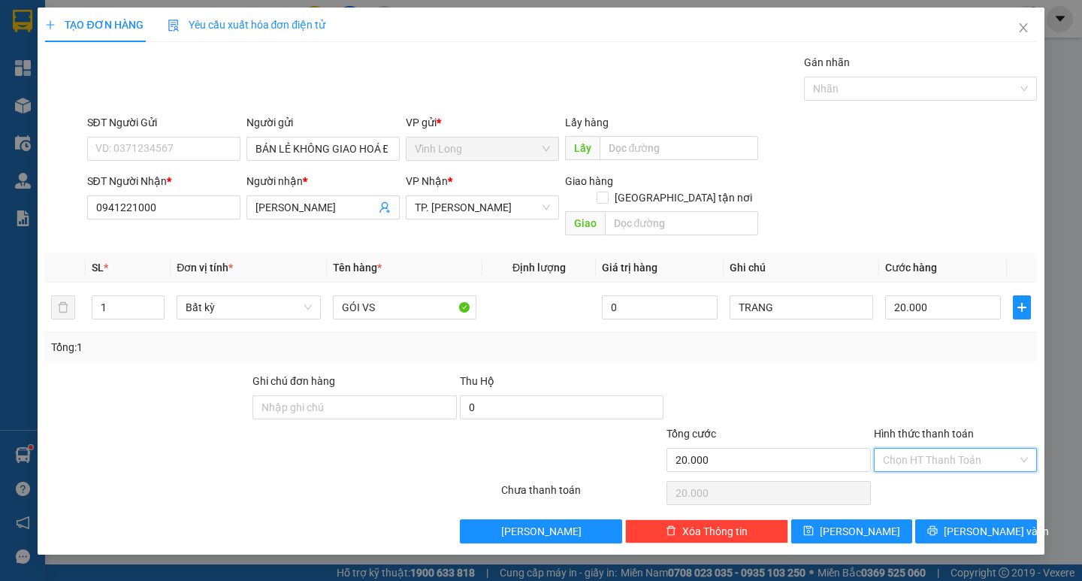
click at [920, 448] on input "Hình thức thanh toán" at bounding box center [950, 459] width 134 height 23
click at [911, 468] on div "Tại văn phòng" at bounding box center [955, 473] width 145 height 17
type input "0"
click at [982, 523] on span "Lưu và In" at bounding box center [995, 531] width 105 height 17
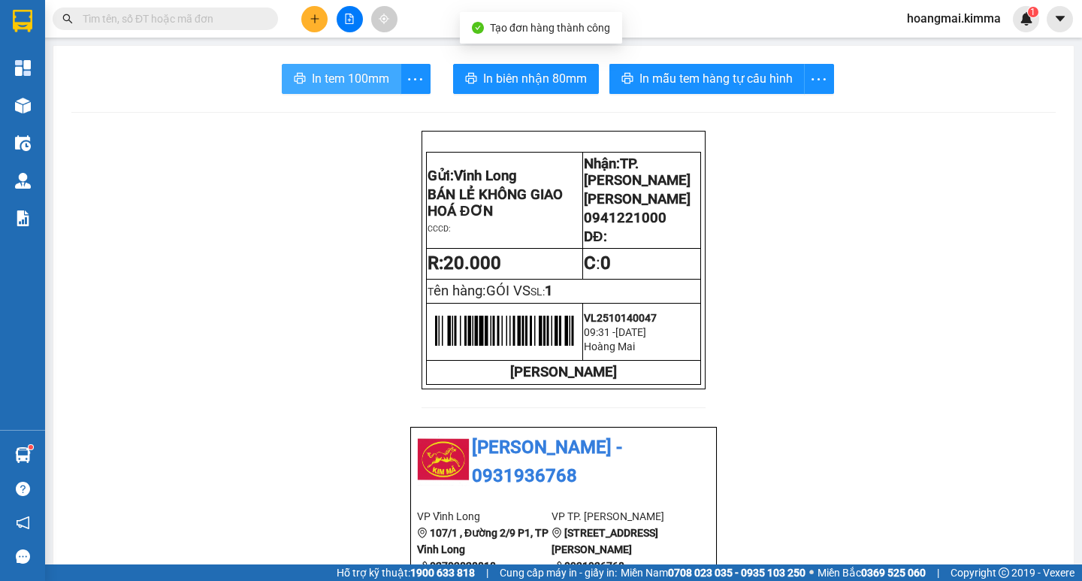
click at [337, 72] on span "In tem 100mm" at bounding box center [350, 78] width 77 height 19
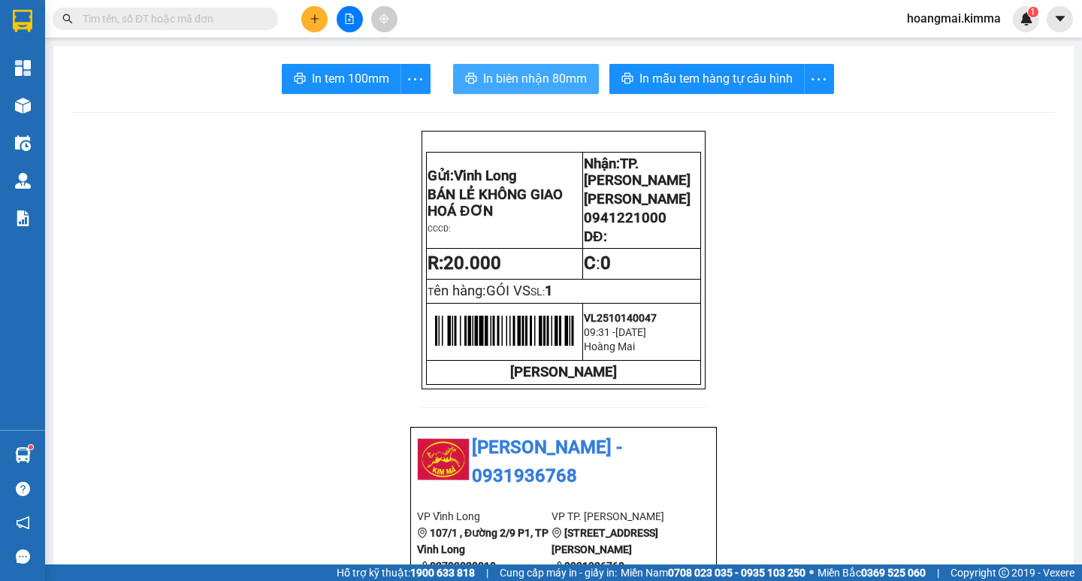
click at [536, 79] on span "In biên nhận 80mm" at bounding box center [535, 78] width 104 height 19
click at [302, 14] on button at bounding box center [314, 19] width 26 height 26
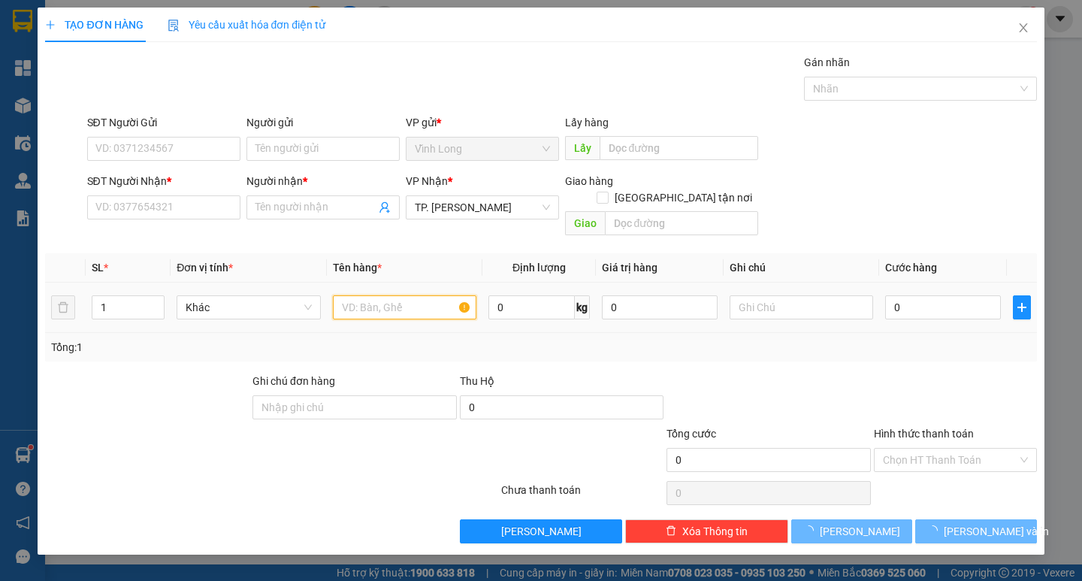
click at [365, 295] on input "text" at bounding box center [404, 307] width 143 height 24
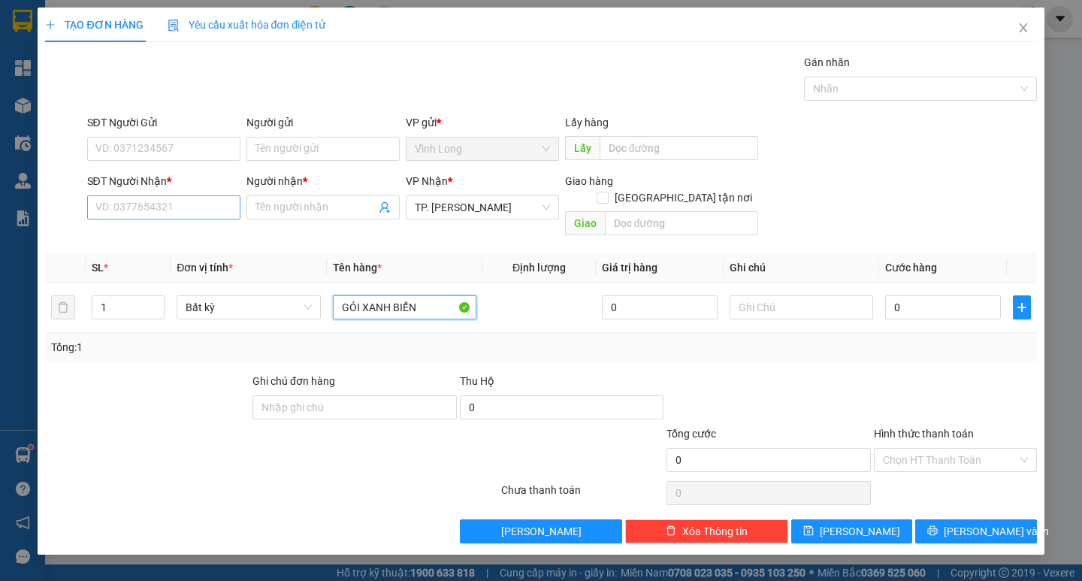
type input "GÓI XANH BIỂN"
click at [225, 208] on input "SĐT Người Nhận *" at bounding box center [163, 207] width 153 height 24
click at [220, 213] on input "SĐT Người Nhận *" at bounding box center [163, 207] width 153 height 24
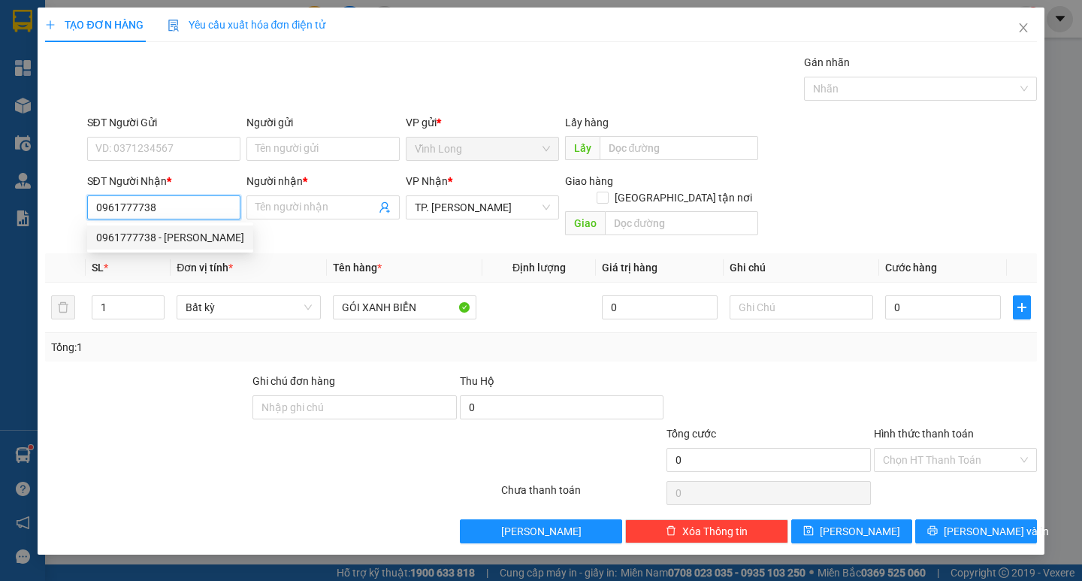
type input "0961777738"
click at [204, 222] on div "SĐT Người Nhận * 0961777738" at bounding box center [163, 199] width 153 height 53
click at [198, 210] on input "0961777738" at bounding box center [163, 207] width 153 height 24
click at [189, 230] on div "0961777738 - BẢO NGỌC" at bounding box center [170, 237] width 148 height 17
type input "BẢO NGỌC"
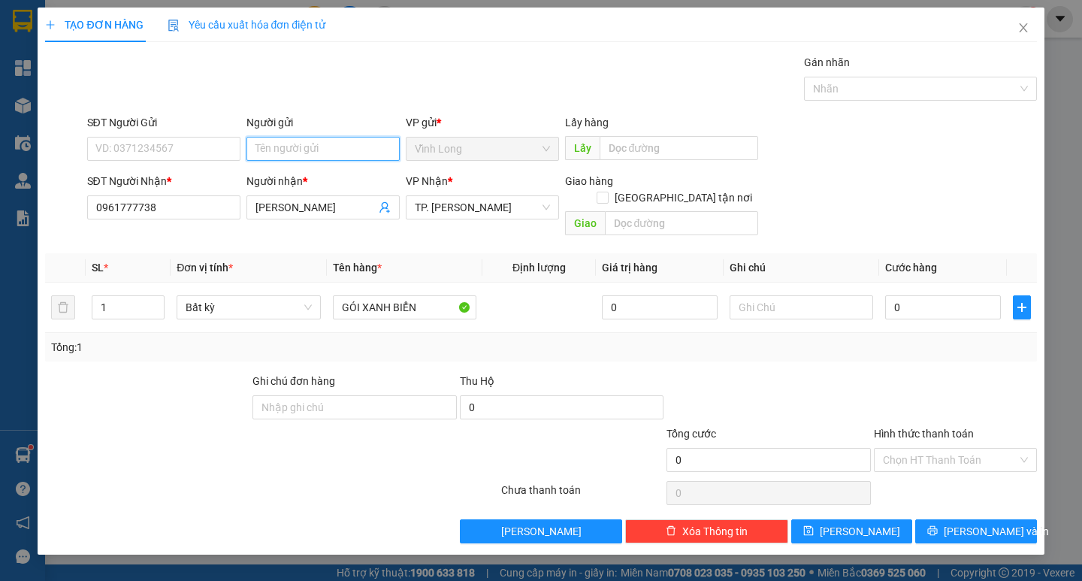
click at [262, 145] on input "Người gửi" at bounding box center [322, 149] width 153 height 24
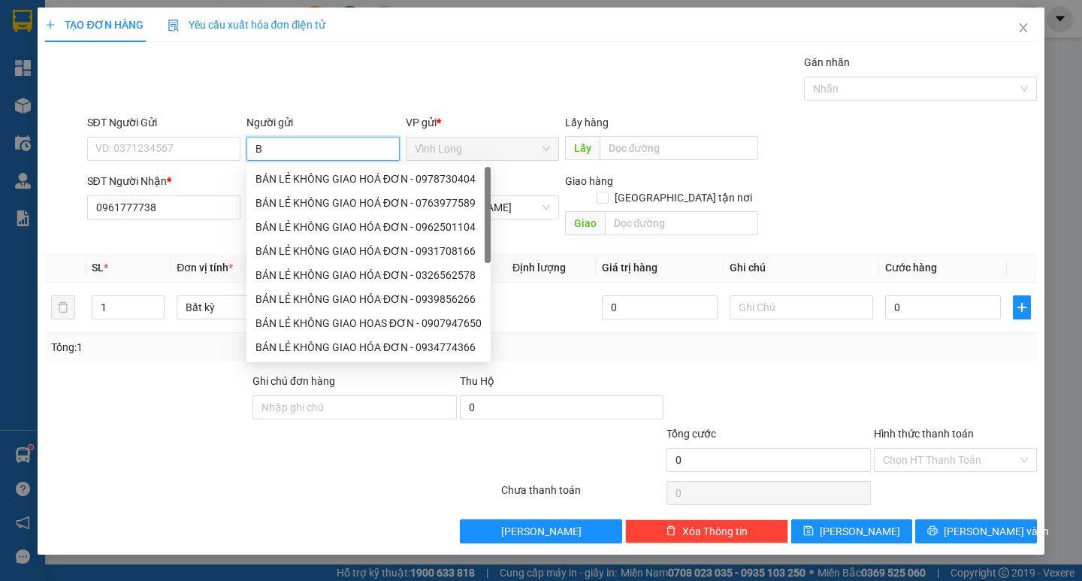
type input "BA"
click at [276, 175] on div "BÁN LẺ KHÔNG GIAO HOÁ ĐƠN - 0763977589" at bounding box center [368, 179] width 226 height 17
type input "0763977589"
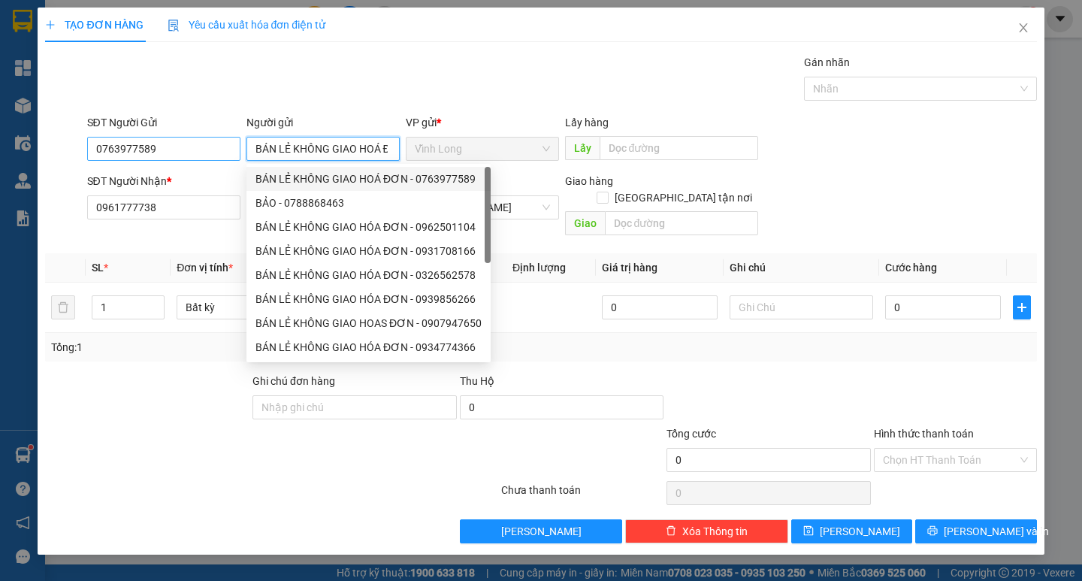
type input "BÁN LẺ KHÔNG GIAO HOÁ ĐƠN"
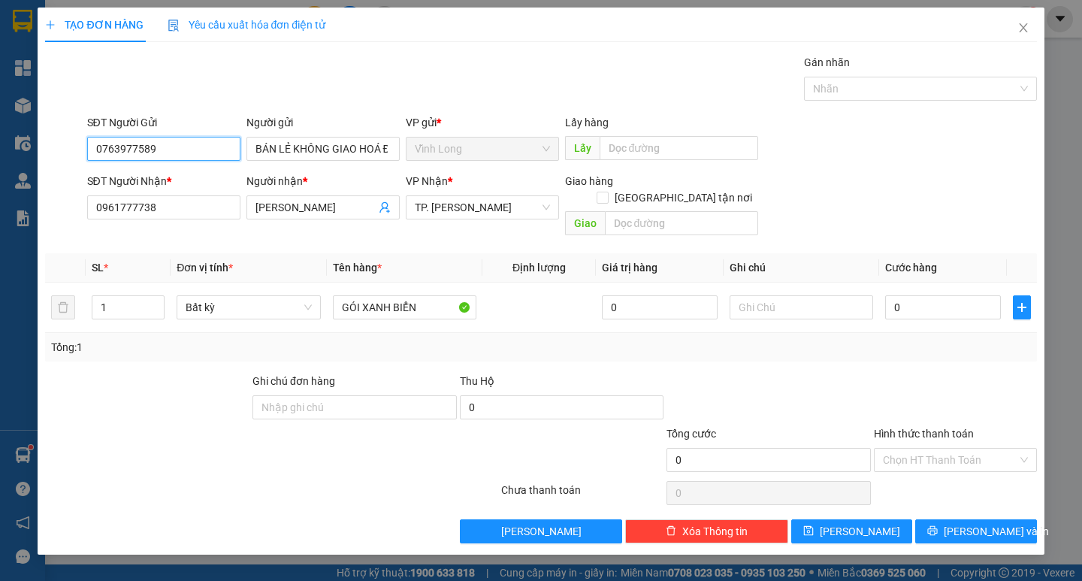
drag, startPoint x: 155, startPoint y: 147, endPoint x: 0, endPoint y: 147, distance: 155.5
click at [0, 147] on div "TẠO ĐƠN HÀNG Yêu cầu xuất hóa đơn điện tử Transit Pickup Surcharge Ids Transit …" at bounding box center [541, 290] width 1082 height 581
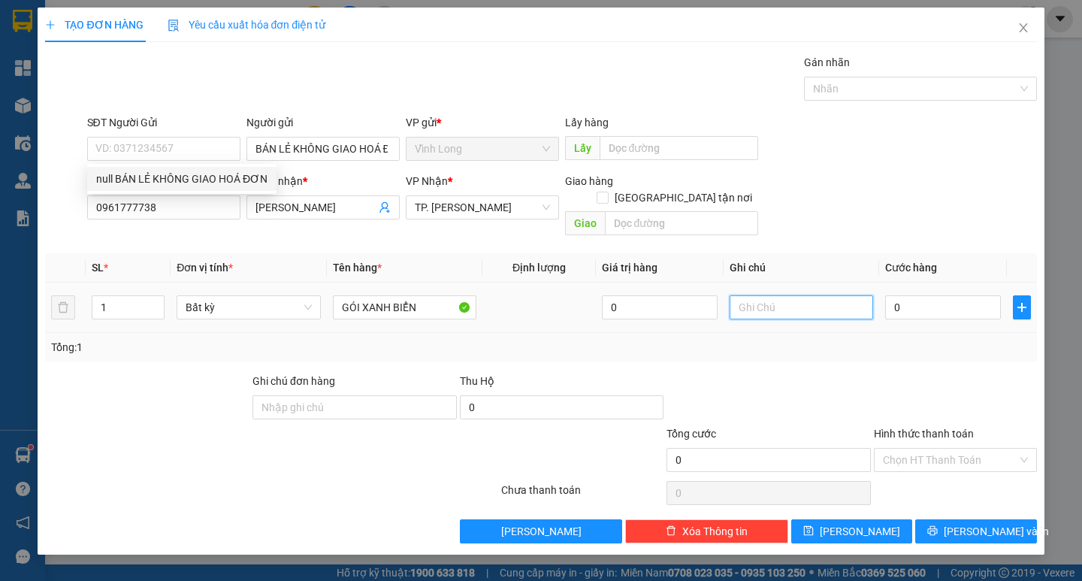
click at [754, 295] on input "text" at bounding box center [800, 307] width 143 height 24
type input "TRANG"
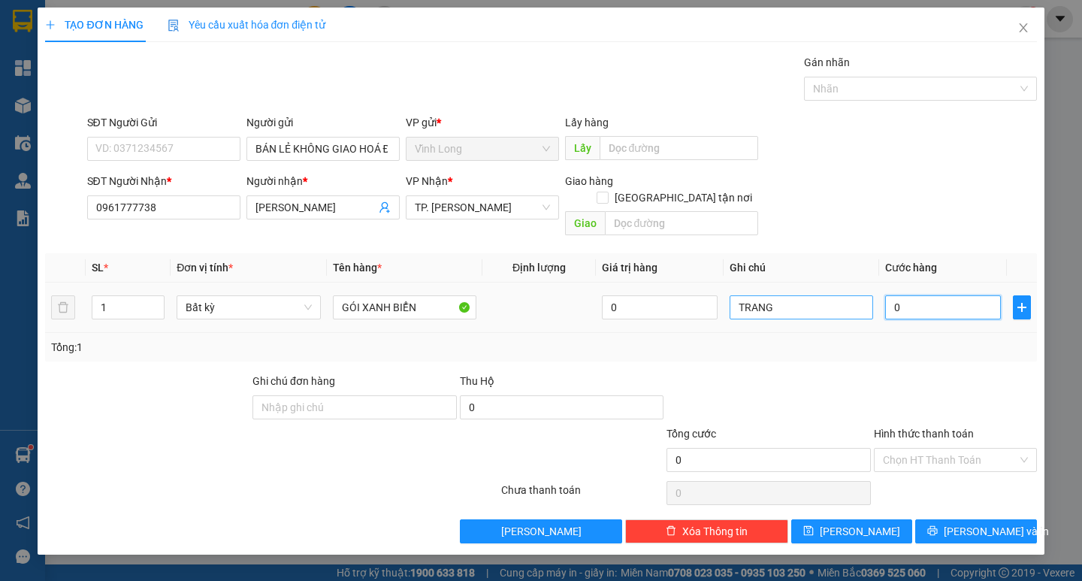
type input "1"
type input "13"
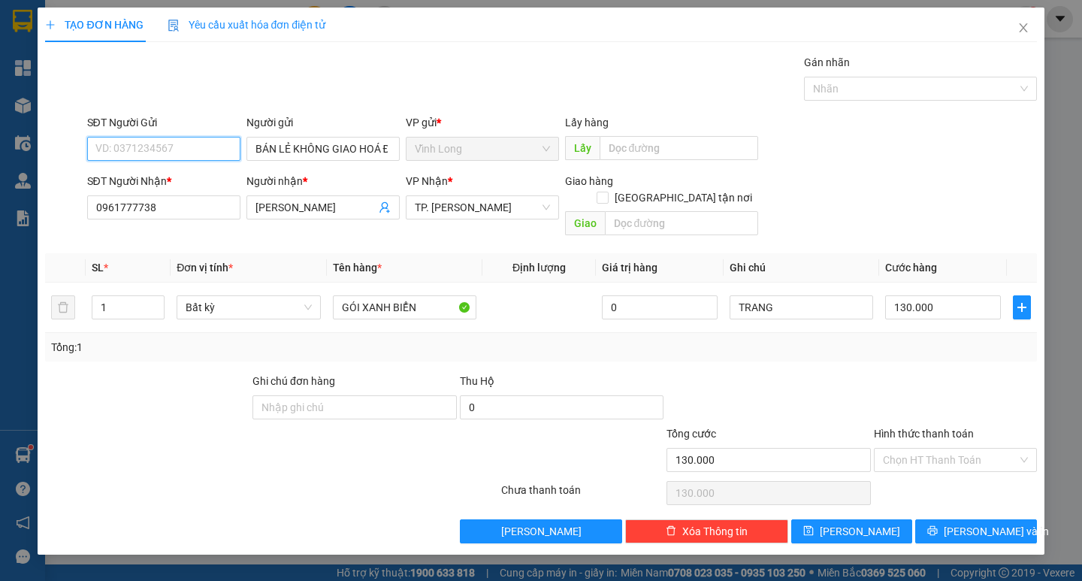
click at [201, 149] on input "SĐT Người Gửi" at bounding box center [163, 149] width 153 height 24
click at [255, 149] on input "BÁN LẺ KHÔNG GIAO HOÁ ĐƠN" at bounding box center [322, 149] width 153 height 24
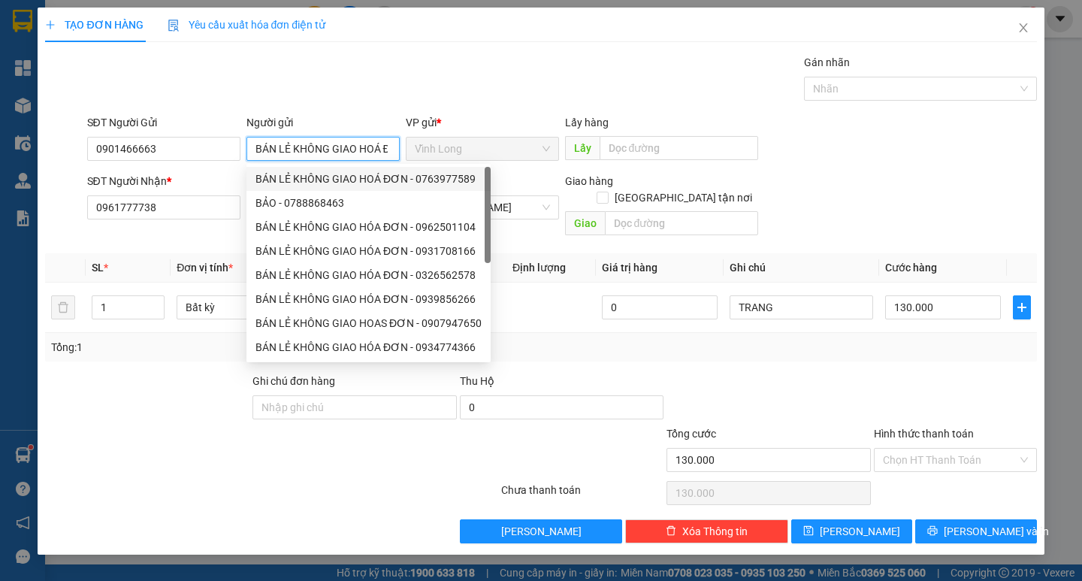
scroll to position [0, 20]
drag, startPoint x: 250, startPoint y: 147, endPoint x: 618, endPoint y: 166, distance: 368.5
click at [616, 168] on form "SĐT Người Gửi 0901466663 Người gửi BÁN LẺ KHÔNG GIAO HOÁ ĐƠN VP gửi * Vĩnh Lon…" at bounding box center [540, 178] width 991 height 128
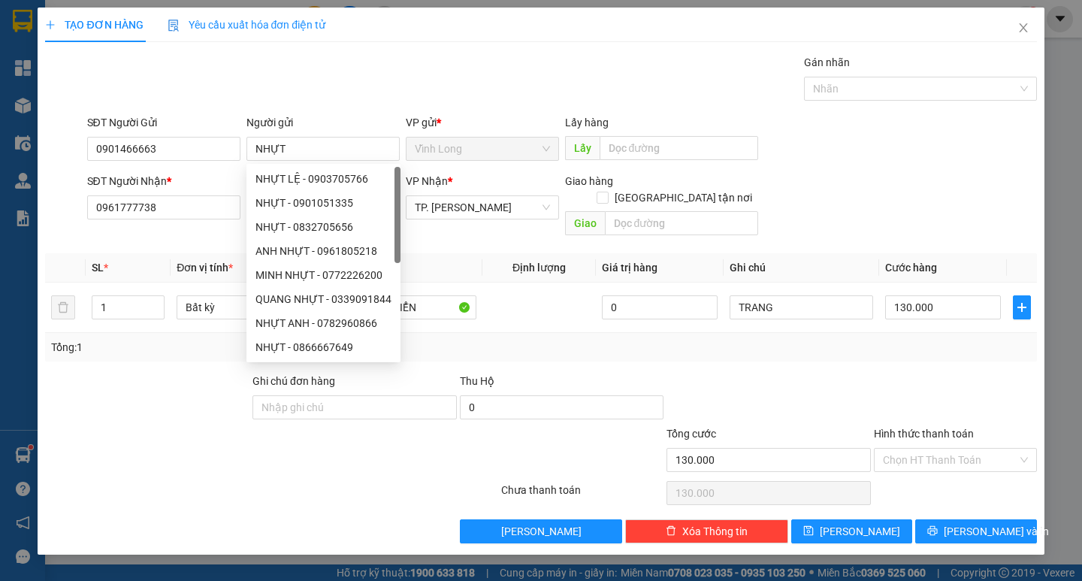
click at [671, 80] on div "Gói vận chuyển * Tiêu chuẩn Gán nhãn Nhãn" at bounding box center [561, 80] width 955 height 53
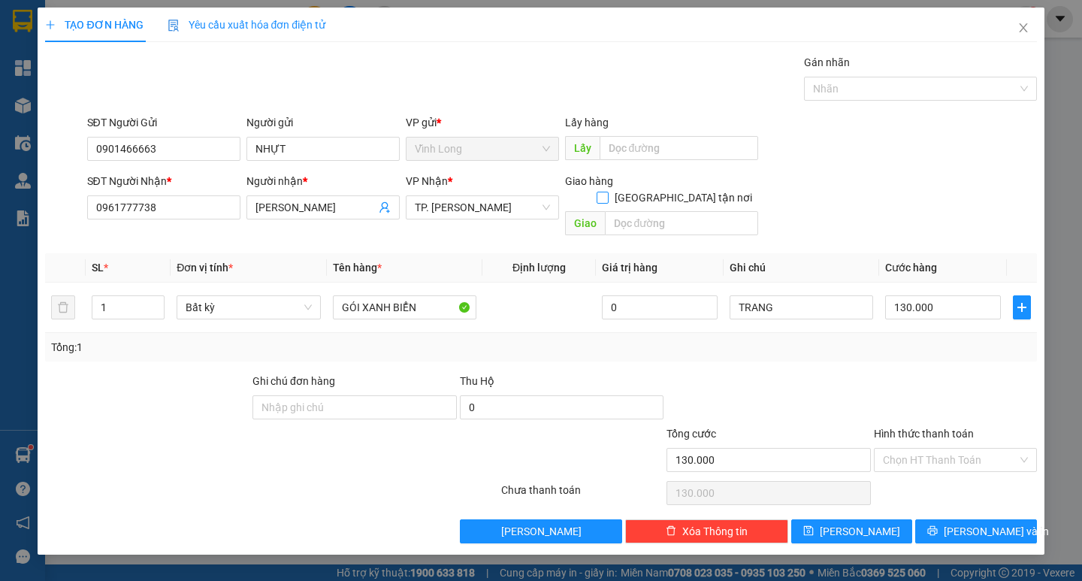
click at [607, 192] on input "Giao tận nơi" at bounding box center [601, 197] width 11 height 11
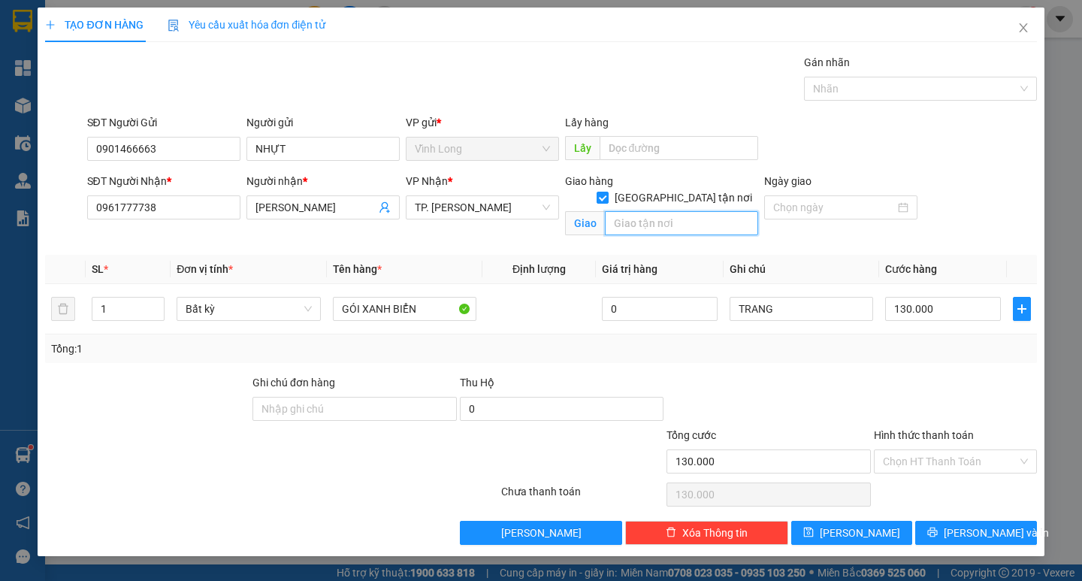
click at [660, 211] on input "text" at bounding box center [681, 223] width 153 height 24
click at [674, 216] on input "text" at bounding box center [681, 223] width 153 height 24
click at [608, 211] on input "FLORITA BLOCK B 18.09" at bounding box center [681, 223] width 153 height 24
click at [945, 447] on div "Hình thức thanh toán" at bounding box center [955, 438] width 163 height 23
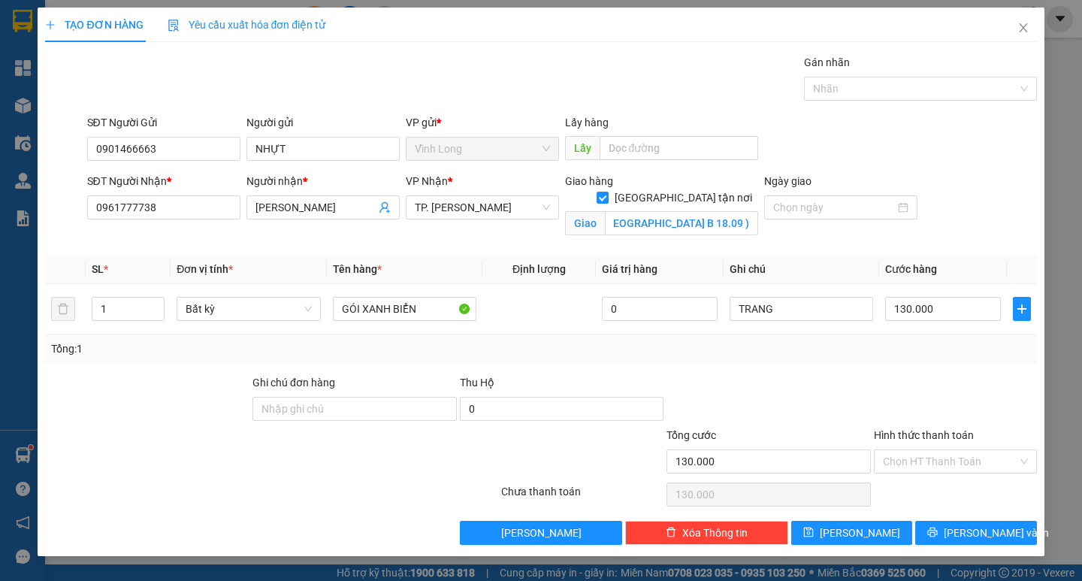
scroll to position [0, 0]
click at [940, 473] on div "Hình thức thanh toán Chọn HT Thanh Toán" at bounding box center [955, 453] width 163 height 53
click at [931, 486] on div "Chọn HT Thanh Toán" at bounding box center [955, 494] width 166 height 30
click at [927, 464] on input "Hình thức thanh toán" at bounding box center [950, 461] width 134 height 23
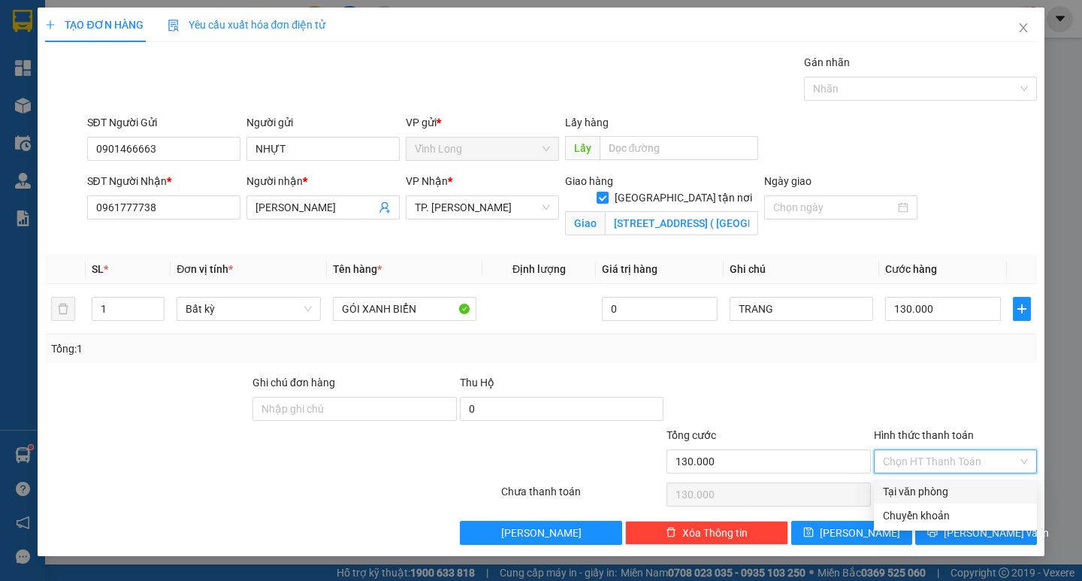
click at [915, 494] on div "Tại văn phòng" at bounding box center [955, 491] width 145 height 17
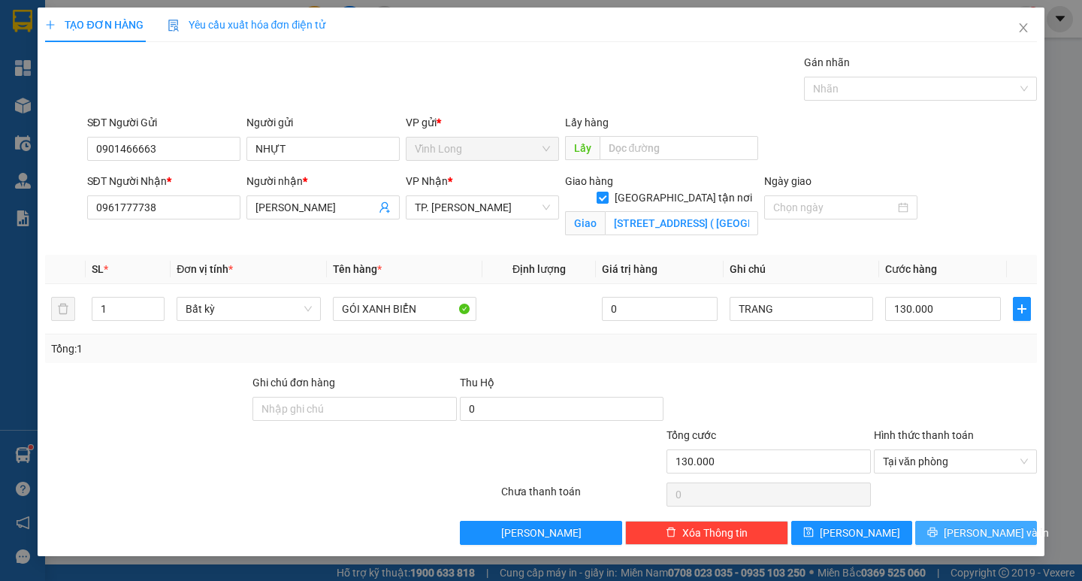
click at [958, 536] on button "Lưu và In" at bounding box center [975, 533] width 121 height 24
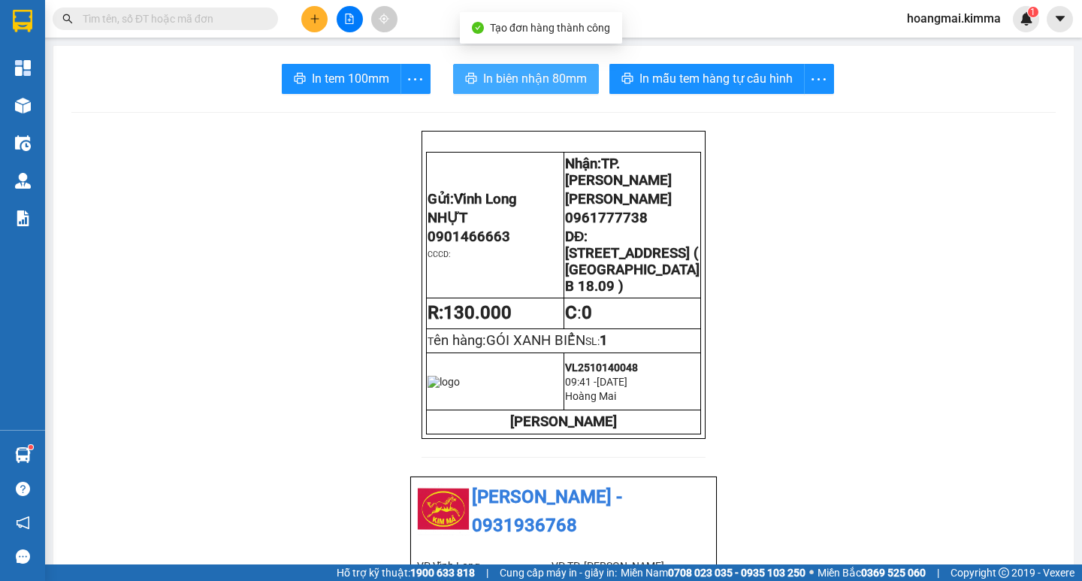
click at [536, 82] on span "In biên nhận 80mm" at bounding box center [535, 78] width 104 height 19
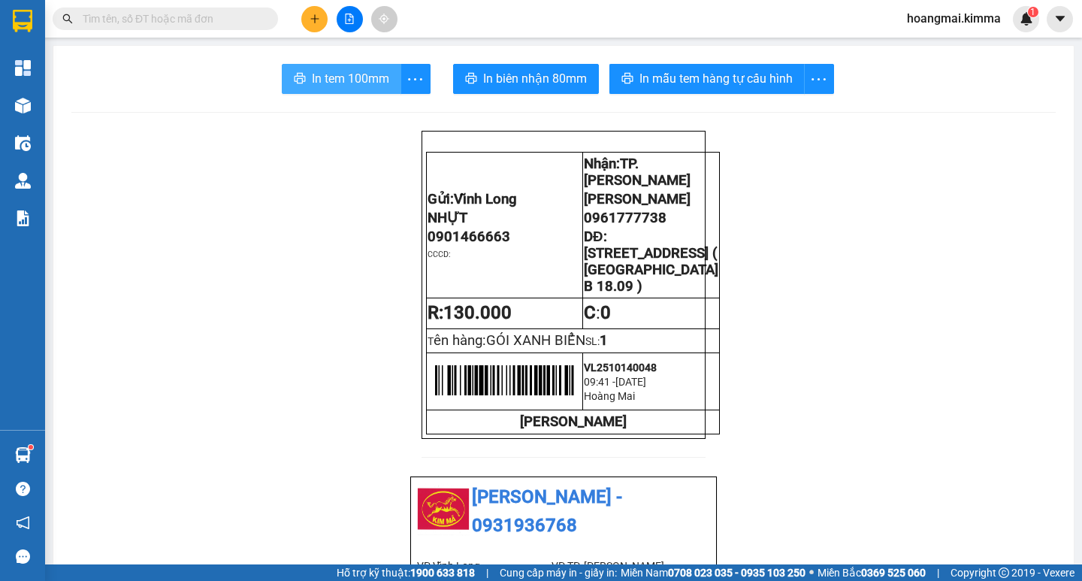
click at [336, 78] on span "In tem 100mm" at bounding box center [350, 78] width 77 height 19
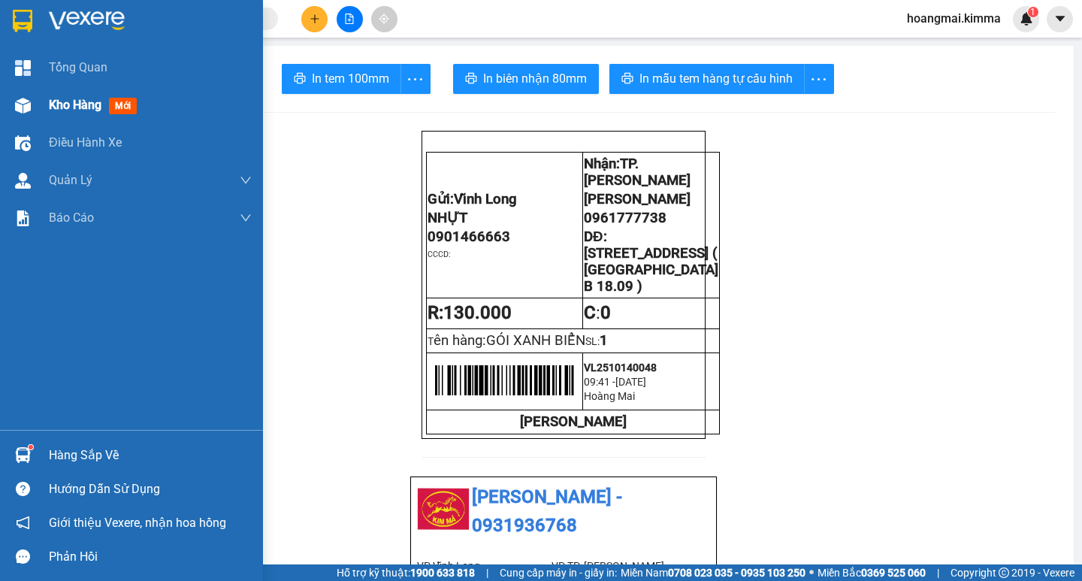
click at [63, 100] on span "Kho hàng" at bounding box center [75, 105] width 53 height 14
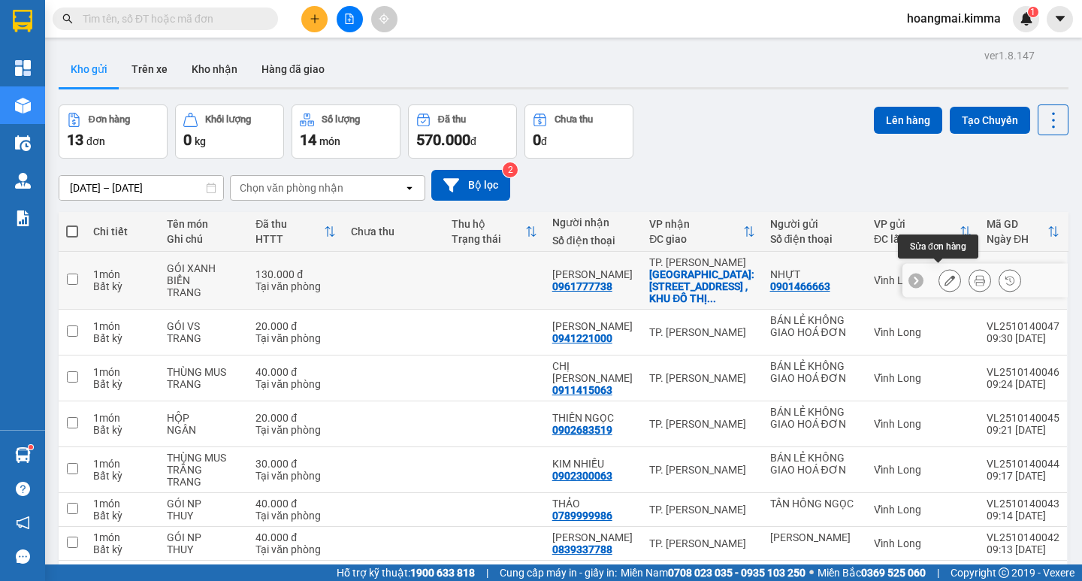
click at [944, 276] on icon at bounding box center [949, 280] width 11 height 11
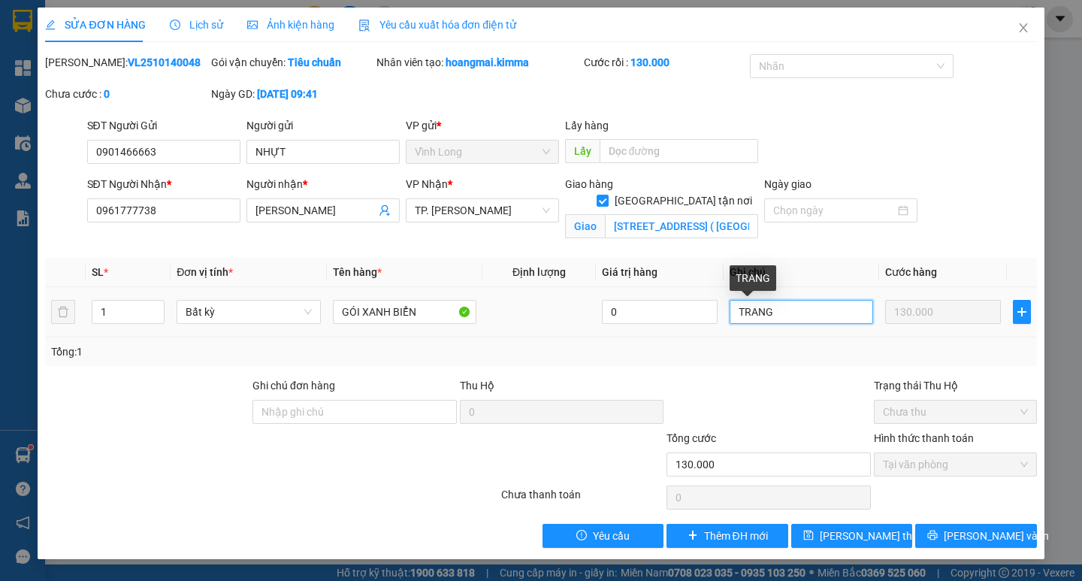
click at [737, 312] on input "TRANG" at bounding box center [800, 312] width 143 height 24
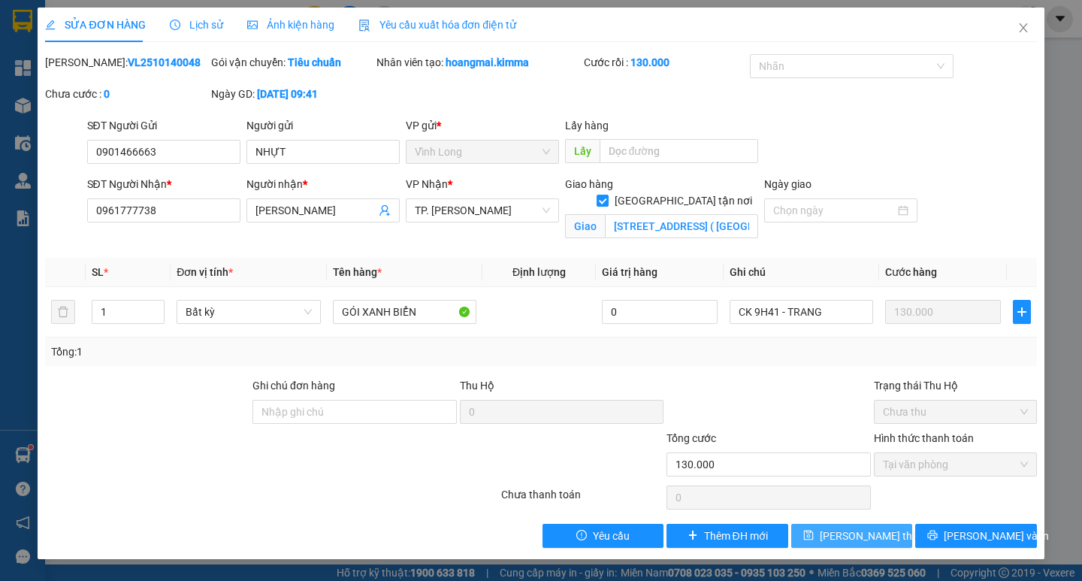
click at [833, 533] on span "Lưu thay đổi" at bounding box center [879, 535] width 120 height 17
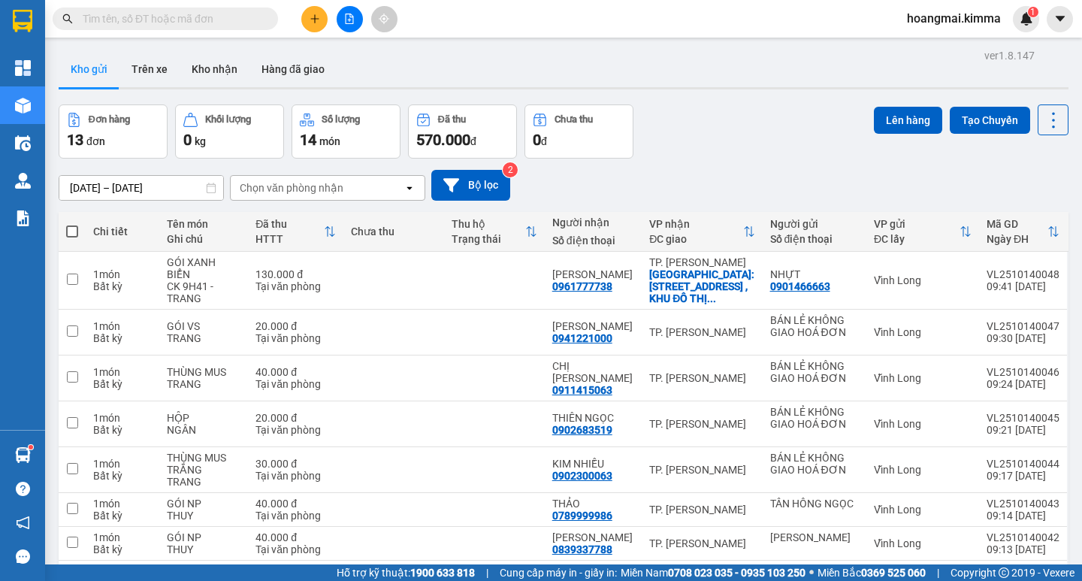
click at [312, 20] on icon "plus" at bounding box center [314, 19] width 11 height 11
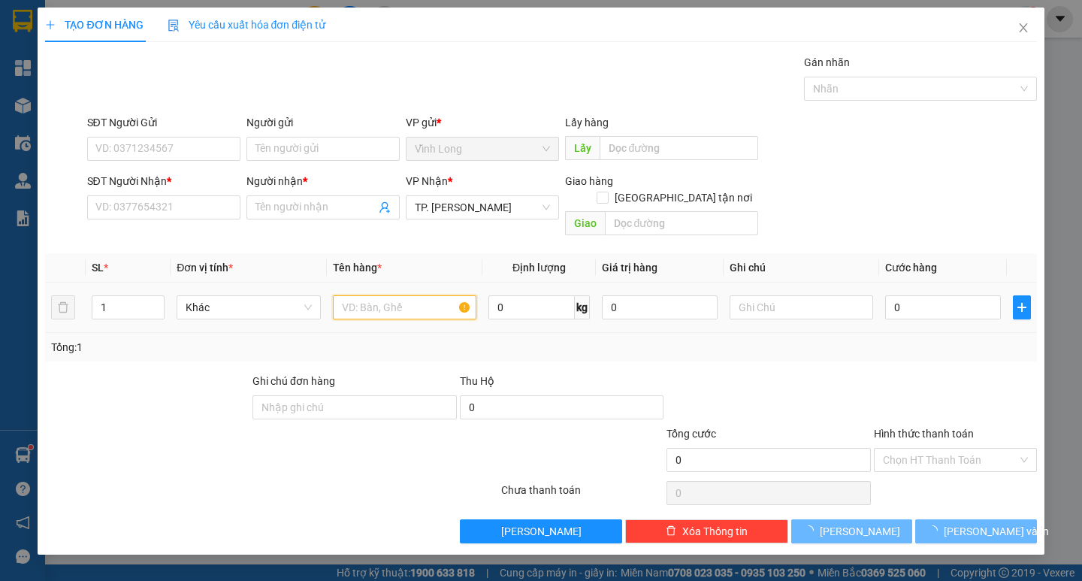
click at [370, 295] on input "text" at bounding box center [404, 307] width 143 height 24
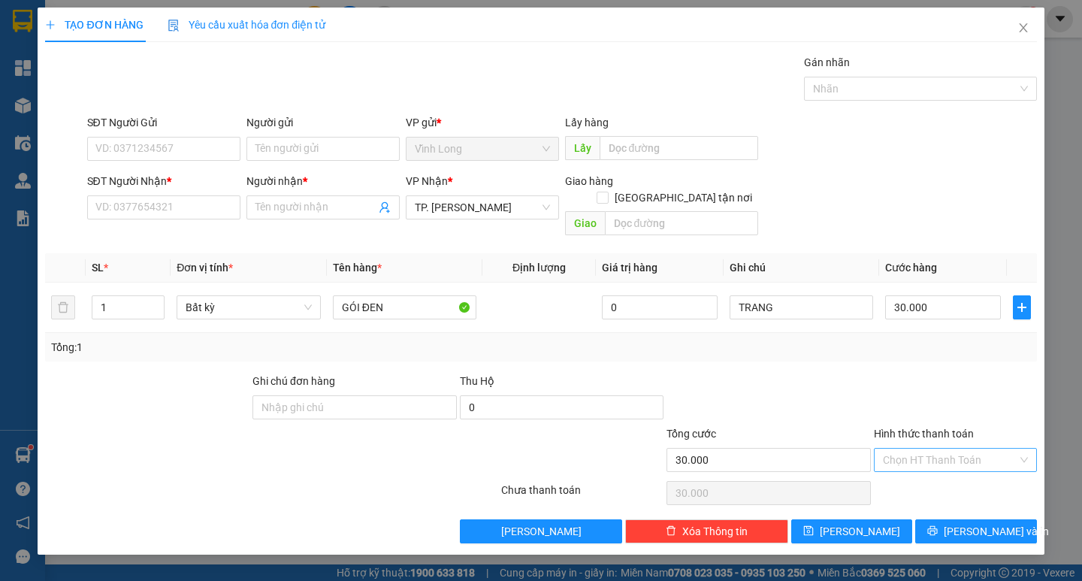
click at [906, 448] on input "Hình thức thanh toán" at bounding box center [950, 459] width 134 height 23
click at [910, 463] on div "Tại văn phòng" at bounding box center [955, 473] width 163 height 24
click at [223, 200] on input "SĐT Người Nhận *" at bounding box center [163, 207] width 153 height 24
click at [295, 212] on input "Người nhận *" at bounding box center [315, 207] width 120 height 17
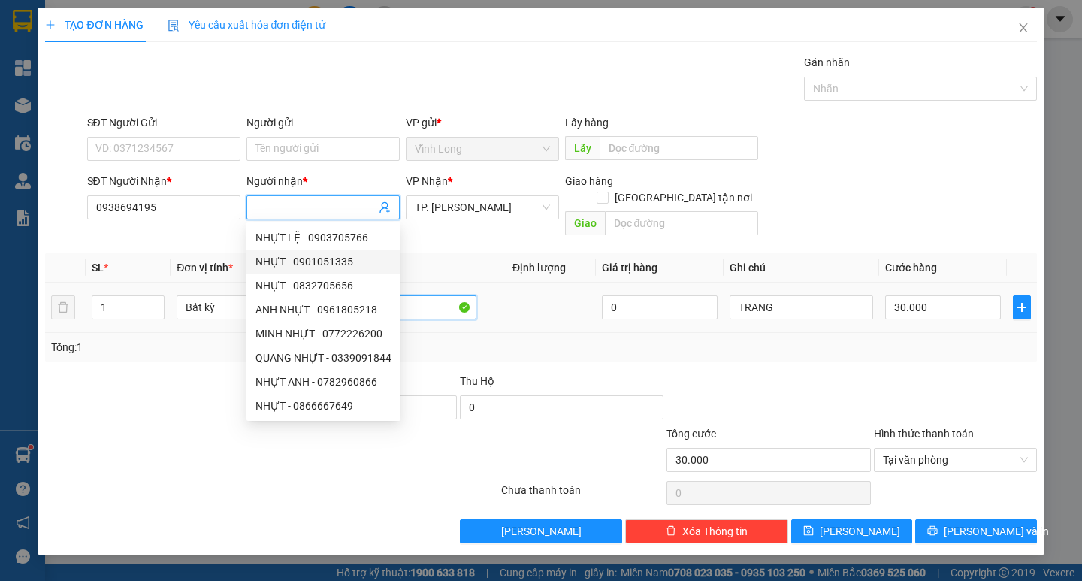
click at [436, 295] on input "GÓI ĐEN" at bounding box center [404, 307] width 143 height 24
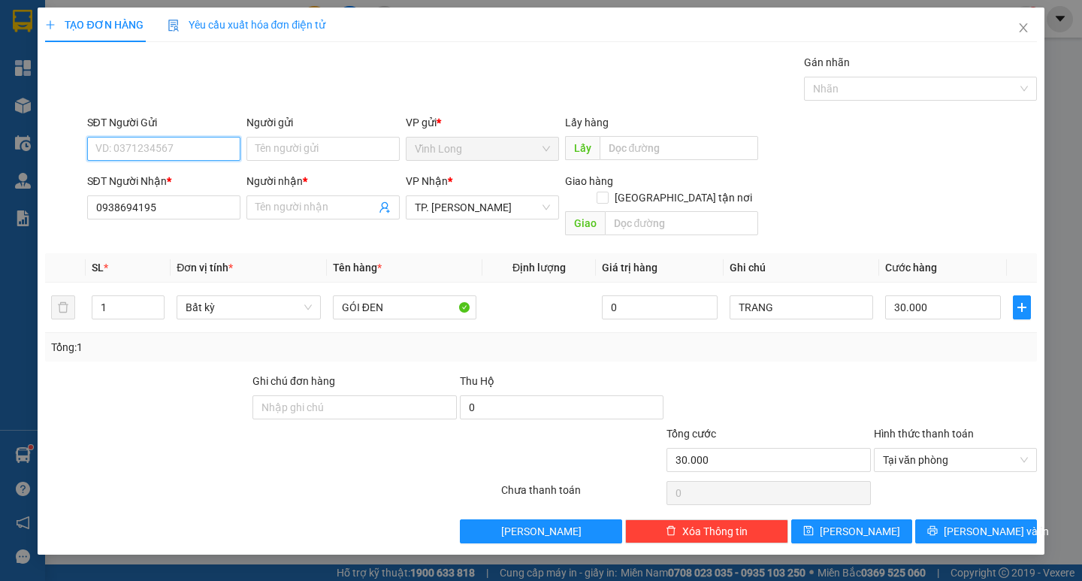
click at [207, 146] on input "SĐT Người Gửi" at bounding box center [163, 149] width 153 height 24
click at [261, 153] on input "Người gửi" at bounding box center [322, 149] width 153 height 24
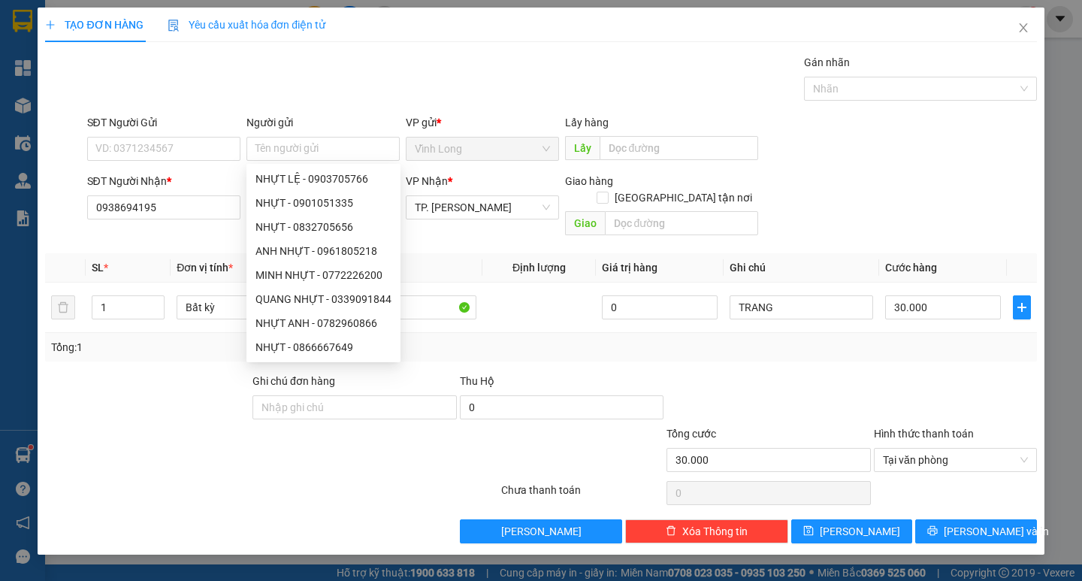
click at [355, 87] on div "Gói vận chuyển * Tiêu chuẩn Gán nhãn Nhãn" at bounding box center [561, 80] width 955 height 53
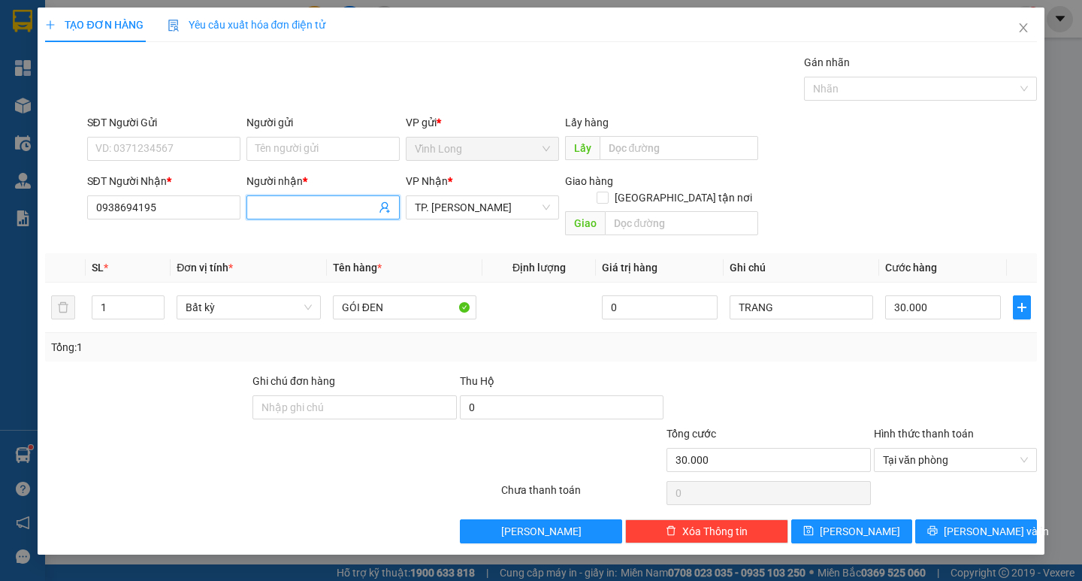
click at [276, 204] on input "Người nhận *" at bounding box center [315, 207] width 120 height 17
click at [257, 147] on input "Người gửi" at bounding box center [322, 149] width 153 height 24
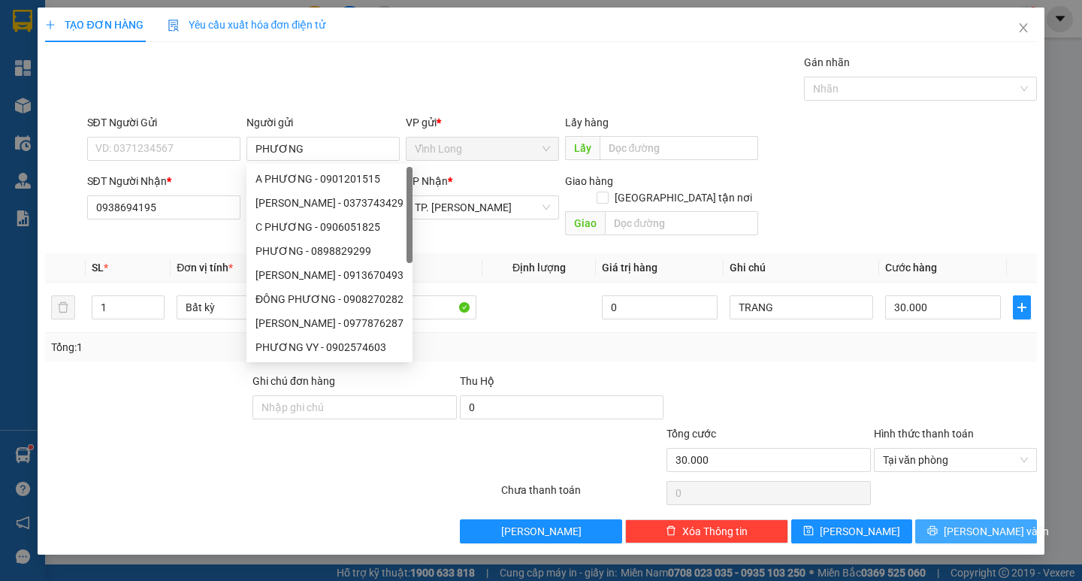
click at [978, 523] on span "Lưu và In" at bounding box center [995, 531] width 105 height 17
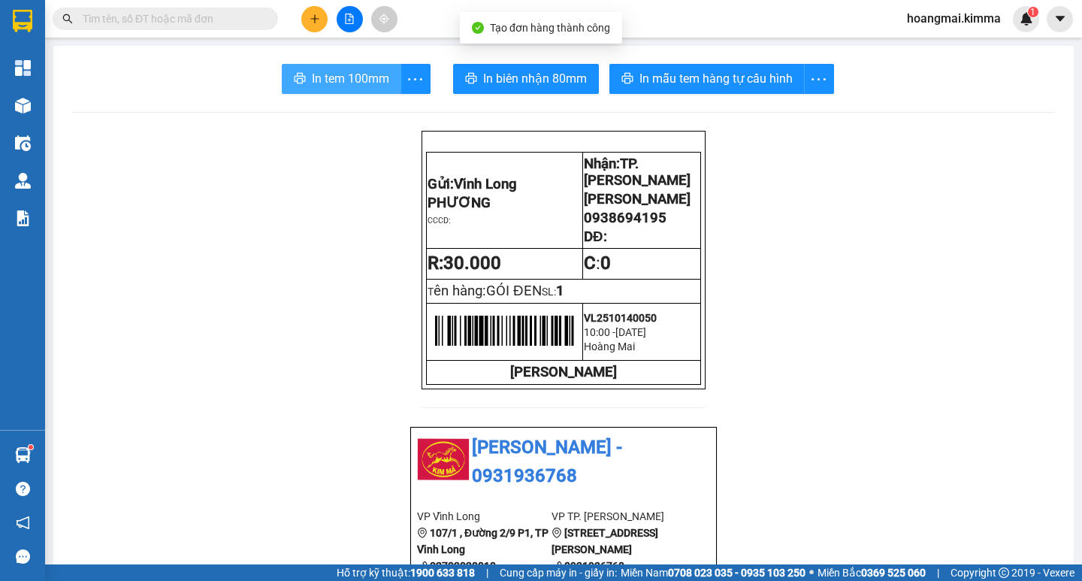
click at [353, 78] on span "In tem 100mm" at bounding box center [350, 78] width 77 height 19
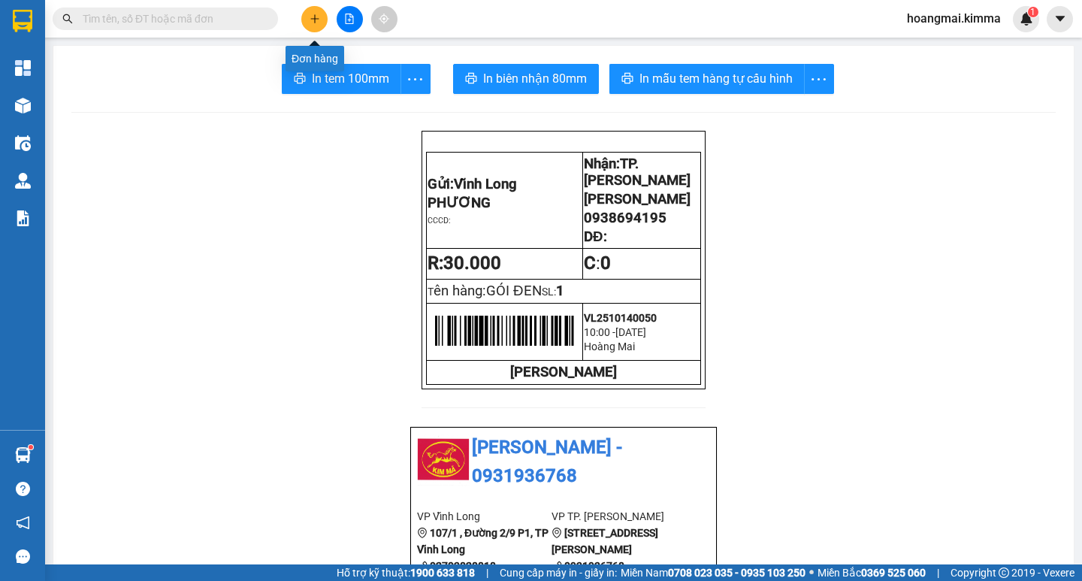
click at [309, 22] on icon "plus" at bounding box center [314, 19] width 11 height 11
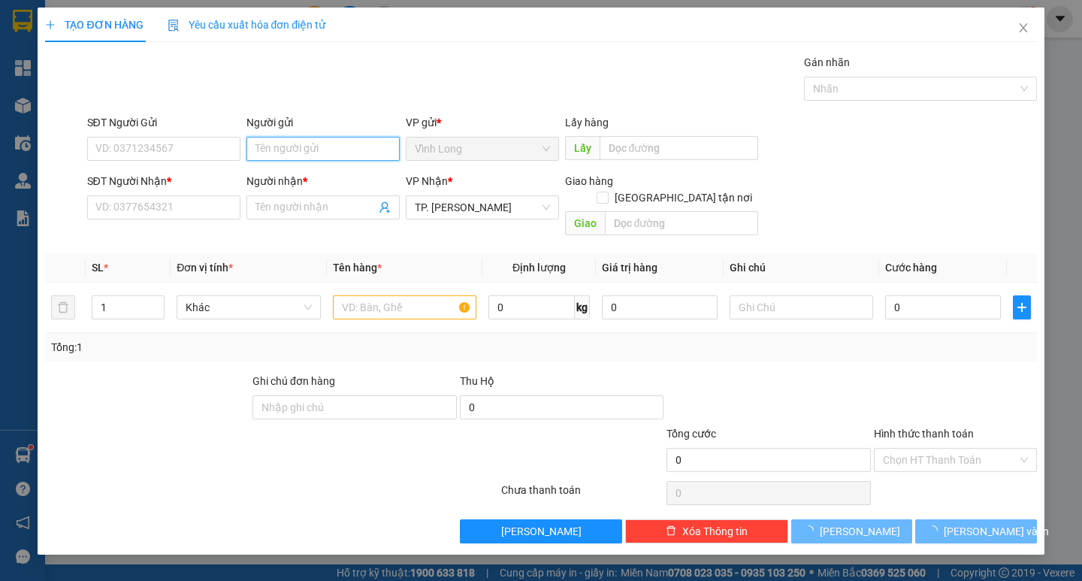
click at [289, 146] on input "Người gửi" at bounding box center [322, 149] width 153 height 24
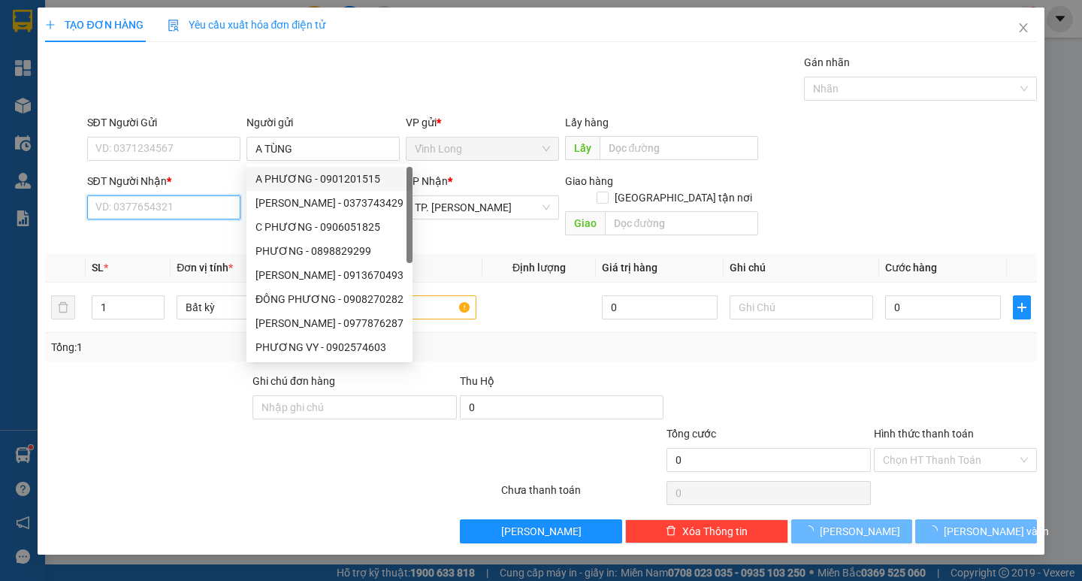
click at [166, 208] on input "SĐT Người Nhận *" at bounding box center [163, 207] width 153 height 24
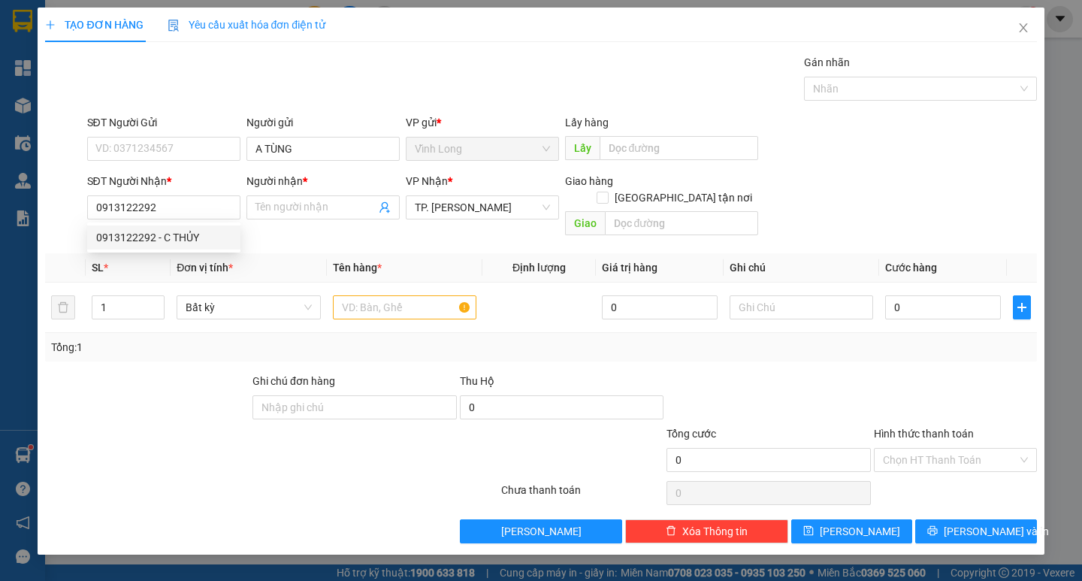
click at [204, 221] on div "SĐT Người Nhận * 0913122292" at bounding box center [163, 199] width 153 height 53
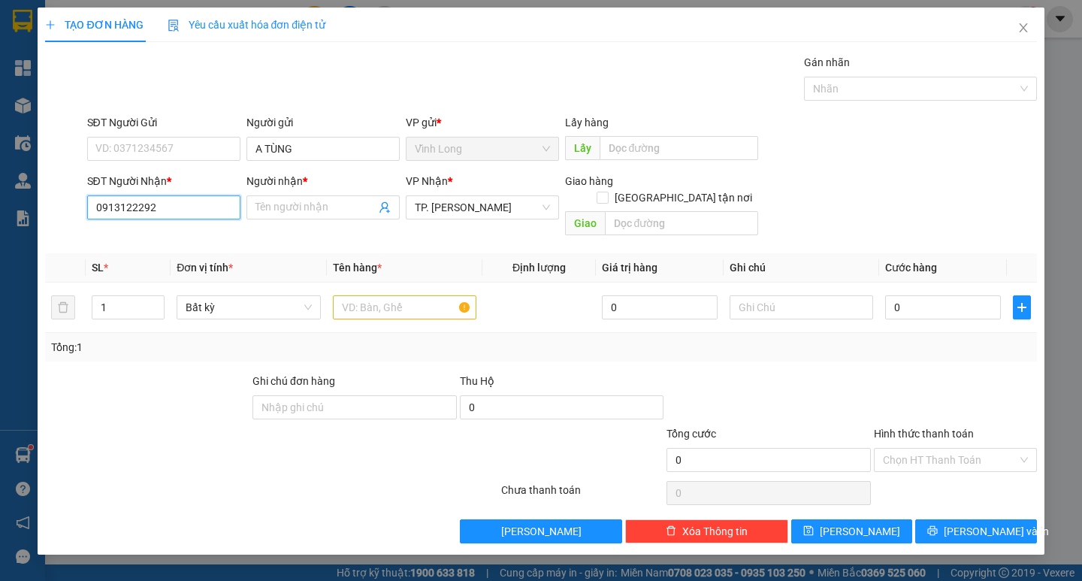
click at [198, 209] on input "0913122292" at bounding box center [163, 207] width 153 height 24
click at [193, 231] on div "0913122292 - C THỦY" at bounding box center [163, 237] width 135 height 17
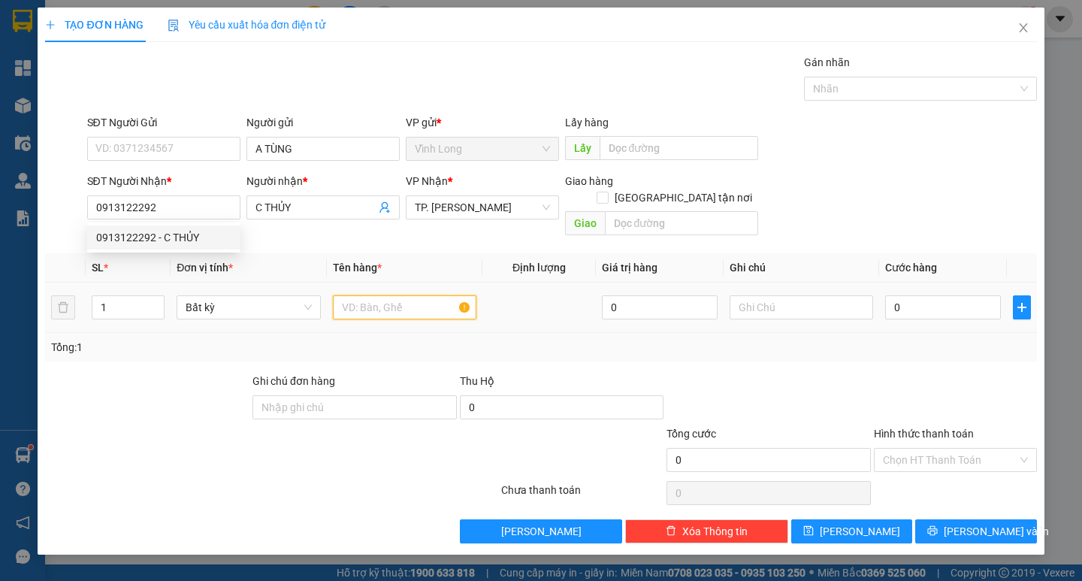
click at [376, 301] on input "text" at bounding box center [404, 307] width 143 height 24
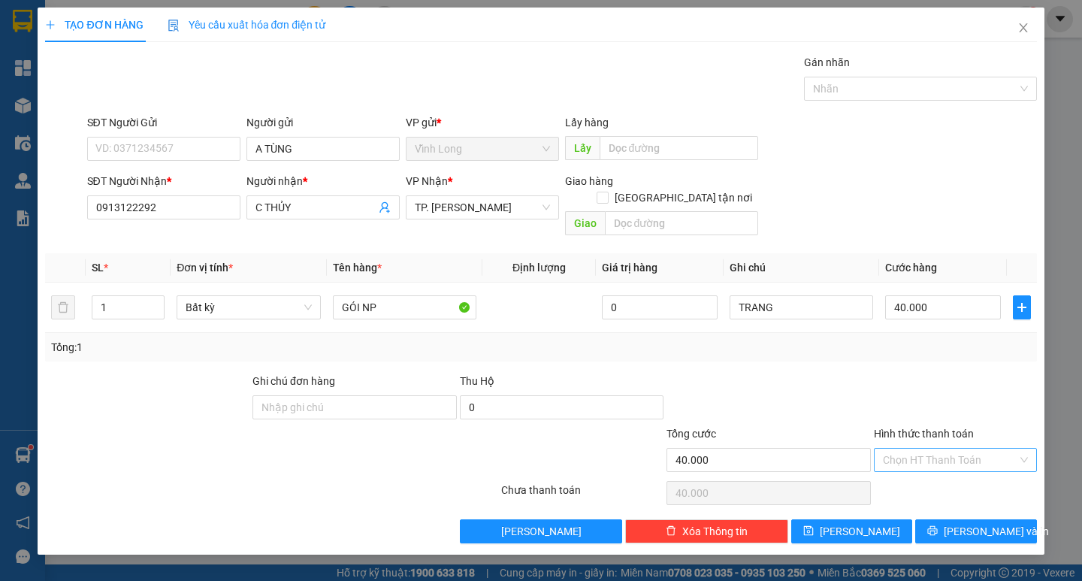
click at [941, 451] on input "Hình thức thanh toán" at bounding box center [950, 459] width 134 height 23
click at [923, 472] on div "Tại văn phòng" at bounding box center [955, 473] width 145 height 17
click at [970, 523] on span "Lưu và In" at bounding box center [995, 531] width 105 height 17
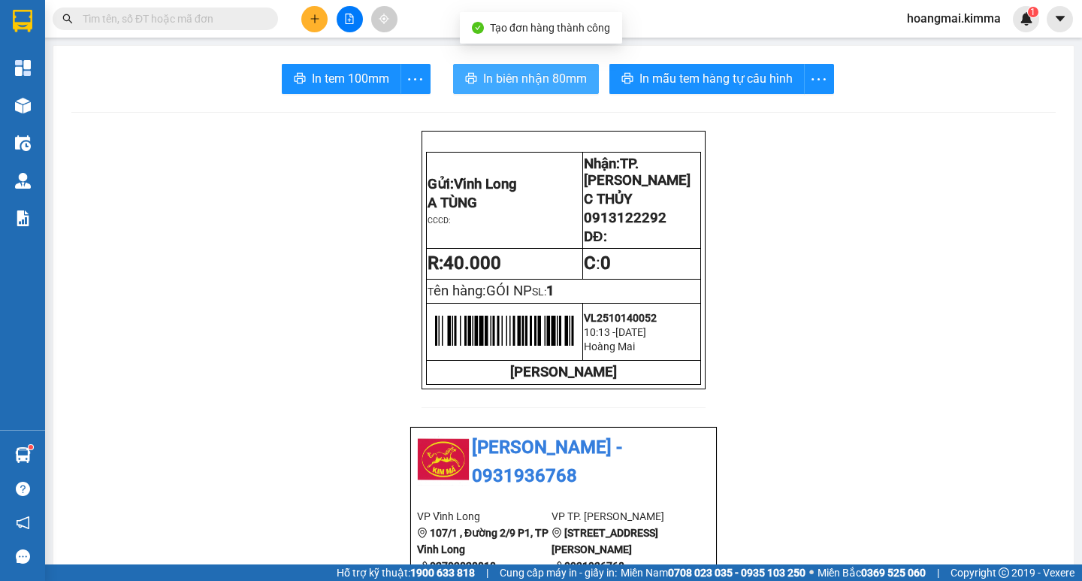
click at [499, 77] on span "In biên nhận 80mm" at bounding box center [535, 78] width 104 height 19
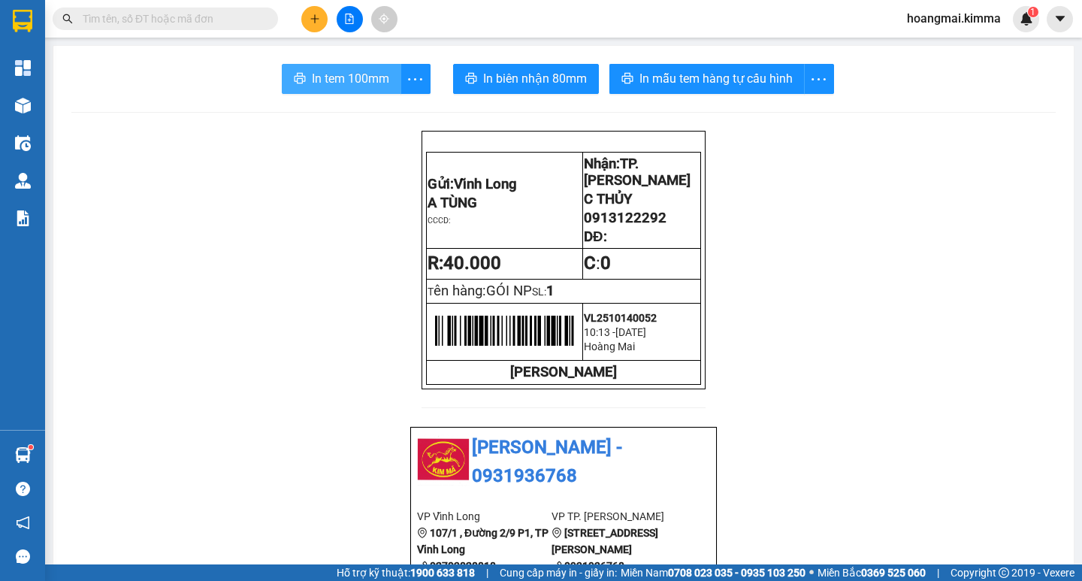
click at [312, 73] on span "In tem 100mm" at bounding box center [350, 78] width 77 height 19
click at [352, 30] on button at bounding box center [350, 19] width 26 height 26
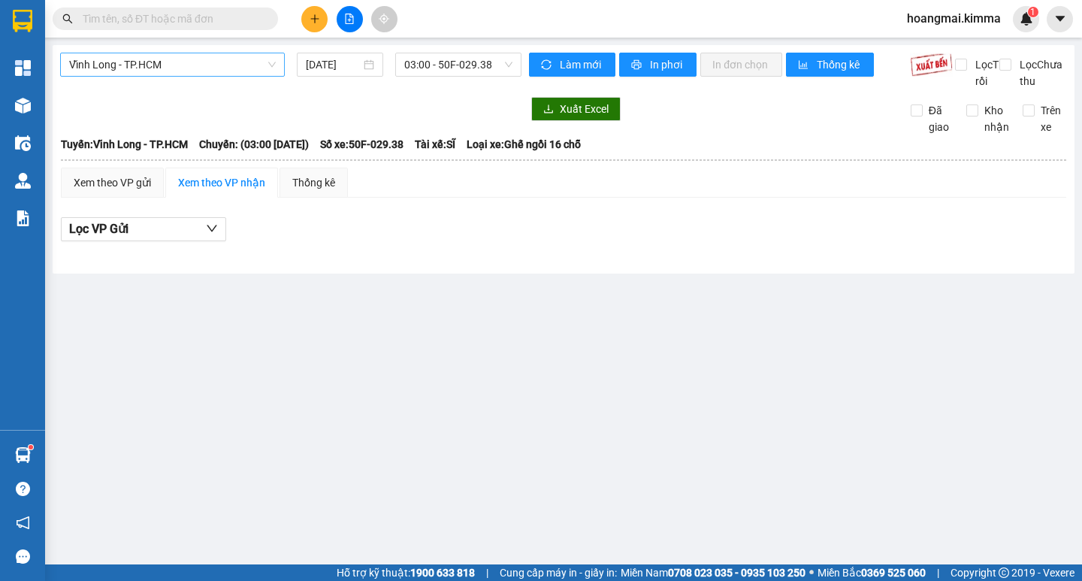
drag, startPoint x: 264, startPoint y: 66, endPoint x: 239, endPoint y: 75, distance: 27.1
click at [255, 68] on span "Vĩnh Long - TP.HCM" at bounding box center [172, 64] width 207 height 23
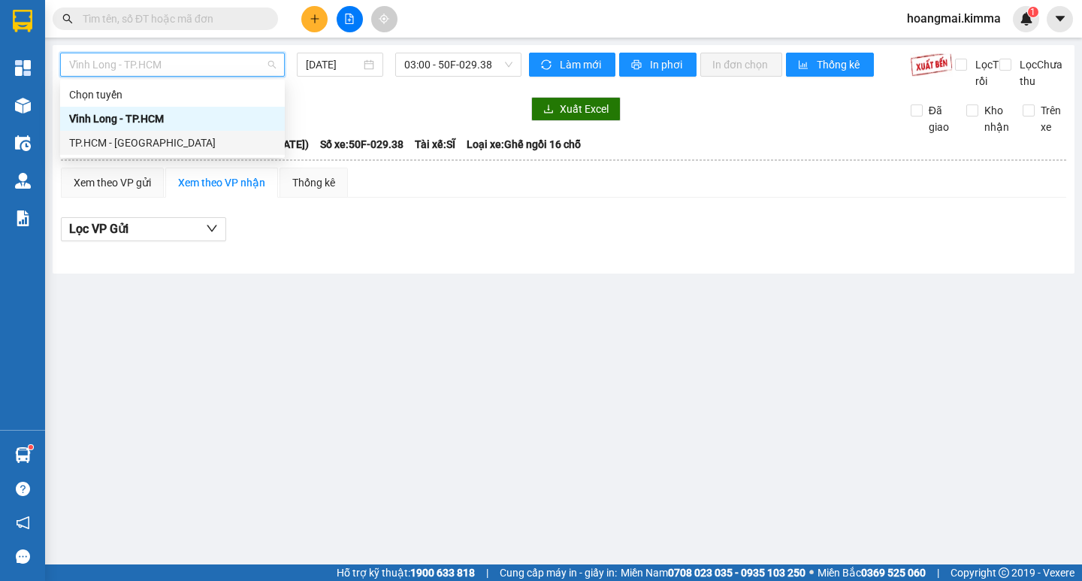
click at [146, 140] on div "TP.HCM - [GEOGRAPHIC_DATA]" at bounding box center [172, 142] width 207 height 17
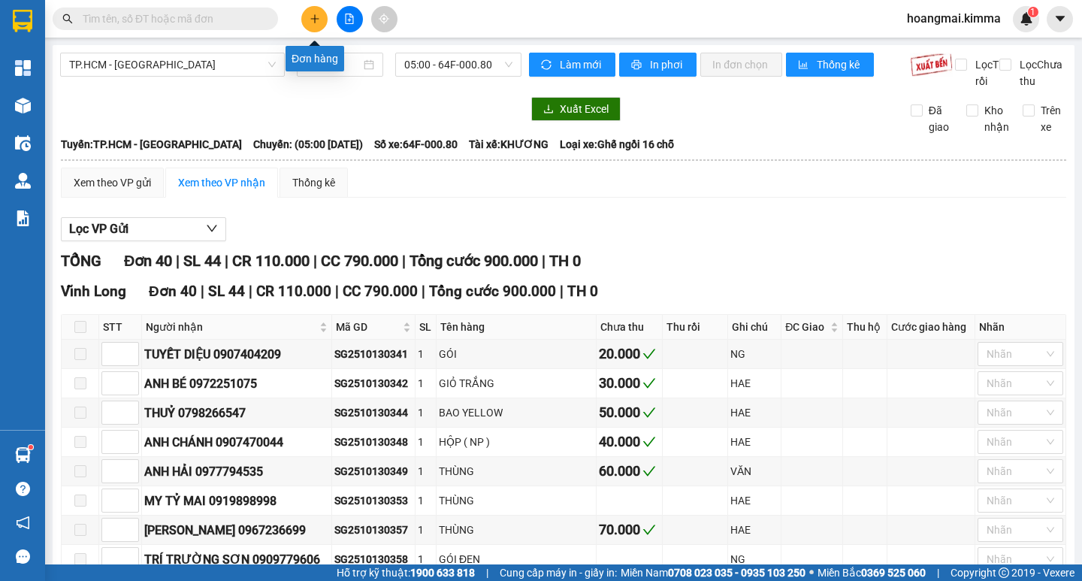
click at [318, 25] on button at bounding box center [314, 19] width 26 height 26
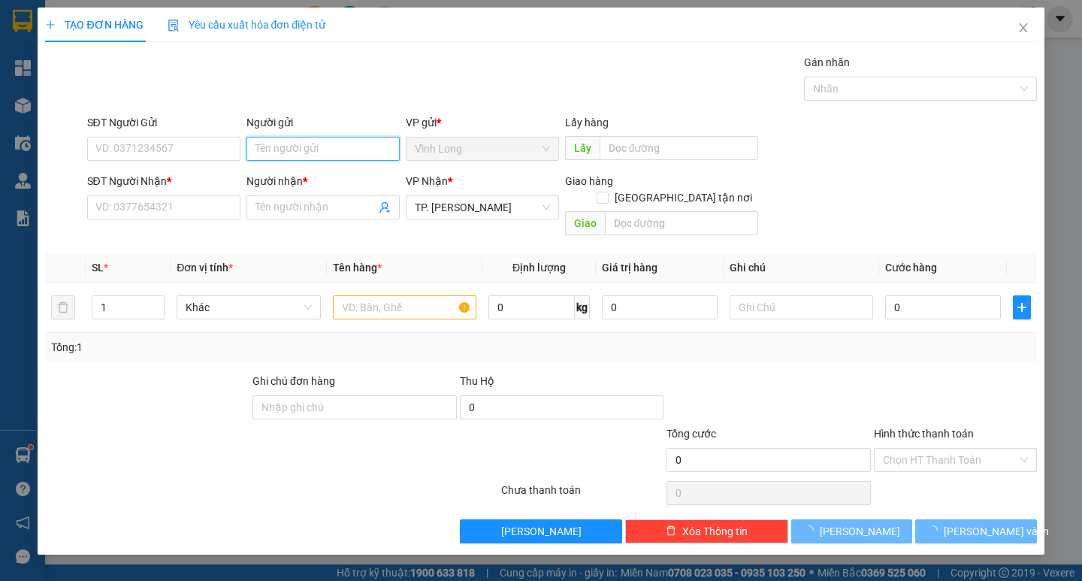
click at [295, 151] on input "Người gửi" at bounding box center [322, 149] width 153 height 24
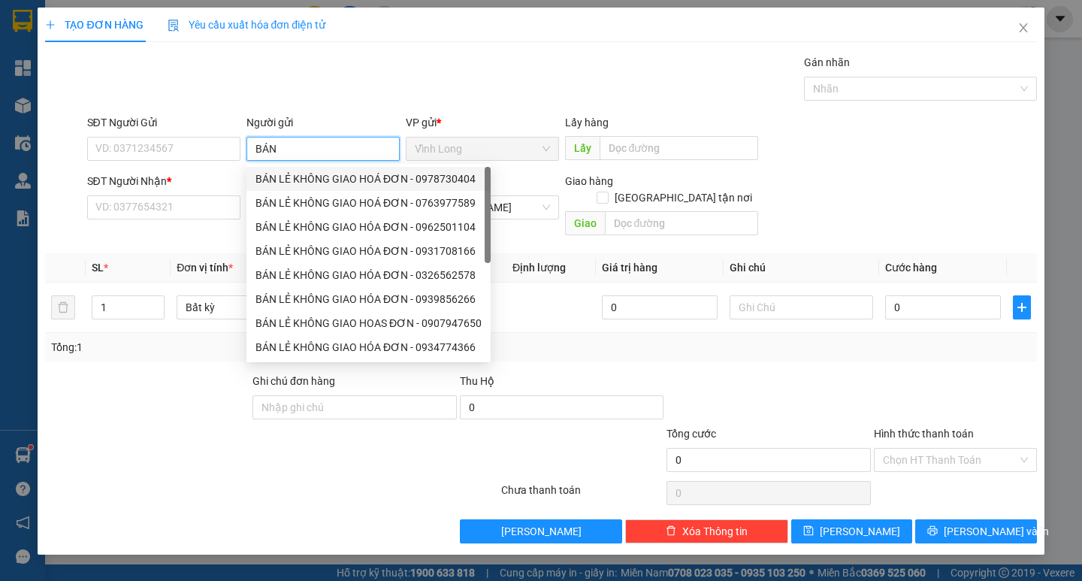
click at [299, 180] on div "BÁN LẺ KHÔNG GIAO HOÁ ĐƠN - 0978730404" at bounding box center [368, 179] width 226 height 17
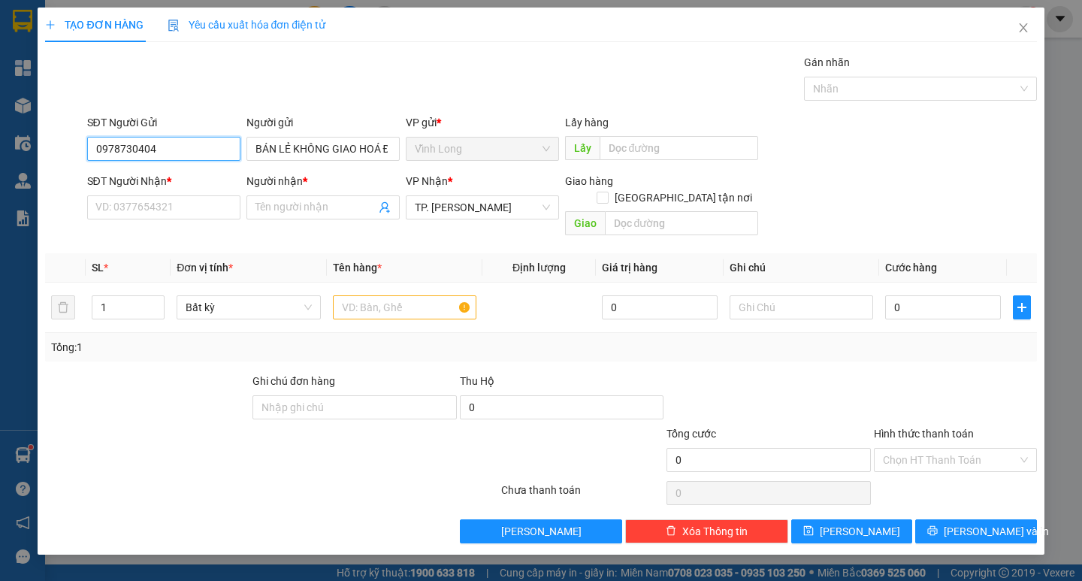
drag, startPoint x: 179, startPoint y: 155, endPoint x: 0, endPoint y: 158, distance: 178.8
click at [51, 155] on div "SĐT Người Gửi 0978730404 0978730404 Người gửi BÁN LẺ KHÔNG GIAO HOÁ ĐƠN VP gửi …" at bounding box center [541, 140] width 994 height 53
drag, startPoint x: 122, startPoint y: 210, endPoint x: 110, endPoint y: 210, distance: 12.0
click at [119, 210] on input "SĐT Người Nhận *" at bounding box center [163, 207] width 153 height 24
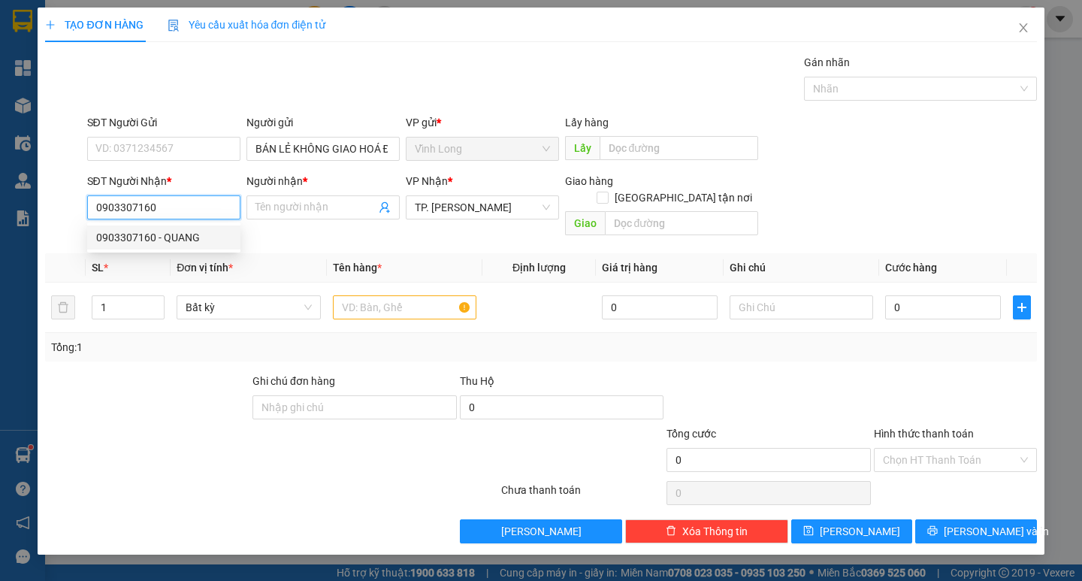
click at [180, 235] on div "0903307160 - QUANG" at bounding box center [163, 237] width 135 height 17
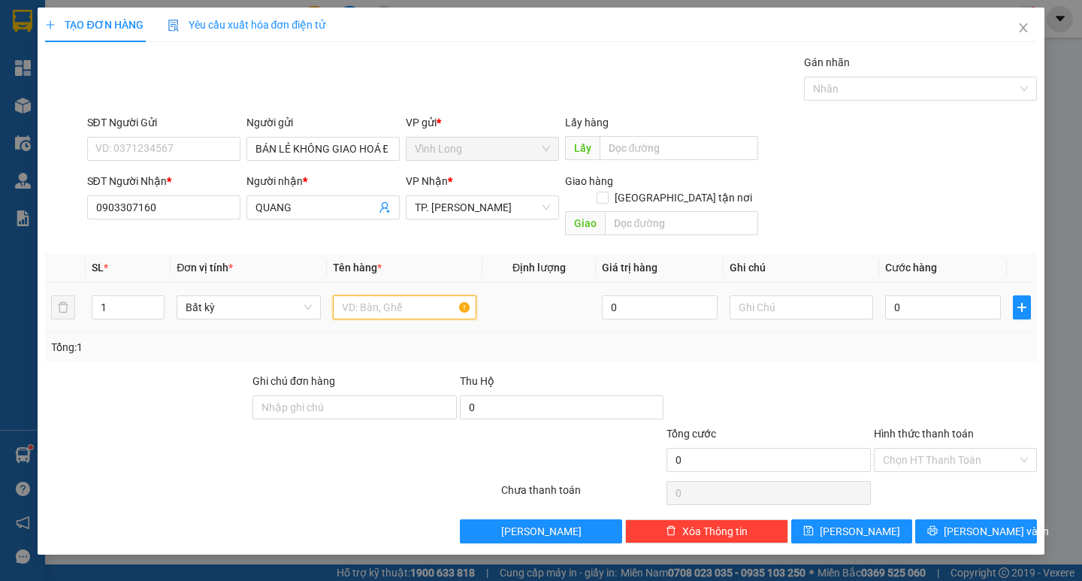
click at [377, 295] on input "text" at bounding box center [404, 307] width 143 height 24
click at [899, 448] on input "Hình thức thanh toán" at bounding box center [950, 459] width 134 height 23
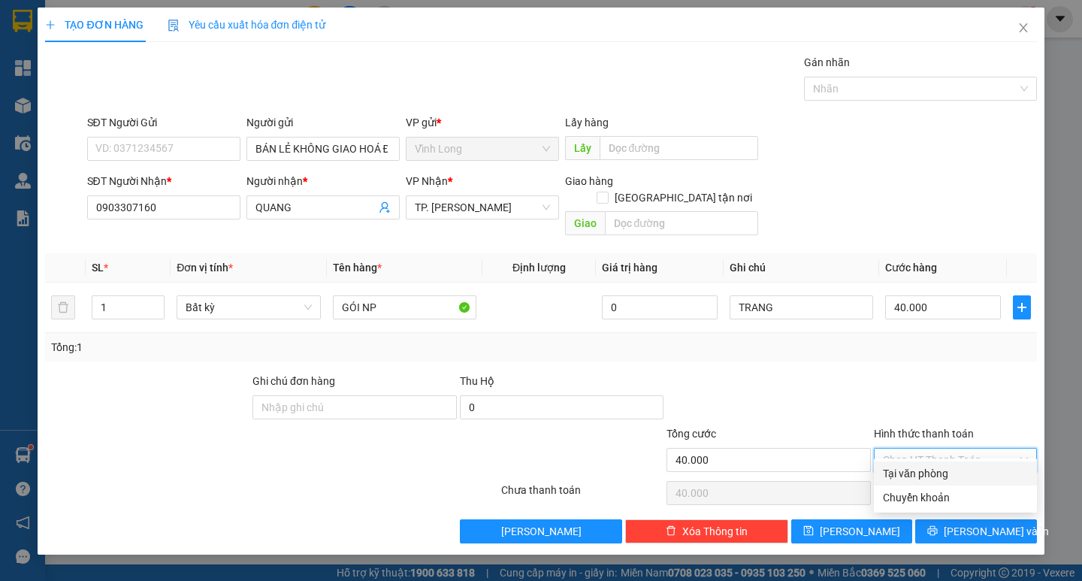
click at [899, 465] on div "Tại văn phòng" at bounding box center [955, 473] width 145 height 17
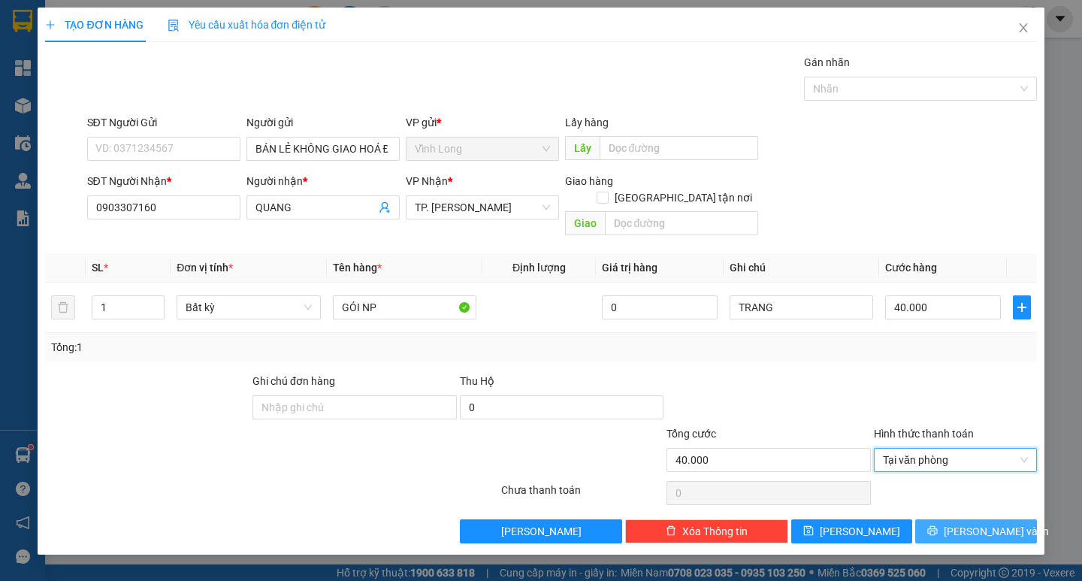
click at [1000, 523] on span "Lưu và In" at bounding box center [995, 531] width 105 height 17
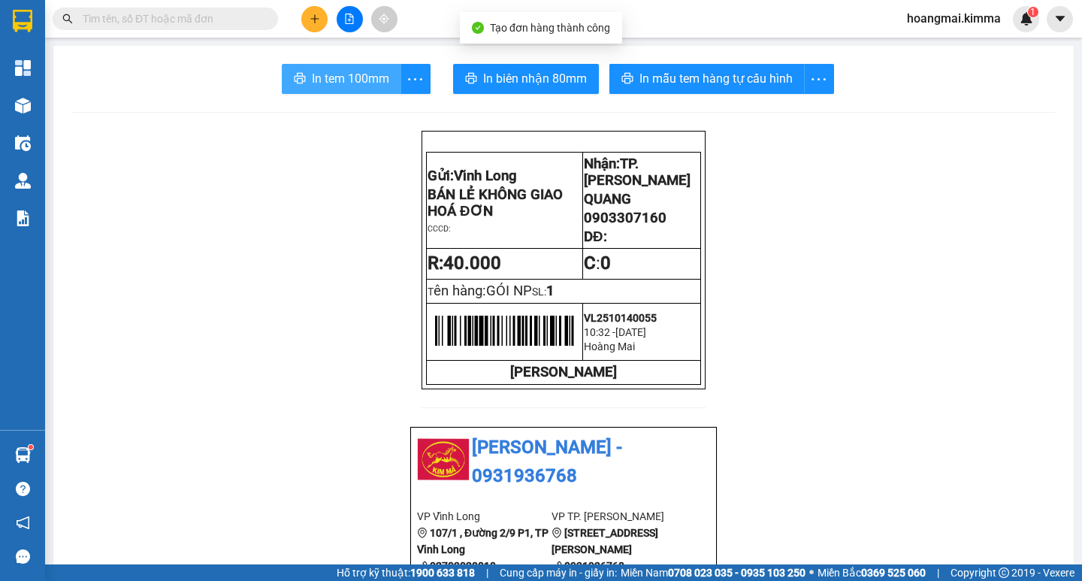
click at [360, 80] on span "In tem 100mm" at bounding box center [350, 78] width 77 height 19
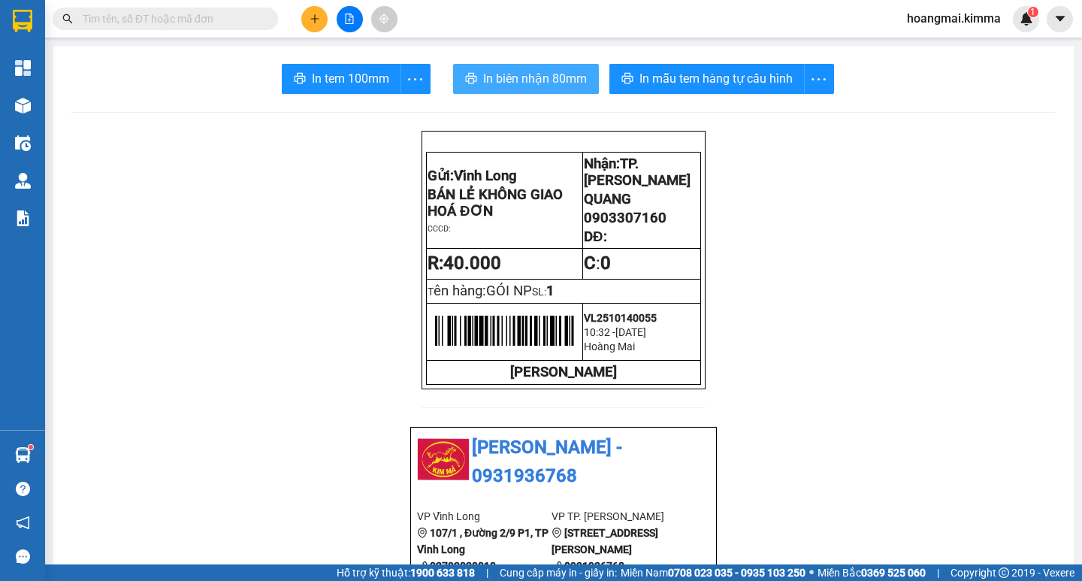
click at [486, 68] on button "In biên nhận 80mm" at bounding box center [526, 79] width 146 height 30
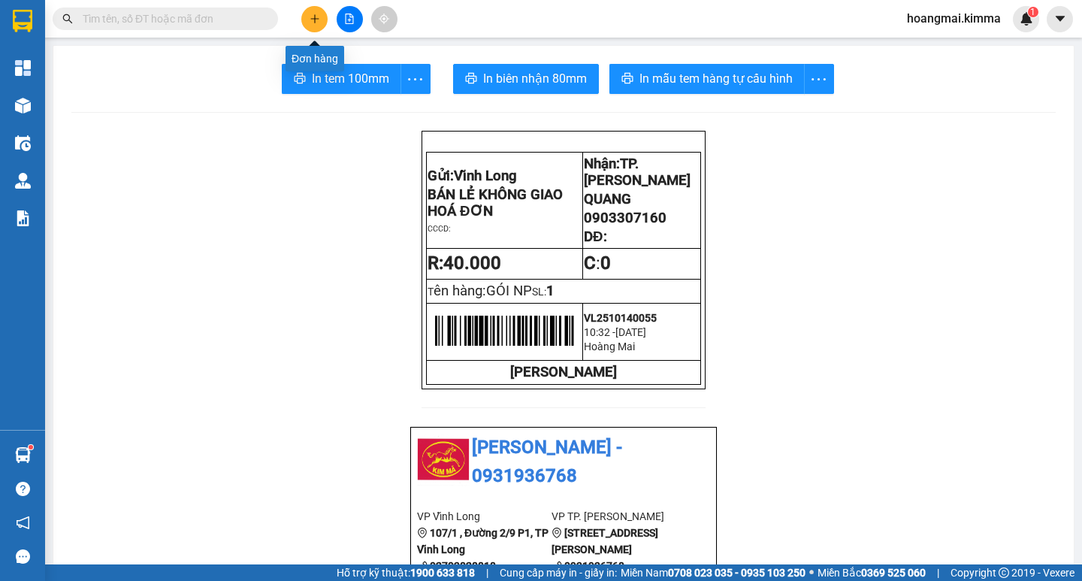
click at [318, 15] on icon "plus" at bounding box center [314, 19] width 11 height 11
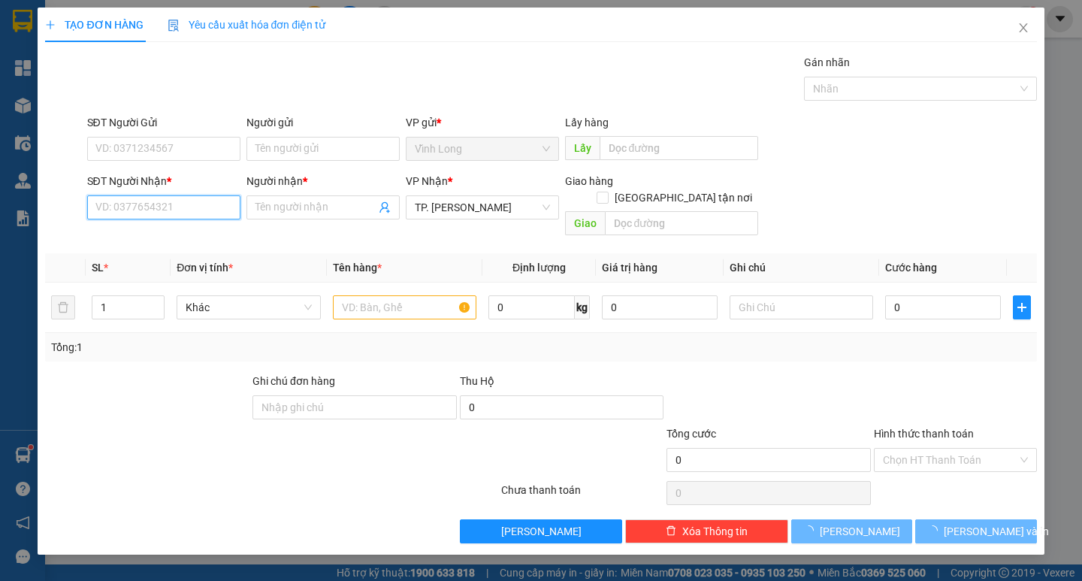
click at [208, 203] on input "SĐT Người Nhận *" at bounding box center [163, 207] width 153 height 24
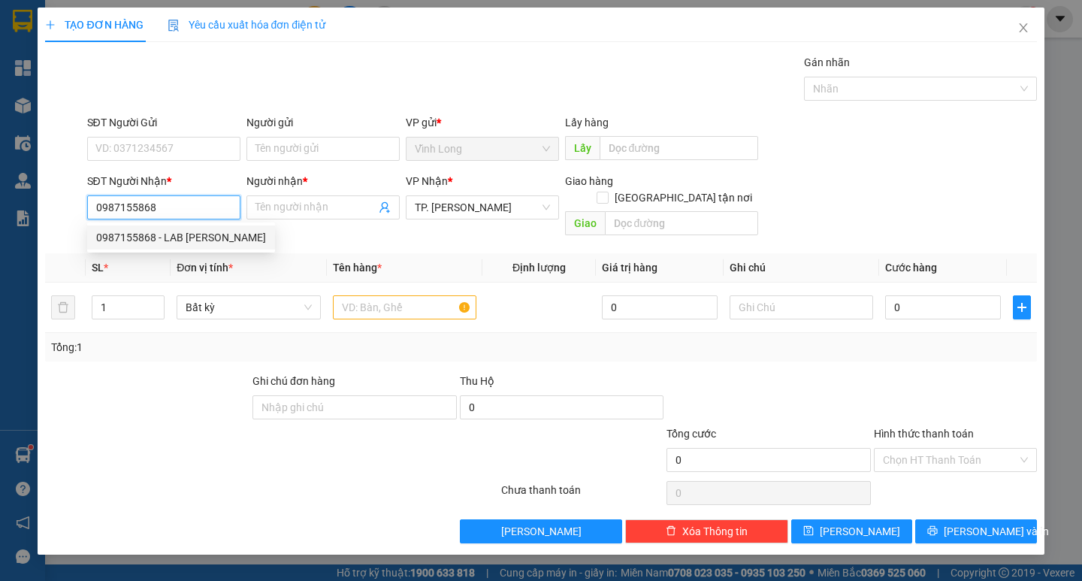
click at [191, 233] on div "0987155868 - LAB LÊ KHẢI" at bounding box center [181, 237] width 170 height 17
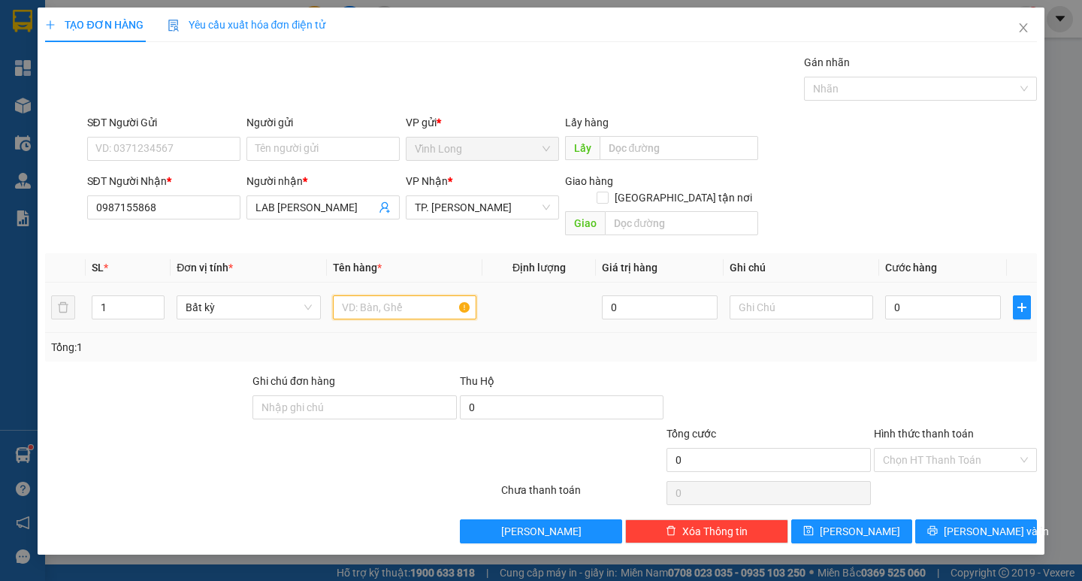
click at [404, 295] on input "text" at bounding box center [404, 307] width 143 height 24
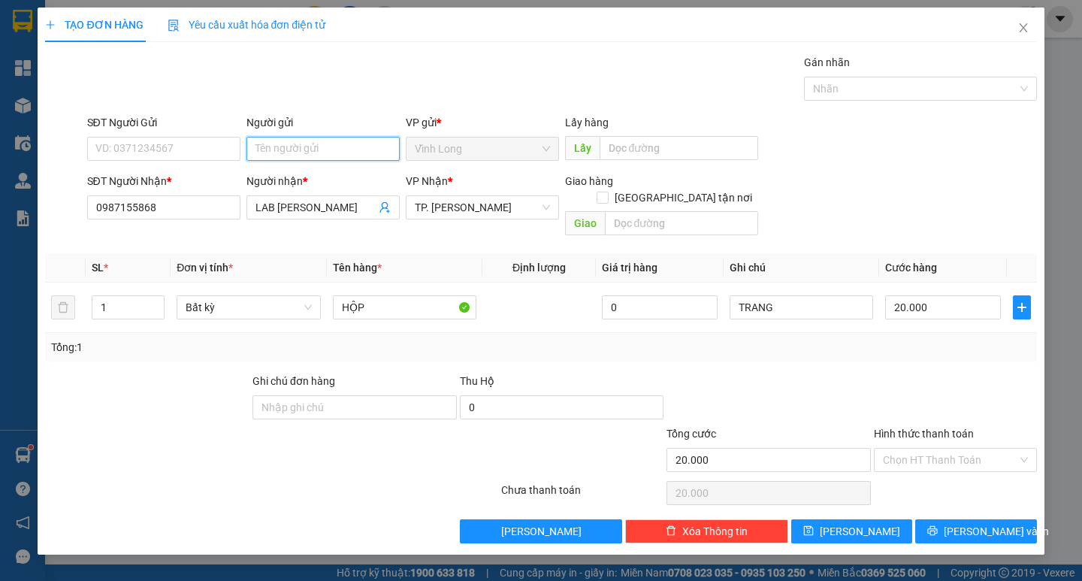
click at [343, 158] on input "Người gửi" at bounding box center [322, 149] width 153 height 24
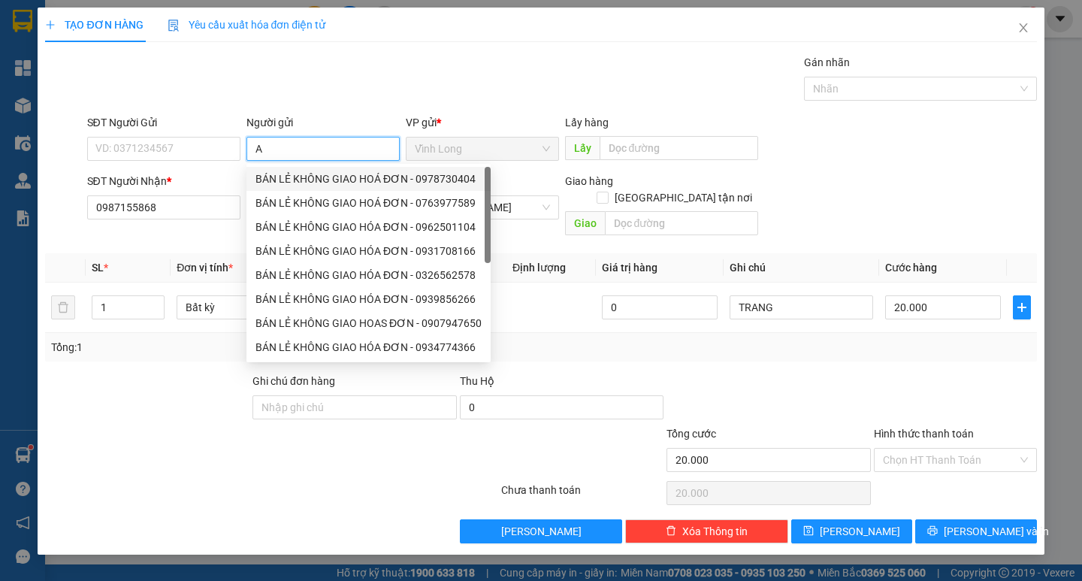
click at [315, 180] on div "BÁN LẺ KHÔNG GIAO HOÁ ĐƠN - 0978730404" at bounding box center [368, 179] width 226 height 17
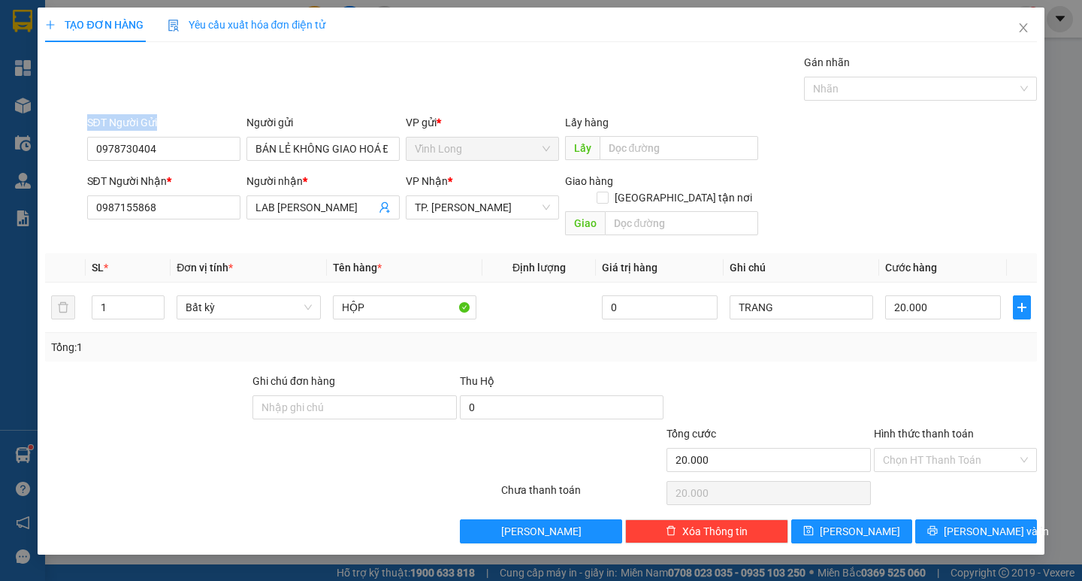
drag, startPoint x: 161, startPoint y: 135, endPoint x: 107, endPoint y: 137, distance: 53.4
click at [44, 135] on div "SĐT Người Gửi 0978730404 Người gửi BÁN LẺ KHÔNG GIAO HOÁ ĐƠN VP gửi * Vĩnh Lon…" at bounding box center [541, 140] width 994 height 53
click at [181, 139] on input "0978730404" at bounding box center [163, 149] width 153 height 24
drag, startPoint x: 192, startPoint y: 151, endPoint x: 9, endPoint y: 143, distance: 183.4
click at [11, 143] on div "TẠO ĐƠN HÀNG Yêu cầu xuất hóa đơn điện tử Transit Pickup Surcharge Ids Transit …" at bounding box center [541, 290] width 1082 height 581
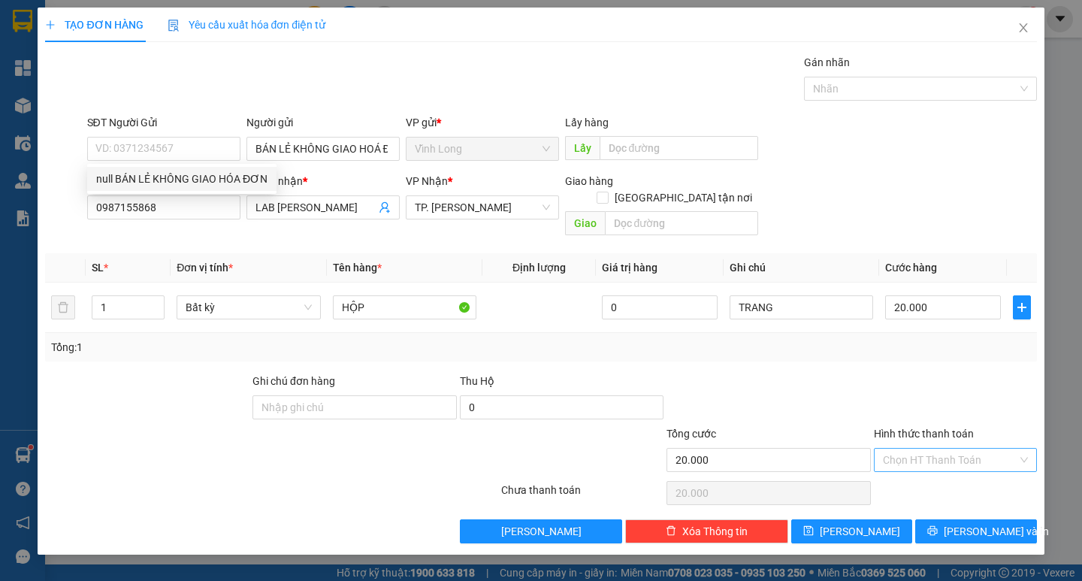
click at [910, 451] on input "Hình thức thanh toán" at bounding box center [950, 459] width 134 height 23
click at [906, 460] on div "Transit Pickup Surcharge Ids Transit Deliver Surcharge Ids Transit Deliver Surc…" at bounding box center [540, 298] width 991 height 489
click at [906, 448] on input "Hình thức thanh toán" at bounding box center [950, 459] width 134 height 23
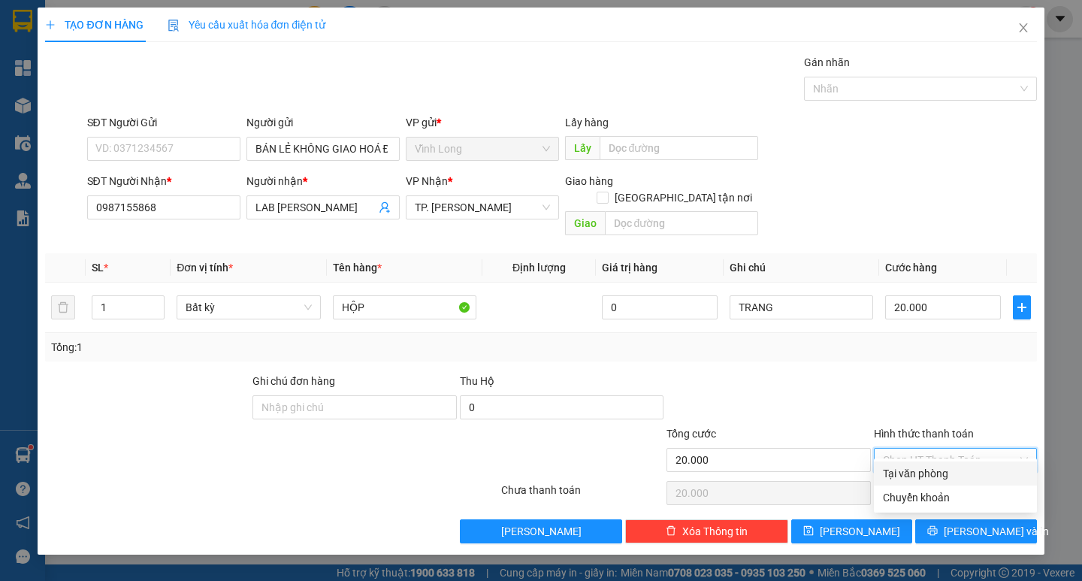
click at [918, 475] on div "Tại văn phòng" at bounding box center [955, 473] width 145 height 17
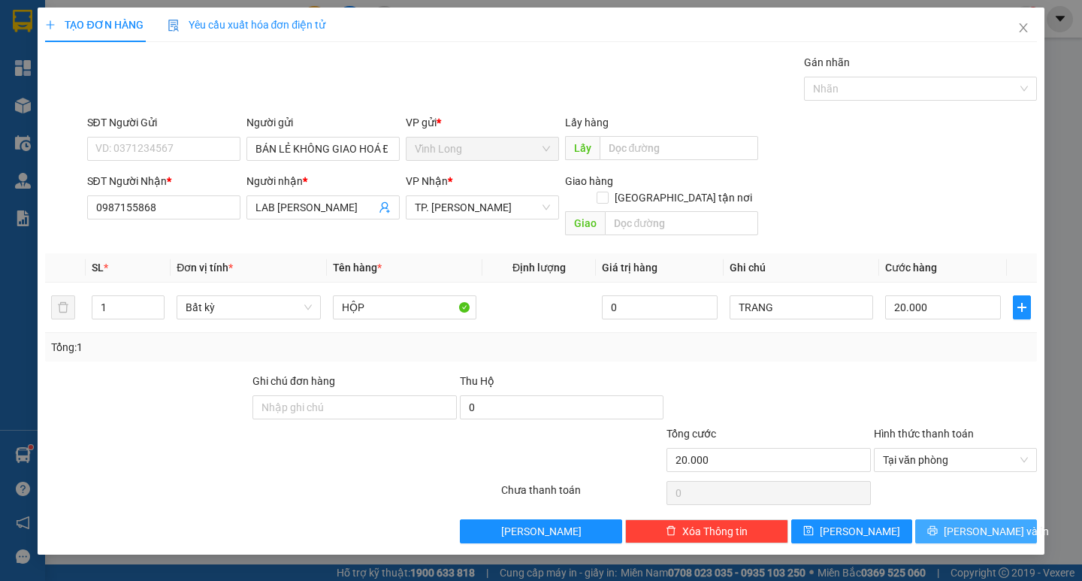
click at [959, 519] on button "Lưu và In" at bounding box center [975, 531] width 121 height 24
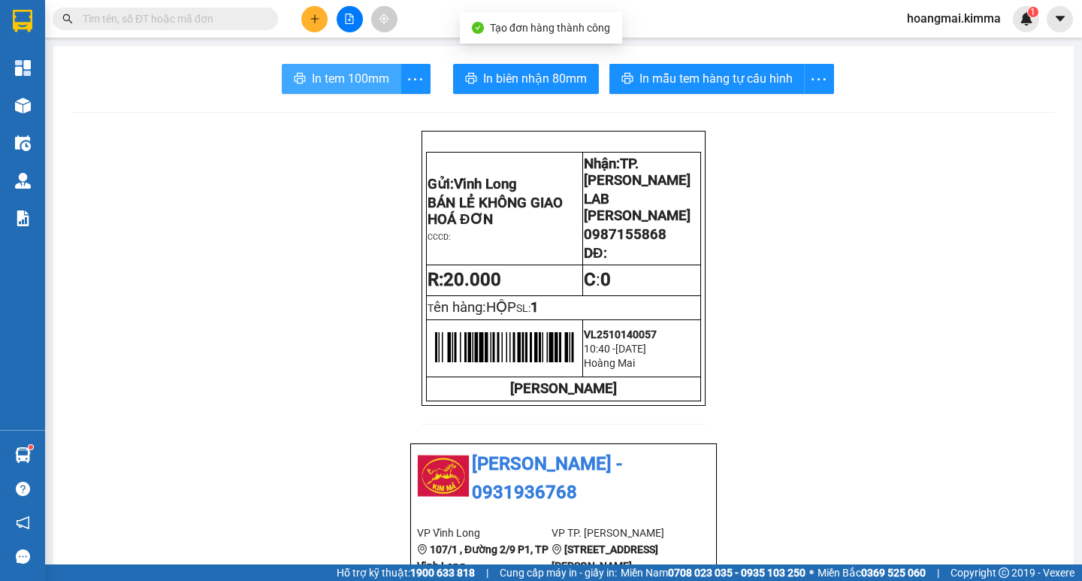
click at [353, 74] on span "In tem 100mm" at bounding box center [350, 78] width 77 height 19
click at [308, 21] on button at bounding box center [314, 19] width 26 height 26
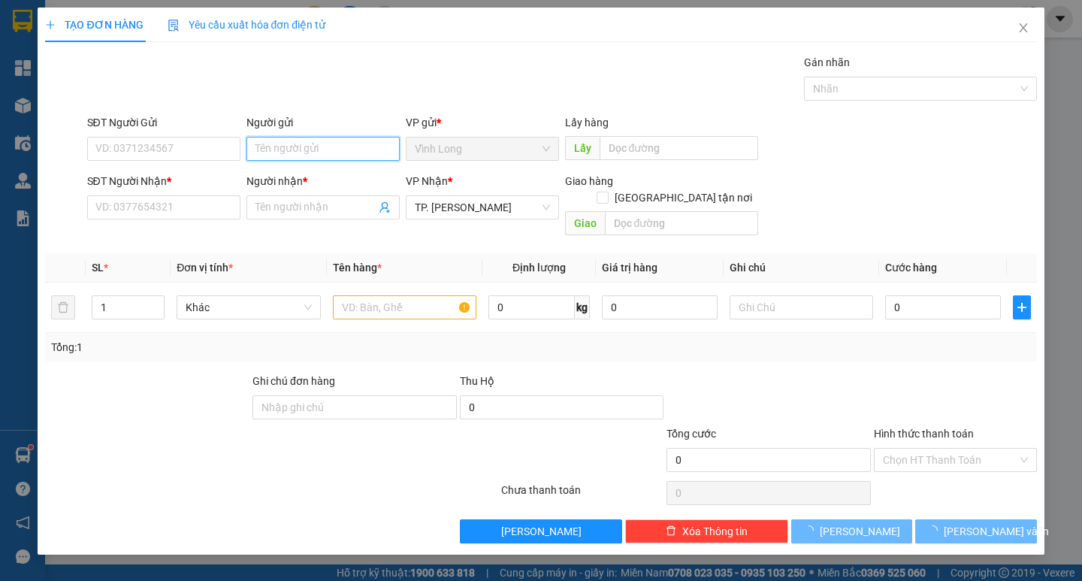
click at [323, 151] on input "Người gửi" at bounding box center [322, 149] width 153 height 24
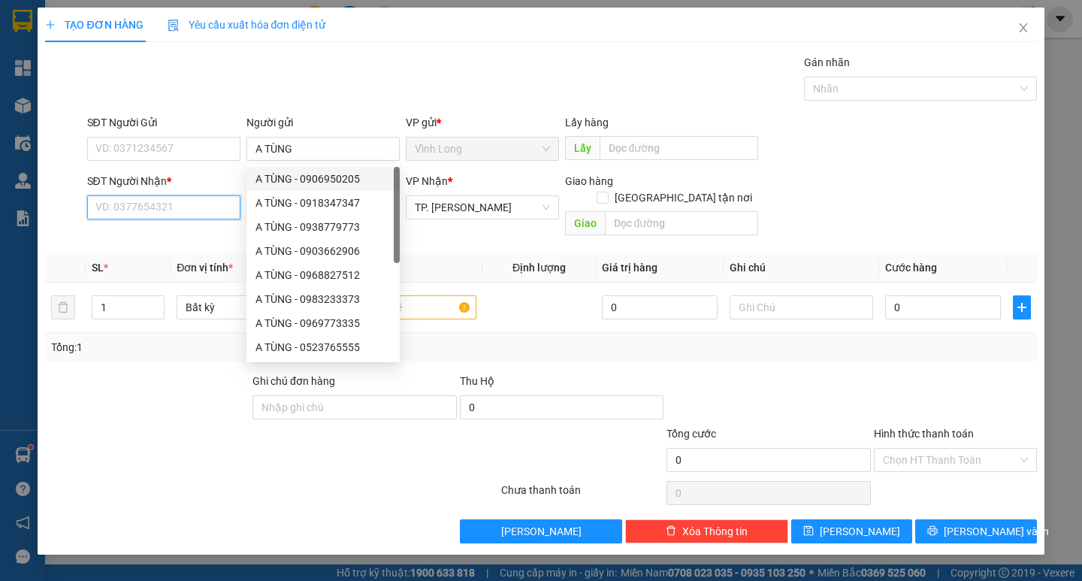
click at [186, 211] on input "SĐT Người Nhận *" at bounding box center [163, 207] width 153 height 24
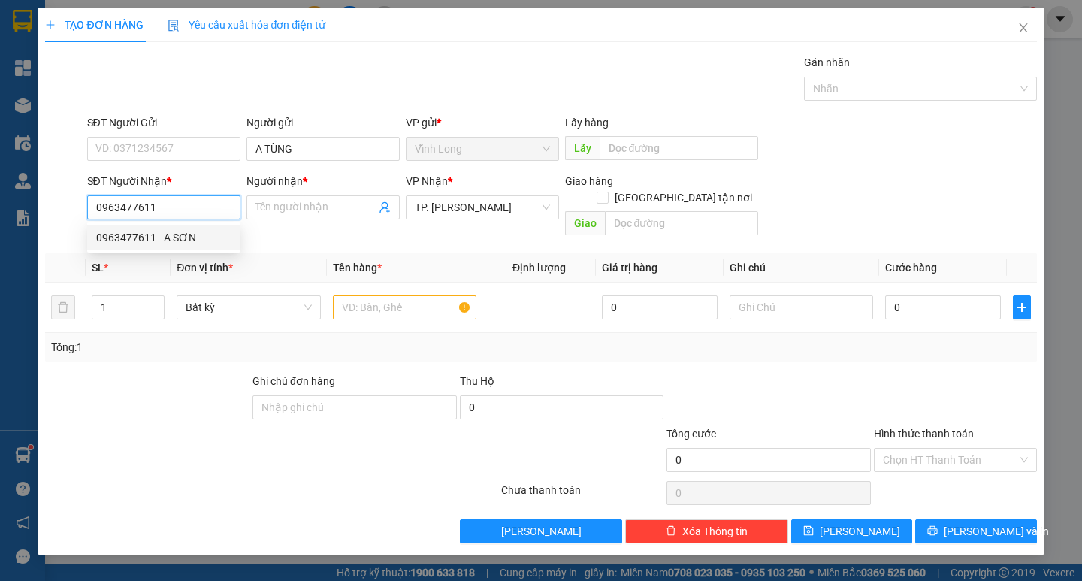
click at [189, 234] on div "0963477611 - A SƠN" at bounding box center [163, 237] width 135 height 17
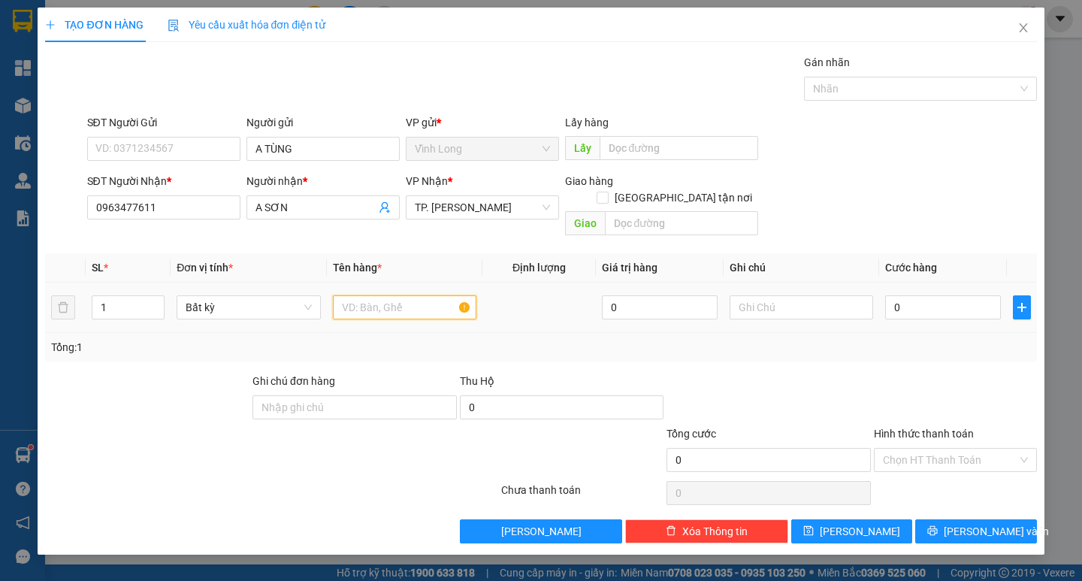
click at [385, 295] on input "text" at bounding box center [404, 307] width 143 height 24
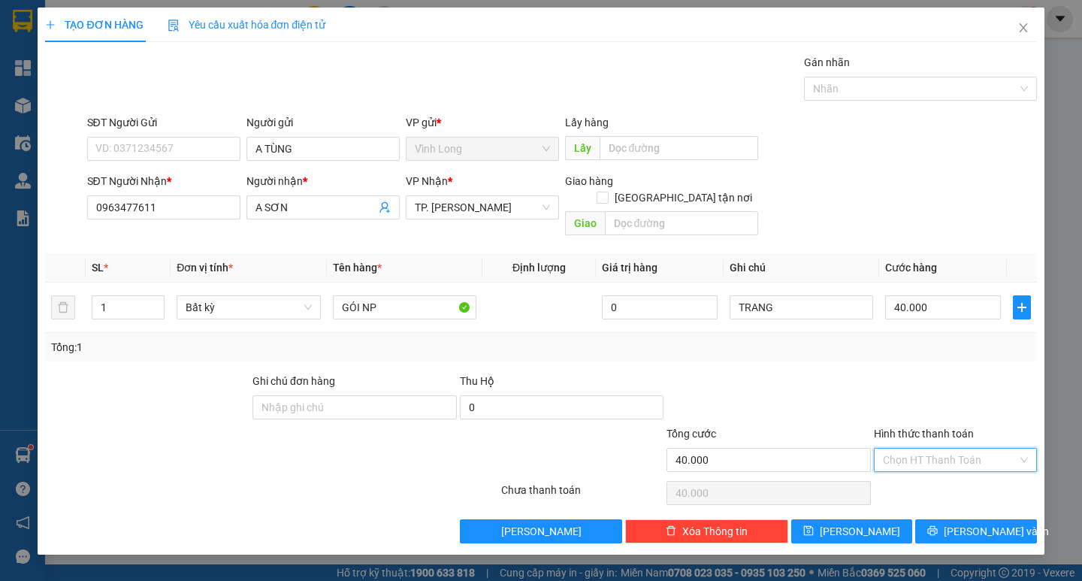
click at [988, 451] on input "Hình thức thanh toán" at bounding box center [950, 459] width 134 height 23
click at [973, 467] on div "Tại văn phòng" at bounding box center [955, 473] width 145 height 17
click at [981, 523] on span "Lưu và In" at bounding box center [995, 531] width 105 height 17
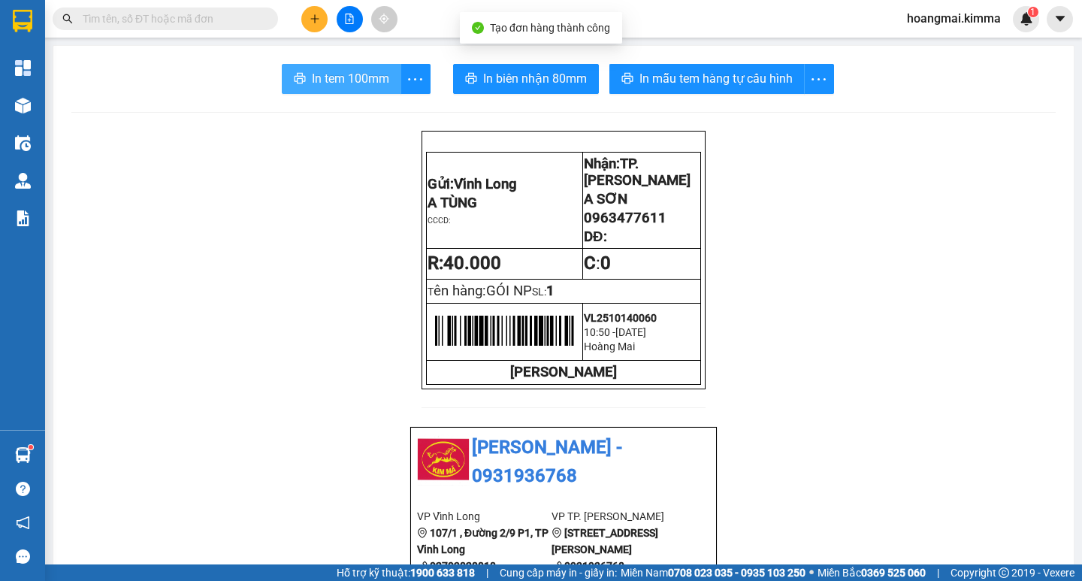
click at [345, 71] on span "In tem 100mm" at bounding box center [350, 78] width 77 height 19
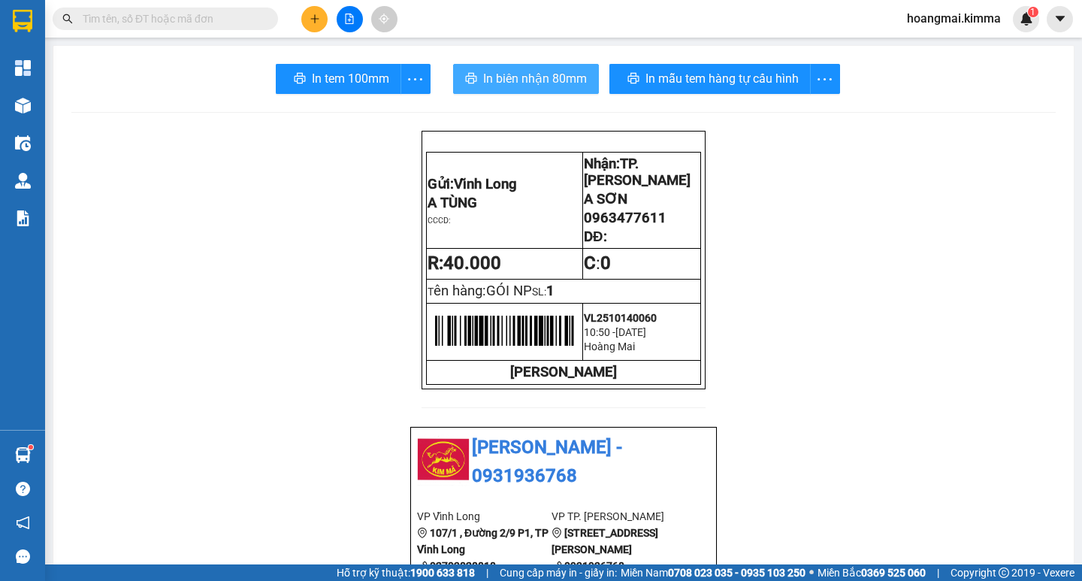
click at [548, 75] on span "In biên nhận 80mm" at bounding box center [535, 78] width 104 height 19
click at [315, 18] on icon "plus" at bounding box center [314, 19] width 11 height 11
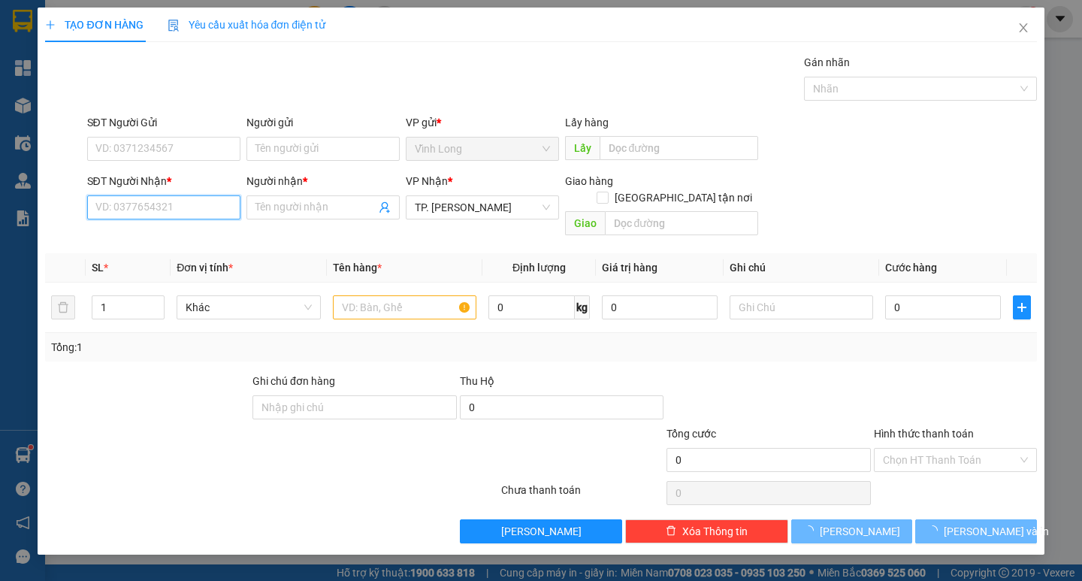
click at [190, 218] on input "SĐT Người Nhận *" at bounding box center [163, 207] width 153 height 24
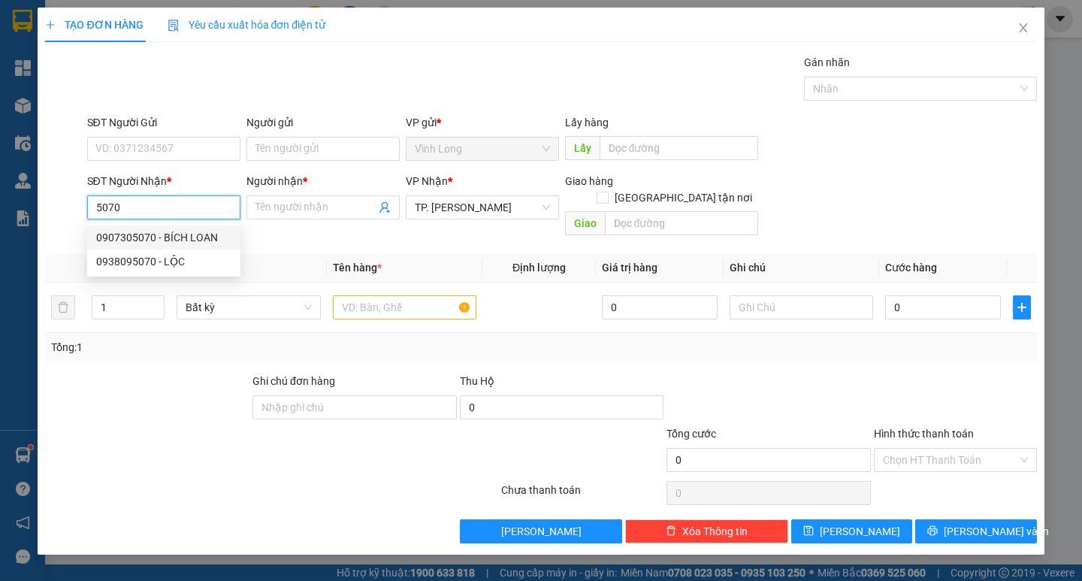
click at [184, 241] on div "0907305070 - BÍCH LOAN" at bounding box center [163, 237] width 135 height 17
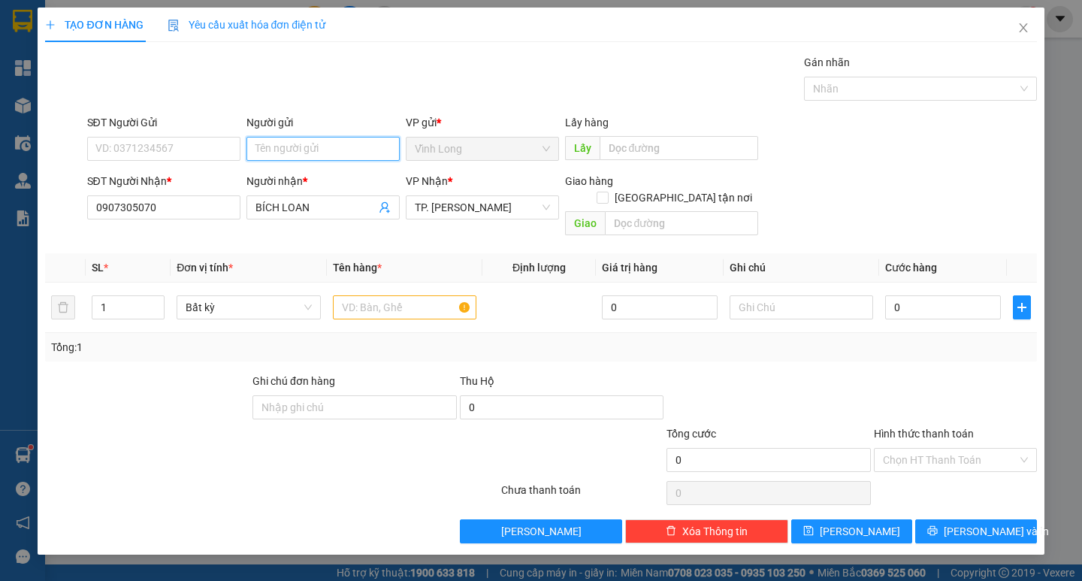
click at [273, 149] on input "Người gửi" at bounding box center [322, 149] width 153 height 24
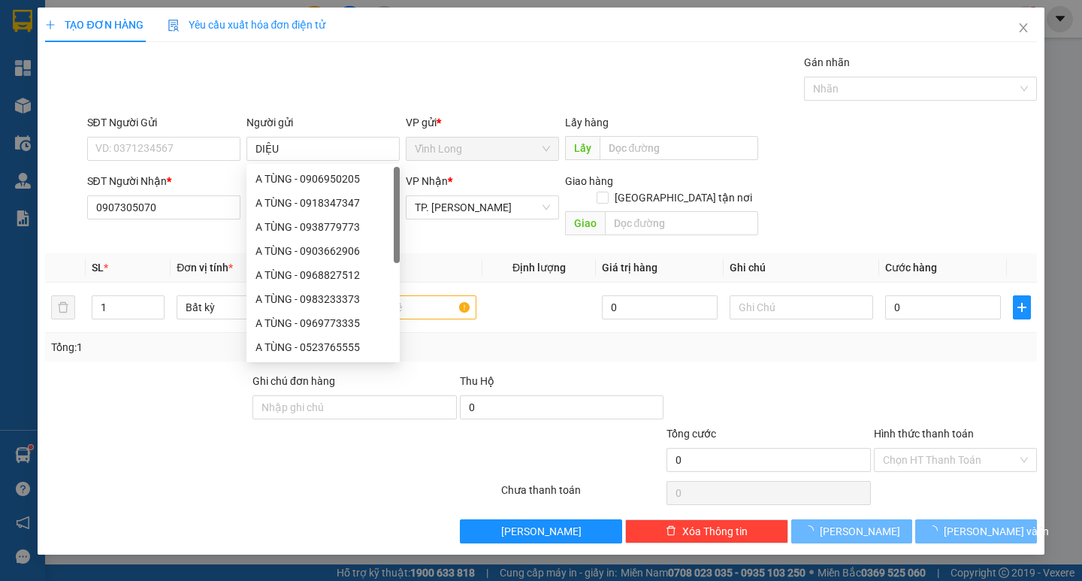
click at [428, 106] on div "Transit Pickup Surcharge Ids Transit Deliver Surcharge Ids Transit Deliver Surc…" at bounding box center [540, 298] width 991 height 489
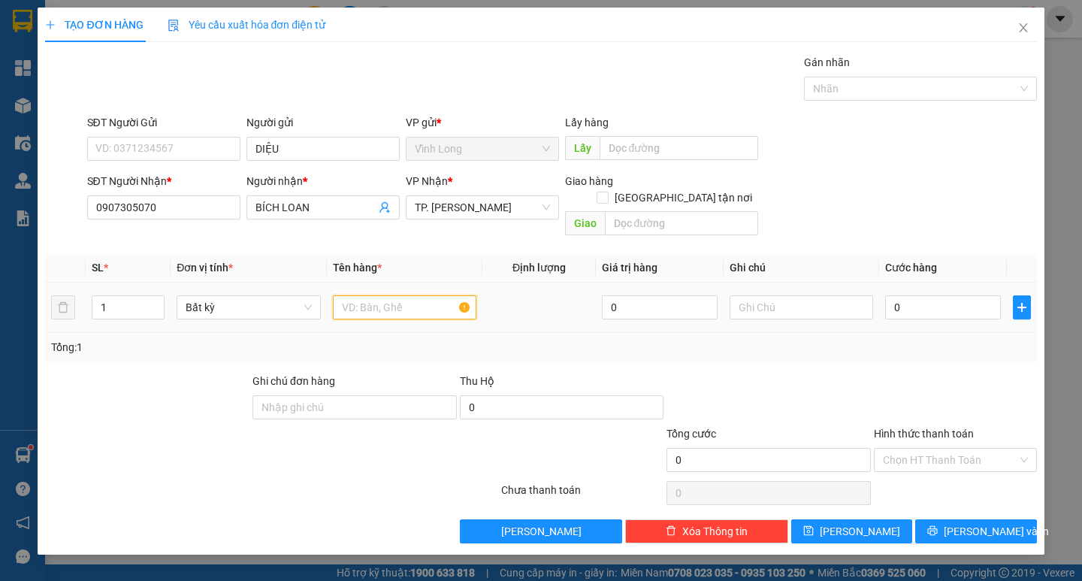
click at [433, 295] on input "text" at bounding box center [404, 307] width 143 height 24
click at [931, 448] on input "Hình thức thanh toán" at bounding box center [950, 459] width 134 height 23
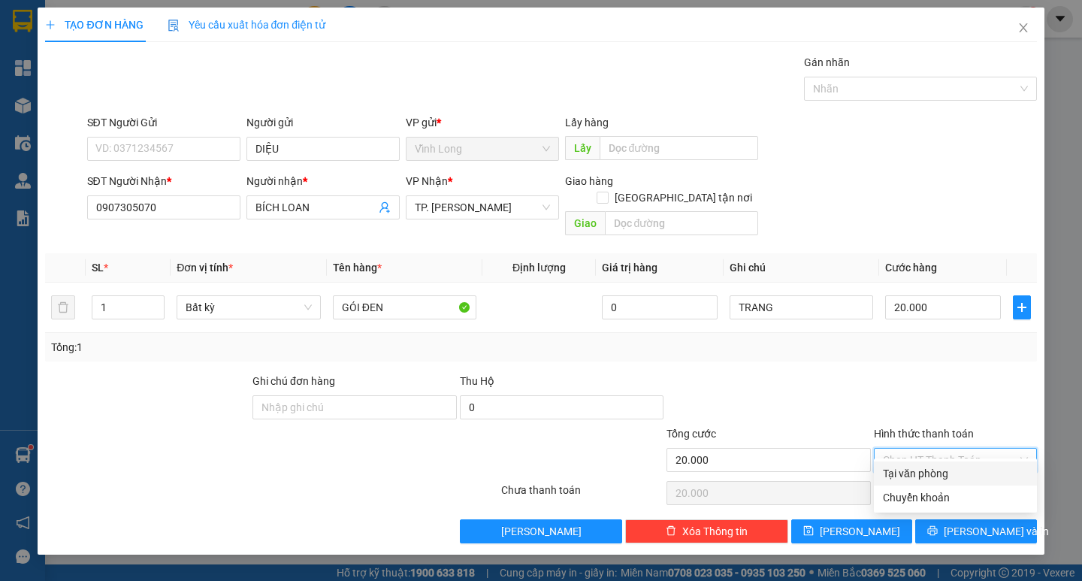
click at [908, 464] on div "Tại văn phòng" at bounding box center [955, 473] width 163 height 24
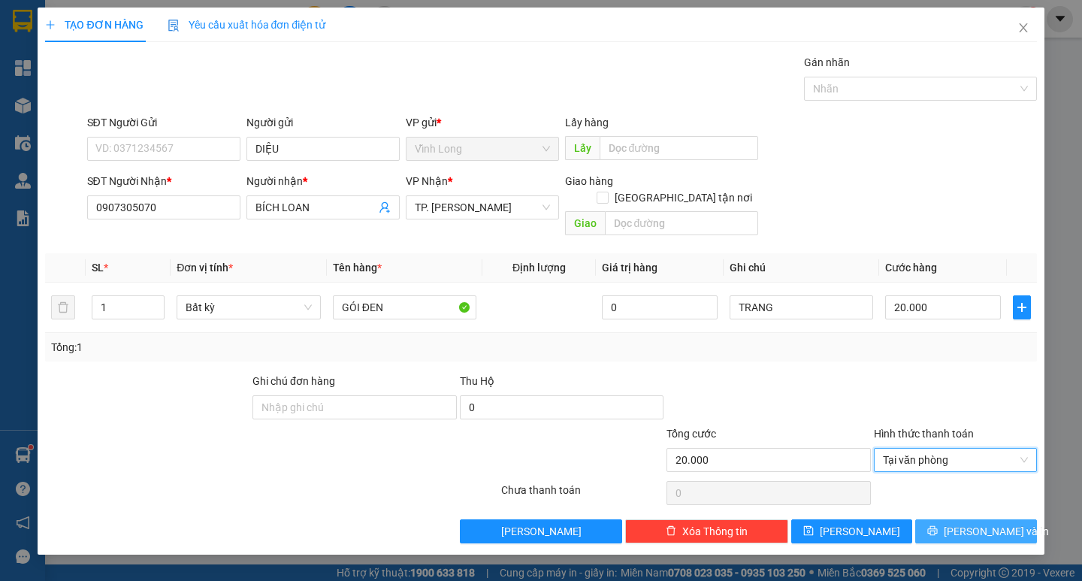
click at [964, 523] on span "Lưu và In" at bounding box center [995, 531] width 105 height 17
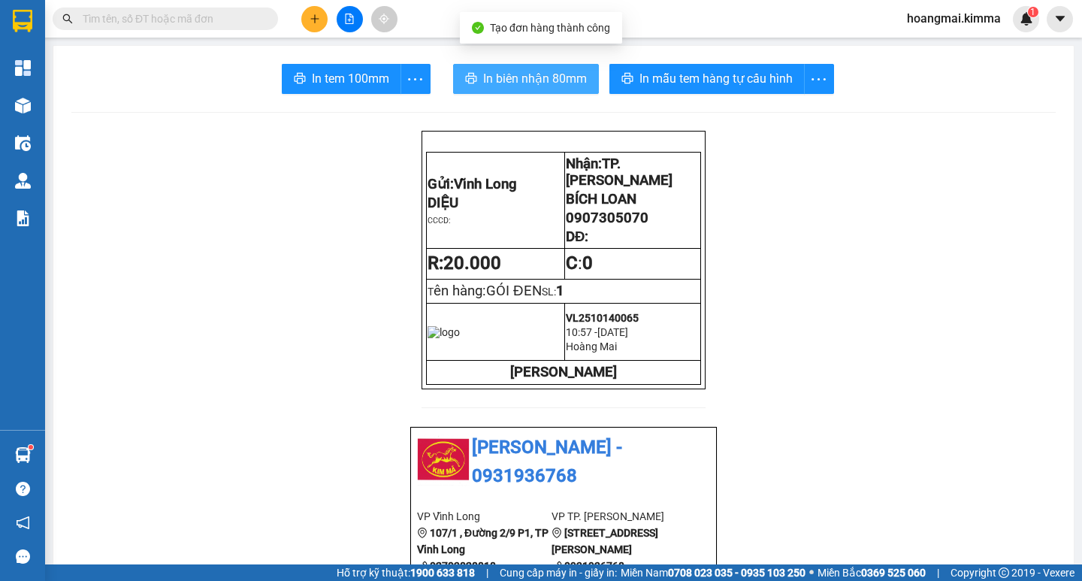
click at [457, 83] on button "In biên nhận 80mm" at bounding box center [526, 79] width 146 height 30
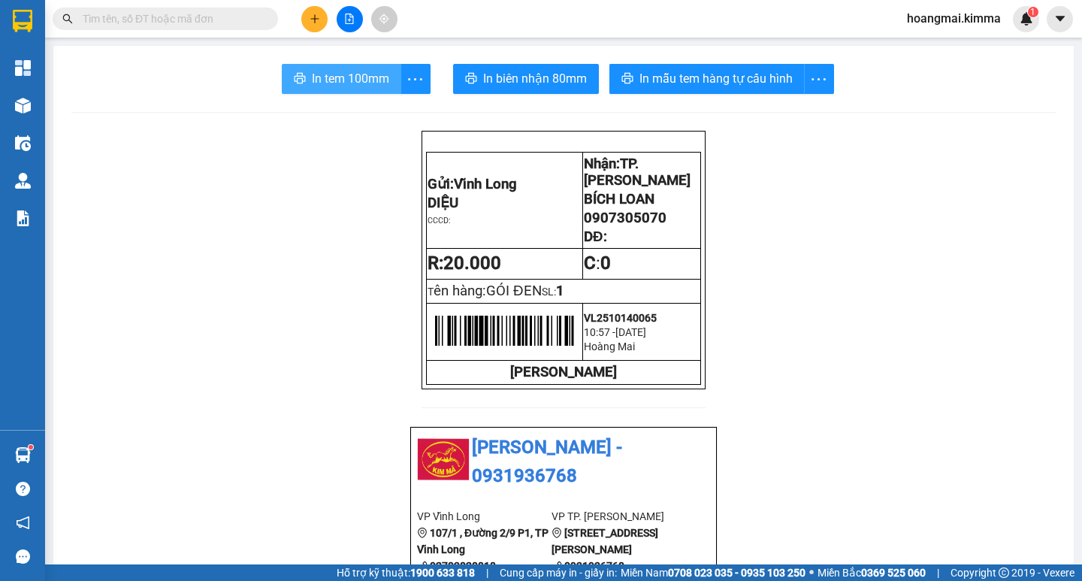
click at [349, 74] on span "In tem 100mm" at bounding box center [350, 78] width 77 height 19
click at [313, 18] on icon "plus" at bounding box center [314, 19] width 11 height 11
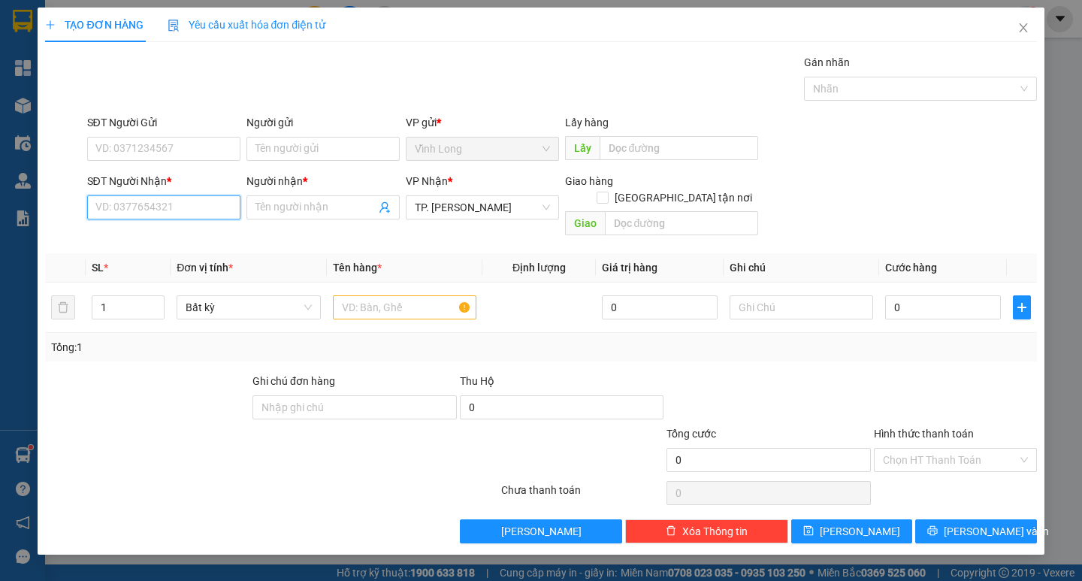
click at [211, 205] on input "SĐT Người Nhận *" at bounding box center [163, 207] width 153 height 24
click at [254, 216] on span at bounding box center [322, 207] width 153 height 24
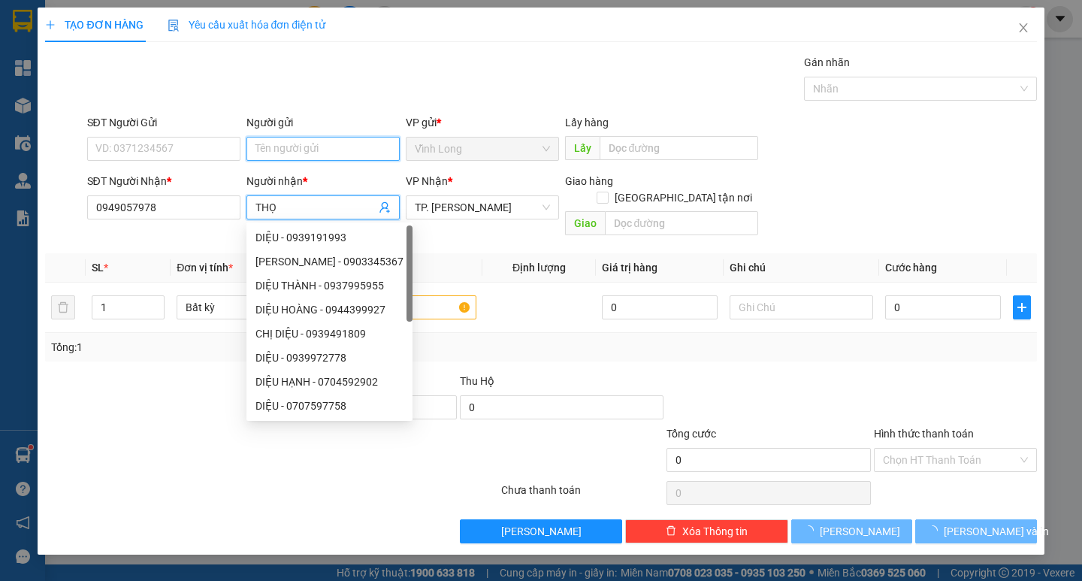
click at [258, 143] on input "Người gửi" at bounding box center [322, 149] width 153 height 24
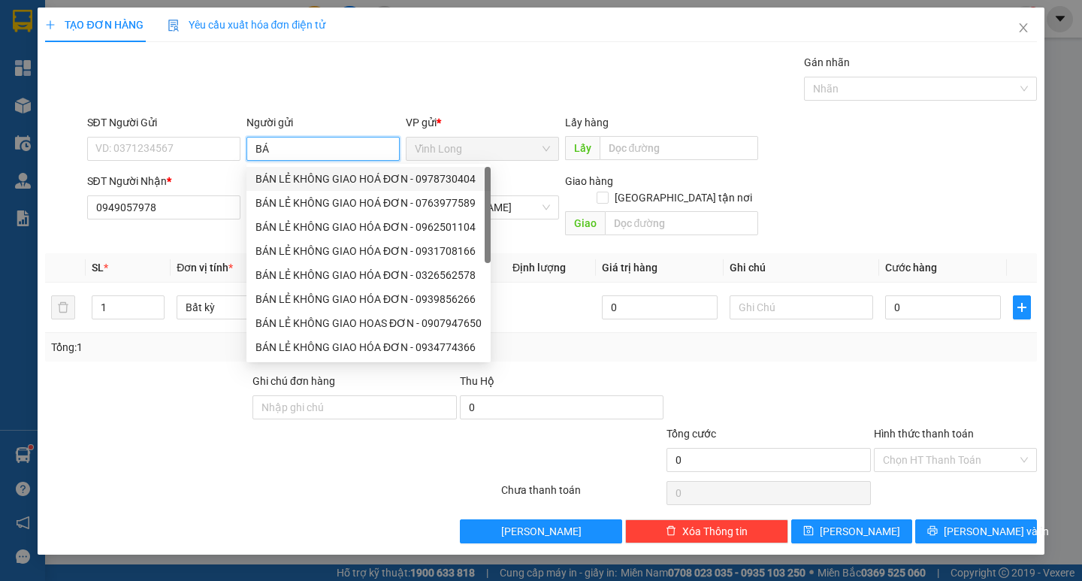
click at [292, 184] on div "BÁN LẺ KHÔNG GIAO HOÁ ĐƠN - 0978730404" at bounding box center [368, 179] width 226 height 17
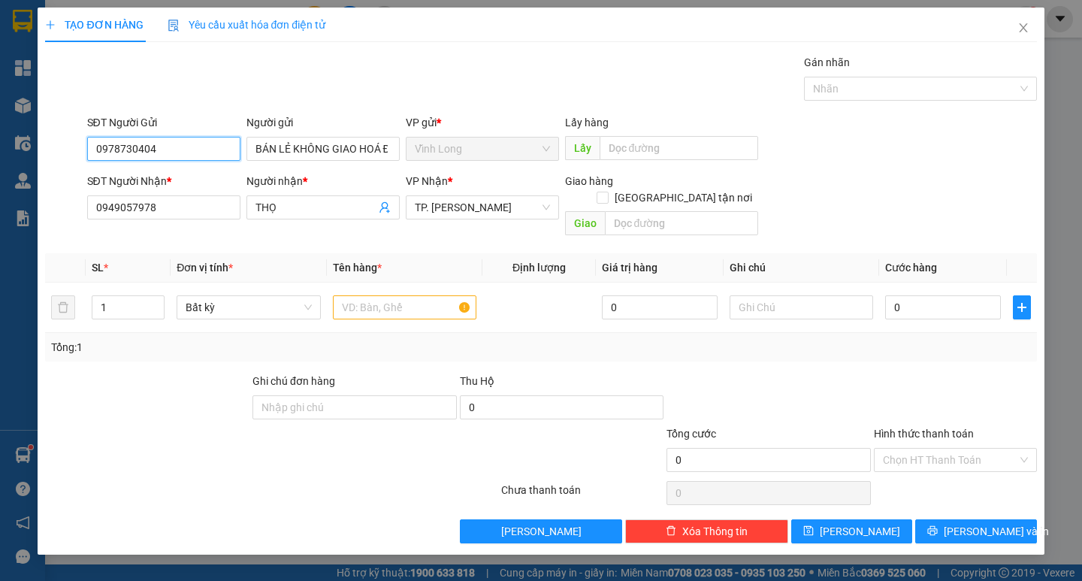
drag, startPoint x: 167, startPoint y: 146, endPoint x: 0, endPoint y: 152, distance: 166.8
click at [2, 151] on div "TẠO ĐƠN HÀNG Yêu cầu xuất hóa đơn điện tử Transit Pickup Surcharge Ids Transit …" at bounding box center [541, 290] width 1082 height 581
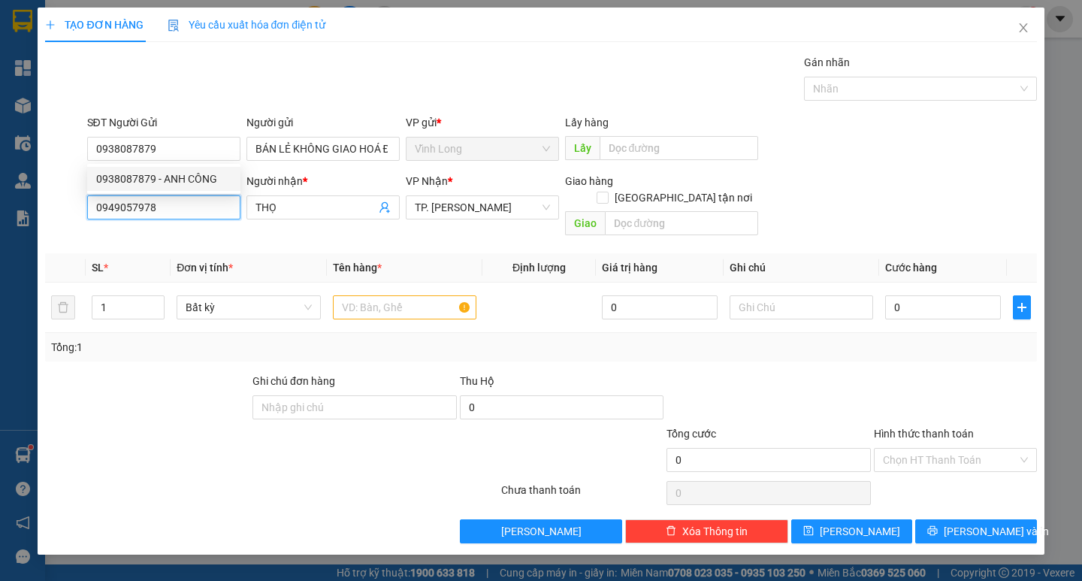
click at [164, 201] on input "0949057978" at bounding box center [163, 207] width 153 height 24
click at [138, 207] on input "0949057978" at bounding box center [163, 207] width 153 height 24
click at [174, 208] on input "0949057878" at bounding box center [163, 207] width 153 height 24
click at [422, 295] on input "text" at bounding box center [404, 307] width 143 height 24
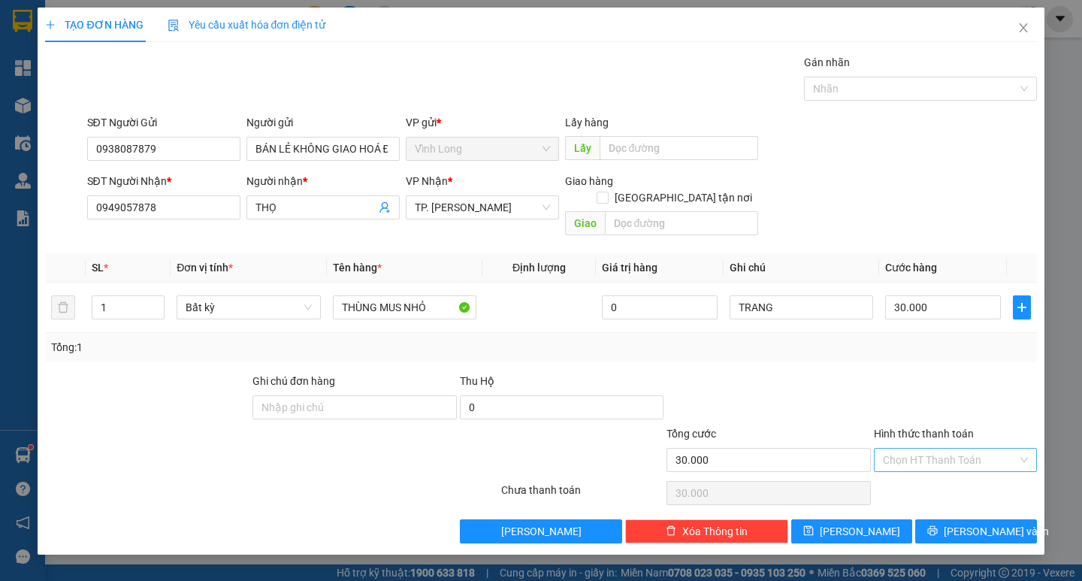
click at [907, 451] on input "Hình thức thanh toán" at bounding box center [950, 459] width 134 height 23
click at [906, 467] on div "Tại văn phòng" at bounding box center [955, 473] width 145 height 17
click at [961, 519] on button "Lưu và In" at bounding box center [975, 531] width 121 height 24
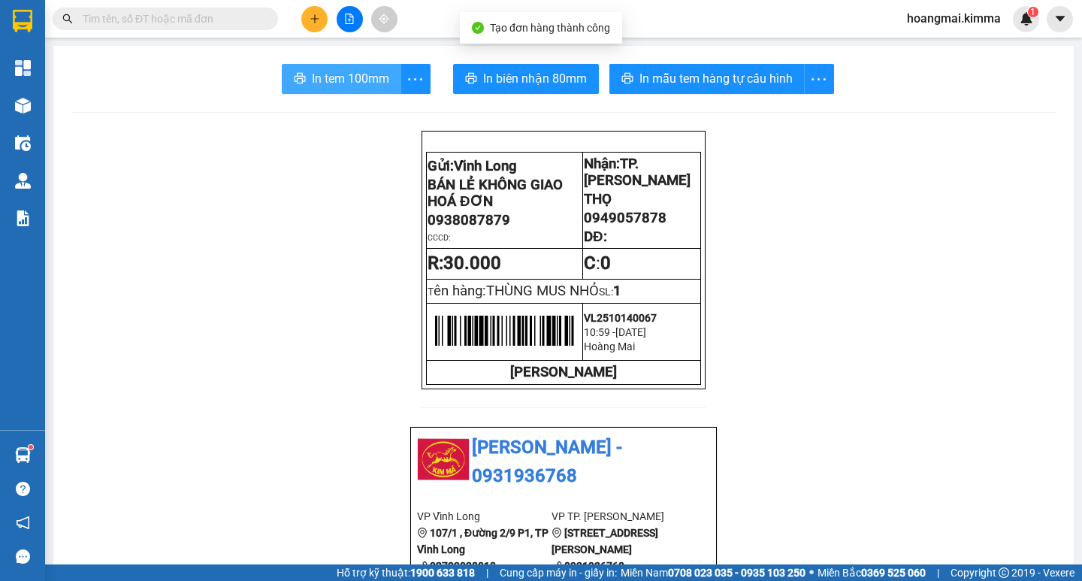
drag, startPoint x: 344, startPoint y: 72, endPoint x: 448, endPoint y: 143, distance: 126.0
click at [346, 72] on span "In tem 100mm" at bounding box center [350, 78] width 77 height 19
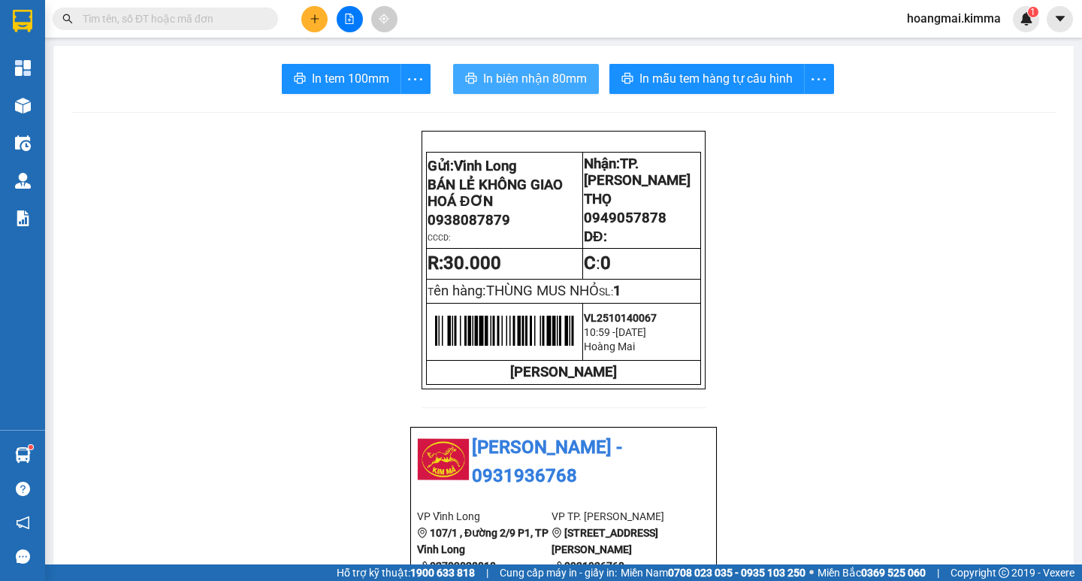
click at [518, 71] on span "In biên nhận 80mm" at bounding box center [535, 78] width 104 height 19
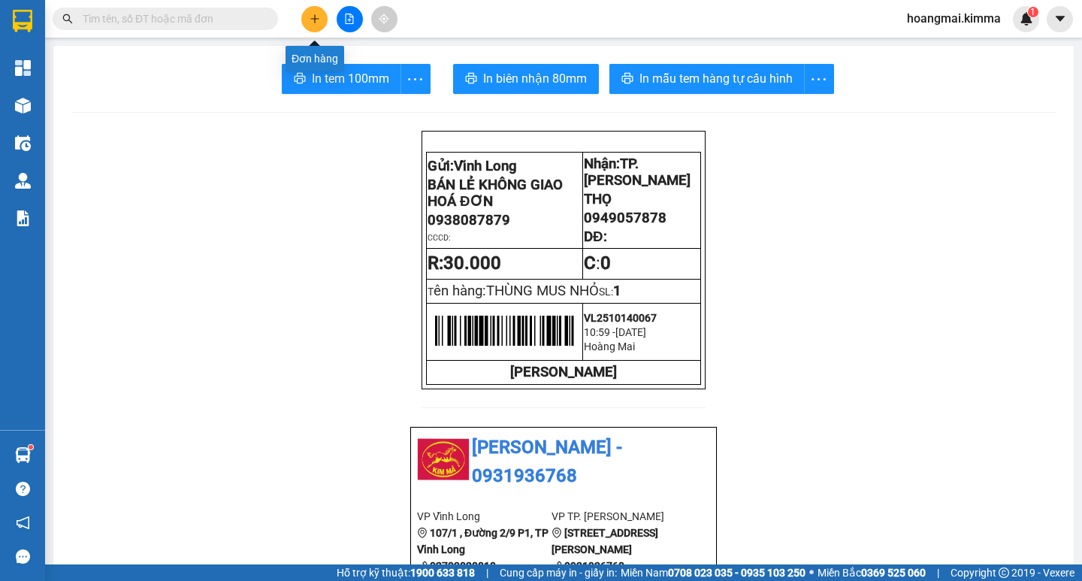
click at [318, 23] on icon "plus" at bounding box center [314, 19] width 11 height 11
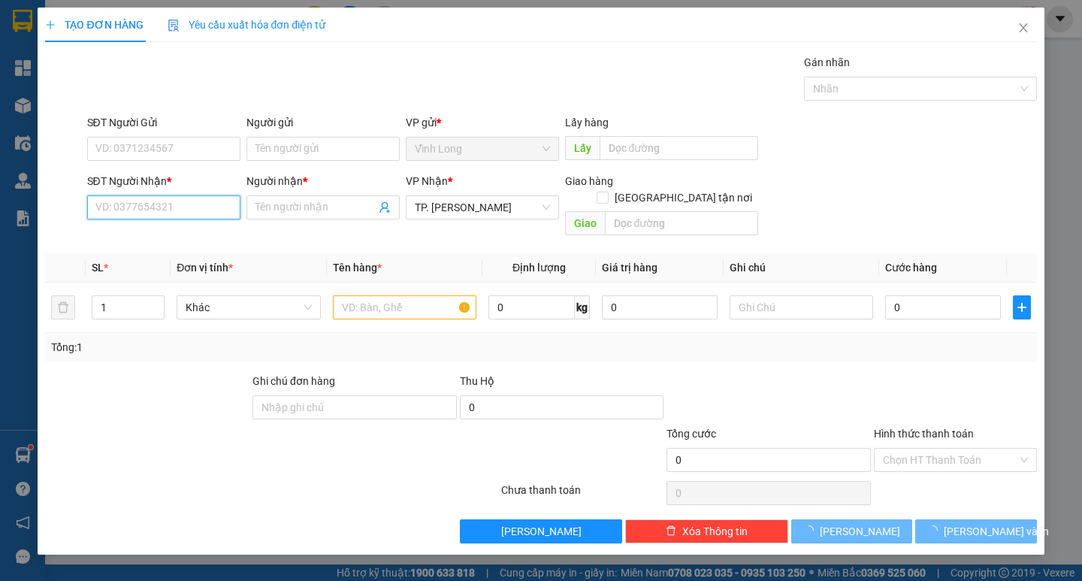
click at [210, 210] on input "SĐT Người Nhận *" at bounding box center [163, 207] width 153 height 24
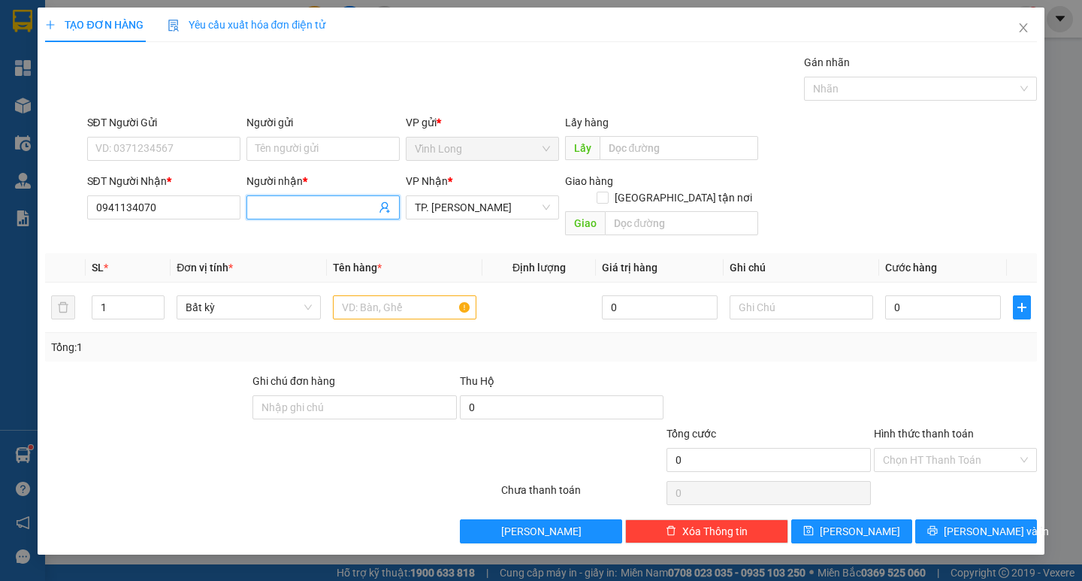
click at [288, 208] on input "Người nhận *" at bounding box center [315, 207] width 120 height 17
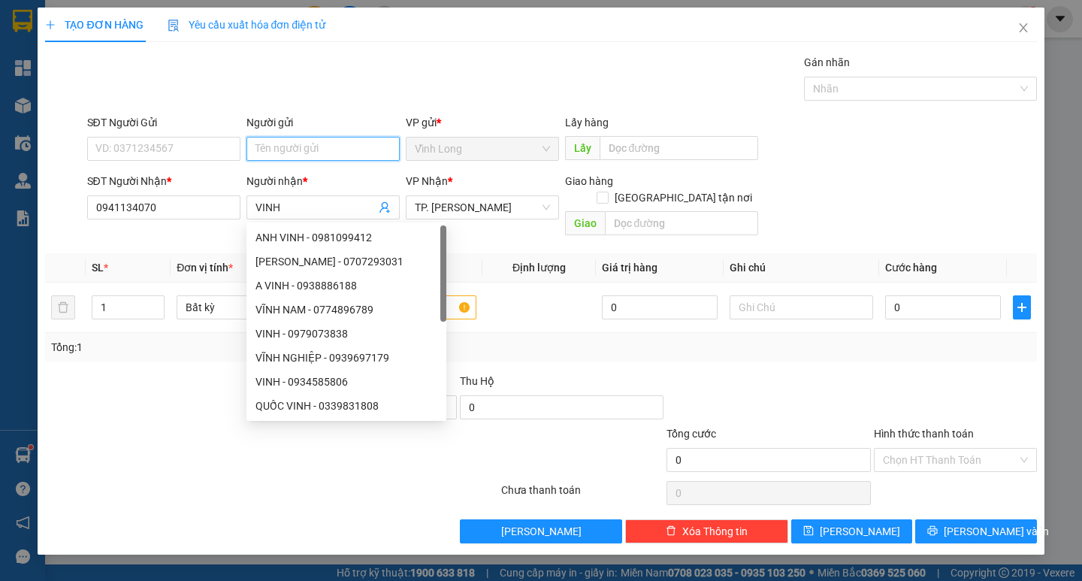
click at [290, 140] on input "Người gửi" at bounding box center [322, 149] width 153 height 24
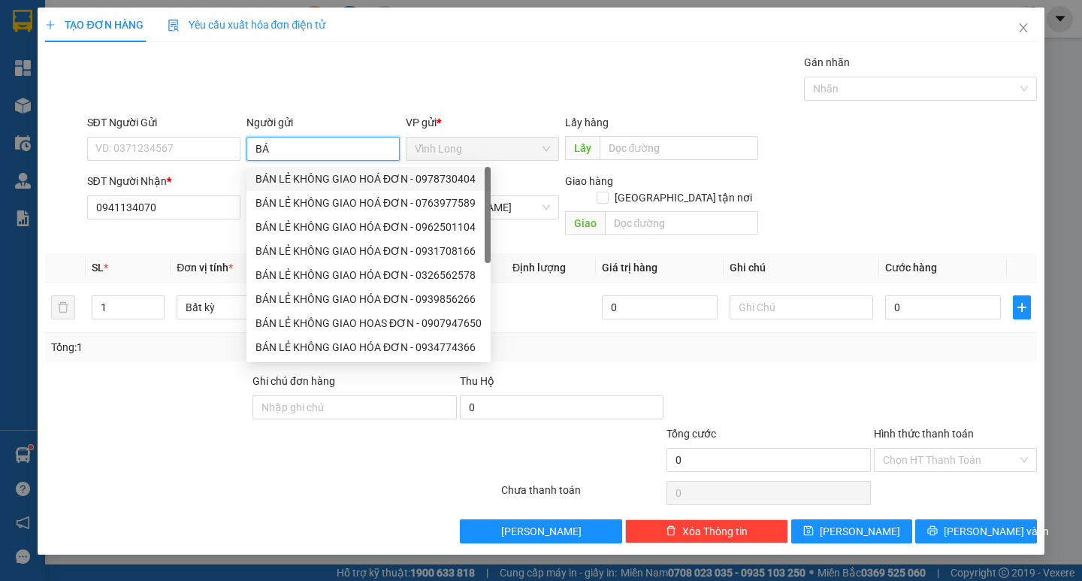
click at [306, 183] on div "BÁN LẺ KHÔNG GIAO HOÁ ĐƠN - 0978730404" at bounding box center [368, 179] width 226 height 17
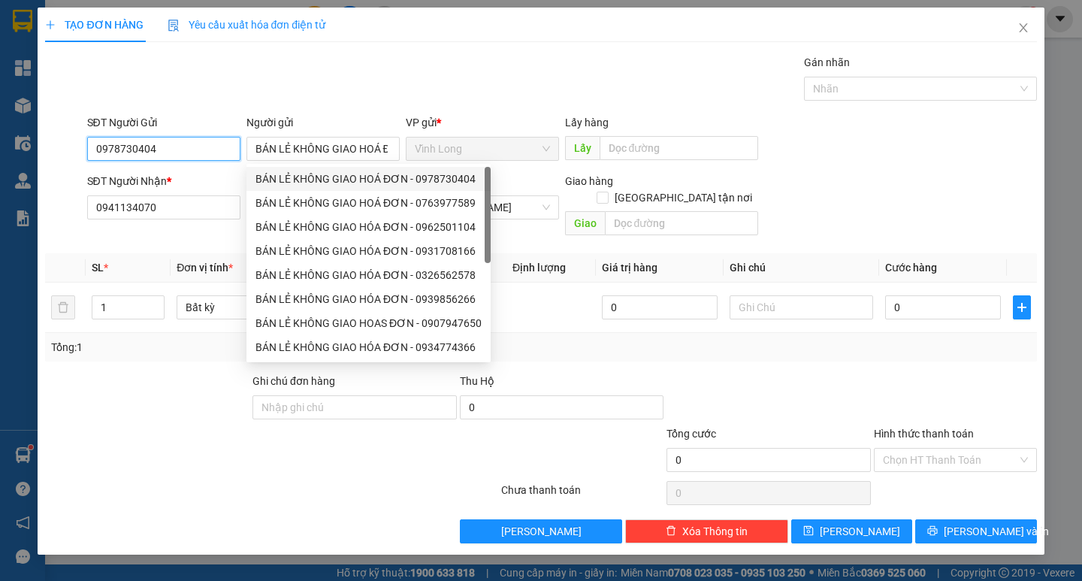
click at [59, 140] on div "SĐT Người Gửi 0978730404 Người gửi BÁN LẺ KHÔNG GIAO HOÁ ĐƠN VP gửi * Vĩnh Lon…" at bounding box center [541, 140] width 994 height 53
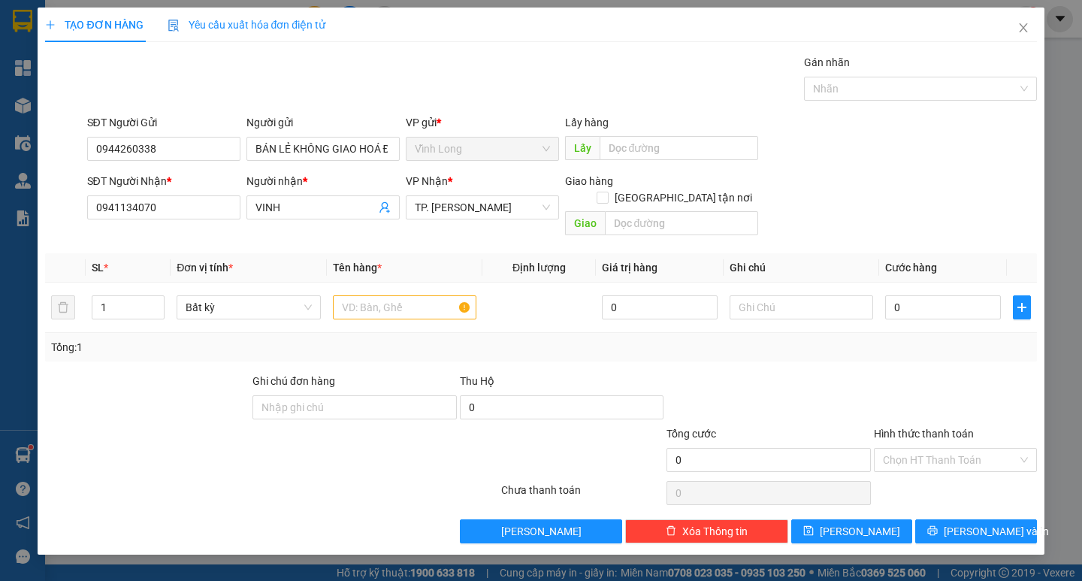
drag, startPoint x: 417, startPoint y: 65, endPoint x: 421, endPoint y: 145, distance: 80.5
click at [419, 65] on div "Gói vận chuyển * Tiêu chuẩn Gán nhãn Nhãn" at bounding box center [561, 80] width 955 height 53
click at [395, 295] on input "text" at bounding box center [404, 307] width 143 height 24
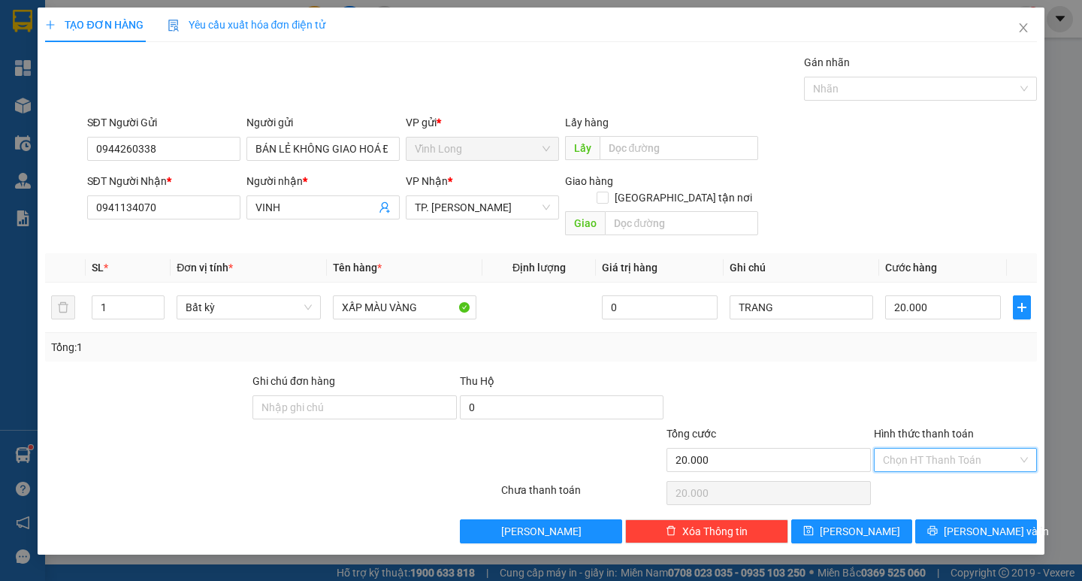
click at [957, 448] on input "Hình thức thanh toán" at bounding box center [950, 459] width 134 height 23
click at [953, 466] on div "Tại văn phòng" at bounding box center [955, 473] width 145 height 17
click at [970, 523] on span "Lưu và In" at bounding box center [995, 531] width 105 height 17
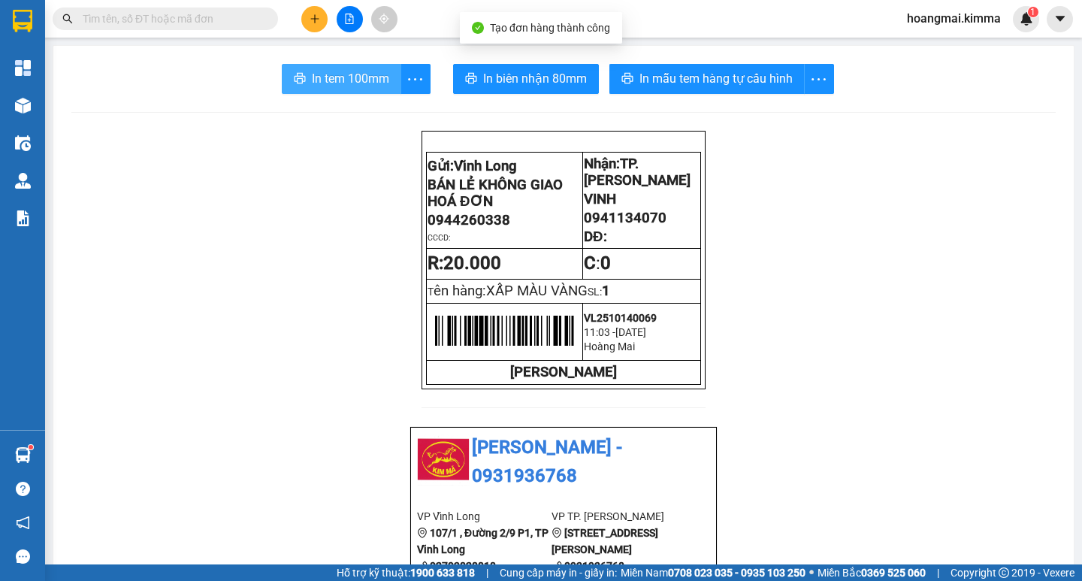
click at [340, 73] on span "In tem 100mm" at bounding box center [350, 78] width 77 height 19
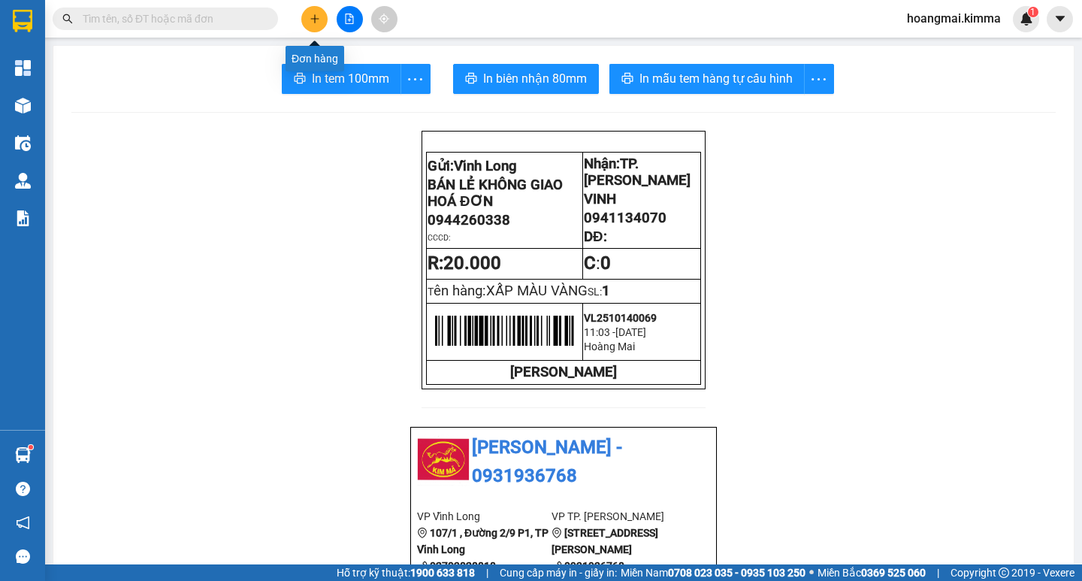
click at [309, 17] on icon "plus" at bounding box center [314, 19] width 11 height 11
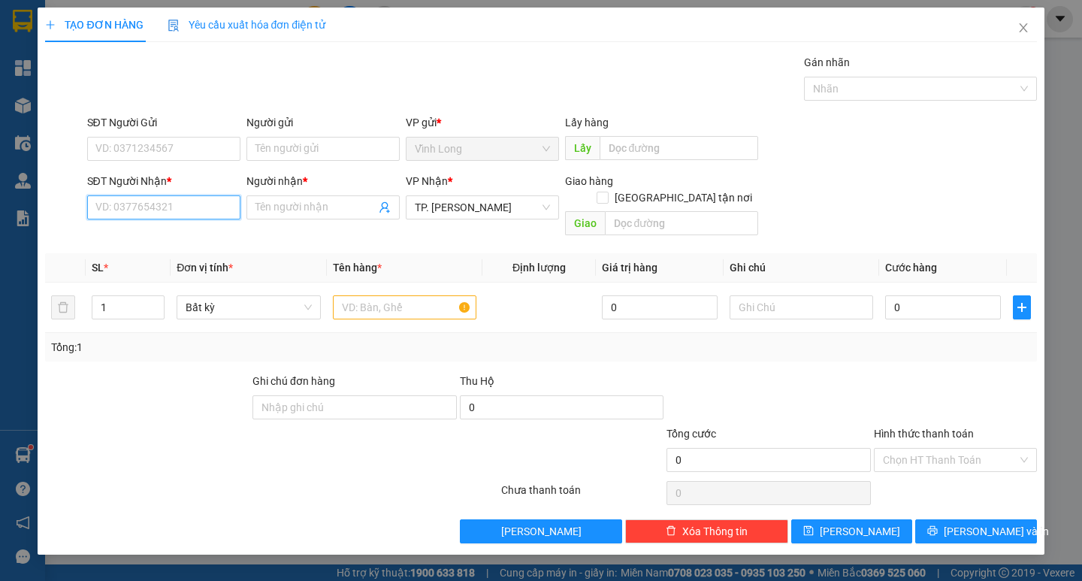
click at [191, 211] on input "SĐT Người Nhận *" at bounding box center [163, 207] width 153 height 24
click at [170, 248] on div "0906223855 - TÀI" at bounding box center [163, 237] width 153 height 24
click at [254, 213] on span "TÀI" at bounding box center [322, 207] width 153 height 24
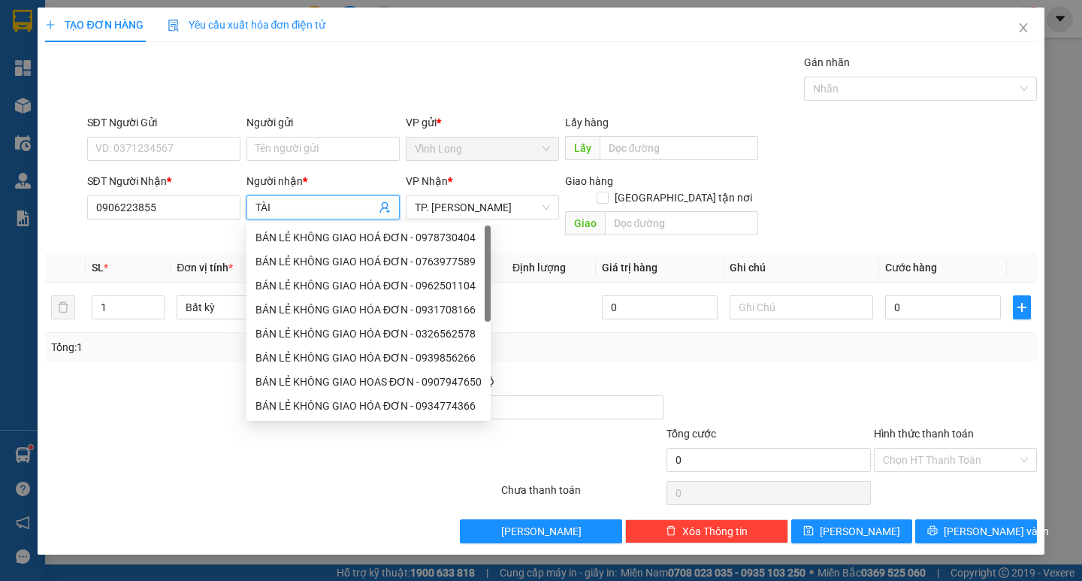
click at [255, 204] on input "TÀI" at bounding box center [315, 207] width 120 height 17
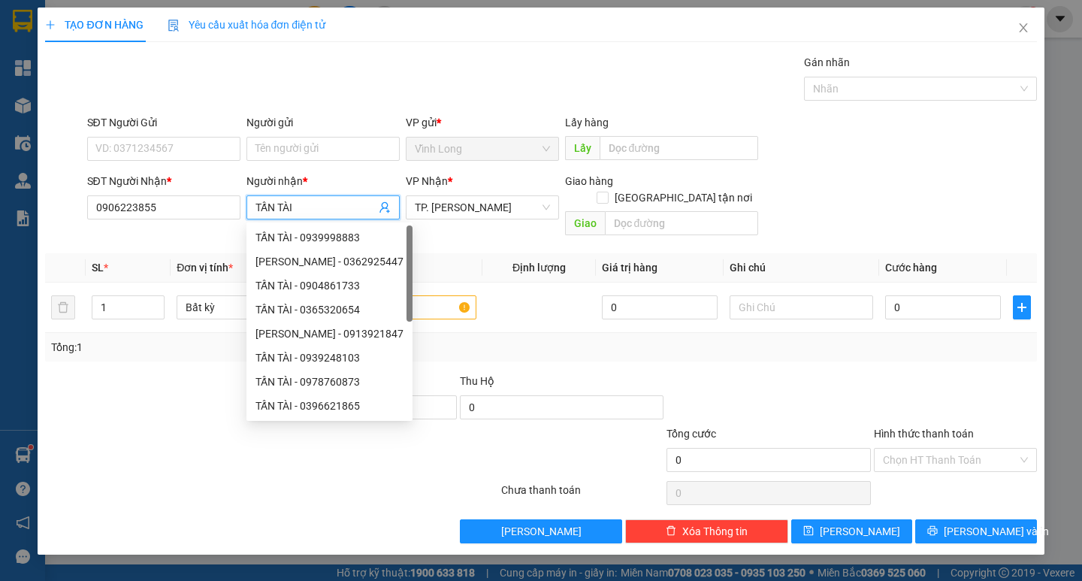
click at [358, 81] on div "Gói vận chuyển * Tiêu chuẩn Gán nhãn Nhãn" at bounding box center [561, 80] width 955 height 53
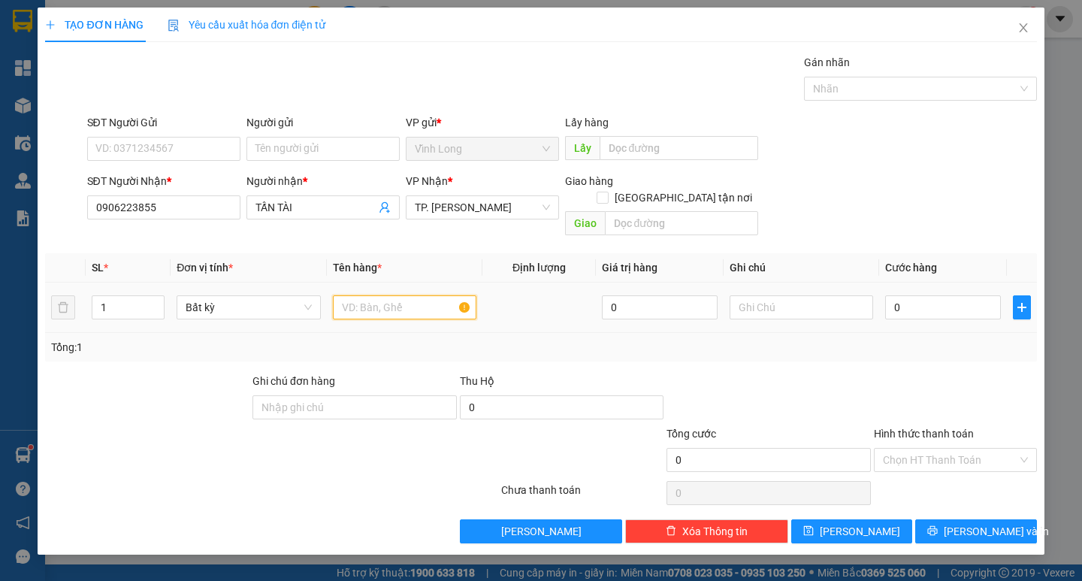
click at [421, 295] on input "text" at bounding box center [404, 307] width 143 height 24
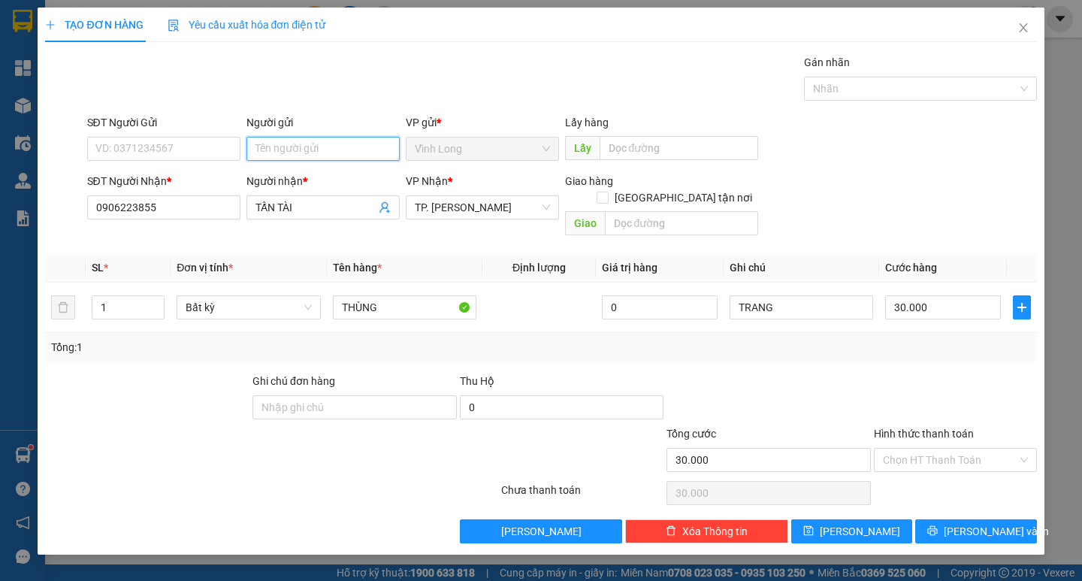
click at [328, 152] on input "Người gửi" at bounding box center [322, 149] width 153 height 24
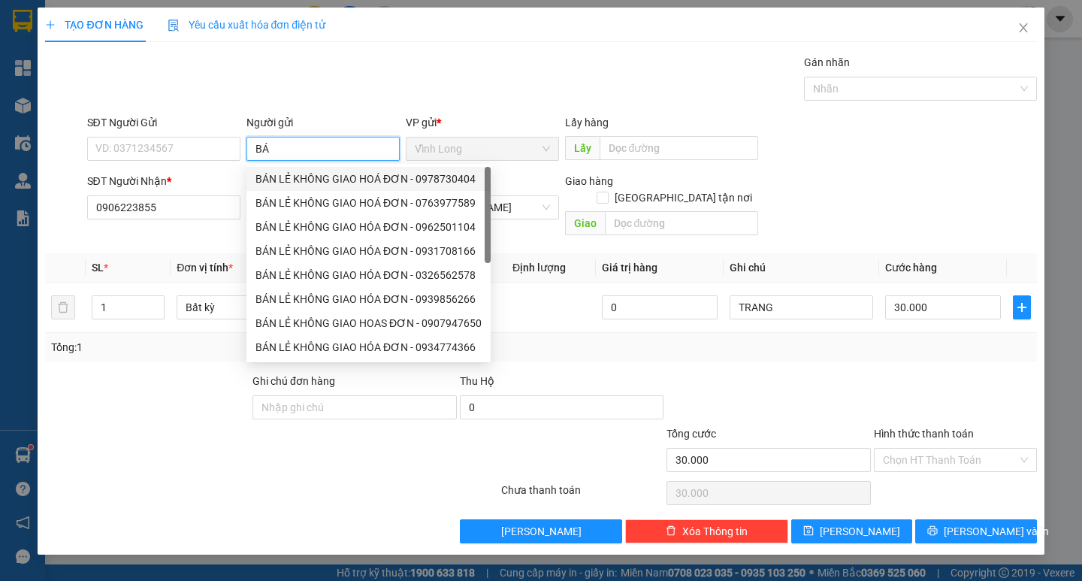
click at [312, 186] on div "BÁN LẺ KHÔNG GIAO HOÁ ĐƠN - 0978730404" at bounding box center [368, 179] width 226 height 17
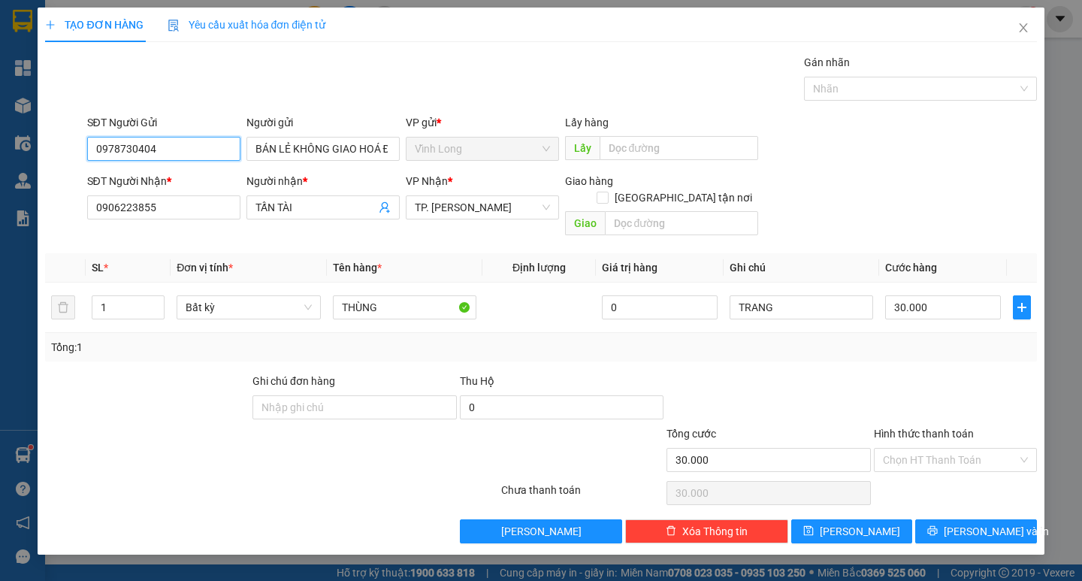
drag, startPoint x: 204, startPoint y: 154, endPoint x: 5, endPoint y: 154, distance: 199.8
click at [9, 152] on div "TẠO ĐƠN HÀNG Yêu cầu xuất hóa đơn điện tử Transit Pickup Surcharge Ids Transit …" at bounding box center [541, 290] width 1082 height 581
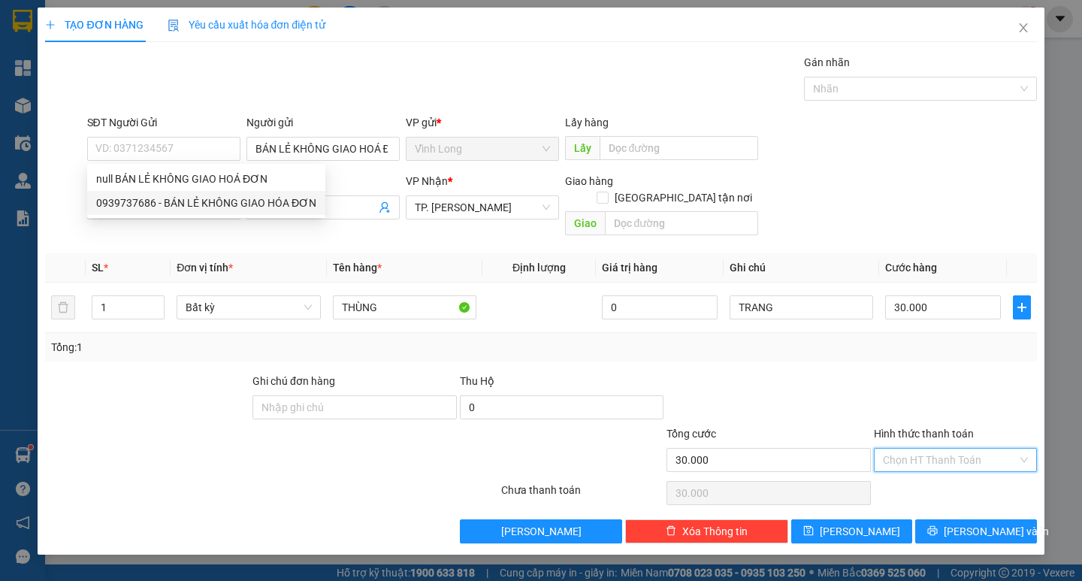
drag, startPoint x: 908, startPoint y: 439, endPoint x: 909, endPoint y: 461, distance: 21.8
click at [910, 448] on input "Hình thức thanh toán" at bounding box center [950, 459] width 134 height 23
click at [908, 462] on div "Tại văn phòng" at bounding box center [955, 473] width 163 height 24
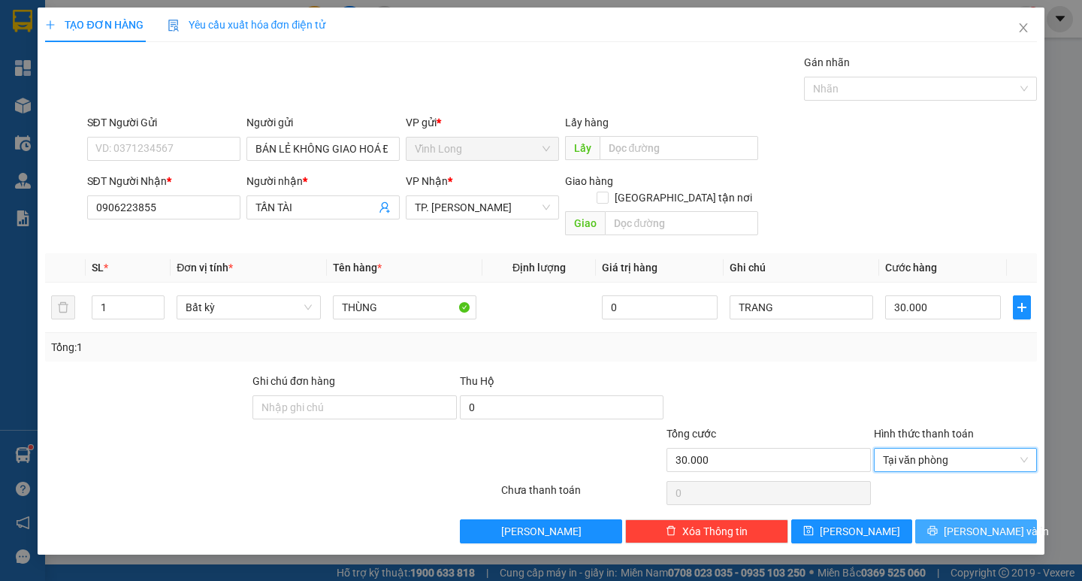
click at [937, 526] on icon "printer" at bounding box center [933, 531] width 10 height 10
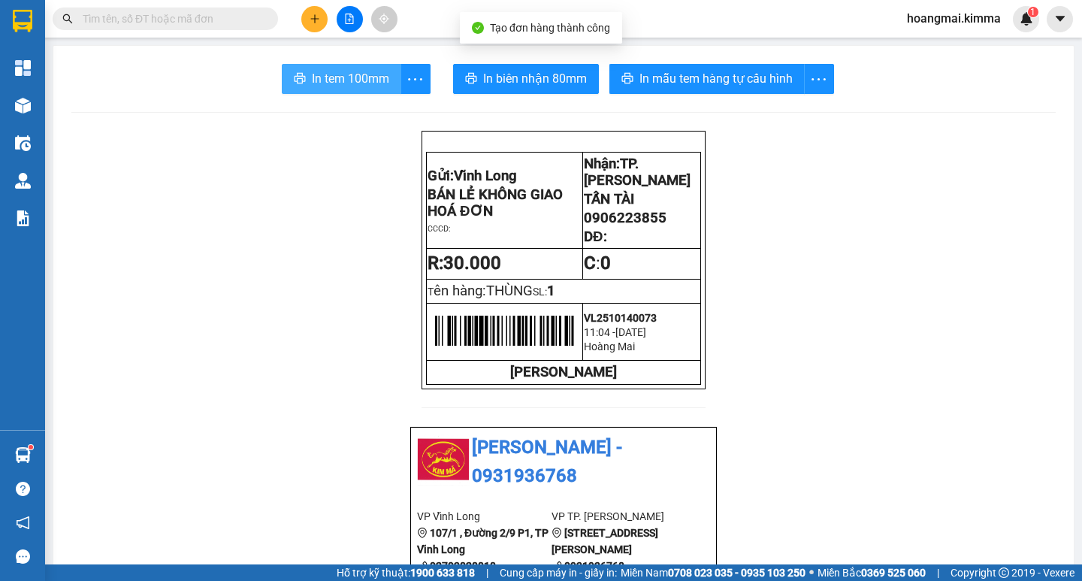
click at [340, 78] on span "In tem 100mm" at bounding box center [350, 78] width 77 height 19
click at [266, 14] on span at bounding box center [267, 19] width 9 height 17
click at [235, 20] on input "text" at bounding box center [171, 19] width 177 height 17
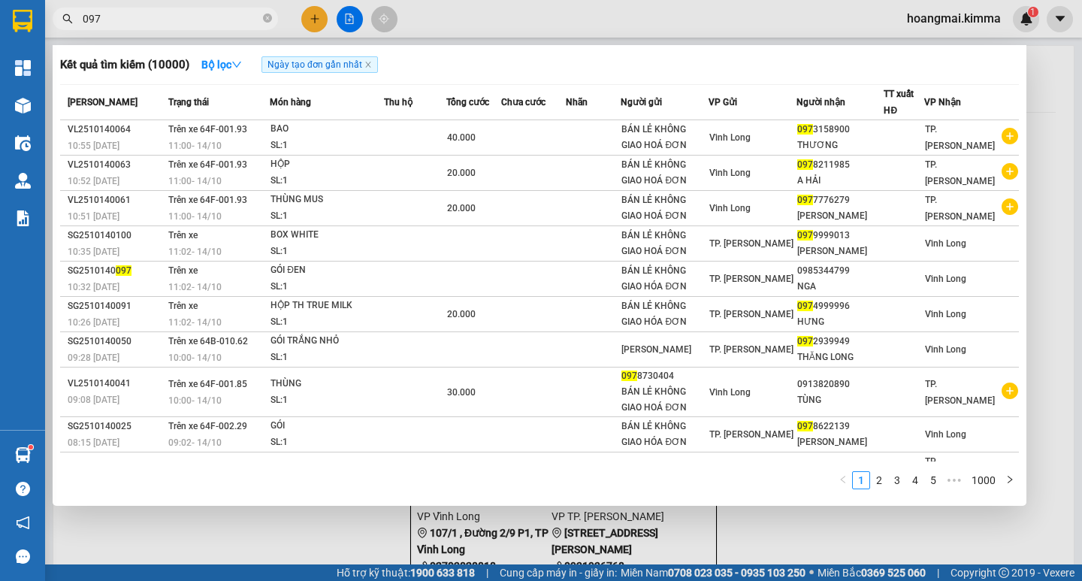
click at [82, 17] on span "097" at bounding box center [165, 19] width 225 height 23
click at [86, 14] on input "097" at bounding box center [171, 19] width 177 height 17
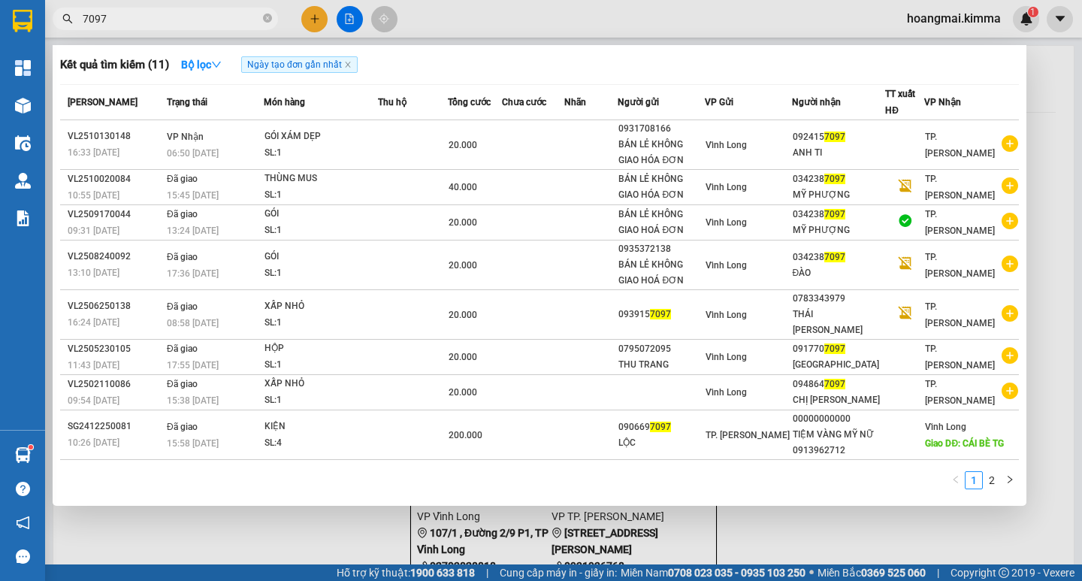
click at [314, 23] on div at bounding box center [541, 290] width 1082 height 581
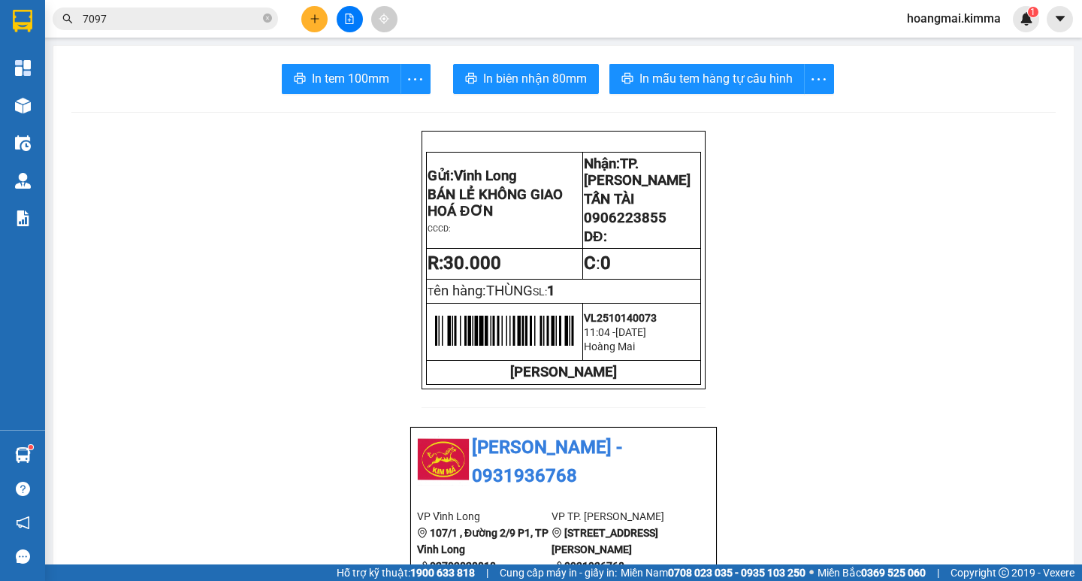
click at [315, 25] on button at bounding box center [314, 19] width 26 height 26
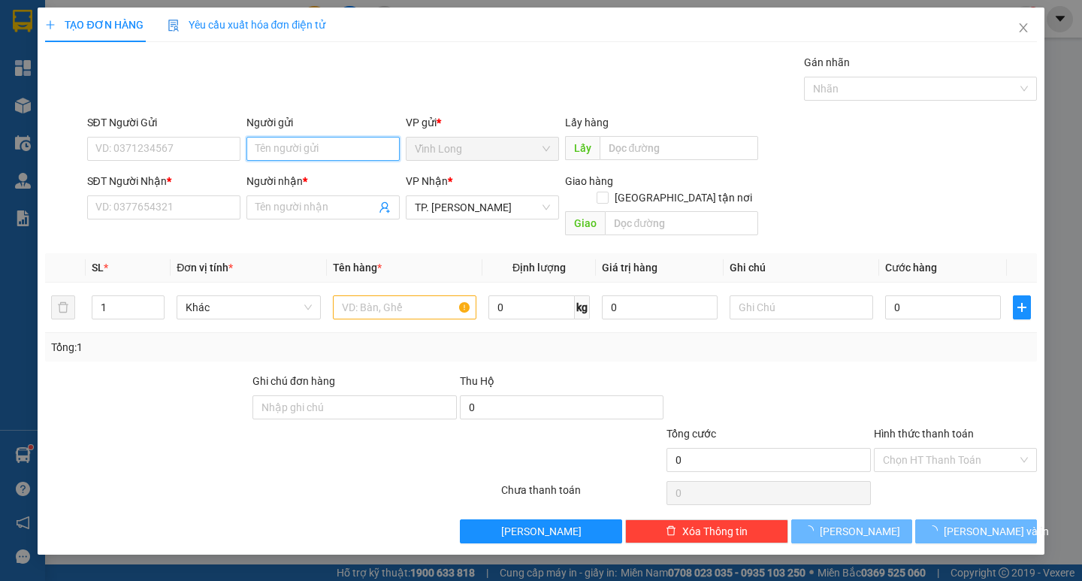
drag, startPoint x: 285, startPoint y: 148, endPoint x: 276, endPoint y: 140, distance: 11.2
click at [280, 148] on input "Người gửi" at bounding box center [322, 149] width 153 height 24
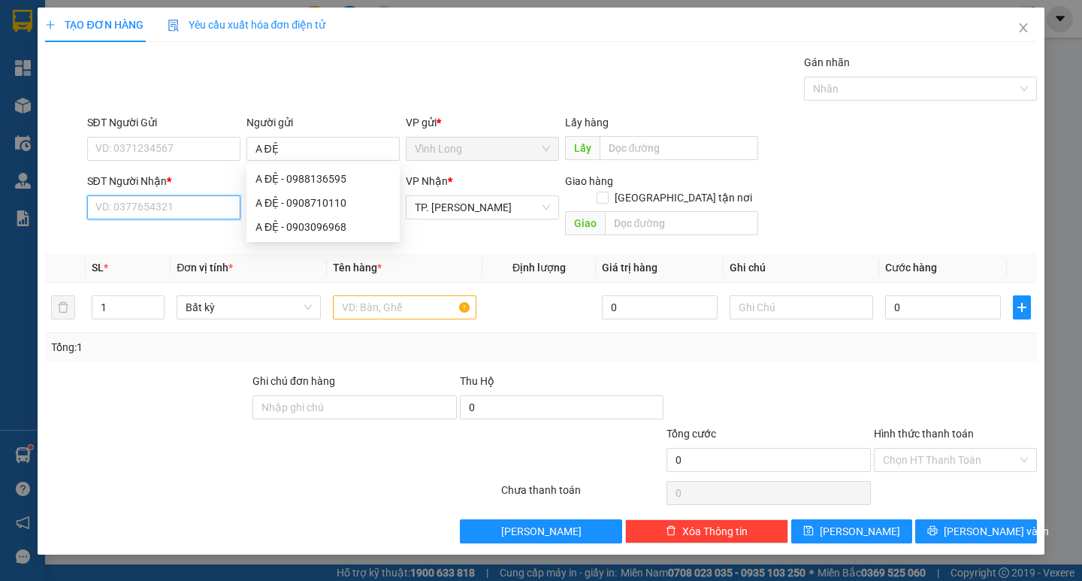
click at [151, 205] on input "SĐT Người Nhận *" at bounding box center [163, 207] width 153 height 24
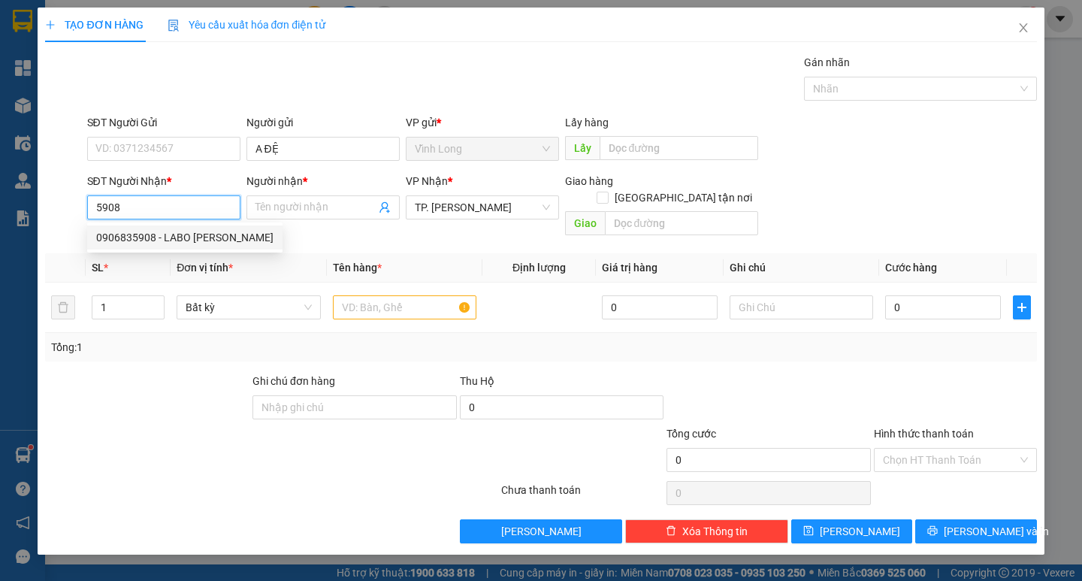
click at [160, 228] on div "0906835908 - LABO LÝ THƯỜNG KIỆT" at bounding box center [184, 237] width 195 height 24
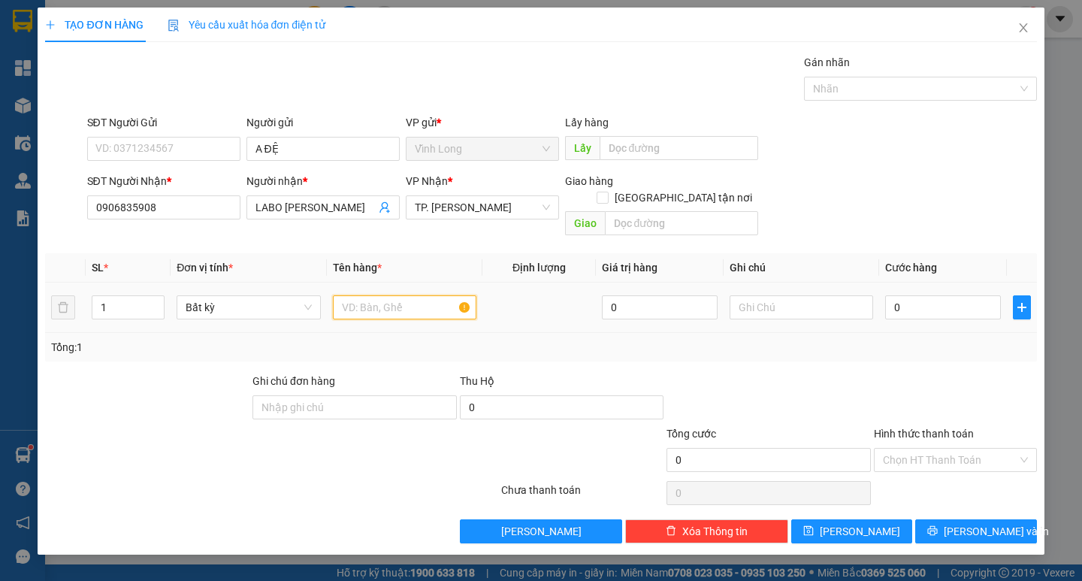
click at [336, 295] on input "text" at bounding box center [404, 307] width 143 height 24
click at [928, 451] on input "Hình thức thanh toán" at bounding box center [950, 459] width 134 height 23
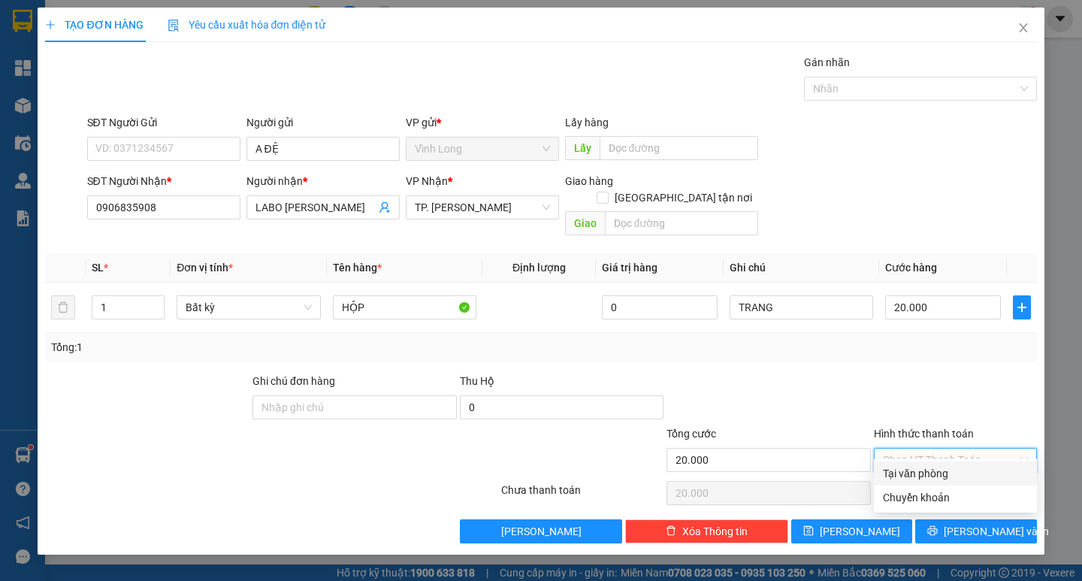
click at [919, 475] on div "Tại văn phòng" at bounding box center [955, 473] width 145 height 17
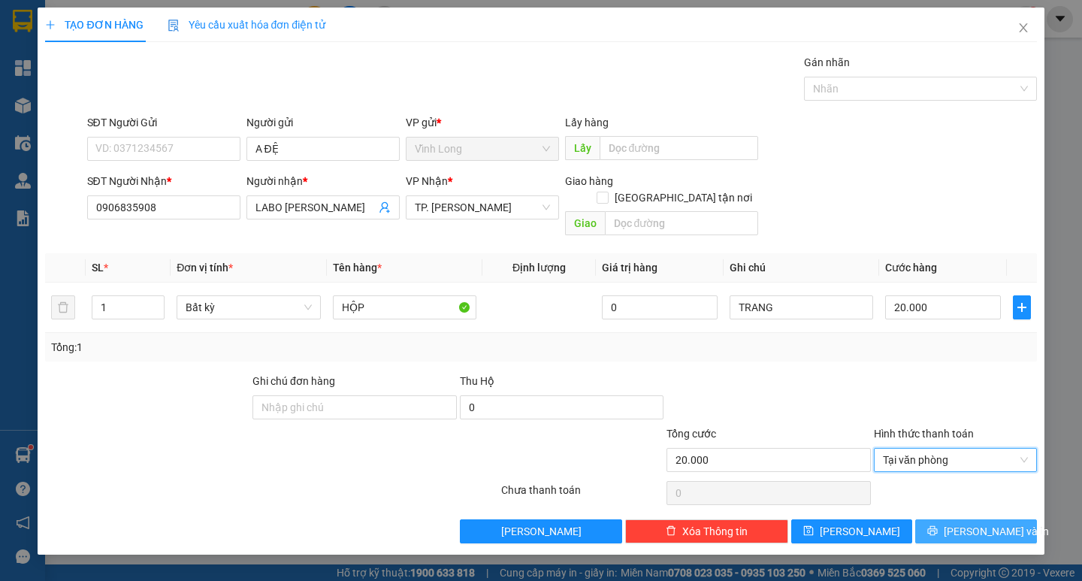
click at [961, 519] on button "Lưu và In" at bounding box center [975, 531] width 121 height 24
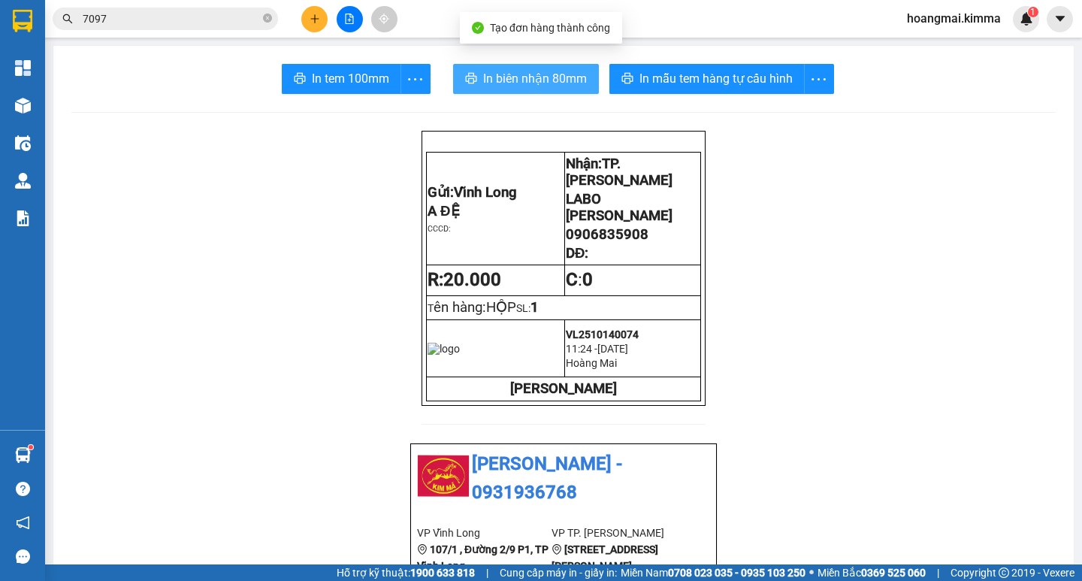
click at [519, 78] on span "In biên nhận 80mm" at bounding box center [535, 78] width 104 height 19
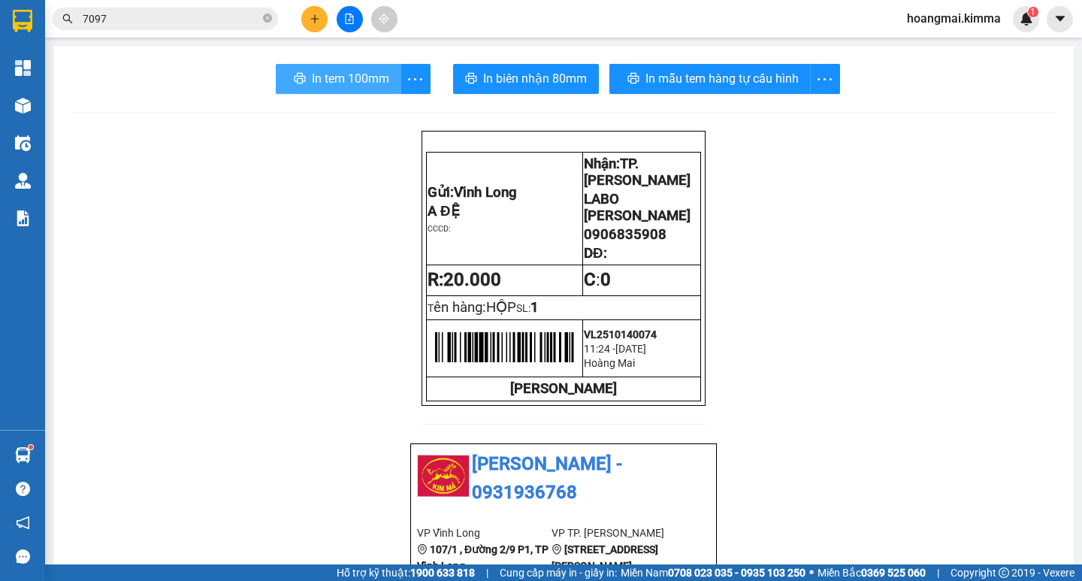
click at [346, 66] on button "In tem 100mm" at bounding box center [338, 79] width 125 height 30
click at [310, 23] on icon "plus" at bounding box center [314, 19] width 11 height 11
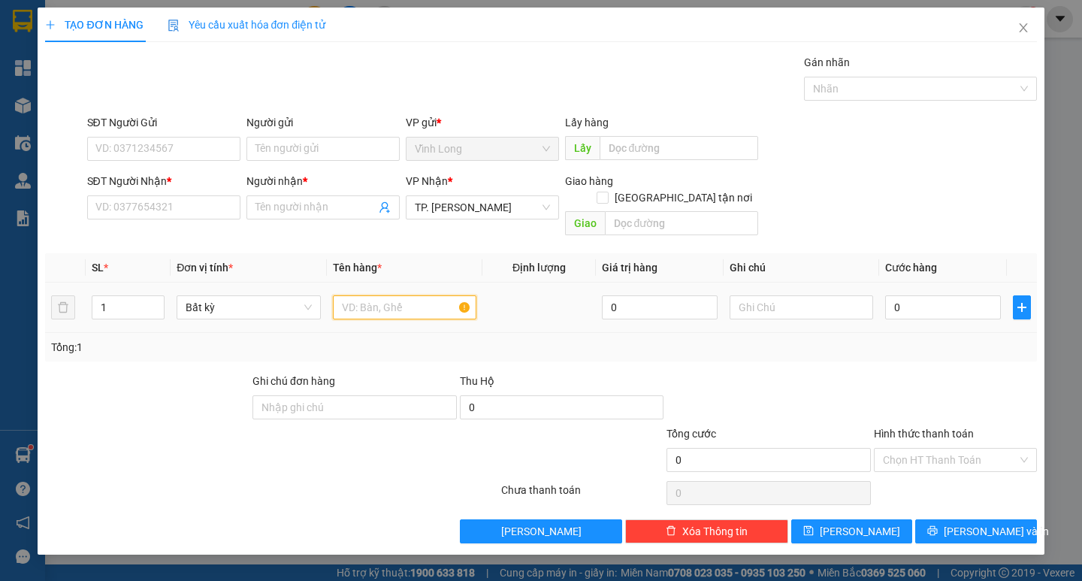
click at [364, 297] on input "text" at bounding box center [404, 307] width 143 height 24
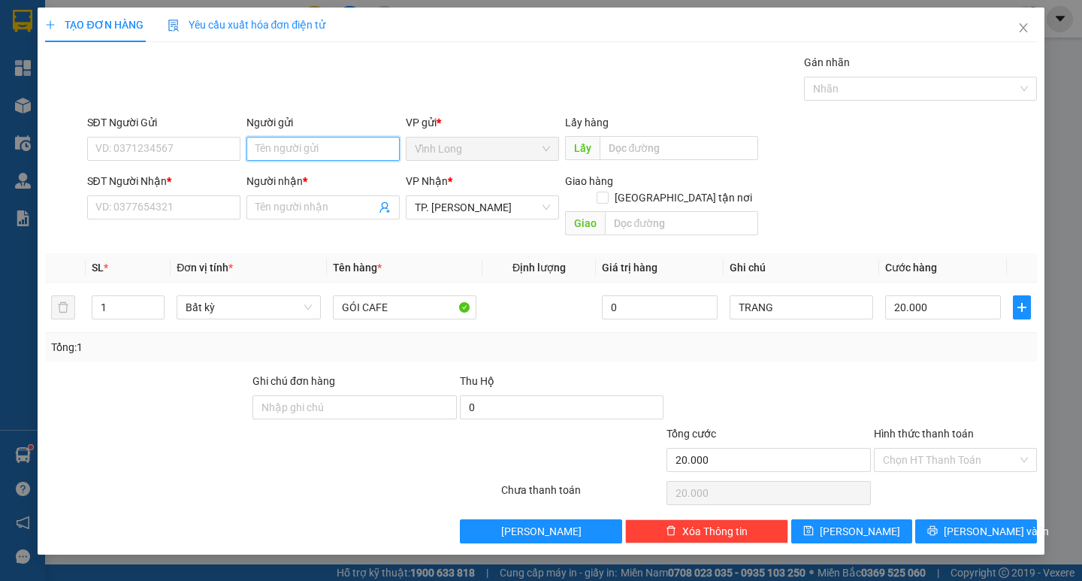
click at [350, 148] on input "Người gửi" at bounding box center [322, 149] width 153 height 24
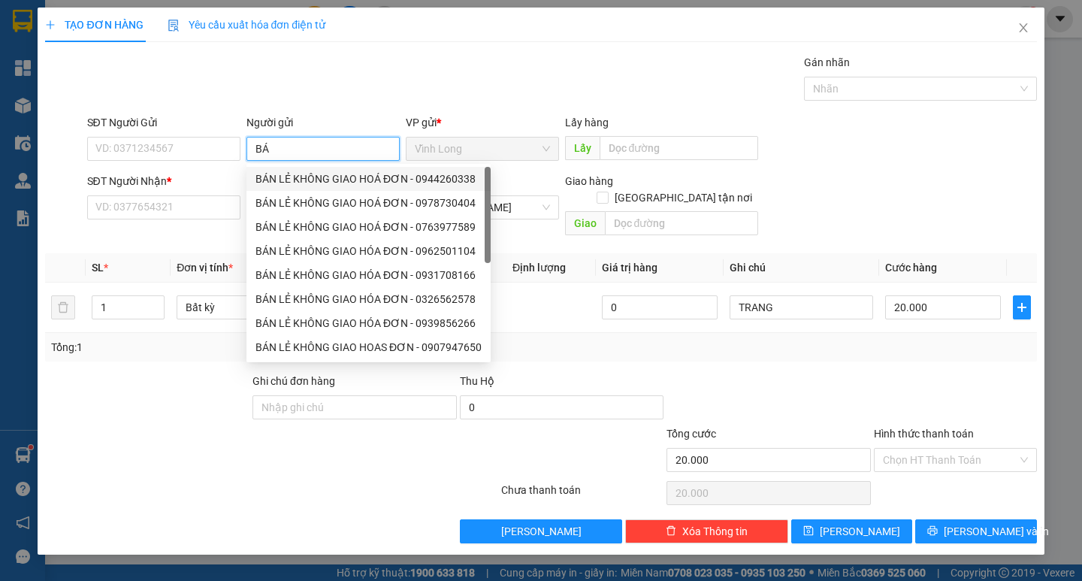
click at [337, 177] on div "BÁN LẺ KHÔNG GIAO HOÁ ĐƠN - 0944260338" at bounding box center [368, 179] width 226 height 17
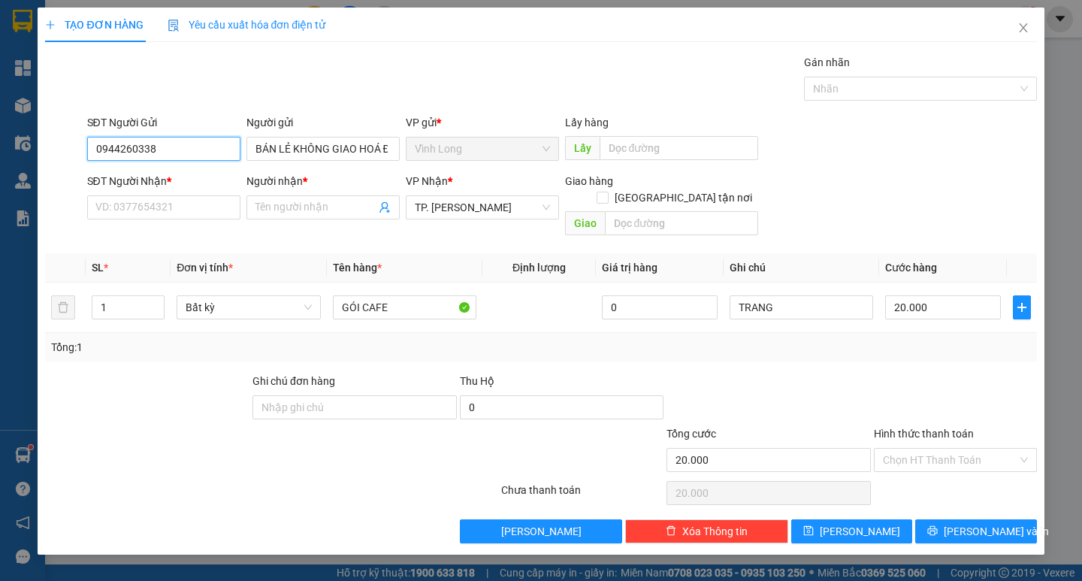
drag, startPoint x: 188, startPoint y: 147, endPoint x: 16, endPoint y: 146, distance: 172.0
click at [50, 148] on div "SĐT Người Gửi 0944260338 0944260338 Người gửi BÁN LẺ KHÔNG GIAO HOÁ ĐƠN VP gửi …" at bounding box center [541, 140] width 994 height 53
click at [394, 62] on div "Gói vận chuyển * Tiêu chuẩn Gán nhãn Nhãn" at bounding box center [561, 80] width 955 height 53
click at [181, 201] on input "SĐT Người Nhận *" at bounding box center [163, 207] width 153 height 24
drag, startPoint x: 916, startPoint y: 444, endPoint x: 918, endPoint y: 454, distance: 10.0
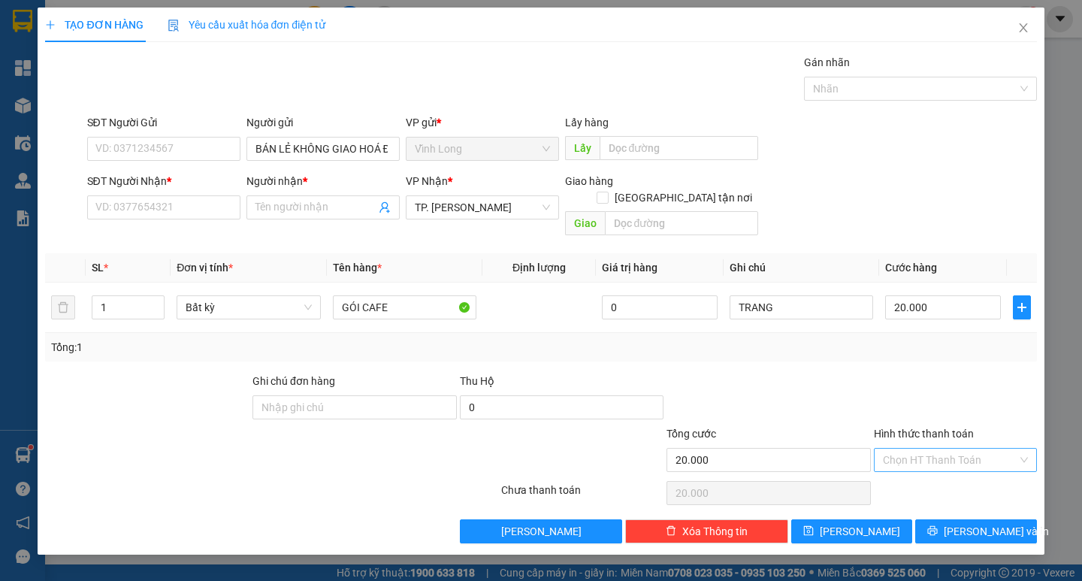
click at [917, 448] on input "Hình thức thanh toán" at bounding box center [950, 459] width 134 height 23
click at [922, 472] on div "Tại văn phòng" at bounding box center [955, 473] width 145 height 17
click at [215, 210] on input "SĐT Người Nhận *" at bounding box center [163, 207] width 153 height 24
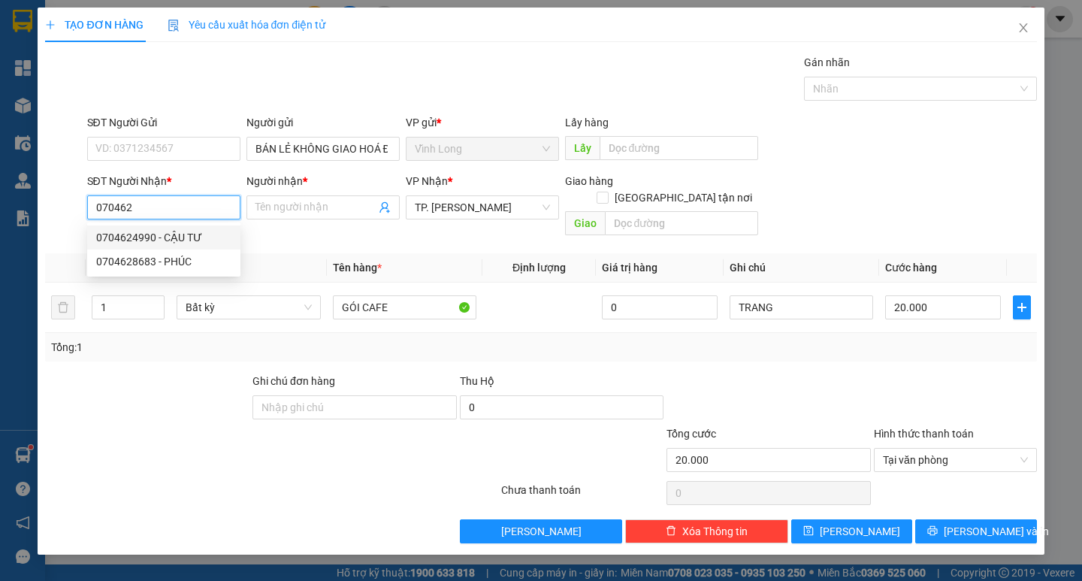
click at [204, 239] on div "0704624990 - CẬU TƯ" at bounding box center [163, 237] width 135 height 17
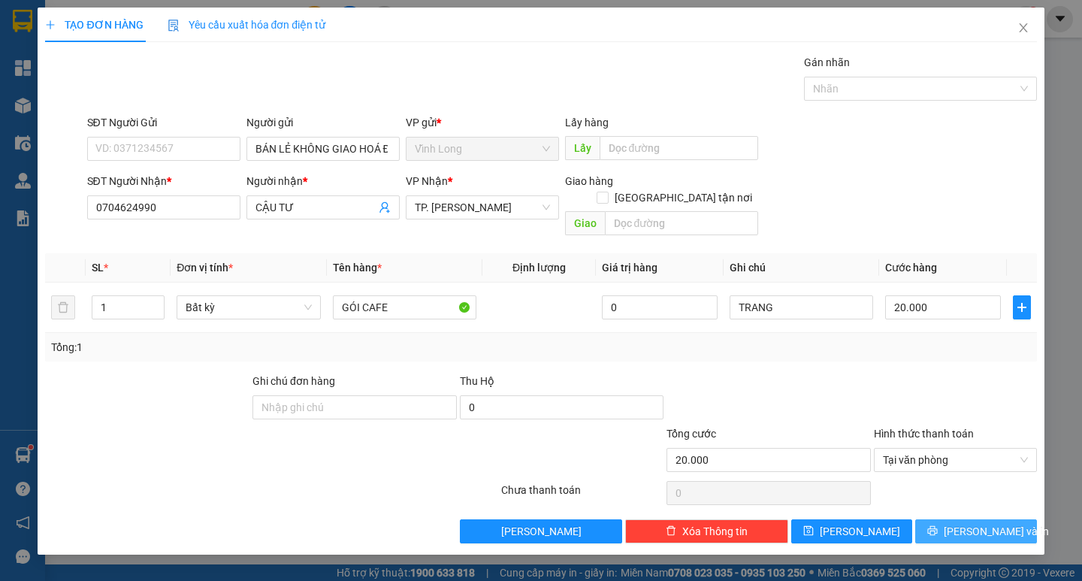
drag, startPoint x: 969, startPoint y: 515, endPoint x: 878, endPoint y: 418, distance: 132.9
click at [970, 523] on span "Lưu và In" at bounding box center [995, 531] width 105 height 17
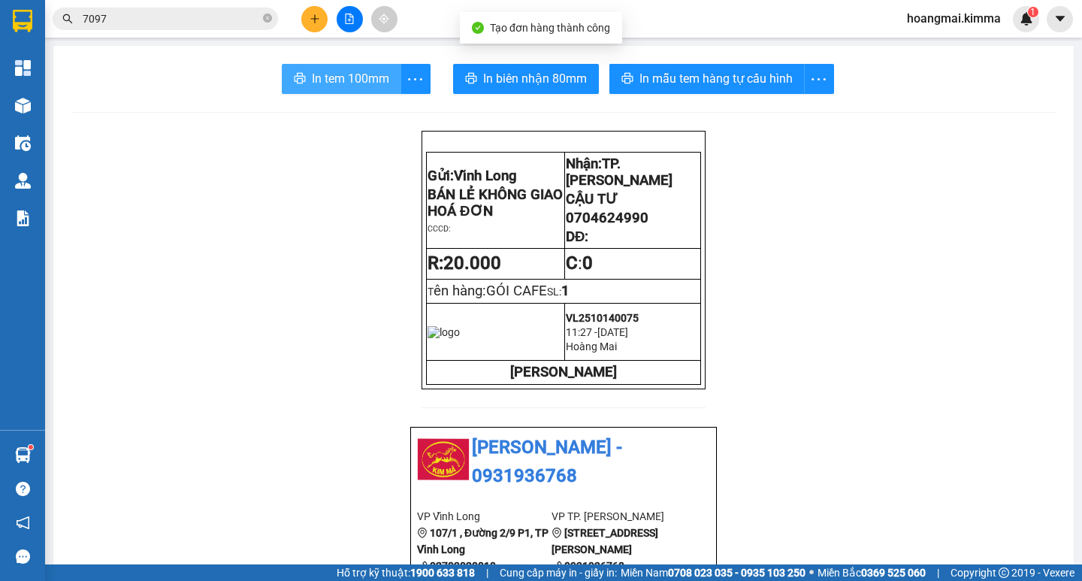
click at [350, 77] on span "In tem 100mm" at bounding box center [350, 78] width 77 height 19
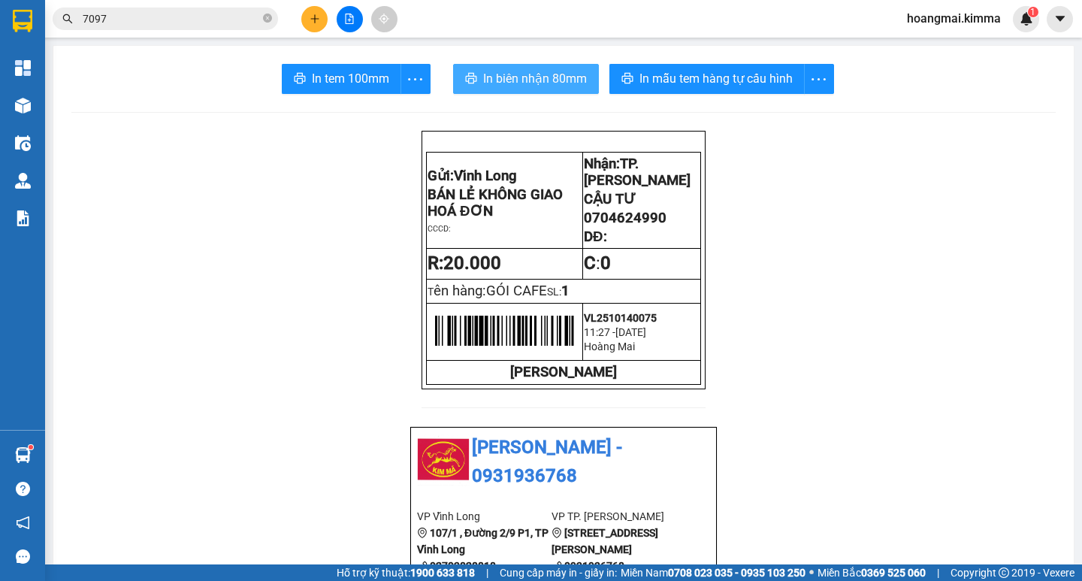
click at [548, 75] on span "In biên nhận 80mm" at bounding box center [535, 78] width 104 height 19
click at [306, 14] on button at bounding box center [314, 19] width 26 height 26
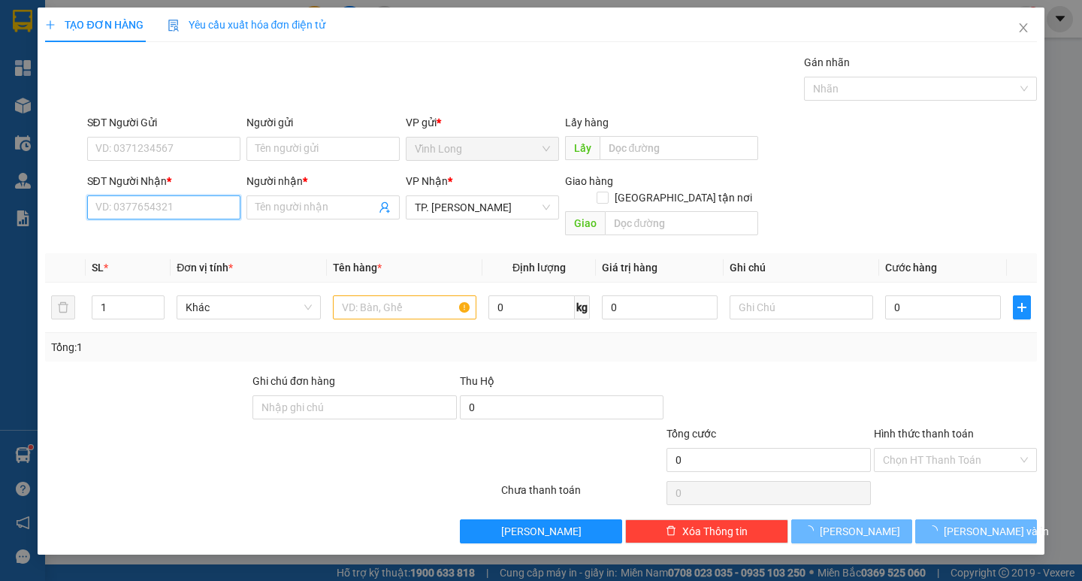
click at [180, 210] on input "SĐT Người Nhận *" at bounding box center [163, 207] width 153 height 24
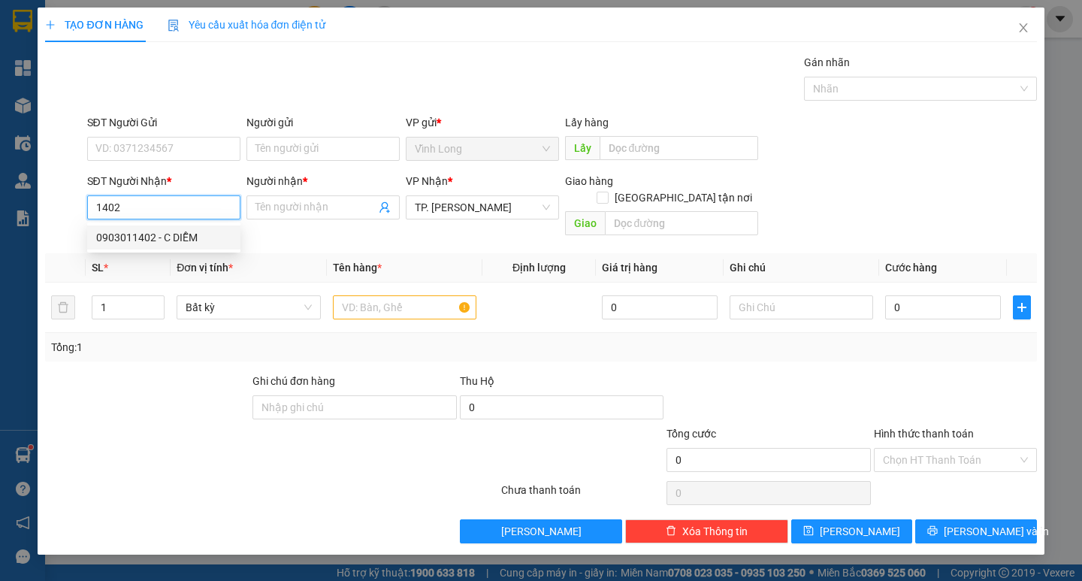
click at [191, 234] on div "0903011402 - C DIỄM" at bounding box center [163, 237] width 135 height 17
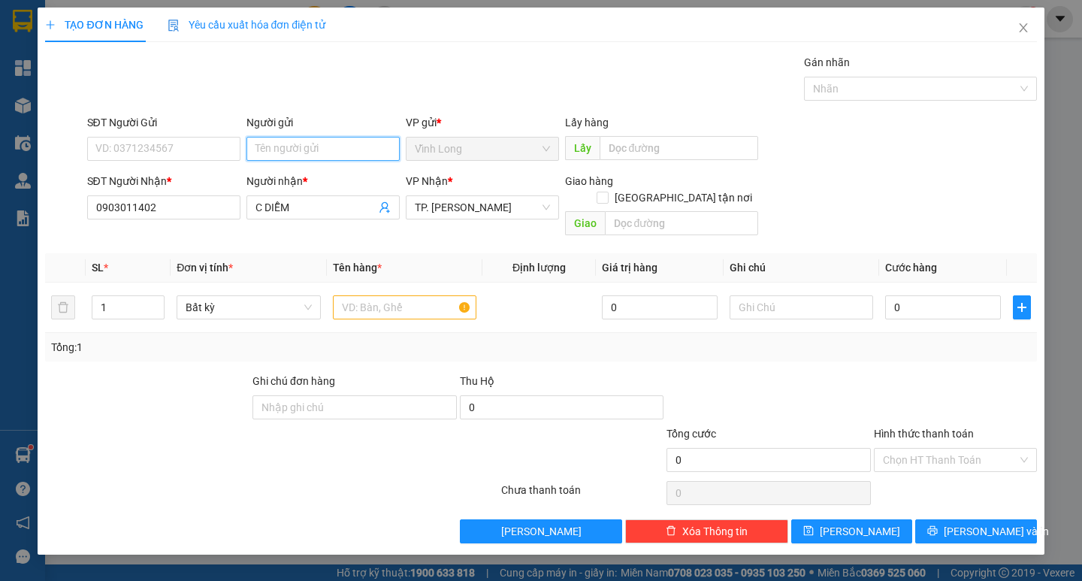
click at [309, 143] on input "Người gửi" at bounding box center [322, 149] width 153 height 24
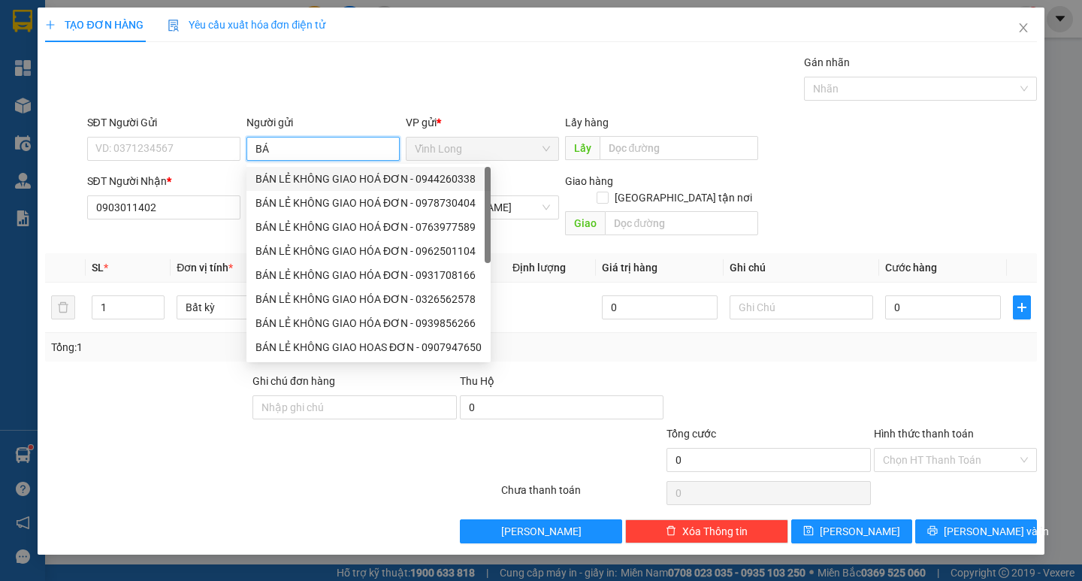
click at [300, 180] on div "BÁN LẺ KHÔNG GIAO HOÁ ĐƠN - 0944260338" at bounding box center [368, 179] width 226 height 17
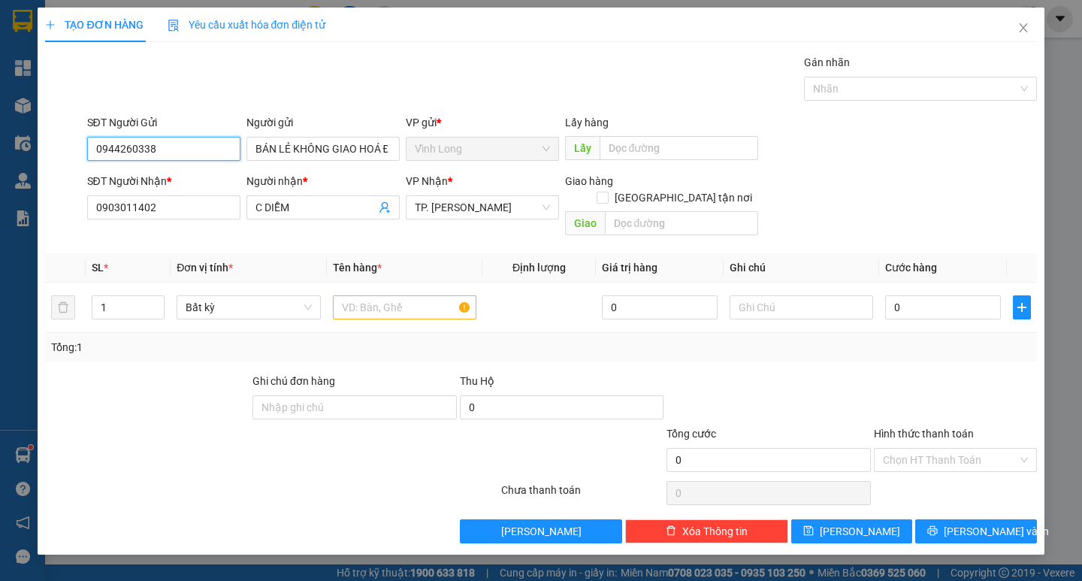
drag, startPoint x: 214, startPoint y: 149, endPoint x: 49, endPoint y: 152, distance: 165.3
click at [49, 152] on div "SĐT Người Gửi 0944260338 0944260338 Người gửi BÁN LẺ KHÔNG GIAO HOÁ ĐƠN VP gửi …" at bounding box center [541, 140] width 994 height 53
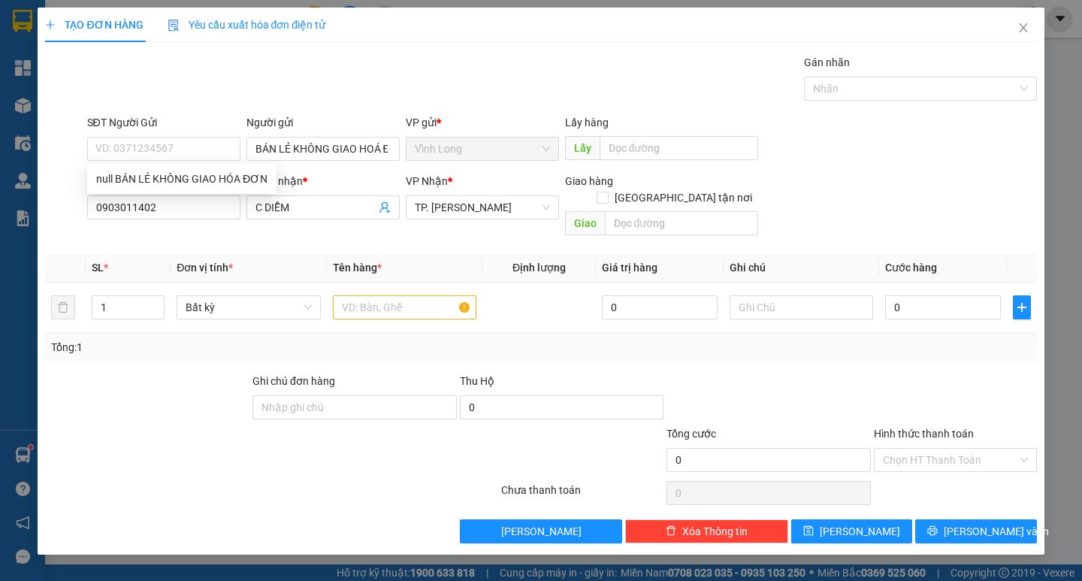
click at [438, 80] on div "TẠO ĐƠN HÀNG Yêu cầu xuất hóa đơn điện tử Transit Pickup Surcharge Ids Transit …" at bounding box center [540, 276] width 991 height 536
click at [400, 303] on div at bounding box center [404, 307] width 143 height 30
click at [396, 297] on input "text" at bounding box center [404, 307] width 143 height 24
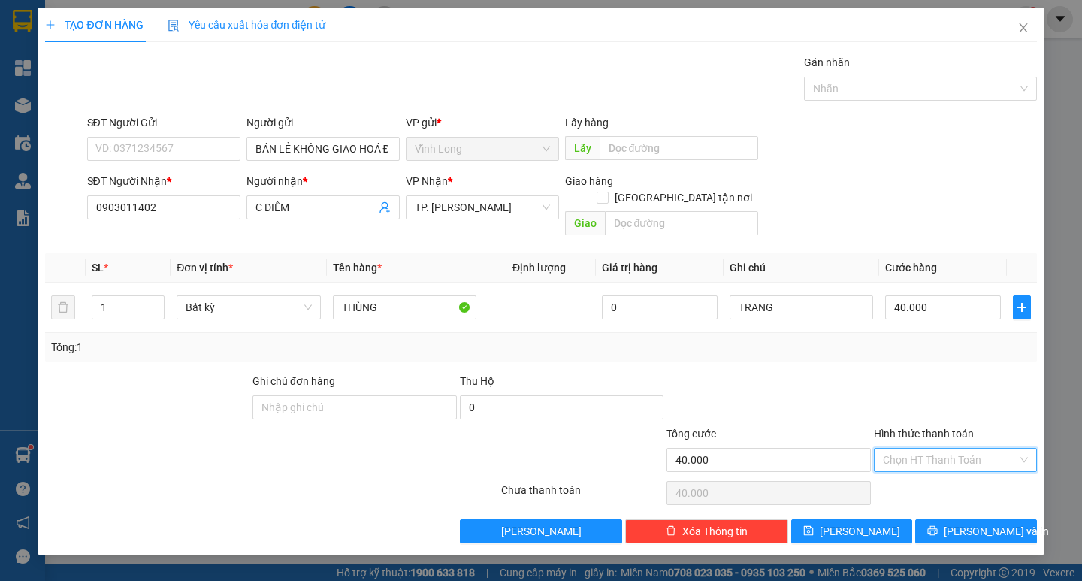
click at [898, 448] on input "Hình thức thanh toán" at bounding box center [950, 459] width 134 height 23
click at [898, 463] on div "Tại văn phòng" at bounding box center [955, 473] width 163 height 24
click at [940, 519] on button "Lưu và In" at bounding box center [975, 531] width 121 height 24
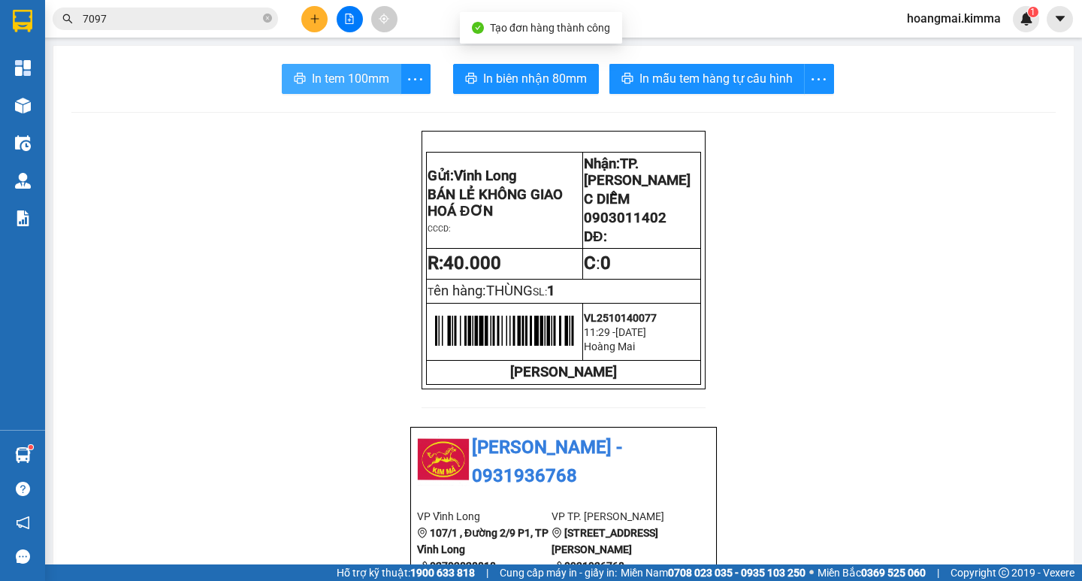
click at [356, 76] on span "In tem 100mm" at bounding box center [350, 78] width 77 height 19
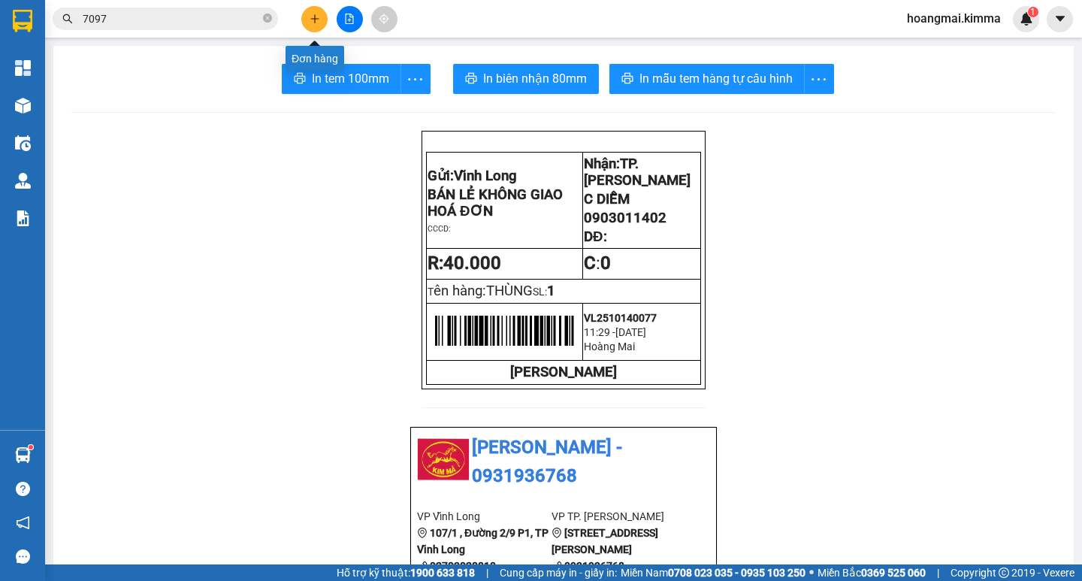
click at [311, 17] on icon "plus" at bounding box center [314, 19] width 11 height 11
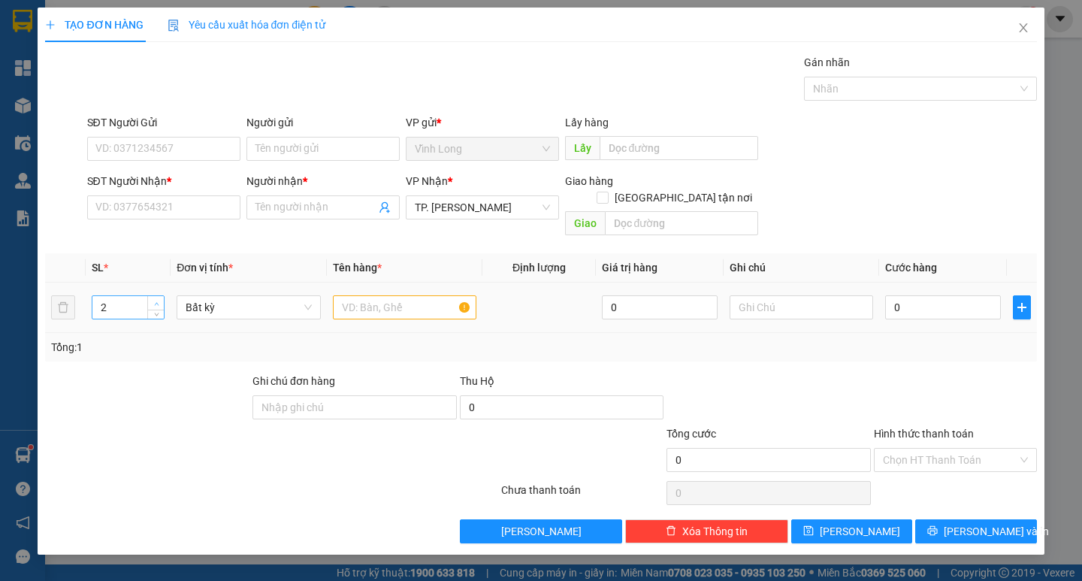
click at [154, 301] on icon "up" at bounding box center [156, 303] width 5 height 5
click at [359, 295] on input "text" at bounding box center [404, 307] width 143 height 24
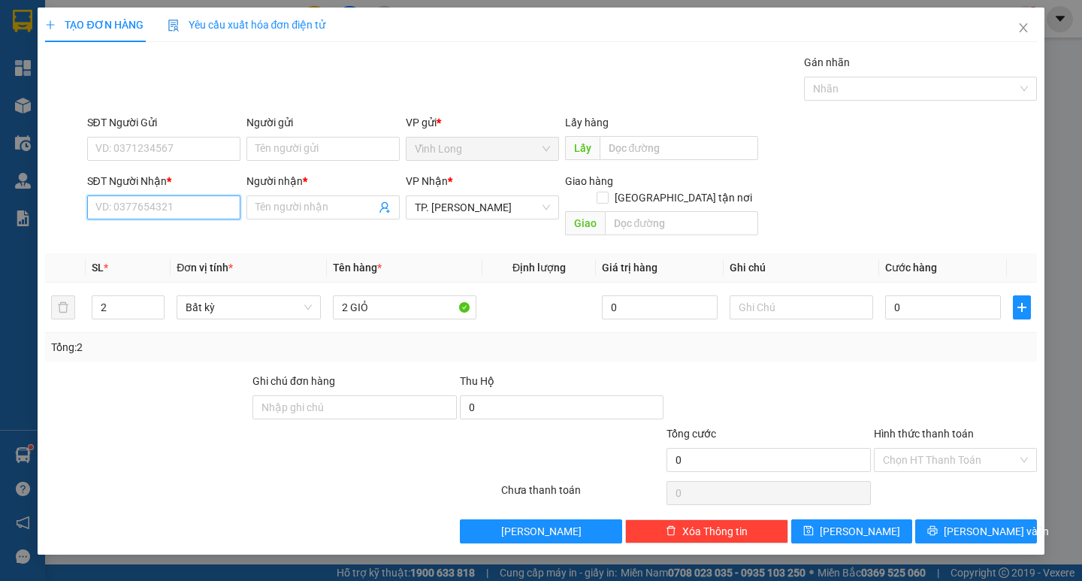
click at [197, 213] on input "SĐT Người Nhận *" at bounding box center [163, 207] width 153 height 24
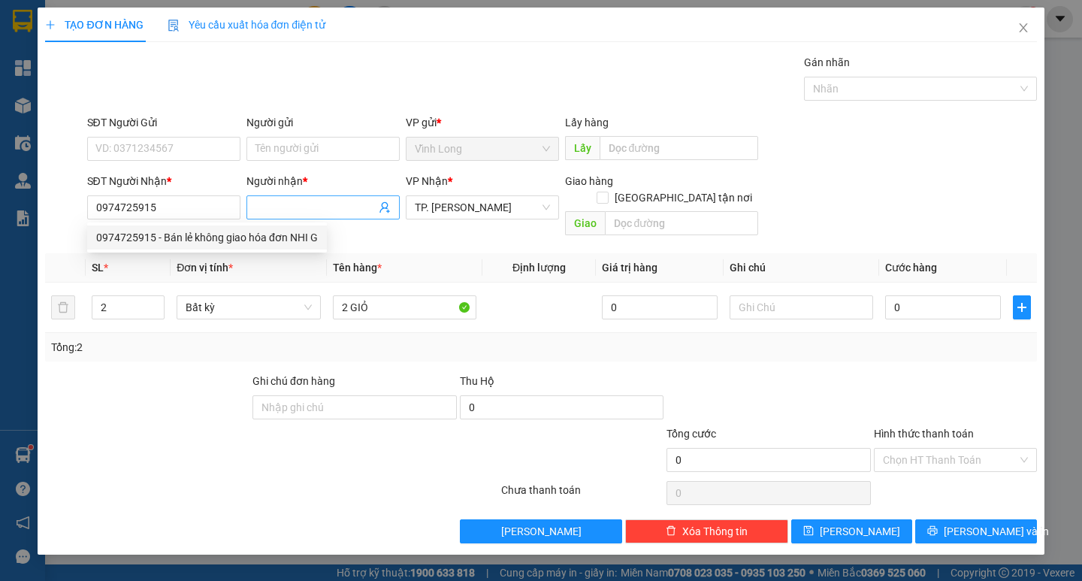
click at [298, 198] on span at bounding box center [322, 207] width 153 height 24
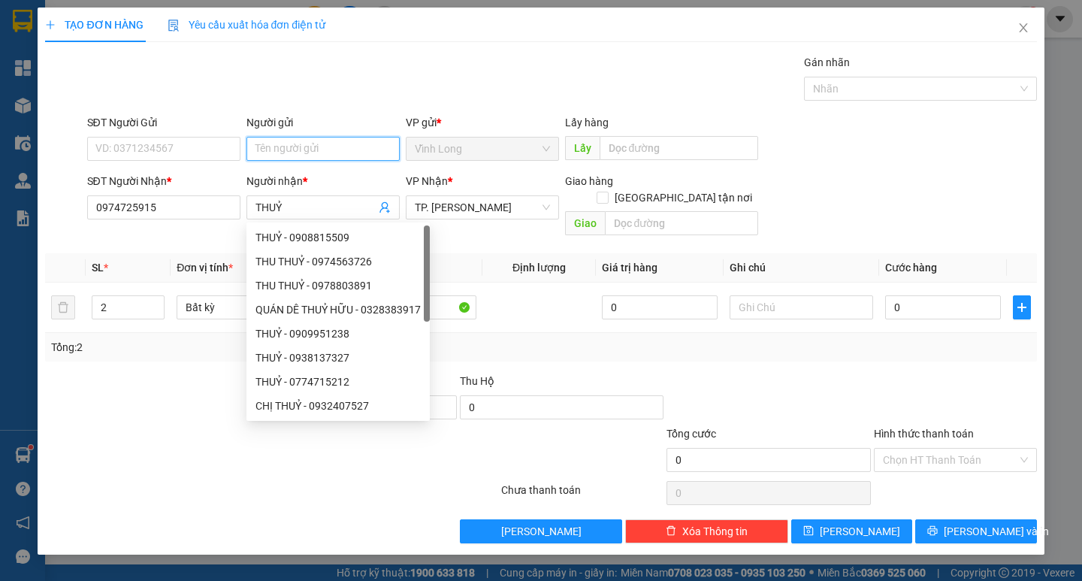
click at [297, 155] on input "Người gửi" at bounding box center [322, 149] width 153 height 24
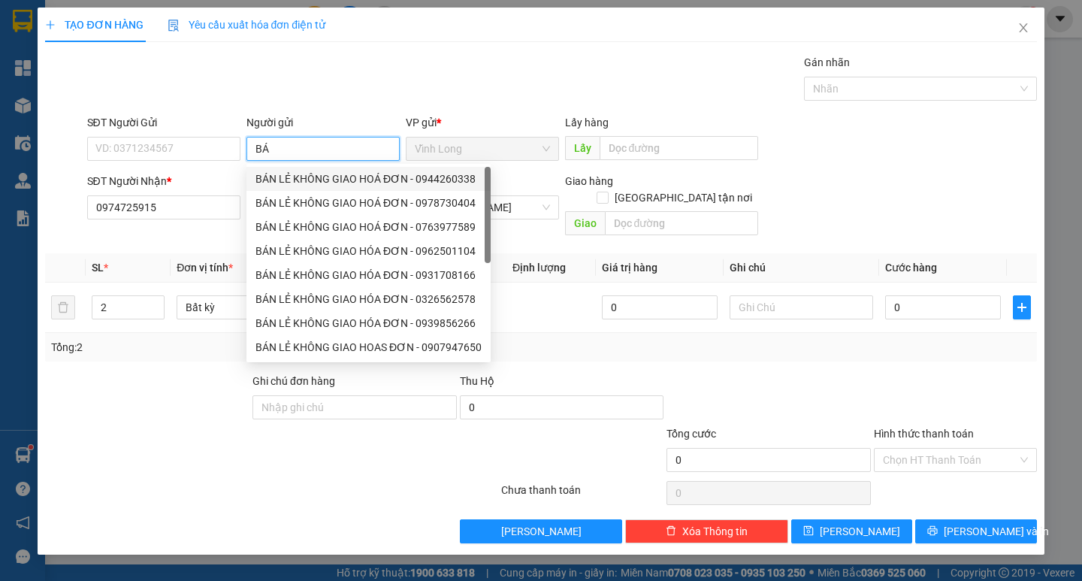
click at [306, 185] on div "BÁN LẺ KHÔNG GIAO HOÁ ĐƠN - 0944260338" at bounding box center [368, 179] width 226 height 17
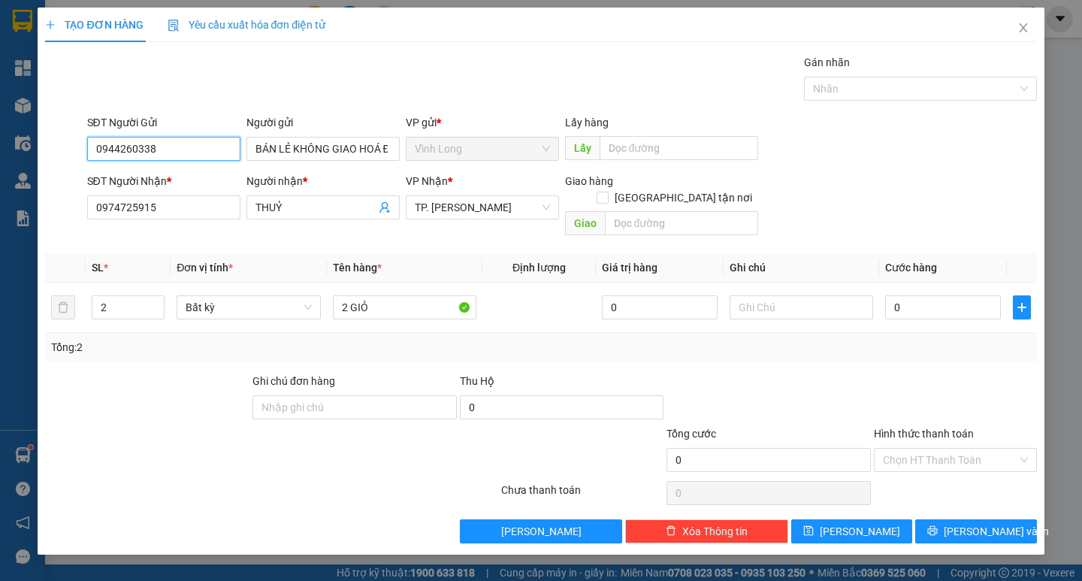
click at [46, 151] on div "SĐT Người Gửi 0944260338 Người gửi BÁN LẺ KHÔNG GIAO HOÁ ĐƠN BÁN LẺ KHÔNG GIAO …" at bounding box center [541, 140] width 994 height 53
click at [488, 79] on div "Gói vận chuyển * Tiêu chuẩn Gán nhãn Nhãn" at bounding box center [561, 80] width 955 height 53
click at [756, 295] on input "text" at bounding box center [800, 307] width 143 height 24
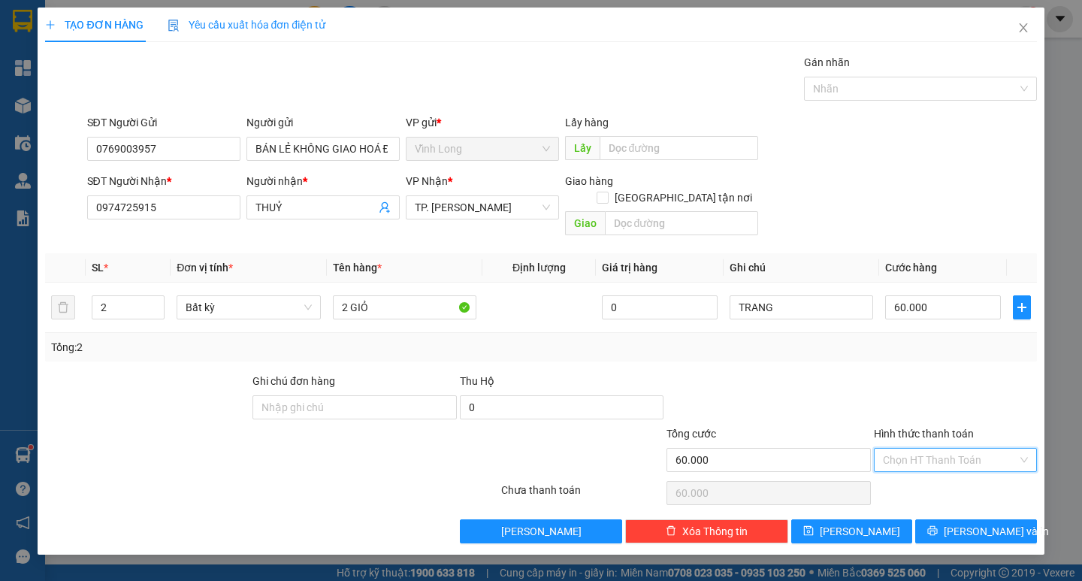
click at [924, 448] on input "Hình thức thanh toán" at bounding box center [950, 459] width 134 height 23
click at [928, 469] on div "Tại văn phòng" at bounding box center [955, 473] width 145 height 17
click at [969, 523] on span "Lưu và In" at bounding box center [995, 531] width 105 height 17
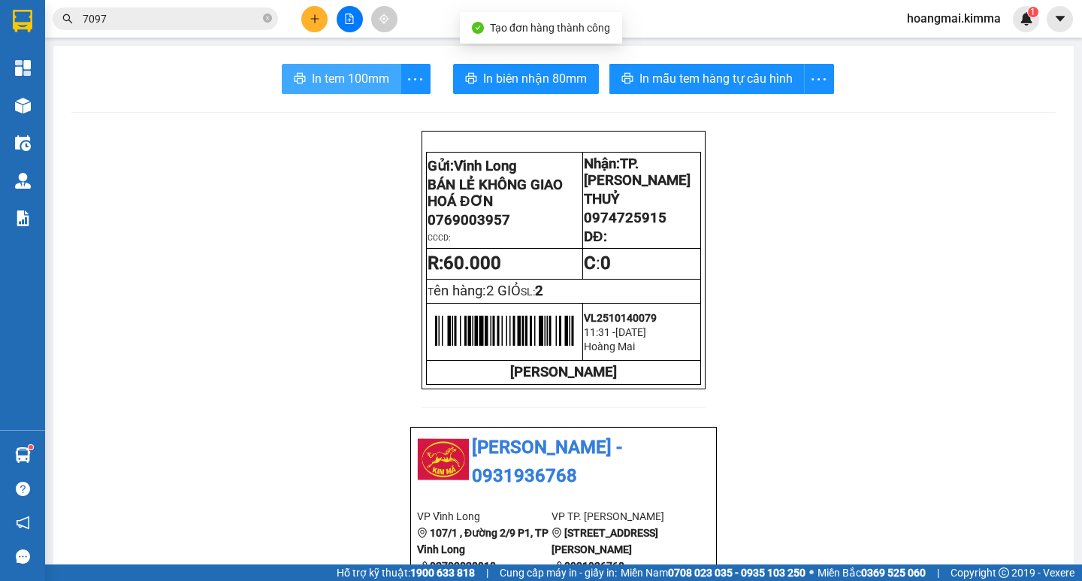
click at [343, 86] on span "In tem 100mm" at bounding box center [350, 78] width 77 height 19
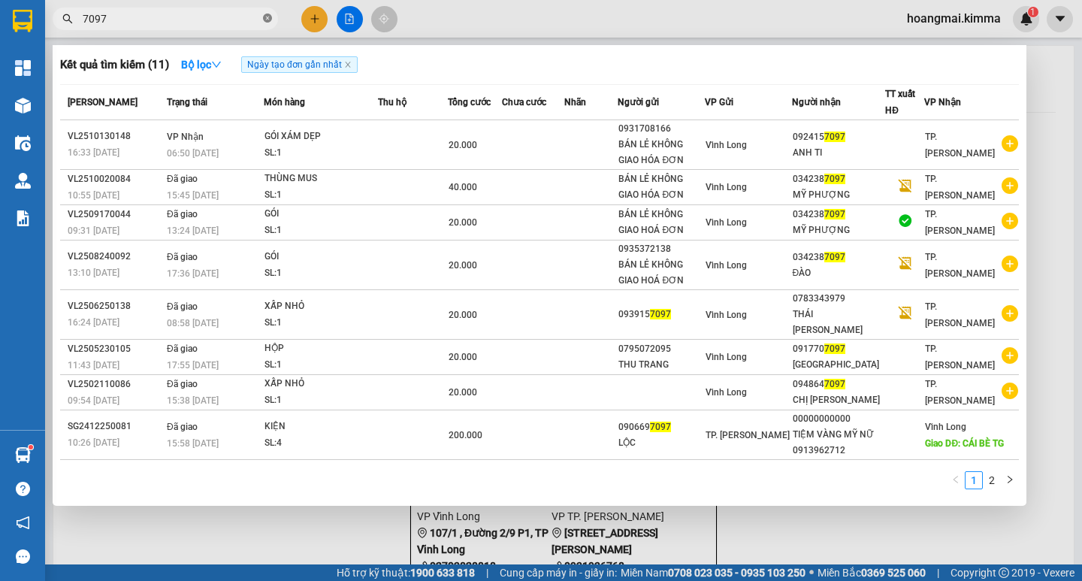
click at [266, 17] on icon "close-circle" at bounding box center [267, 18] width 9 height 9
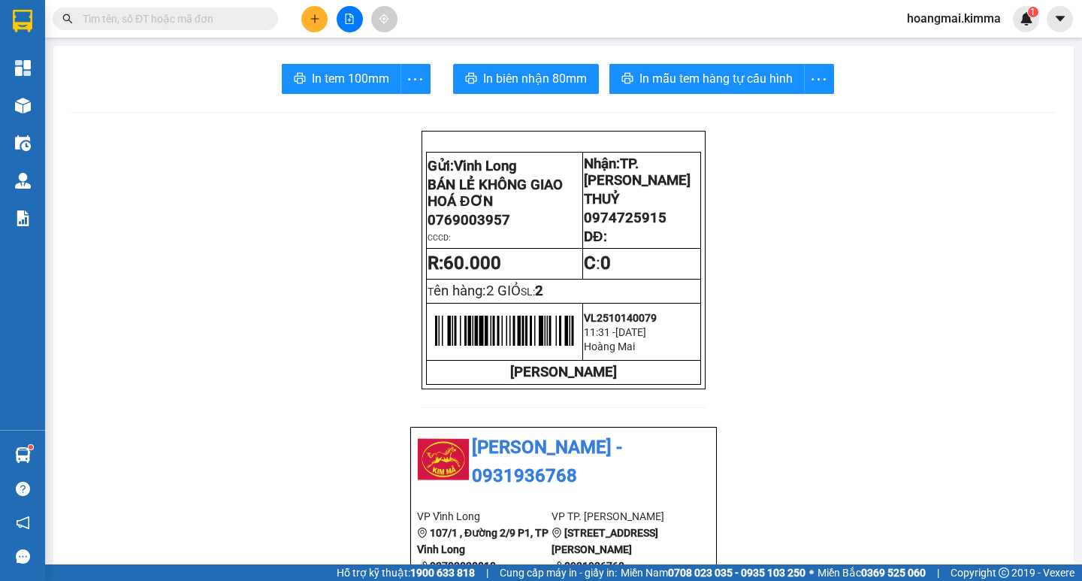
click at [230, 17] on input "text" at bounding box center [171, 19] width 177 height 17
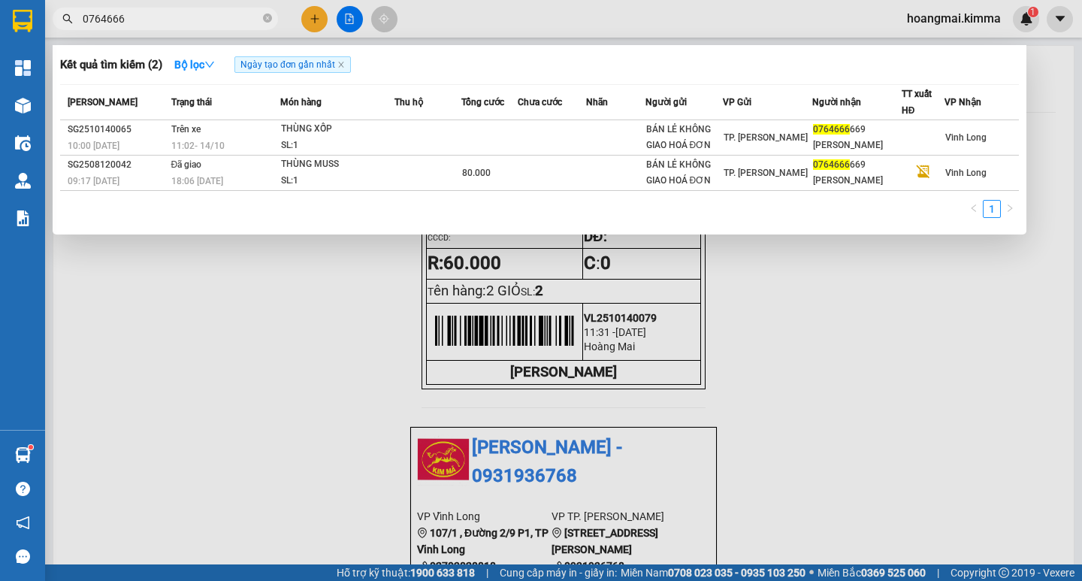
click at [315, 25] on div at bounding box center [541, 290] width 1082 height 581
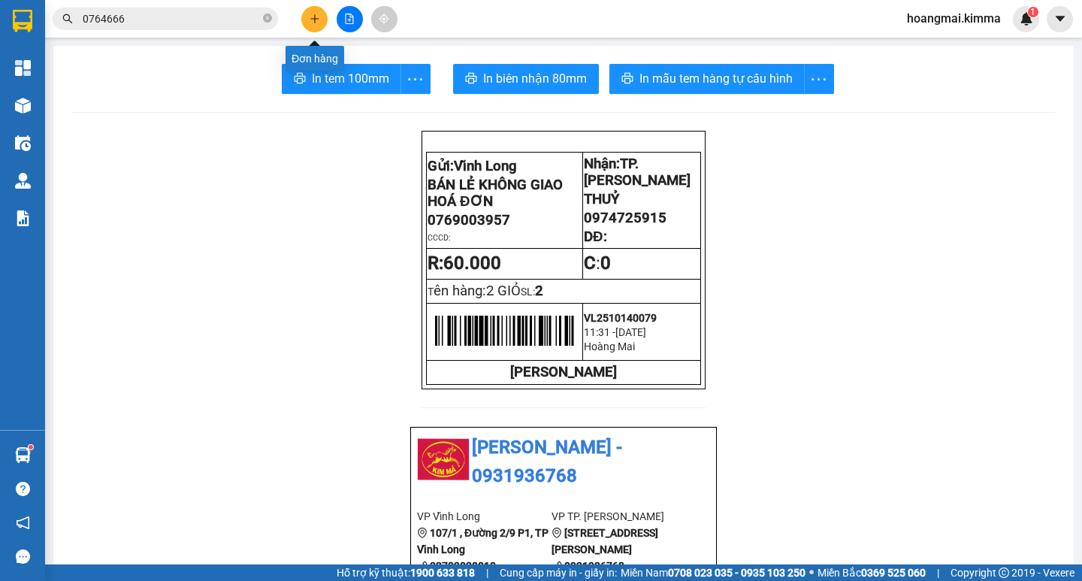
click at [304, 28] on button at bounding box center [314, 19] width 26 height 26
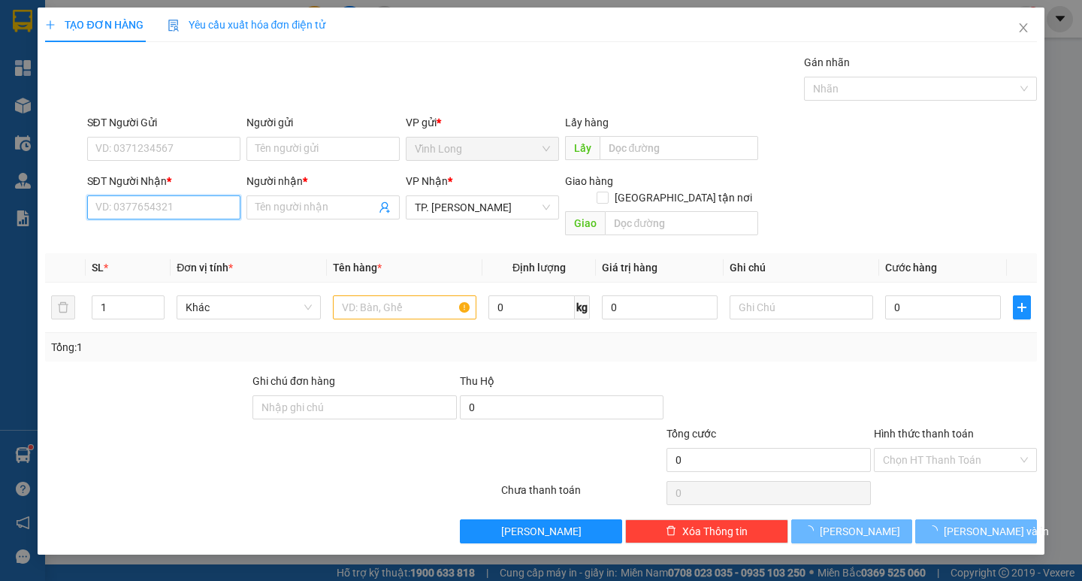
click at [200, 208] on input "SĐT Người Nhận *" at bounding box center [163, 207] width 153 height 24
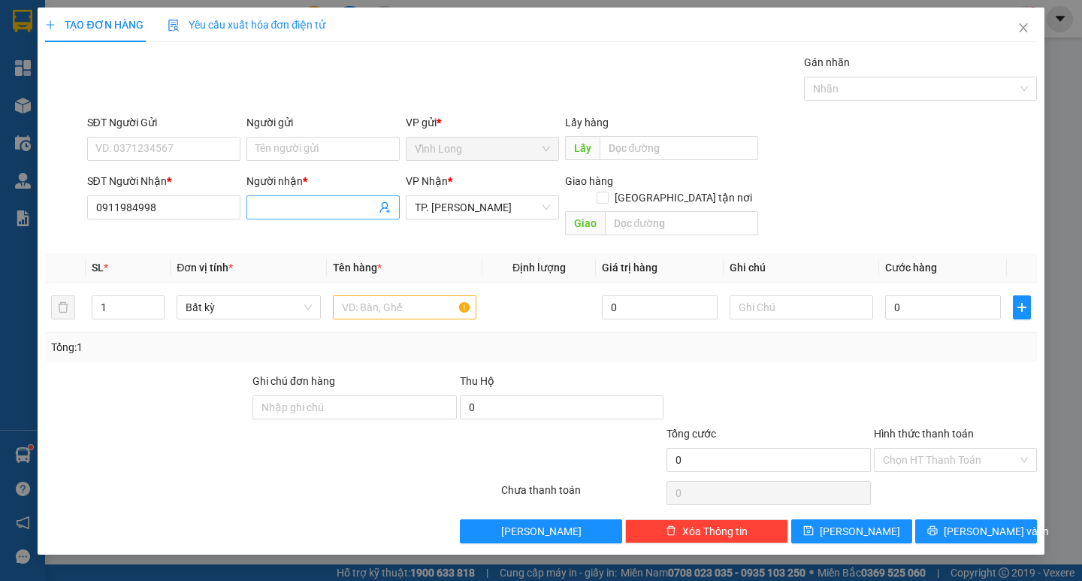
click at [285, 209] on input "Người nhận *" at bounding box center [315, 207] width 120 height 17
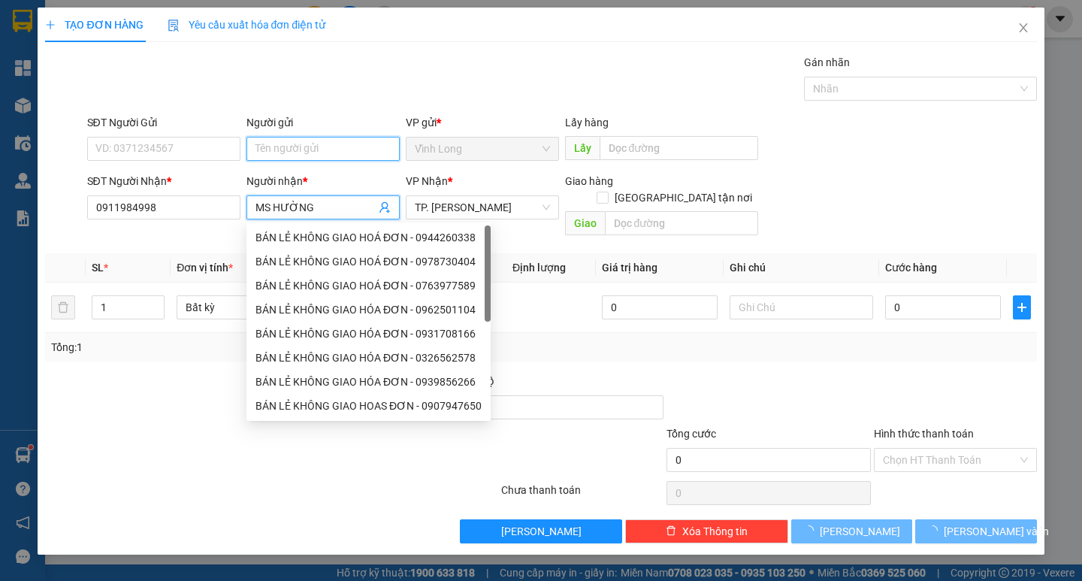
click at [301, 153] on input "Người gửi" at bounding box center [322, 149] width 153 height 24
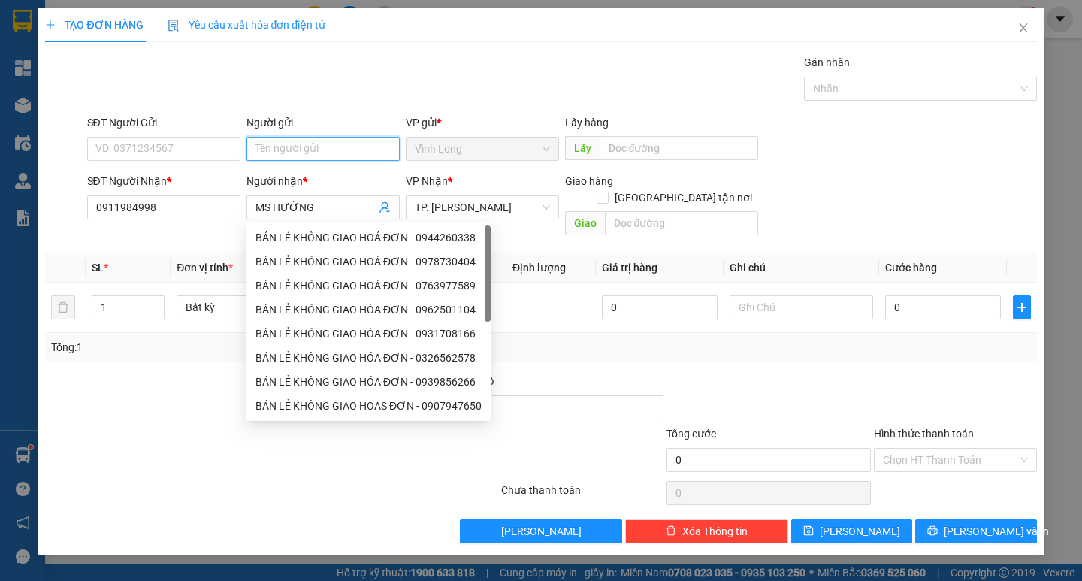
click at [297, 153] on input "Người gửi" at bounding box center [322, 149] width 153 height 24
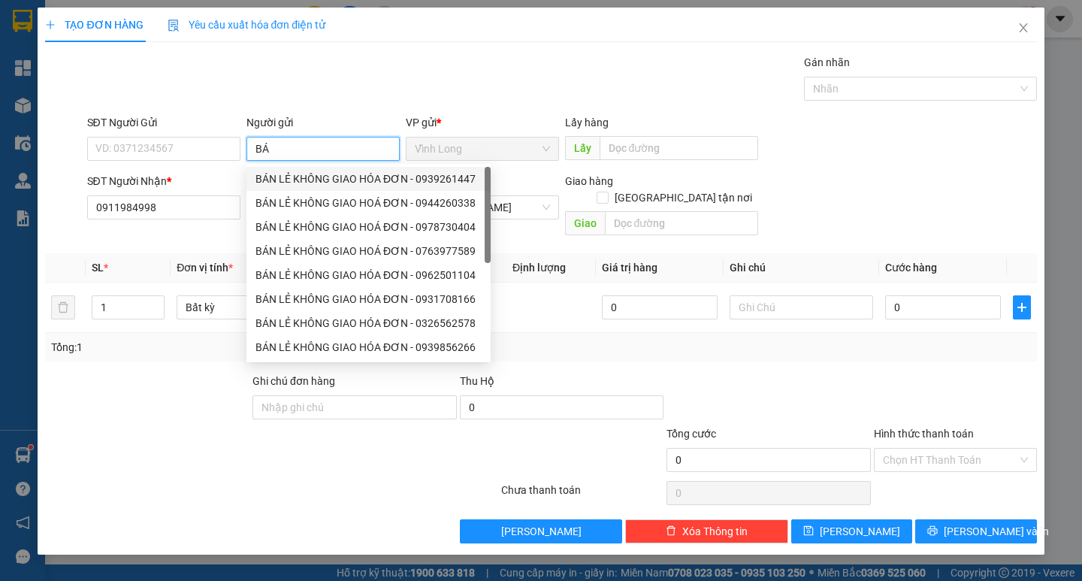
click at [297, 182] on div "BÁN LẺ KHÔNG GIAO HÓA ĐƠN - 0939261447" at bounding box center [368, 179] width 226 height 17
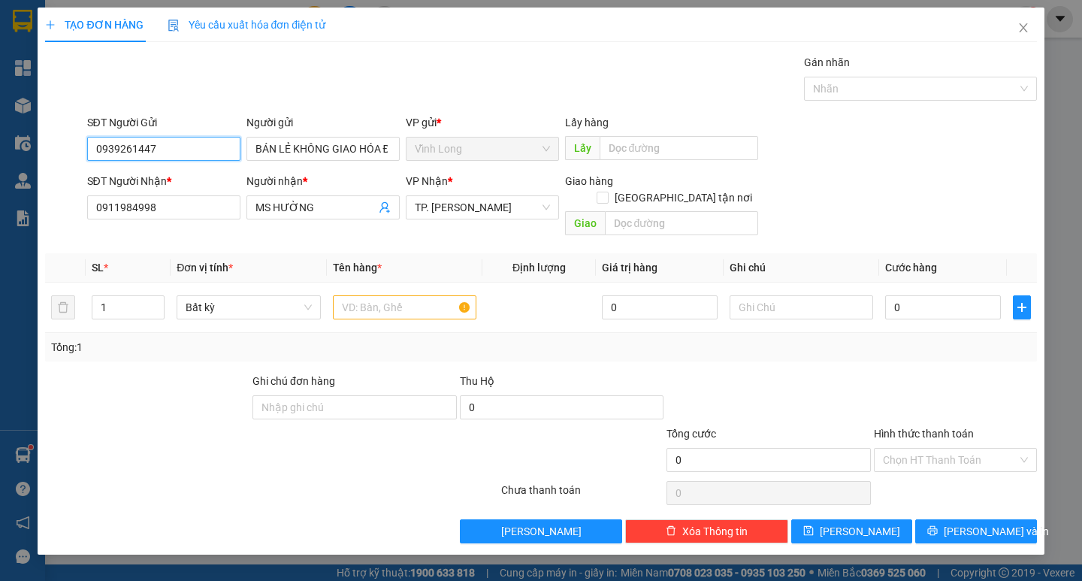
drag, startPoint x: 192, startPoint y: 159, endPoint x: 0, endPoint y: 157, distance: 191.6
click at [12, 158] on div "TẠO ĐƠN HÀNG Yêu cầu xuất hóa đơn điện tử Transit Pickup Surcharge Ids Transit …" at bounding box center [541, 290] width 1082 height 581
click at [231, 89] on div "Gói vận chuyển * Tiêu chuẩn Gán nhãn Nhãn" at bounding box center [561, 80] width 955 height 53
click at [381, 295] on input "text" at bounding box center [404, 307] width 143 height 24
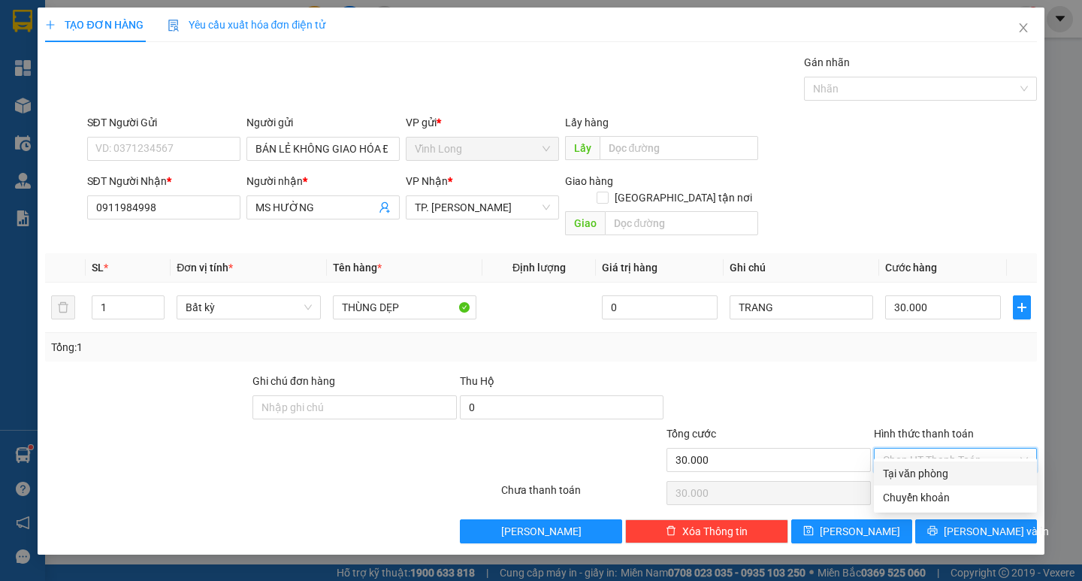
click at [909, 448] on input "Hình thức thanh toán" at bounding box center [950, 459] width 134 height 23
click at [910, 471] on div "Tại văn phòng" at bounding box center [955, 473] width 145 height 17
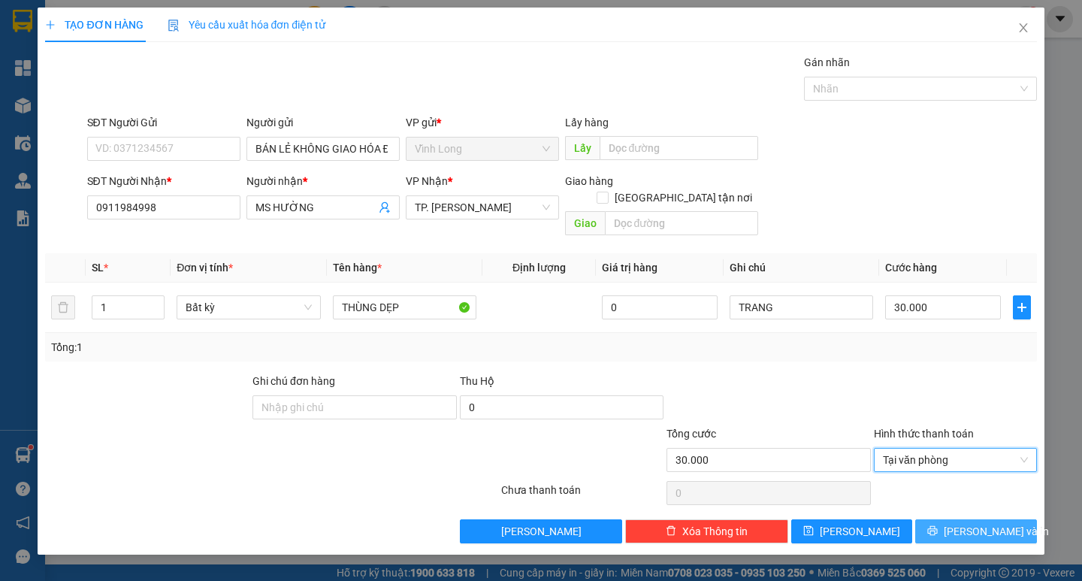
click at [962, 523] on span "Lưu và In" at bounding box center [995, 531] width 105 height 17
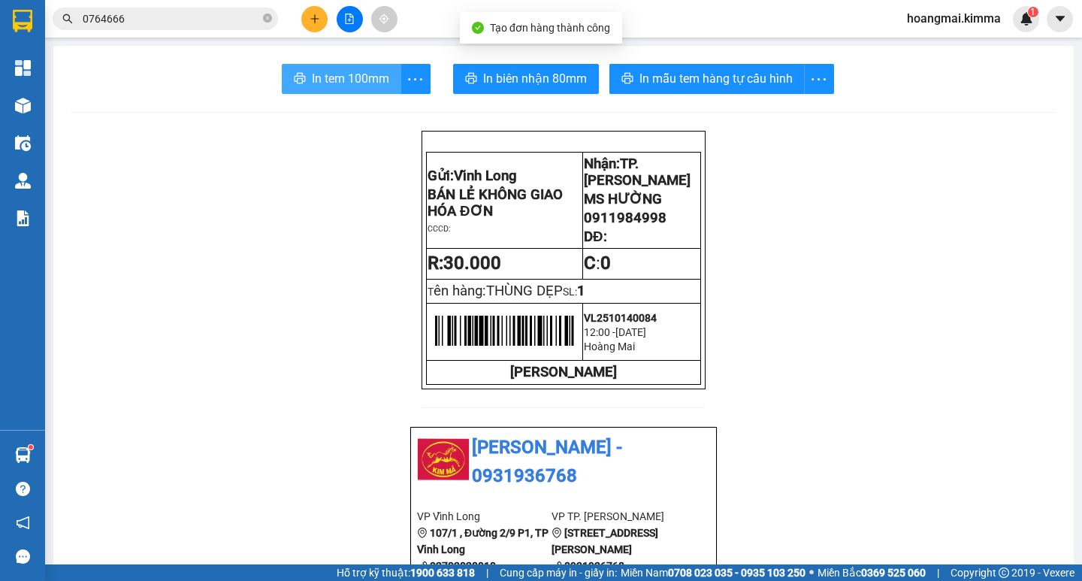
click at [349, 66] on button "In tem 100mm" at bounding box center [341, 79] width 119 height 30
click at [349, 68] on button "In tem 100mm" at bounding box center [341, 79] width 119 height 30
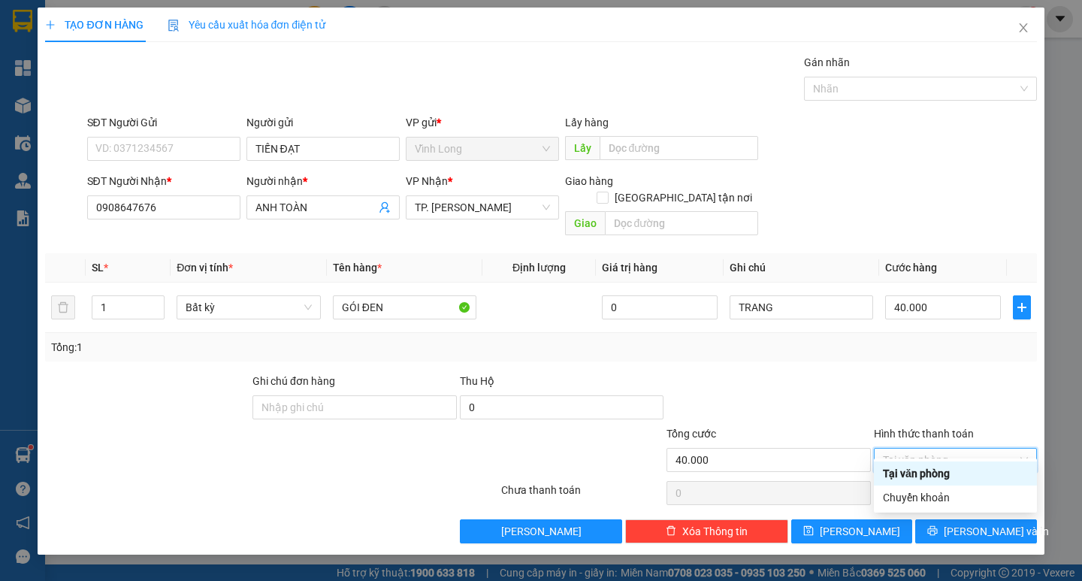
click at [929, 473] on div "Tại văn phòng" at bounding box center [955, 473] width 145 height 17
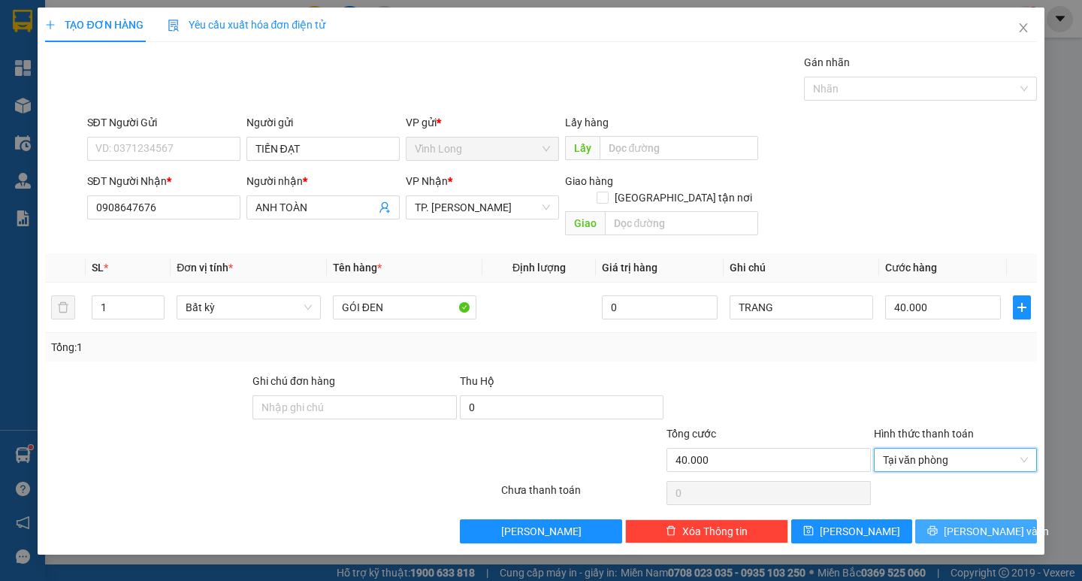
click at [937, 525] on icon "printer" at bounding box center [932, 530] width 11 height 11
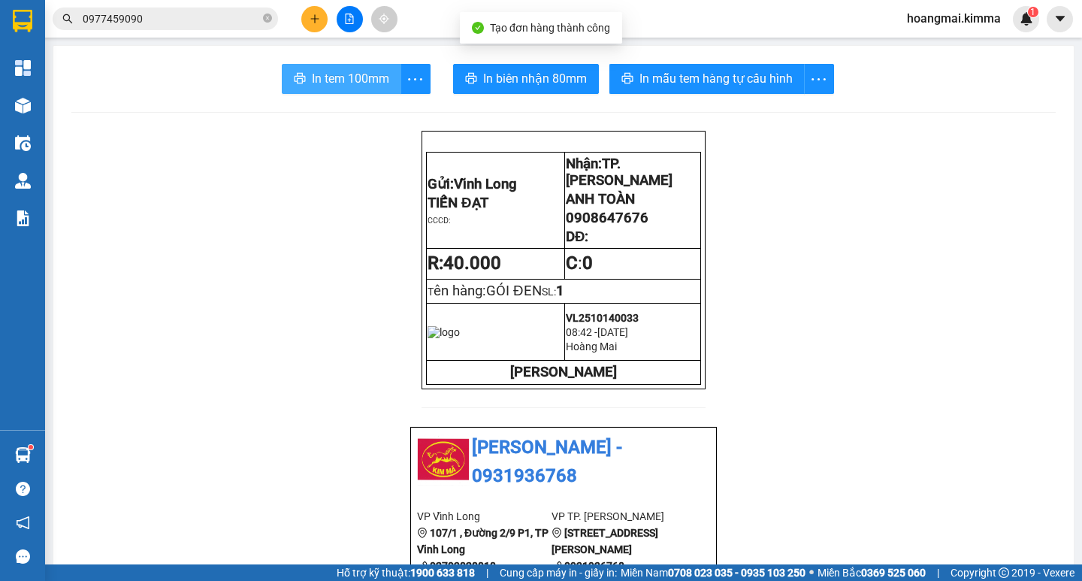
click at [352, 74] on span "In tem 100mm" at bounding box center [350, 78] width 77 height 19
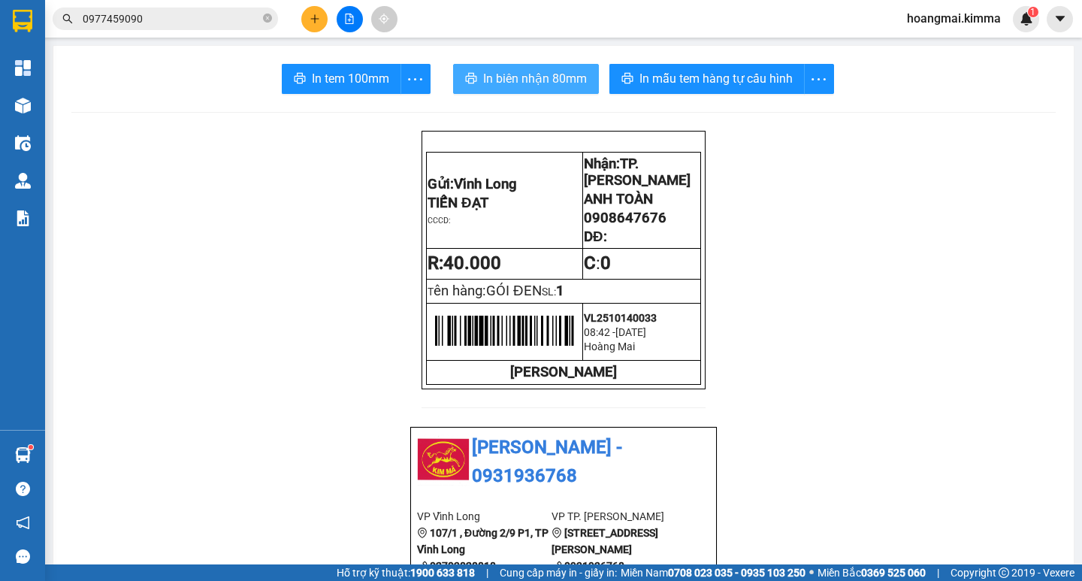
click at [548, 77] on span "In biên nhận 80mm" at bounding box center [535, 78] width 104 height 19
click at [350, 16] on icon "file-add" at bounding box center [350, 19] width 8 height 11
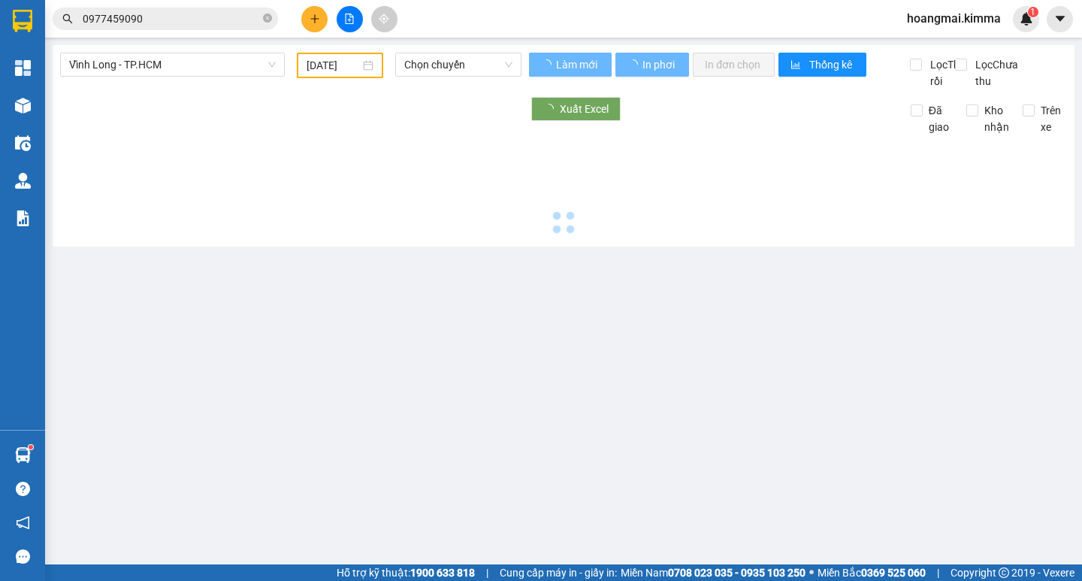
type input "[DATE]"
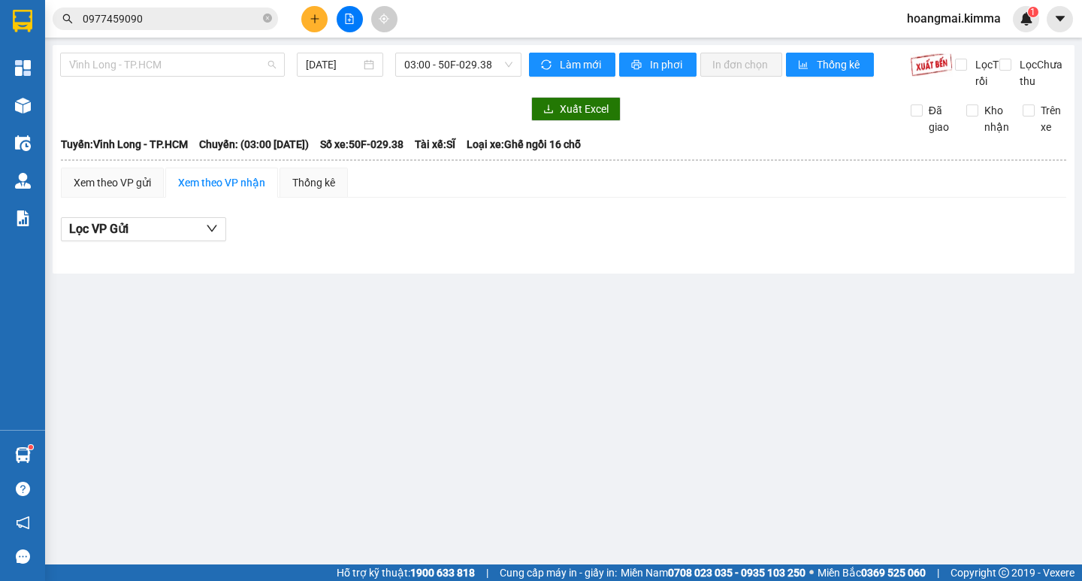
drag, startPoint x: 158, startPoint y: 60, endPoint x: 167, endPoint y: 88, distance: 29.0
click at [158, 60] on span "Vĩnh Long - TP.HCM" at bounding box center [172, 64] width 207 height 23
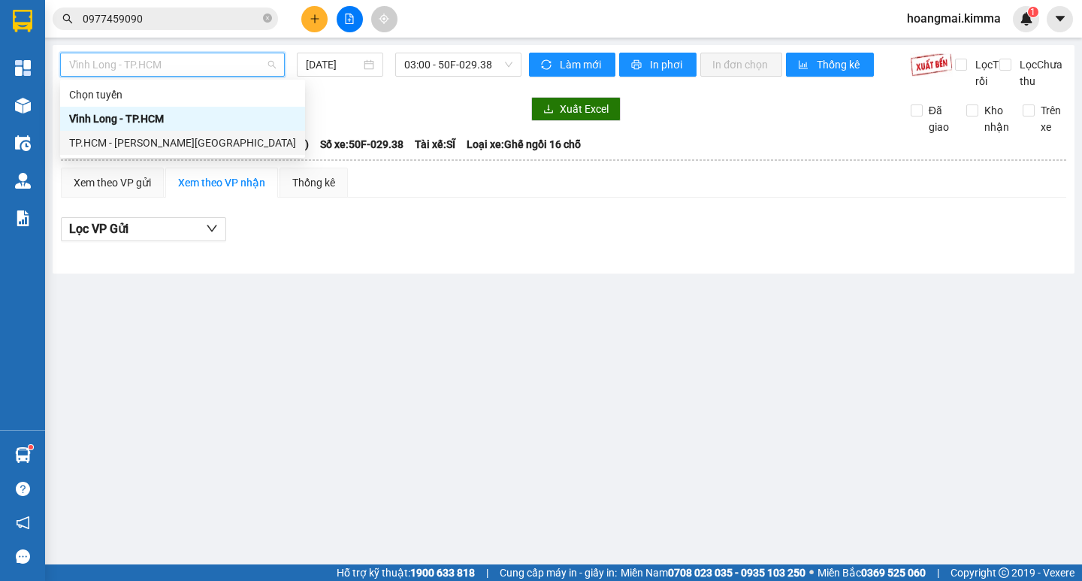
click at [117, 142] on div "TP.HCM - [GEOGRAPHIC_DATA]" at bounding box center [182, 142] width 227 height 17
type input "[DATE]"
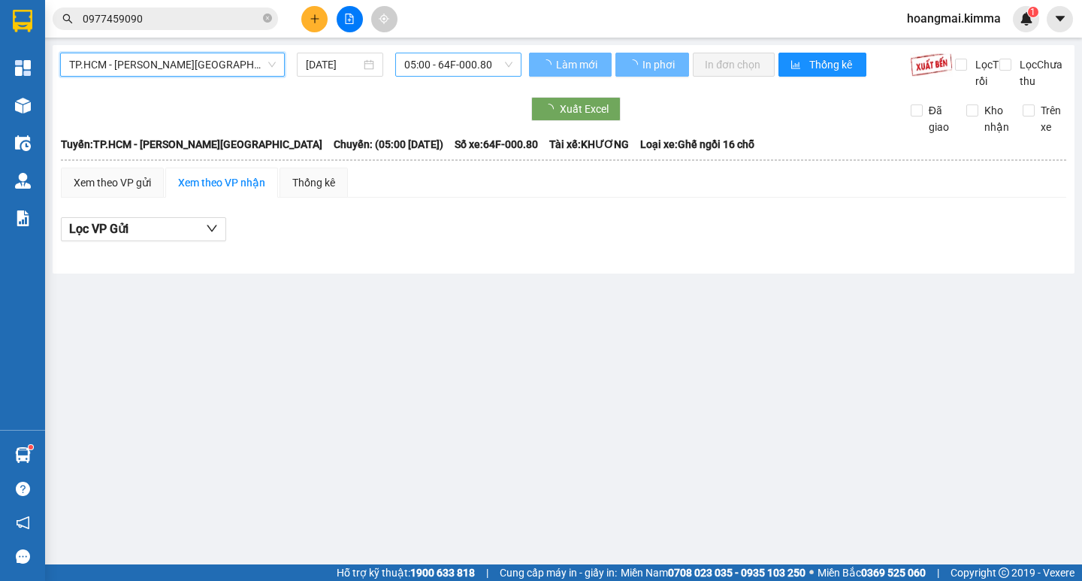
click at [422, 71] on span "05:00 - 64F-000.80" at bounding box center [458, 64] width 108 height 23
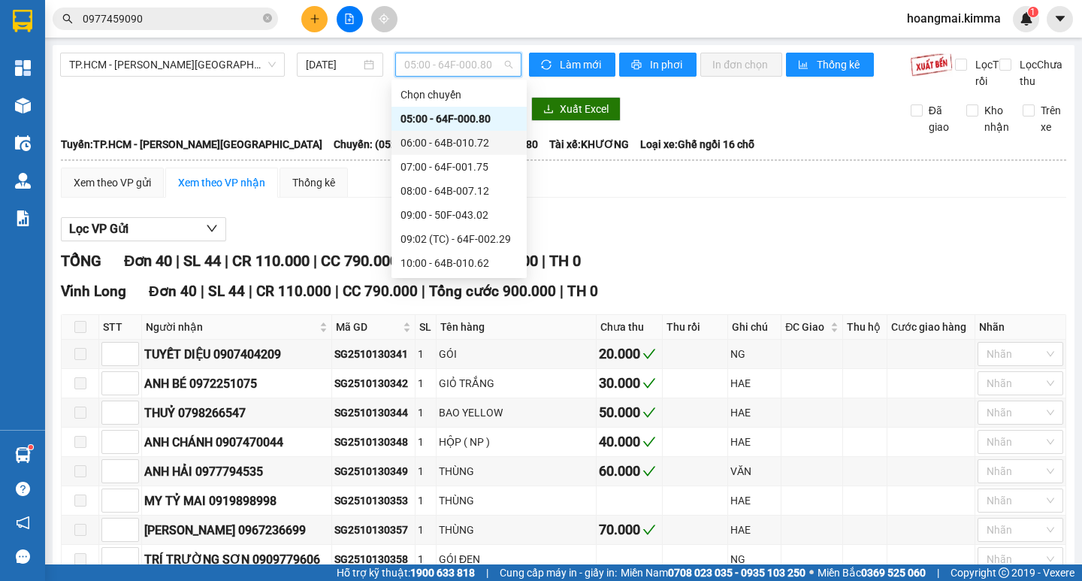
drag, startPoint x: 459, startPoint y: 138, endPoint x: 445, endPoint y: 119, distance: 23.6
click at [458, 138] on div "06:00 - 64B-010.72" at bounding box center [458, 142] width 117 height 17
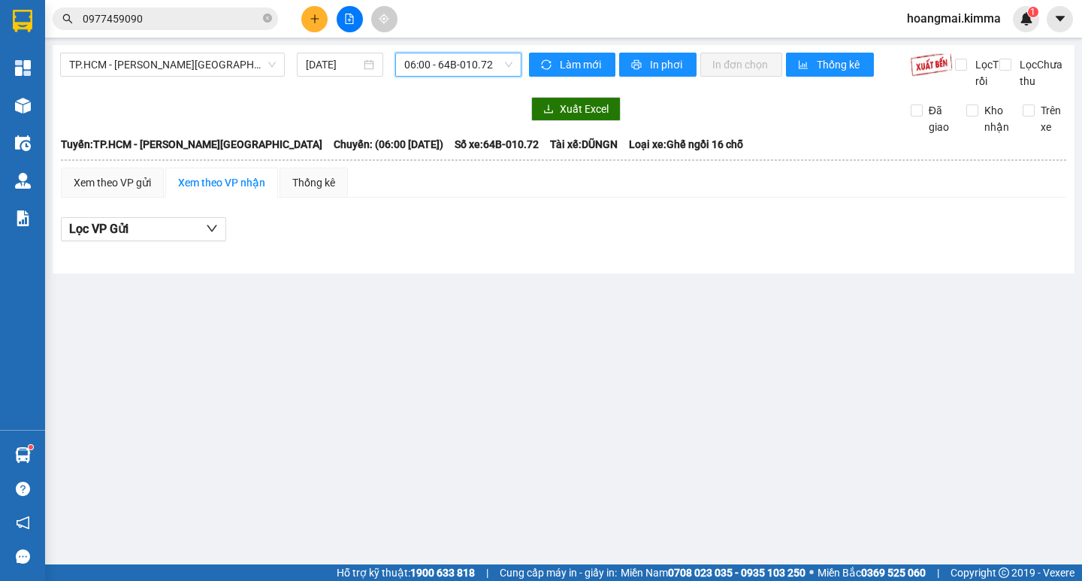
click at [458, 69] on span "06:00 - 64B-010.72" at bounding box center [458, 64] width 108 height 23
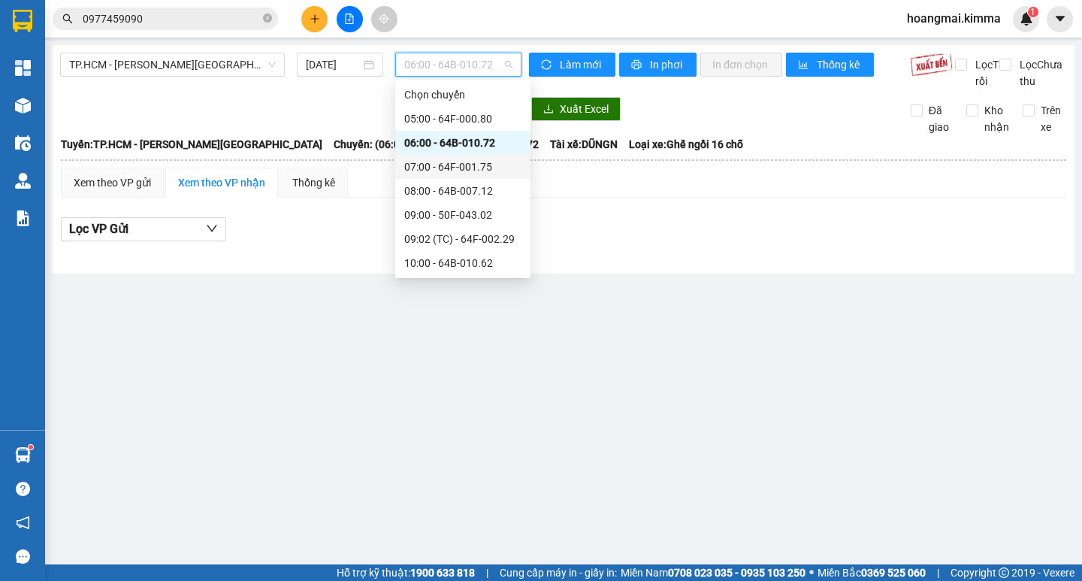
click at [474, 162] on div "07:00 - 64F-001.75" at bounding box center [462, 166] width 117 height 17
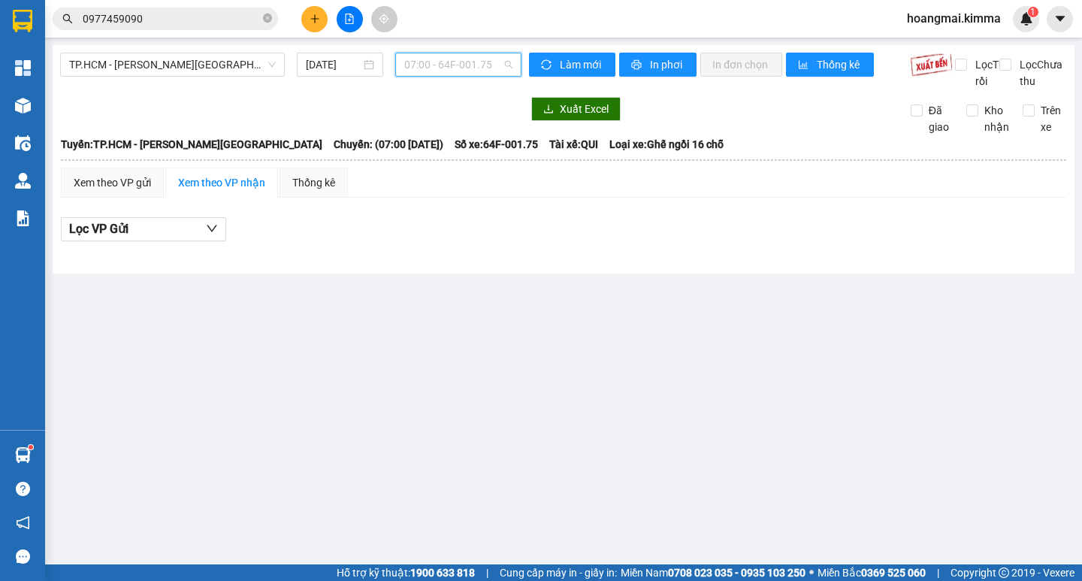
click at [452, 74] on span "07:00 - 64F-001.75" at bounding box center [458, 64] width 108 height 23
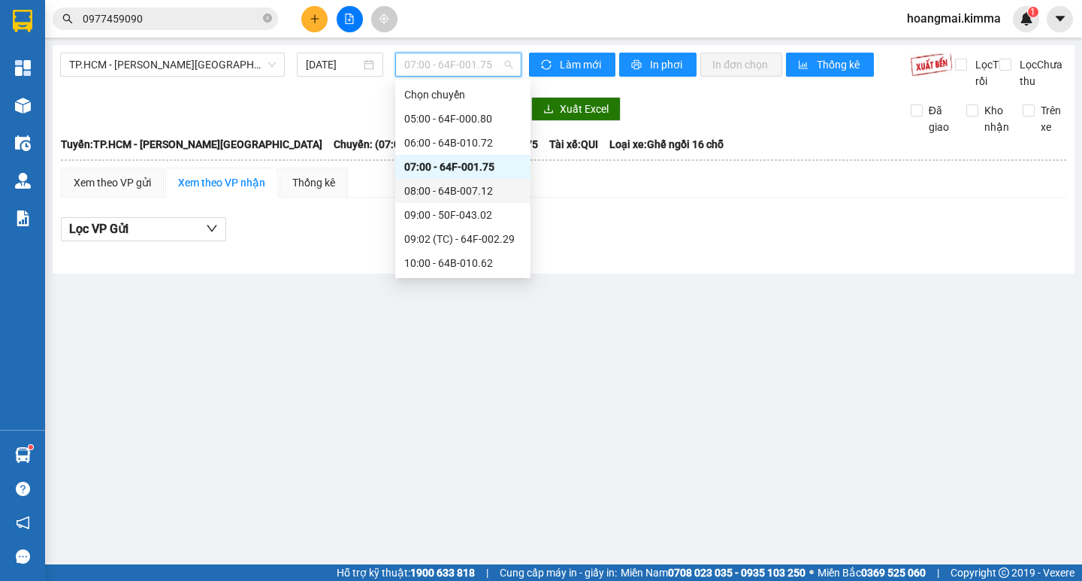
click at [459, 186] on div "08:00 - 64B-007.12" at bounding box center [462, 191] width 117 height 17
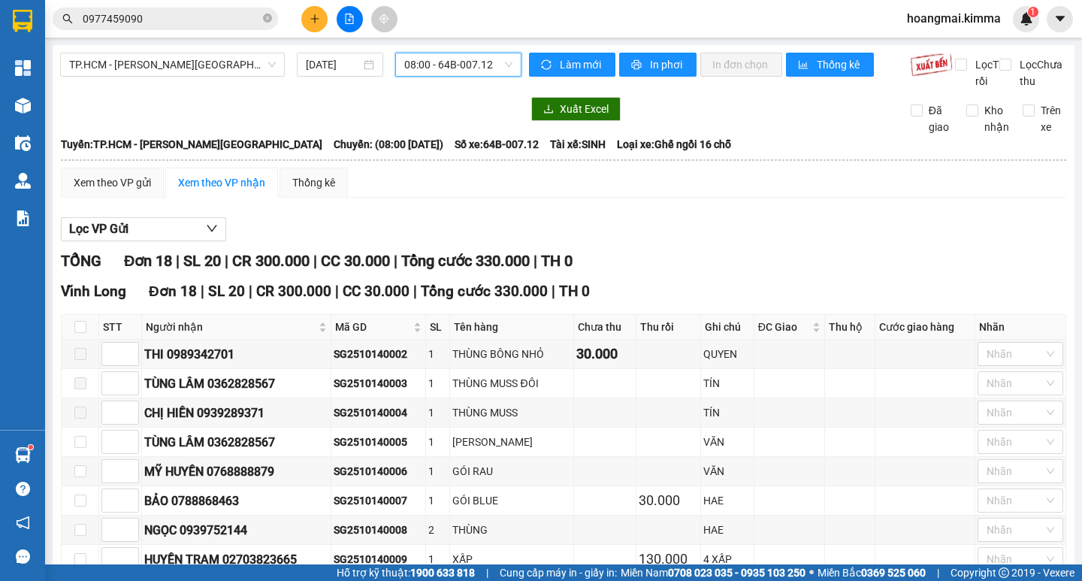
drag, startPoint x: 415, startPoint y: 66, endPoint x: 416, endPoint y: 101, distance: 35.3
click at [414, 67] on span "08:00 - 64B-007.12" at bounding box center [458, 64] width 108 height 23
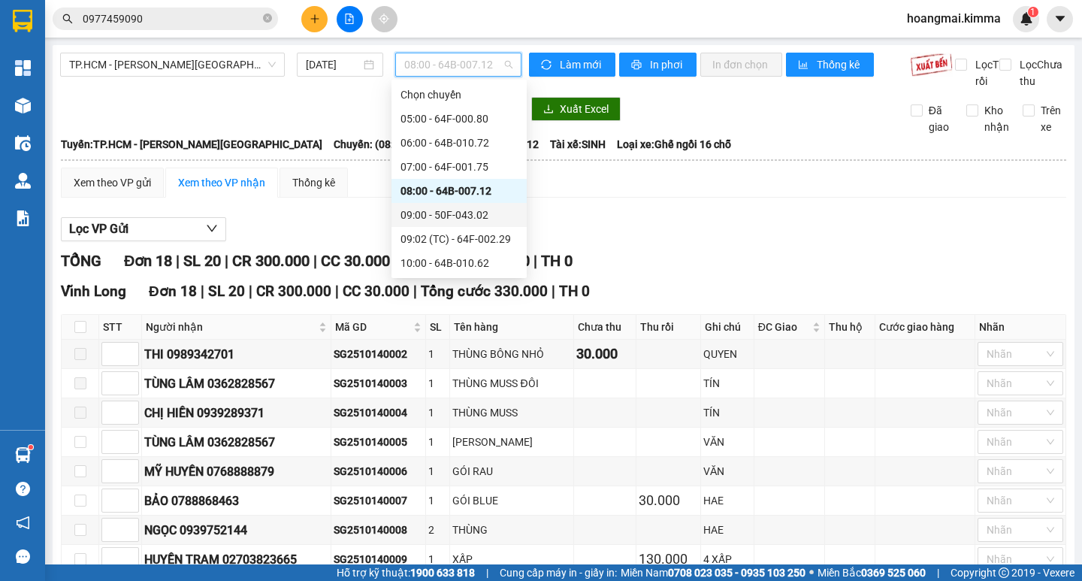
click at [445, 215] on div "09:00 - 50F-043.02" at bounding box center [458, 215] width 117 height 17
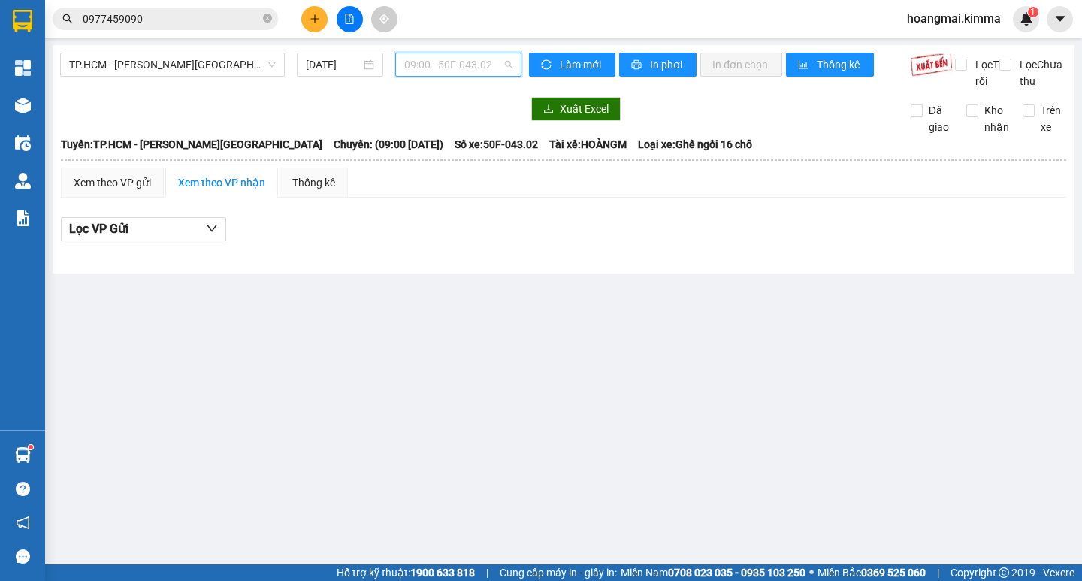
click at [434, 63] on span "09:00 - 50F-043.02" at bounding box center [458, 64] width 108 height 23
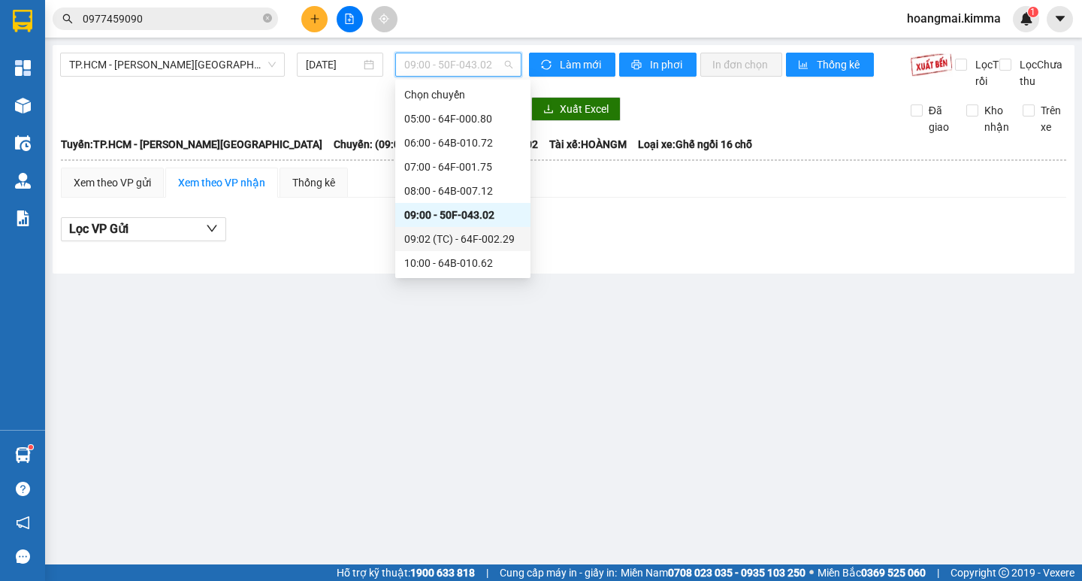
click at [453, 237] on div "09:02 (TC) - 64F-002.29" at bounding box center [462, 239] width 117 height 17
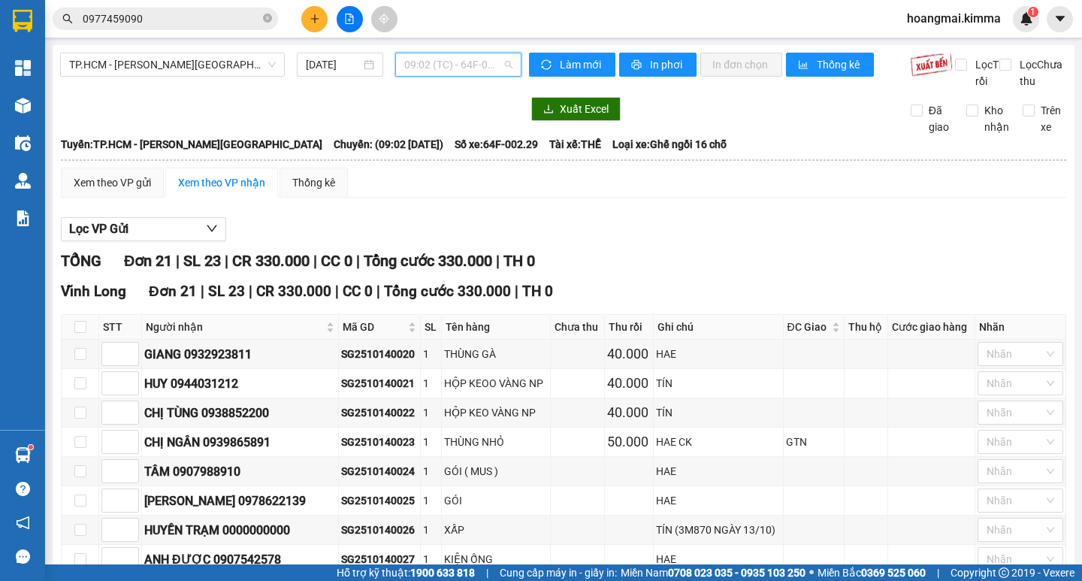
click at [428, 65] on span "09:02 (TC) - 64F-002.29" at bounding box center [458, 64] width 108 height 23
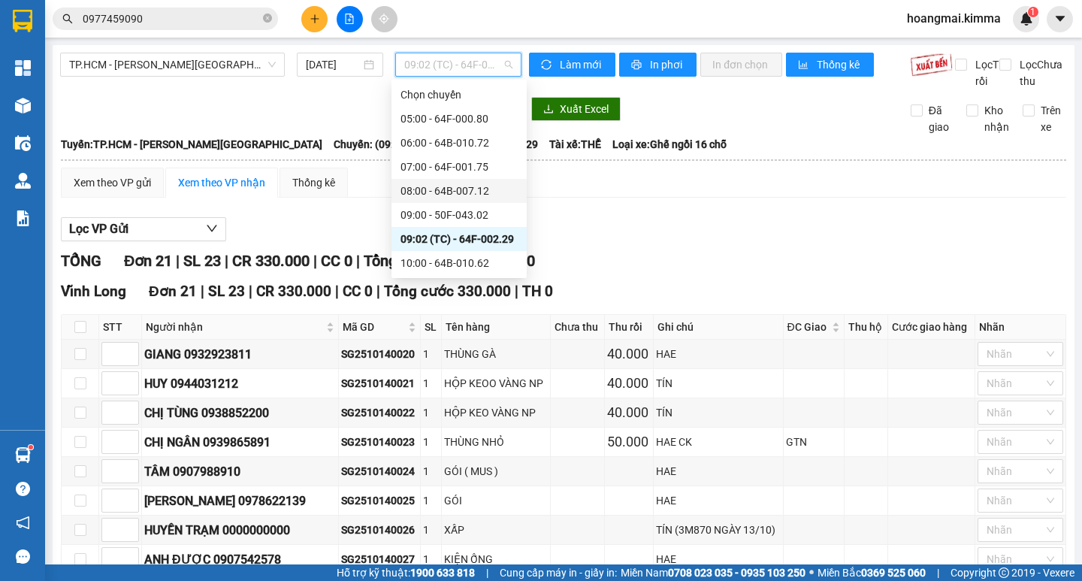
click at [433, 185] on div "08:00 - 64B-007.12" at bounding box center [458, 191] width 117 height 17
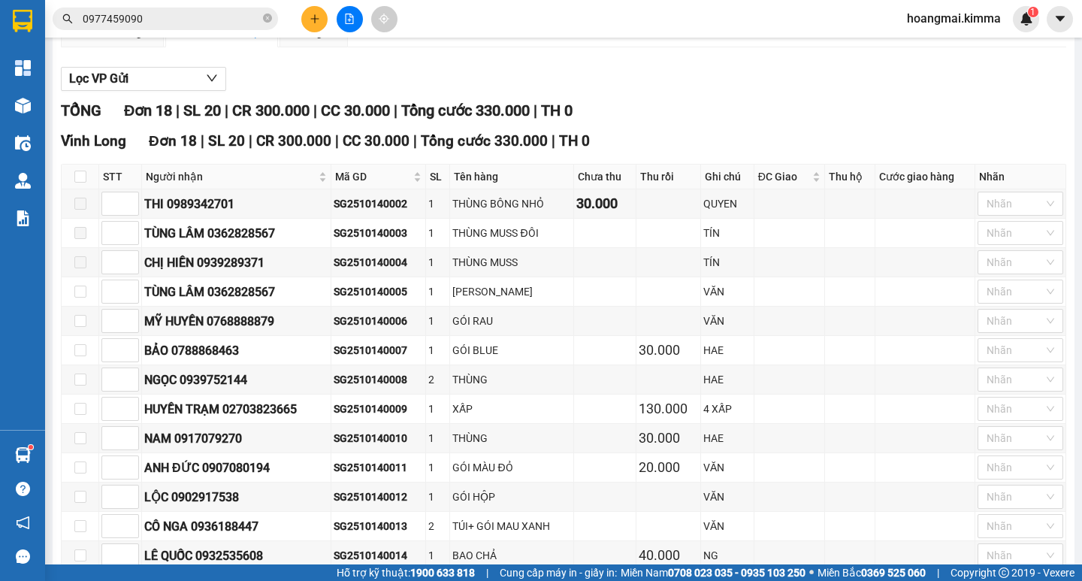
scroll to position [376, 0]
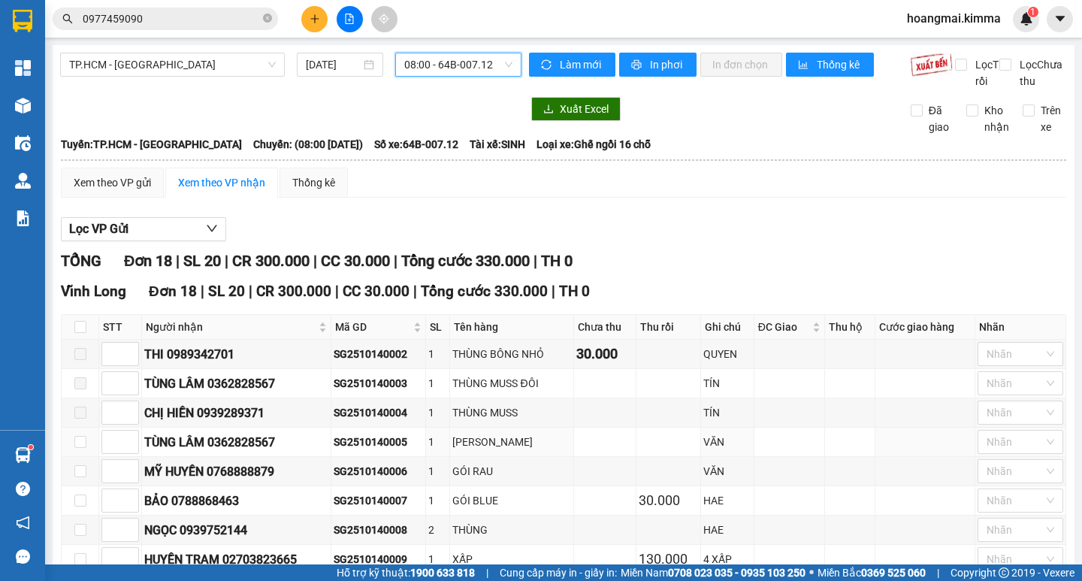
scroll to position [376, 0]
